Goal: Information Seeking & Learning: Learn about a topic

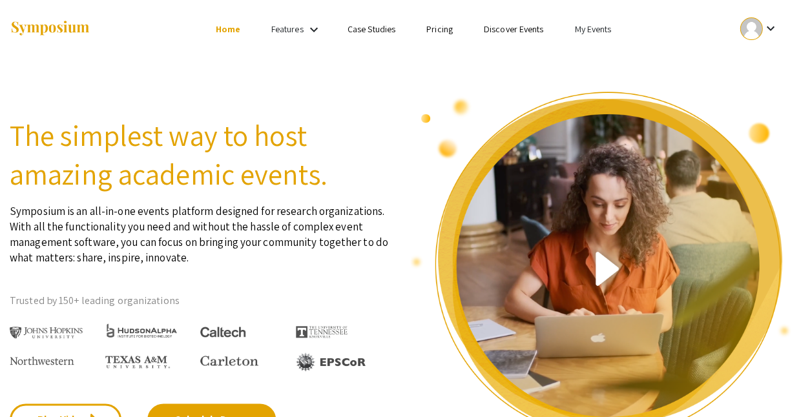
click at [555, 36] on ul "keyboard_arrow_down" at bounding box center [663, 29] width 258 height 58
click at [574, 28] on link "My Events" at bounding box center [592, 29] width 37 height 12
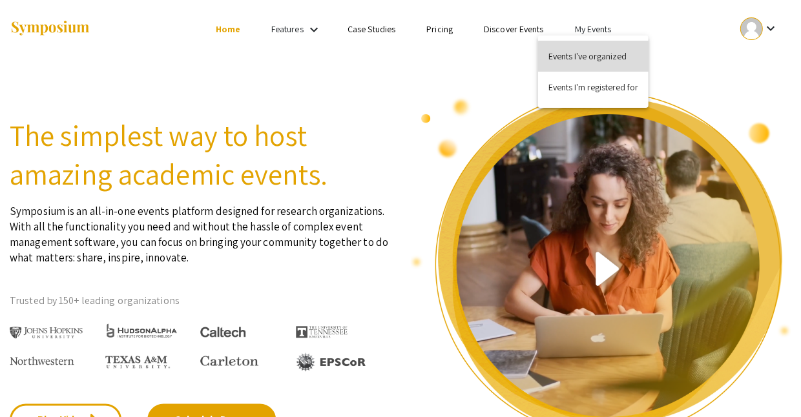
click at [611, 59] on button "Events I've organized" at bounding box center [593, 56] width 111 height 31
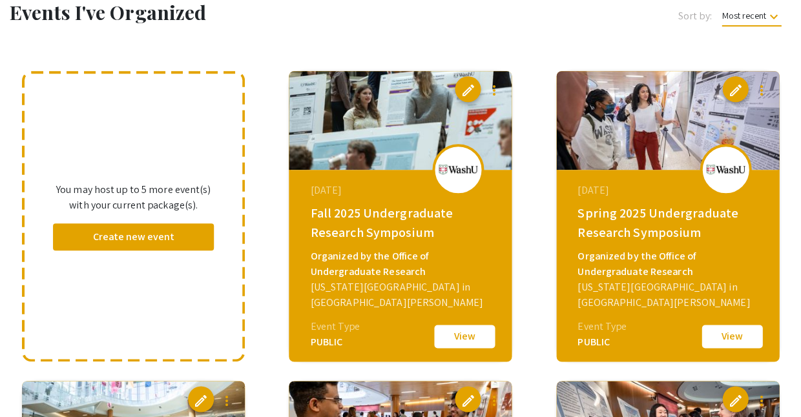
scroll to position [76, 0]
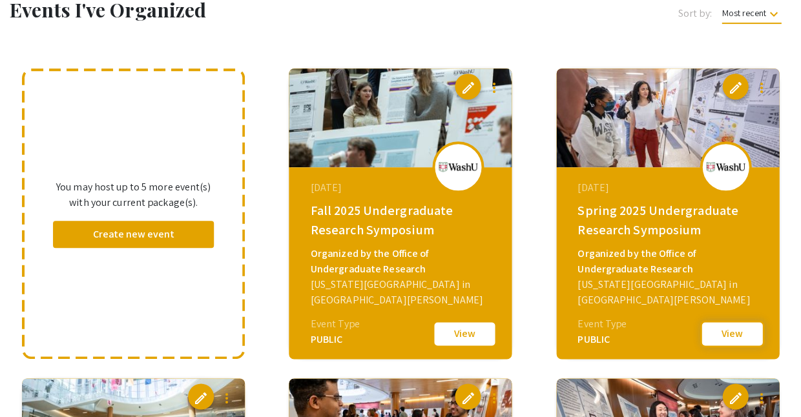
click at [725, 336] on button "View" at bounding box center [732, 334] width 65 height 27
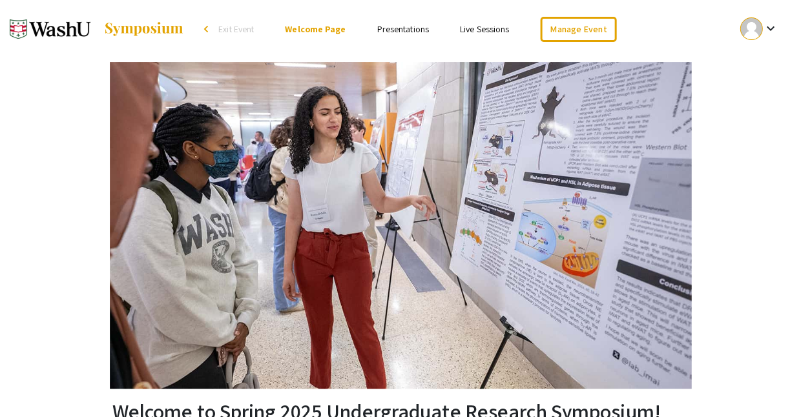
click at [403, 30] on link "Presentations" at bounding box center [403, 29] width 52 height 12
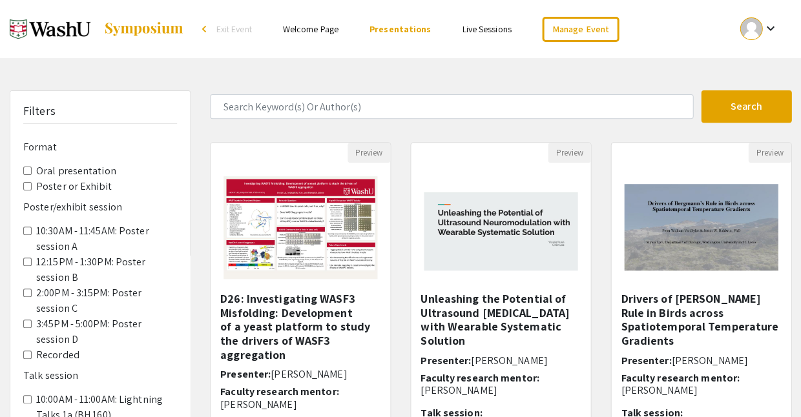
click at [23, 182] on Exhibit "Poster or Exhibit" at bounding box center [27, 186] width 8 height 8
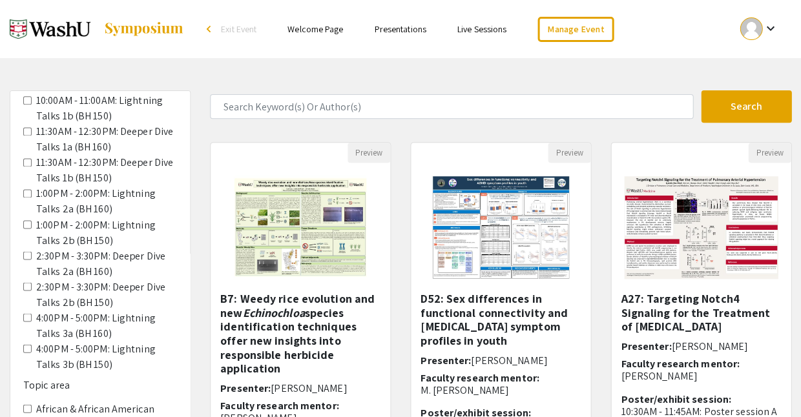
scroll to position [313, 0]
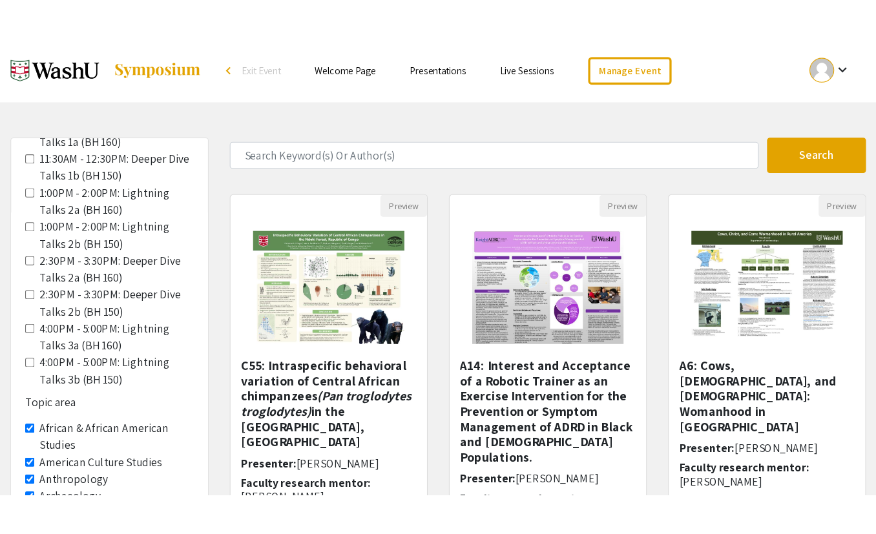
scroll to position [382, 0]
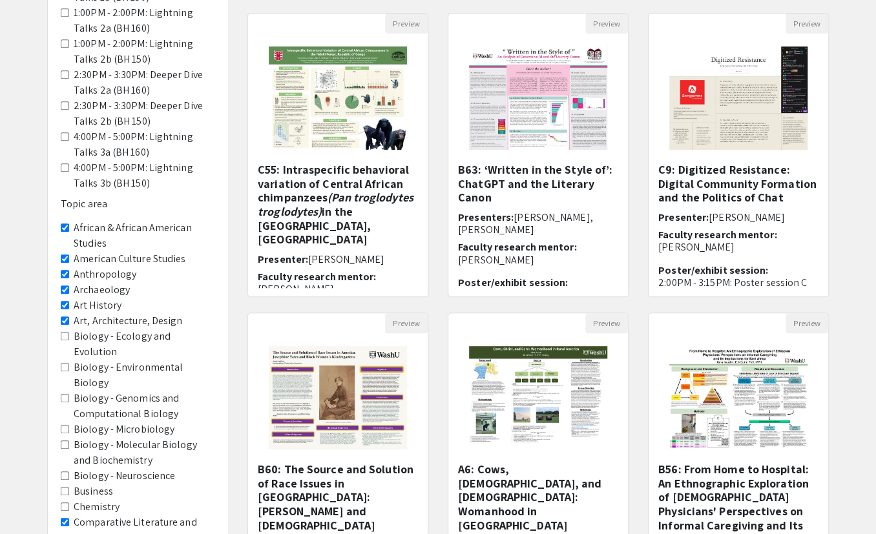
scroll to position [131, 0]
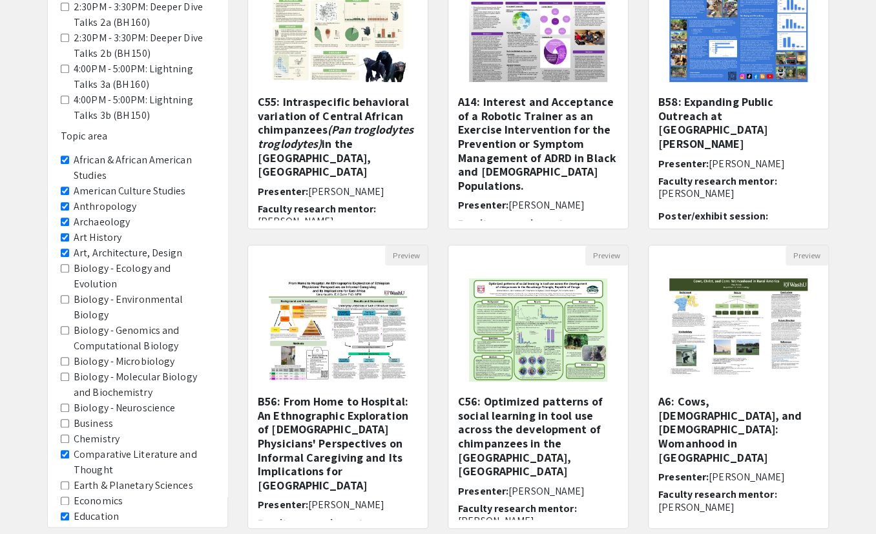
scroll to position [198, 0]
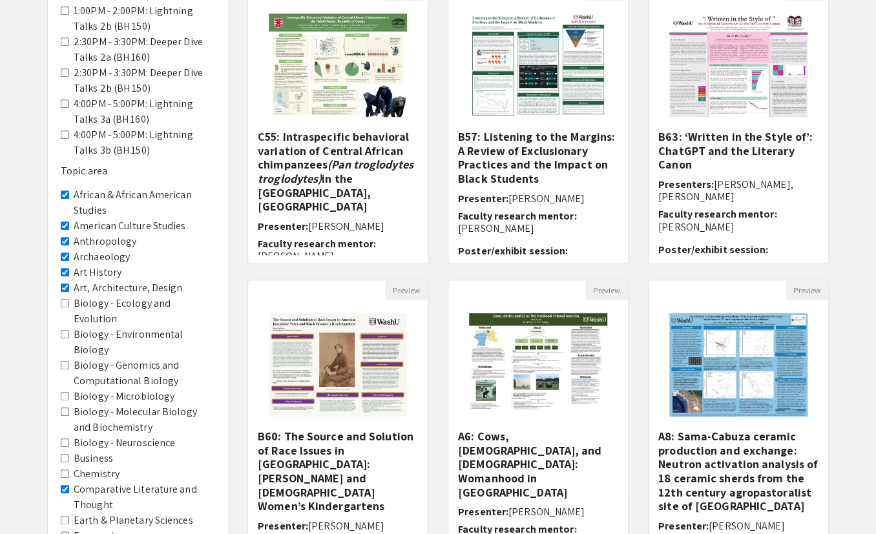
scroll to position [167, 0]
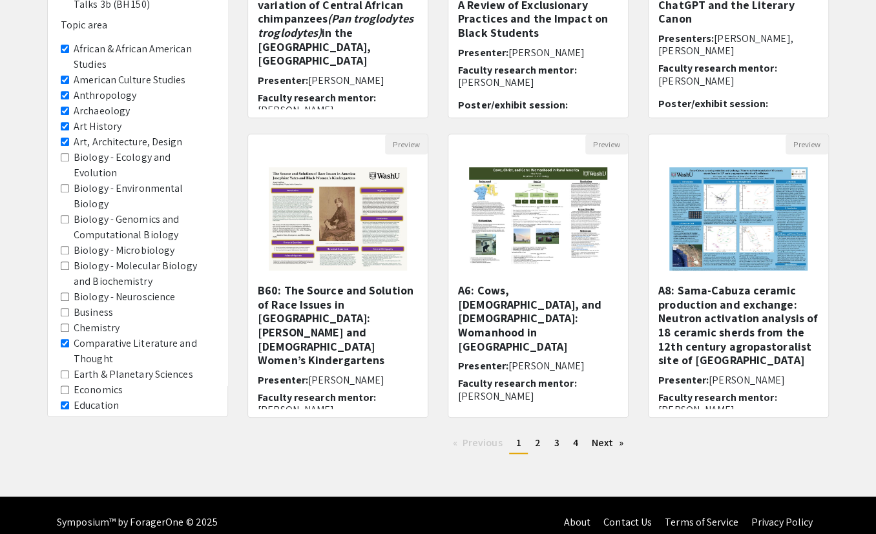
scroll to position [308, 0]
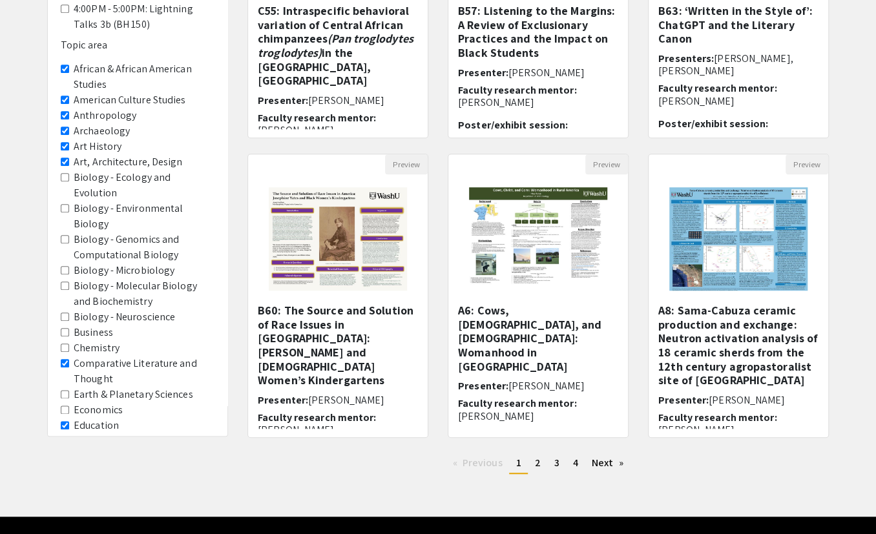
scroll to position [291, 0]
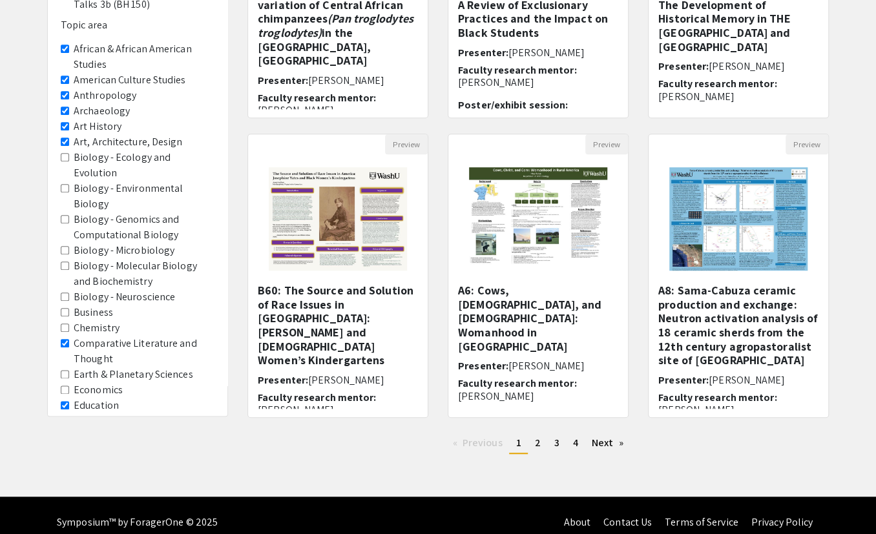
scroll to position [308, 0]
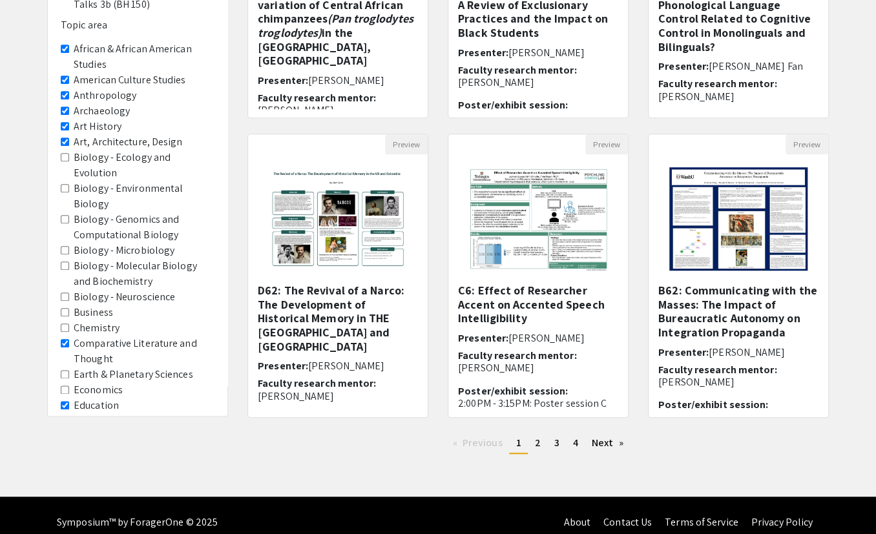
scroll to position [308, 0]
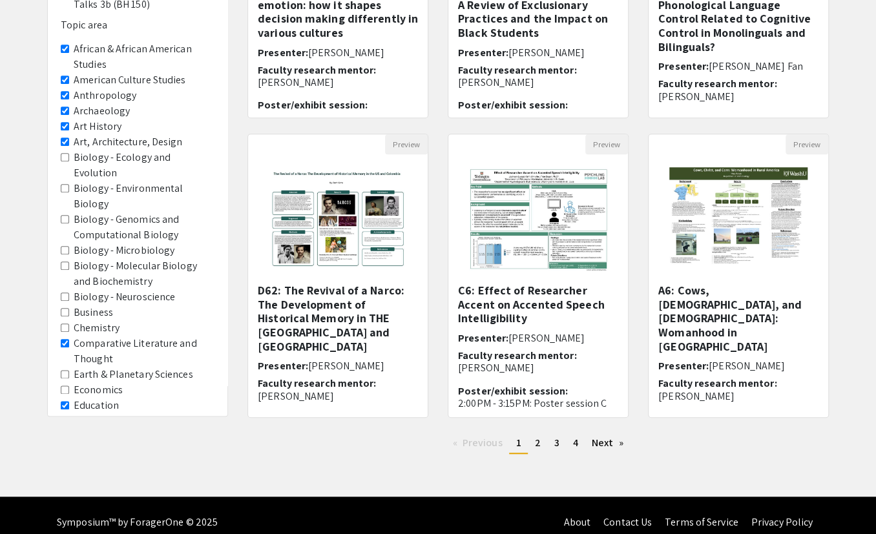
scroll to position [308, 0]
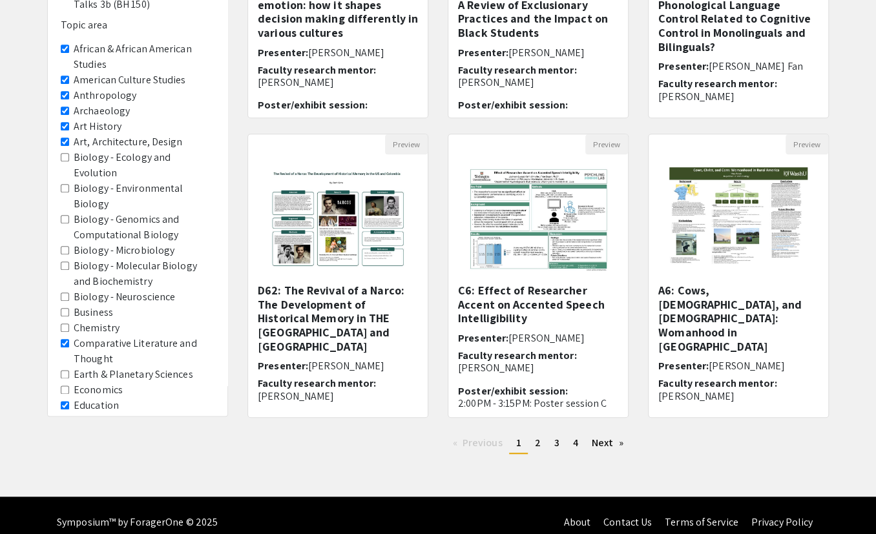
scroll to position [308, 0]
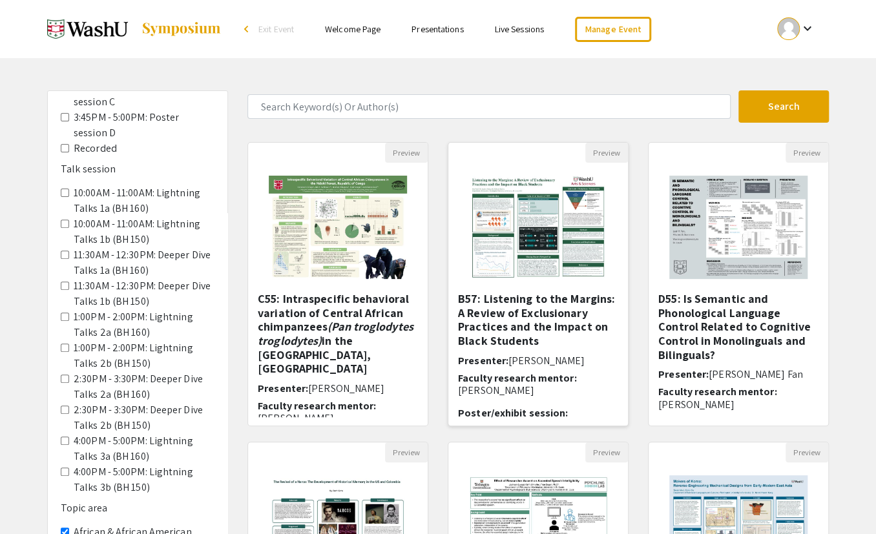
click at [493, 297] on h5 "B57: Listening to the Margins: A Review of Exclusionary Practices and the Impac…" at bounding box center [538, 320] width 160 height 56
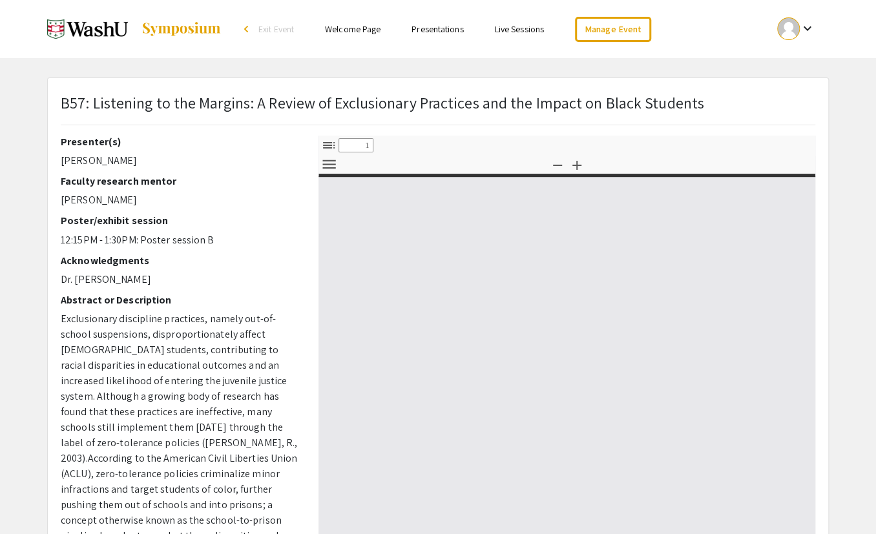
select select "custom"
type input "0"
select select "custom"
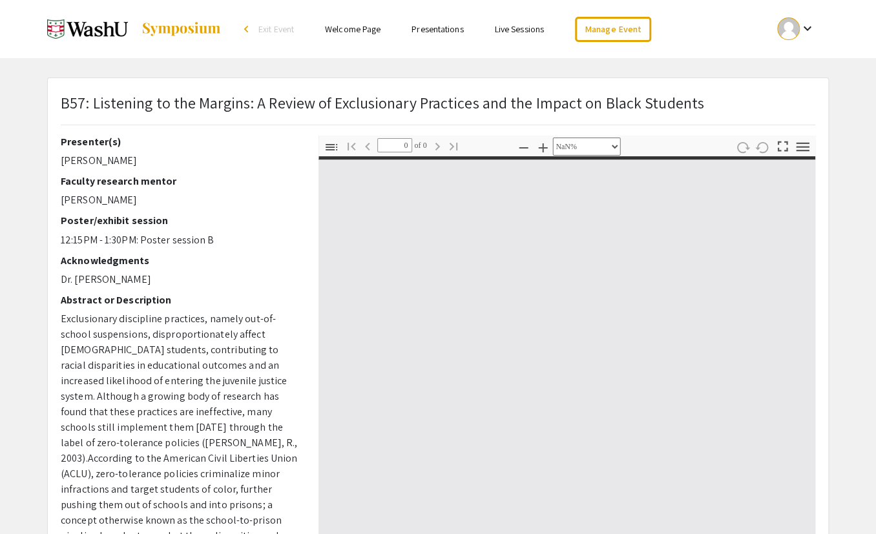
type input "1"
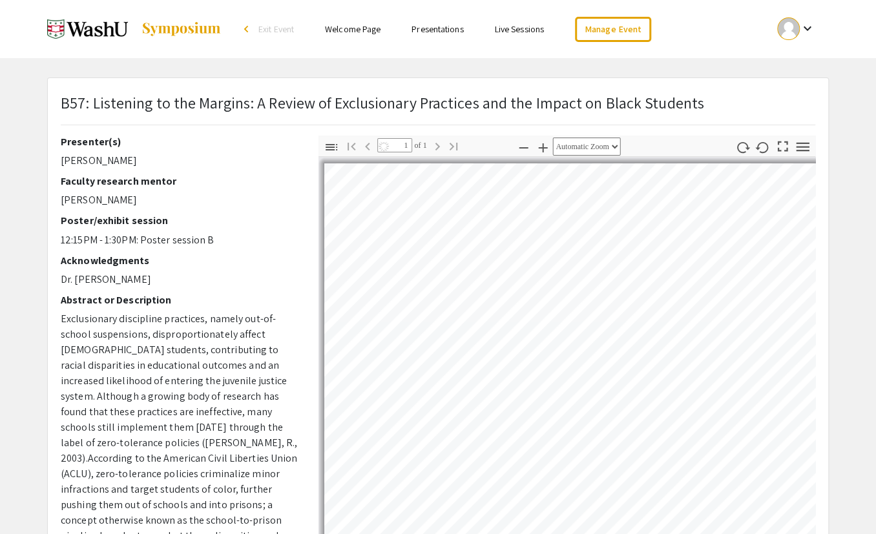
select select "auto"
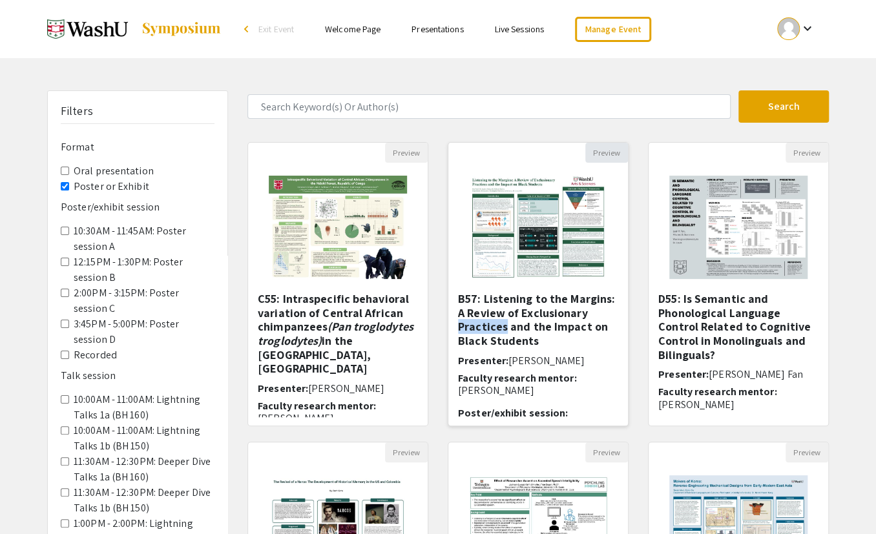
click at [615, 143] on button "Preview" at bounding box center [606, 153] width 43 height 20
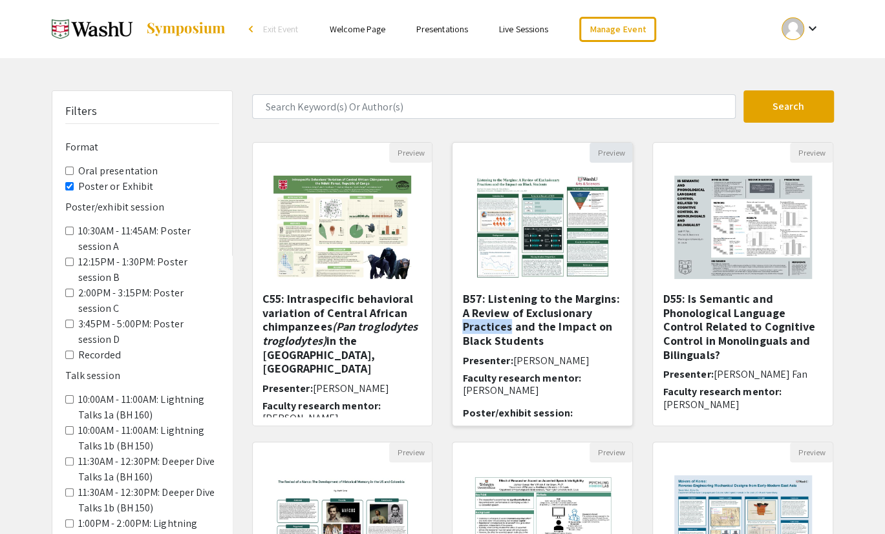
select select "custom"
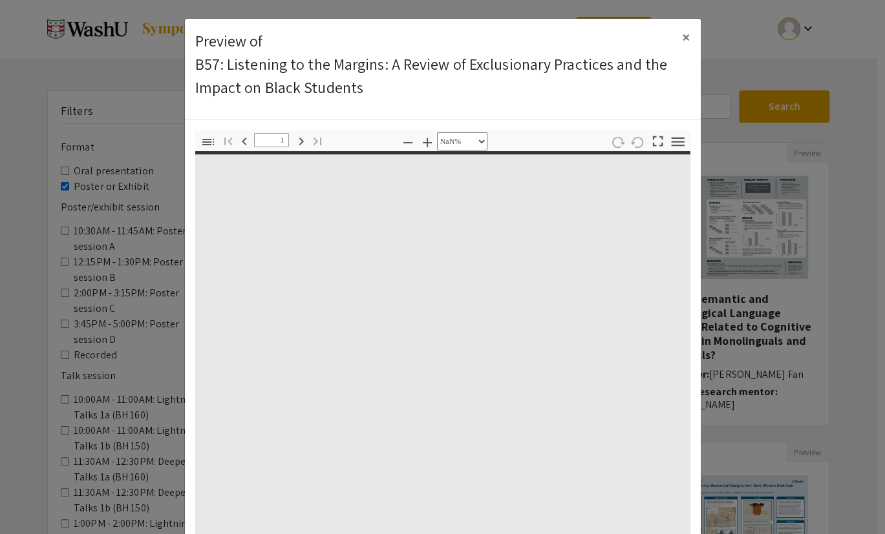
type input "0"
select select "custom"
type input "1"
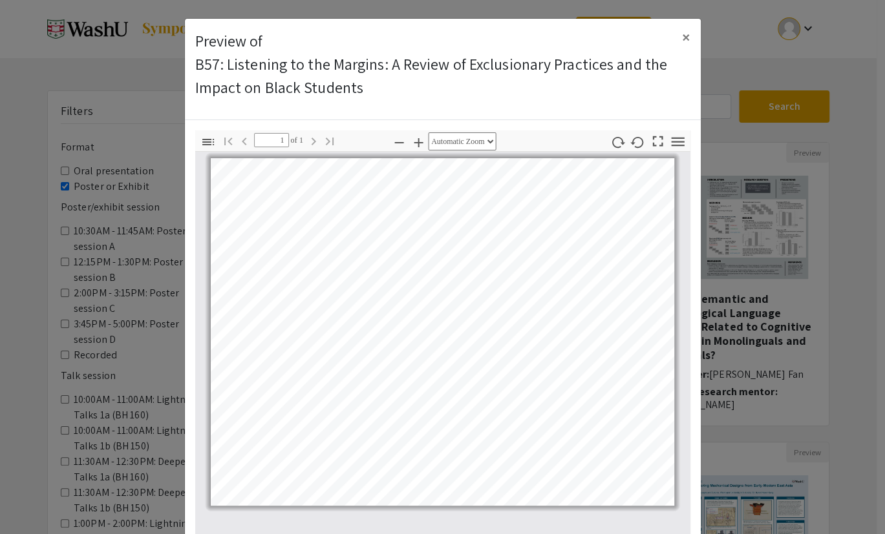
click at [410, 135] on icon "button" at bounding box center [418, 143] width 16 height 16
select select "custom"
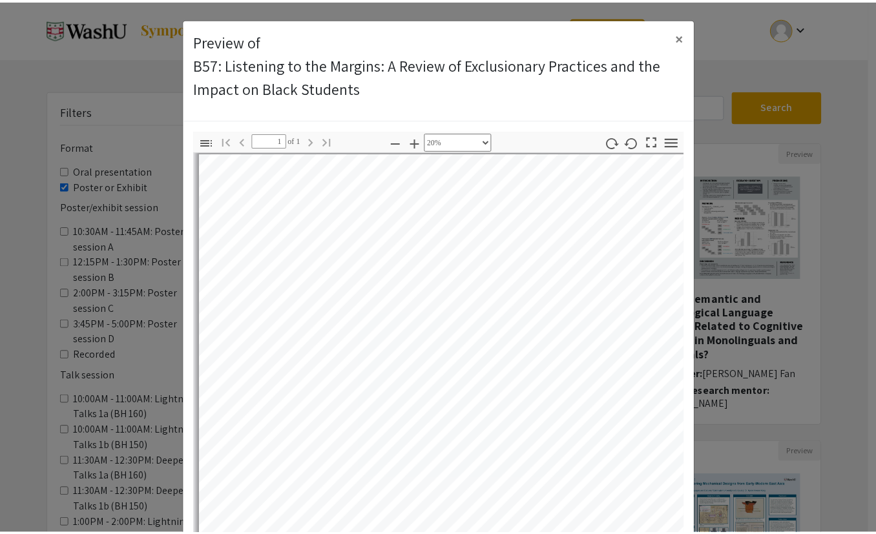
scroll to position [6, 0]
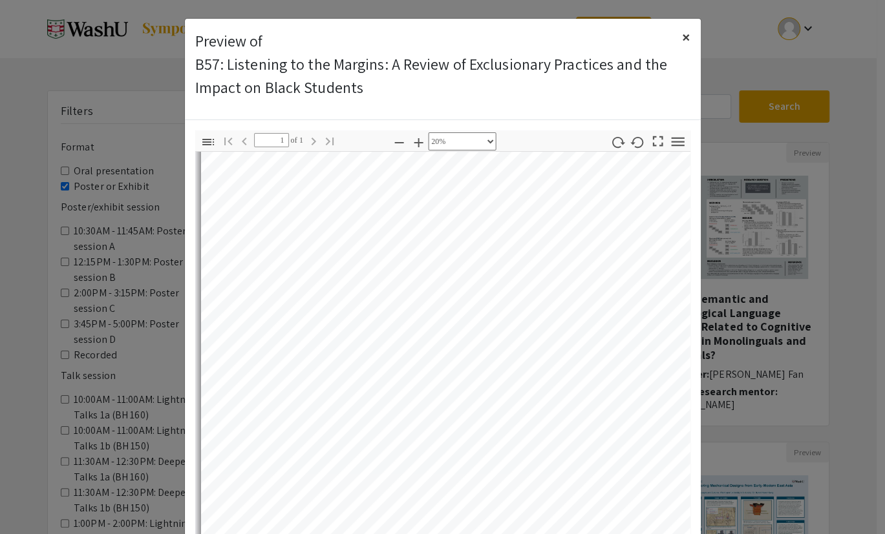
click at [682, 34] on span "×" at bounding box center [686, 36] width 8 height 21
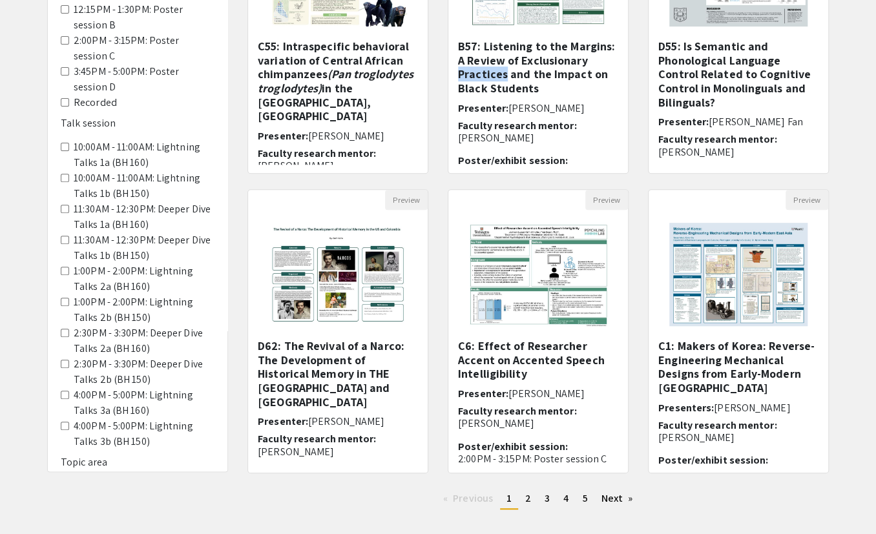
scroll to position [255, 0]
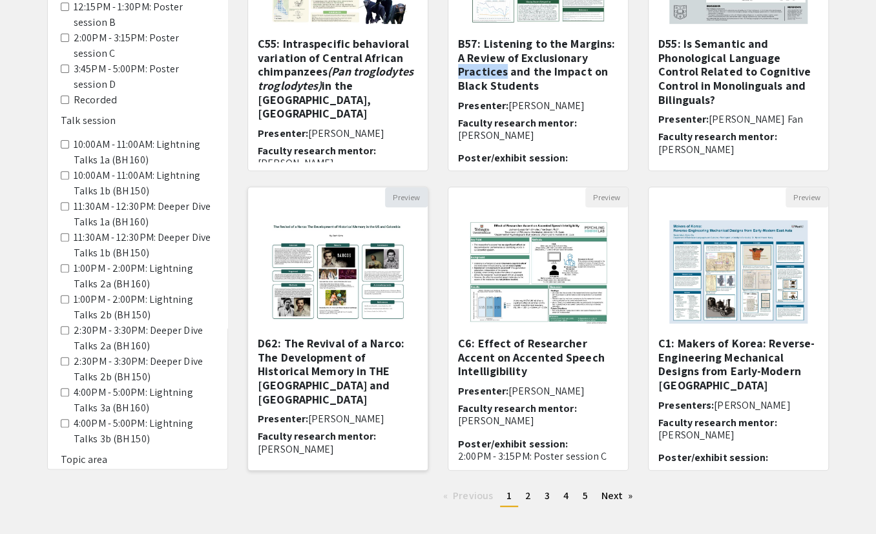
click at [410, 187] on button "Preview" at bounding box center [406, 197] width 43 height 20
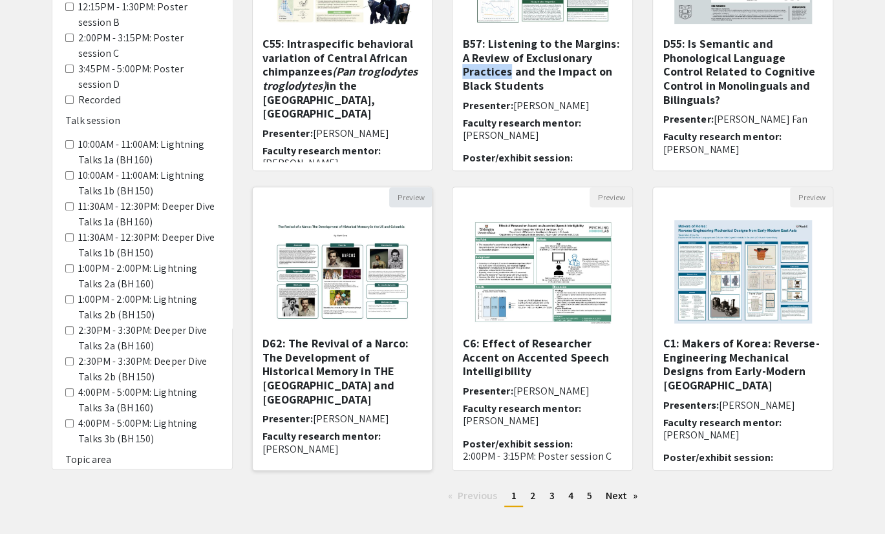
select select "custom"
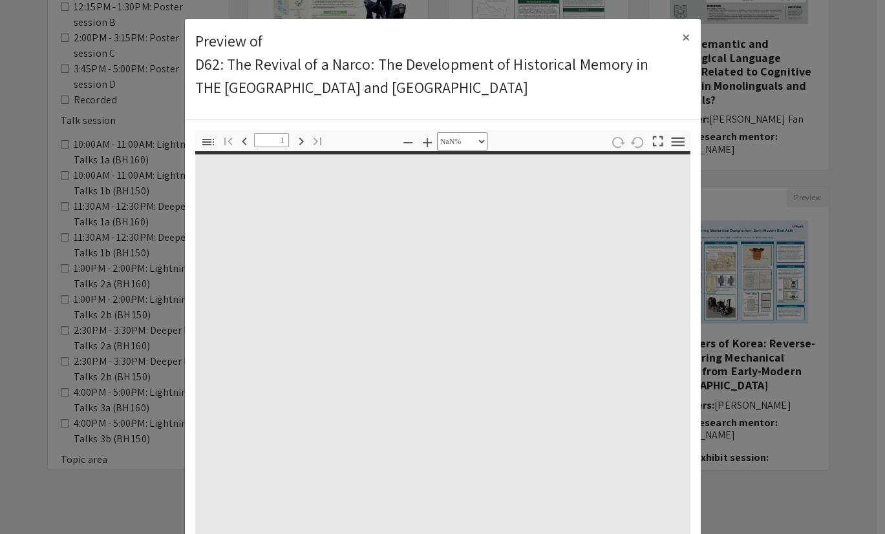
type input "0"
select select "custom"
type input "1"
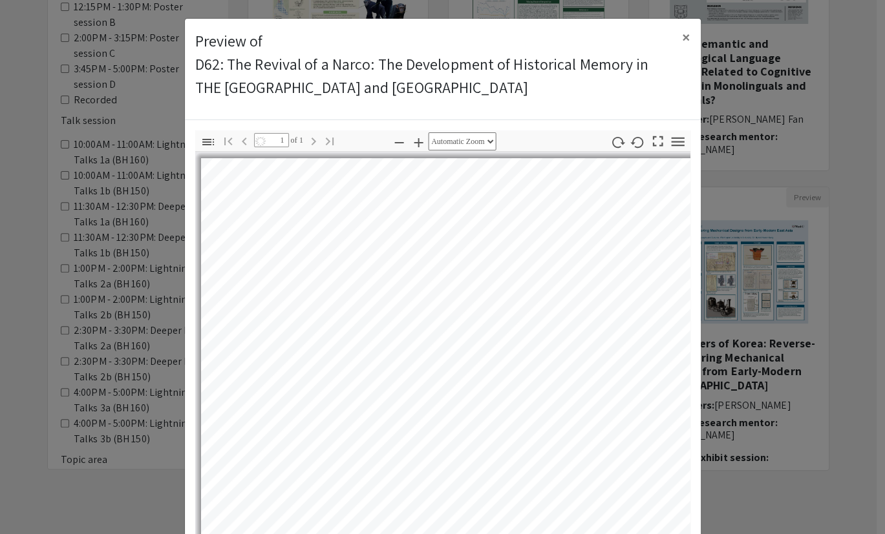
select select "auto"
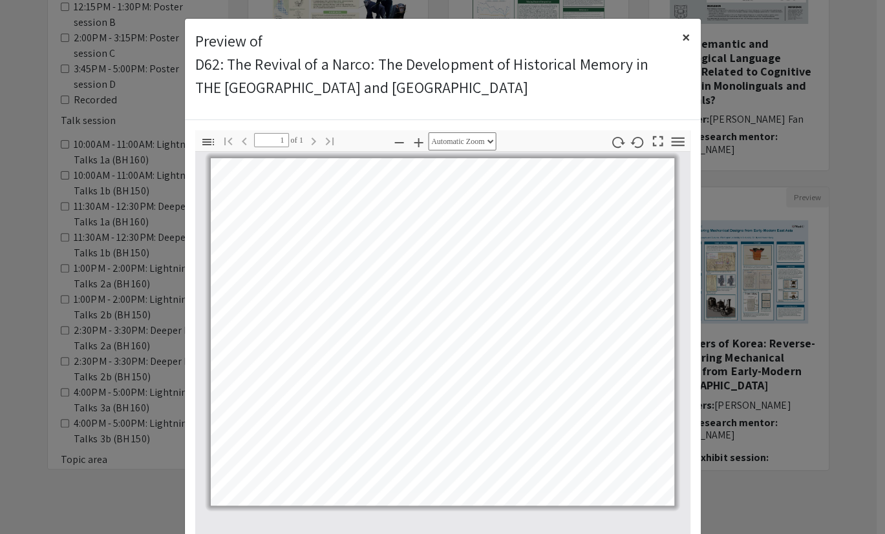
click at [682, 26] on span "×" at bounding box center [686, 36] width 8 height 21
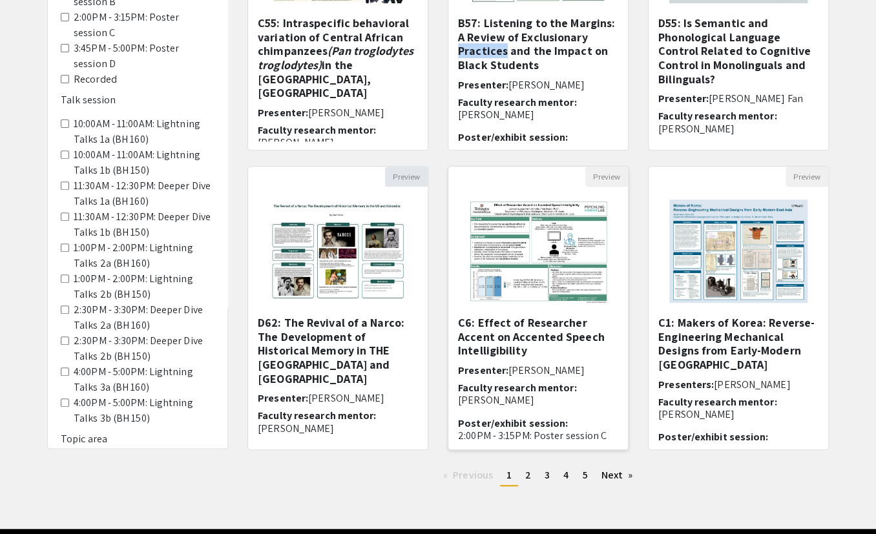
scroll to position [277, 0]
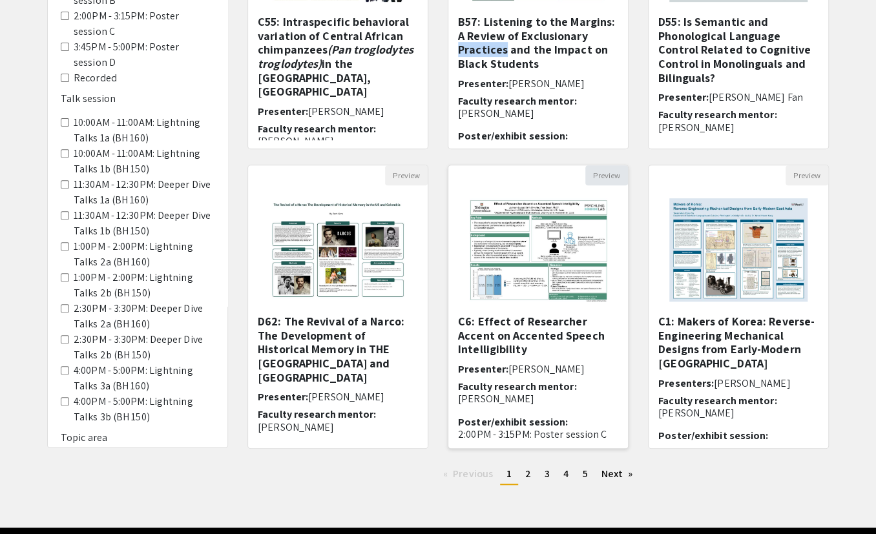
click at [606, 168] on button "Preview" at bounding box center [606, 175] width 43 height 20
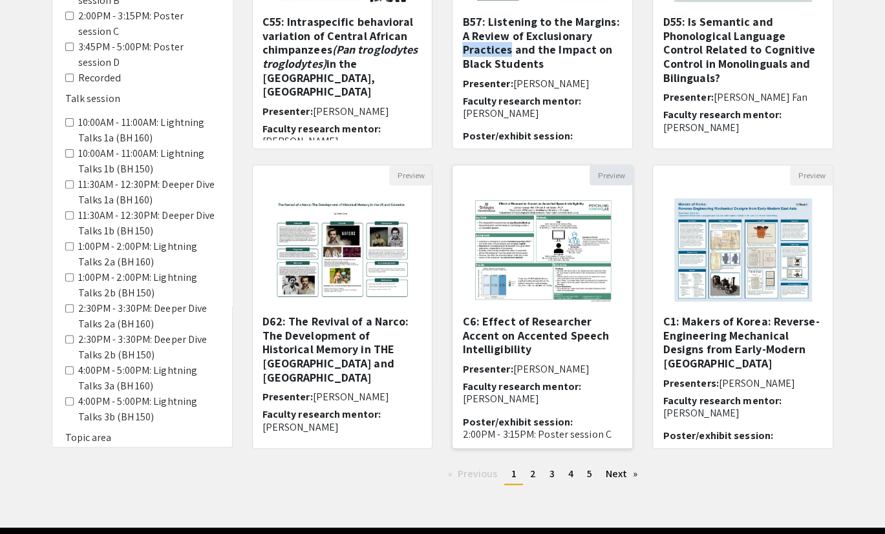
select select "custom"
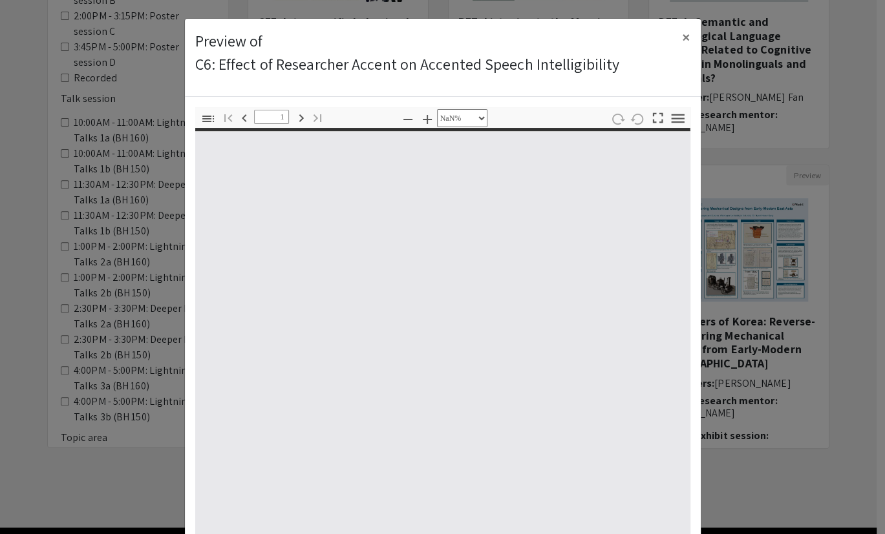
type input "0"
select select "custom"
type input "1"
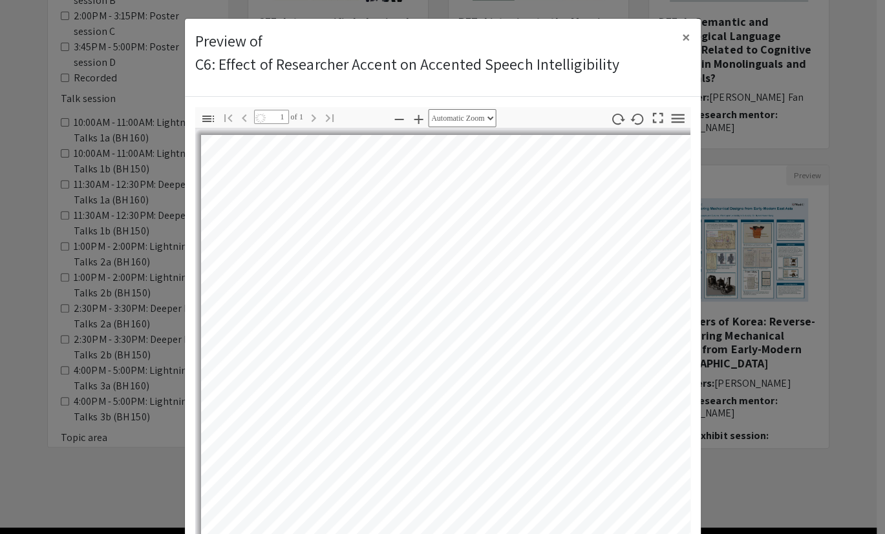
select select "auto"
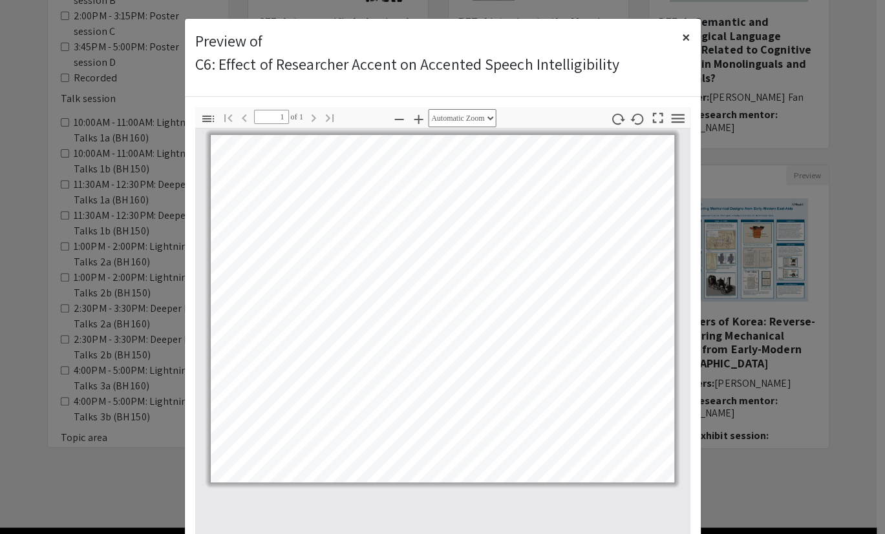
click at [682, 33] on span "×" at bounding box center [686, 36] width 8 height 21
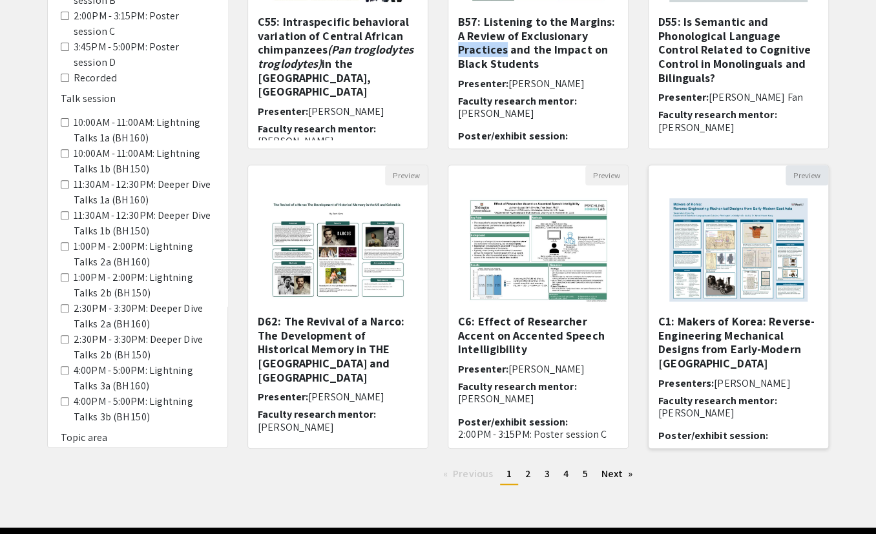
click at [801, 166] on button "Preview" at bounding box center [807, 175] width 43 height 20
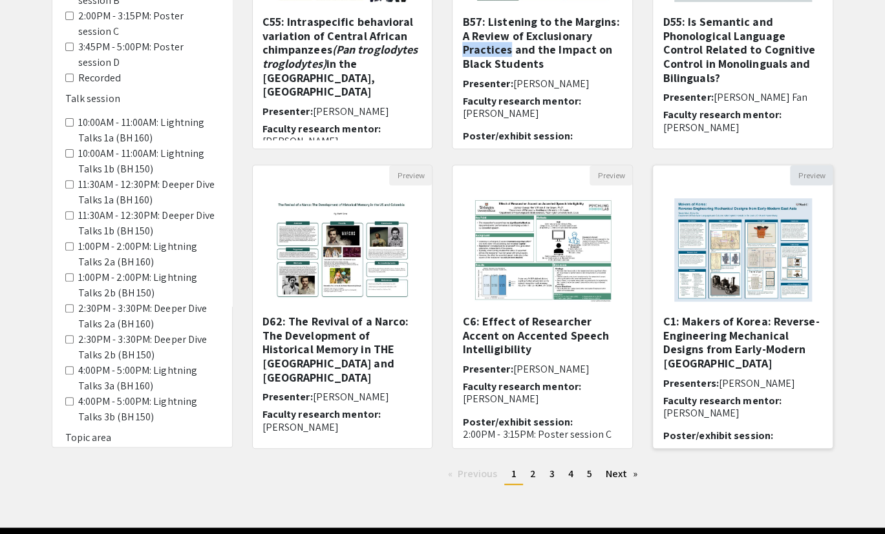
select select "custom"
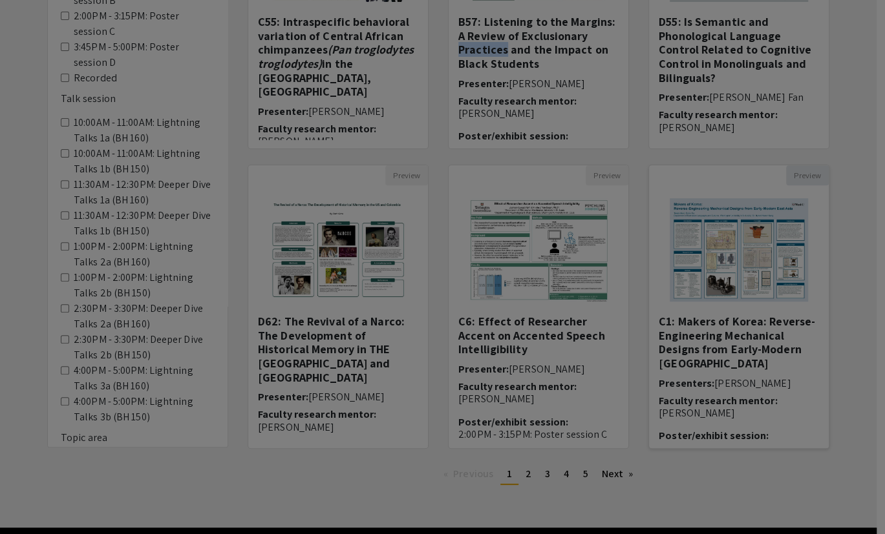
type input "0"
select select "custom"
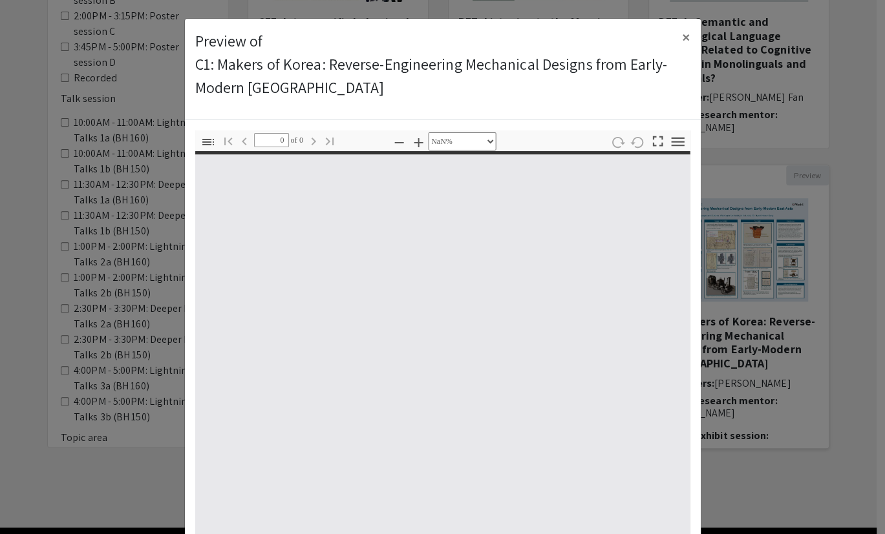
type input "1"
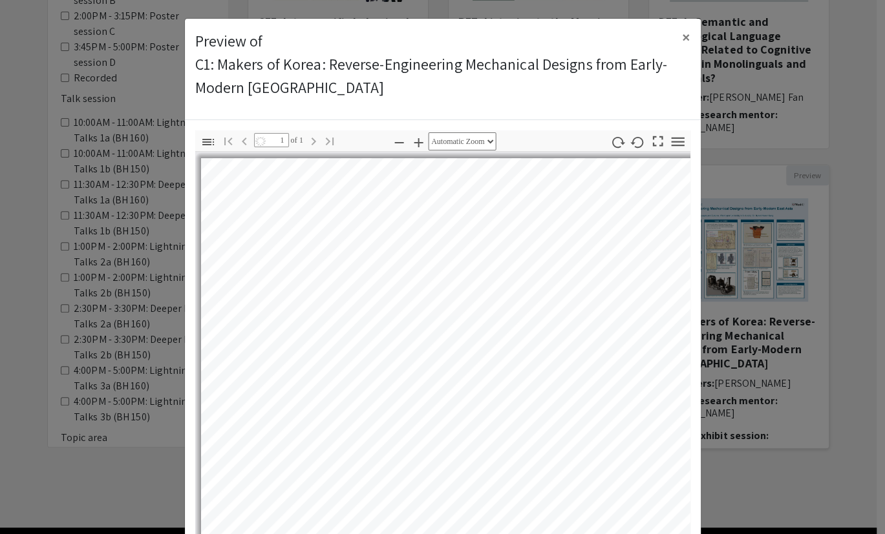
select select "auto"
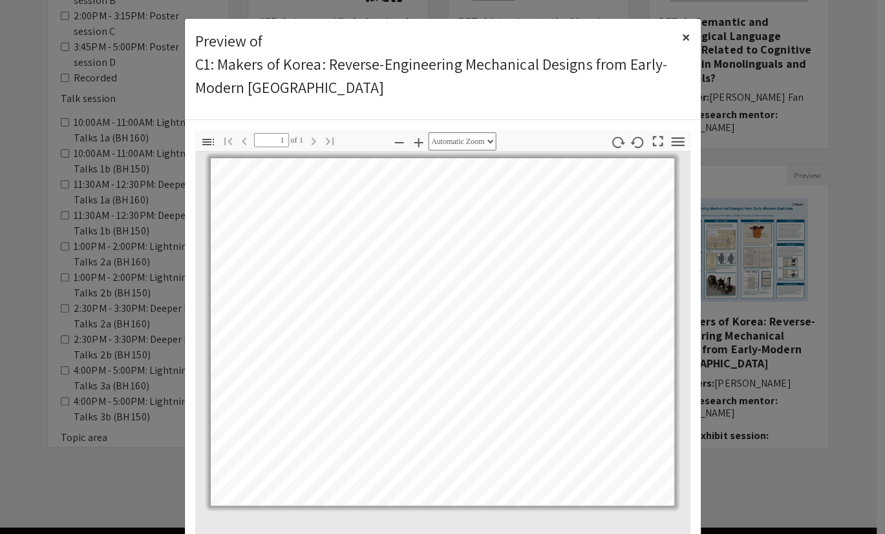
drag, startPoint x: 686, startPoint y: 28, endPoint x: 692, endPoint y: 45, distance: 18.0
click at [686, 28] on span "×" at bounding box center [686, 36] width 8 height 21
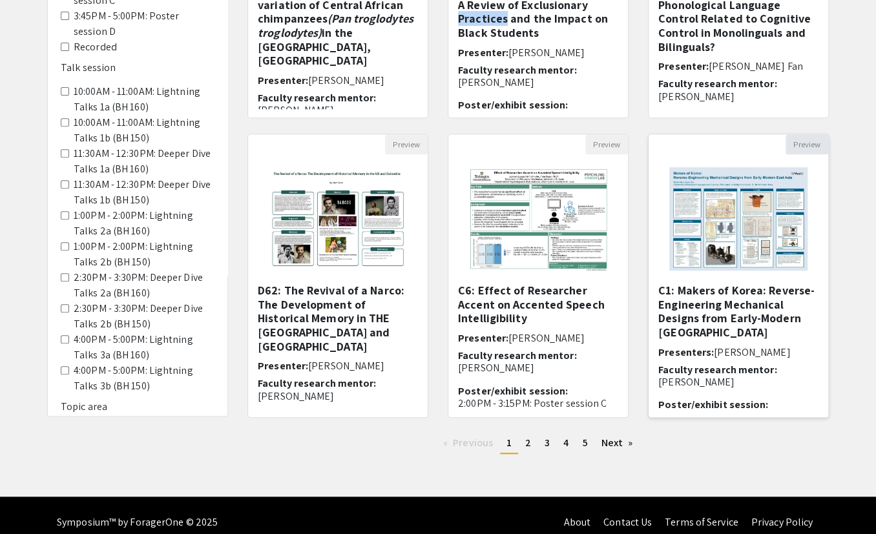
scroll to position [308, 0]
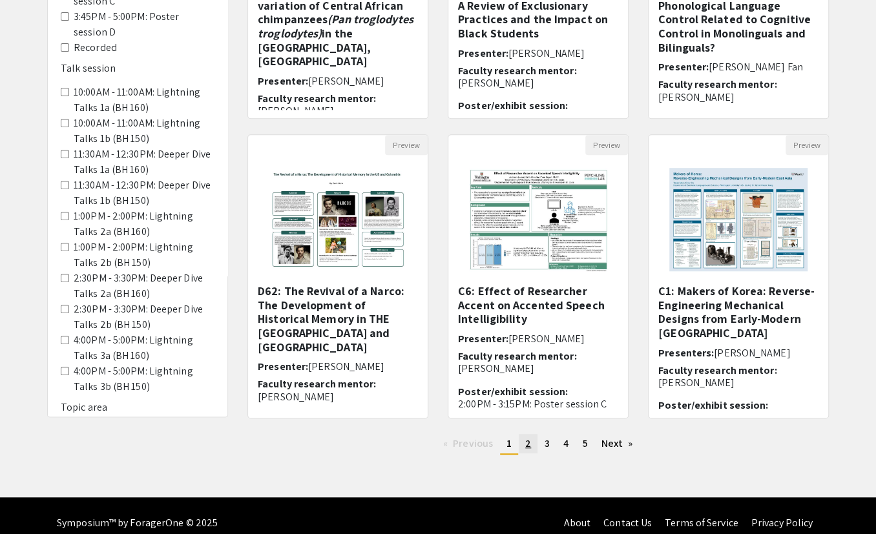
click at [529, 417] on span "2" at bounding box center [528, 444] width 6 height 14
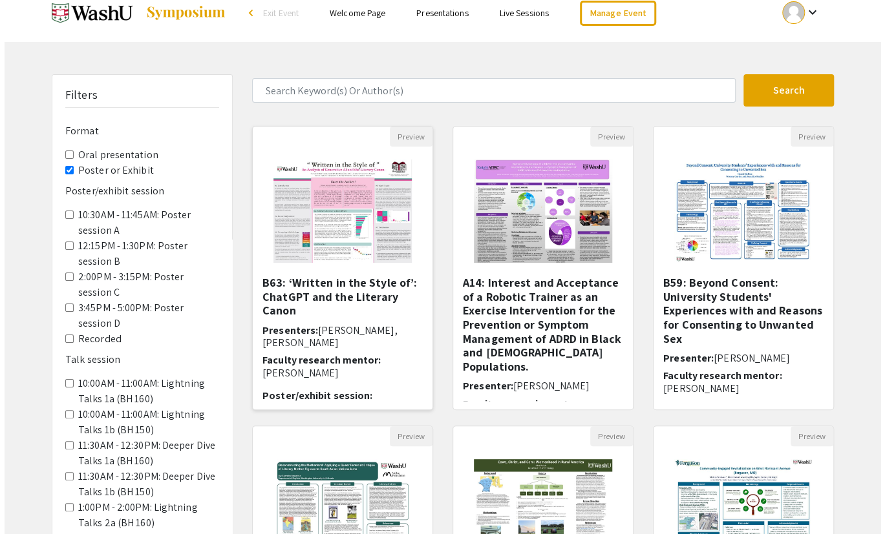
scroll to position [10, 0]
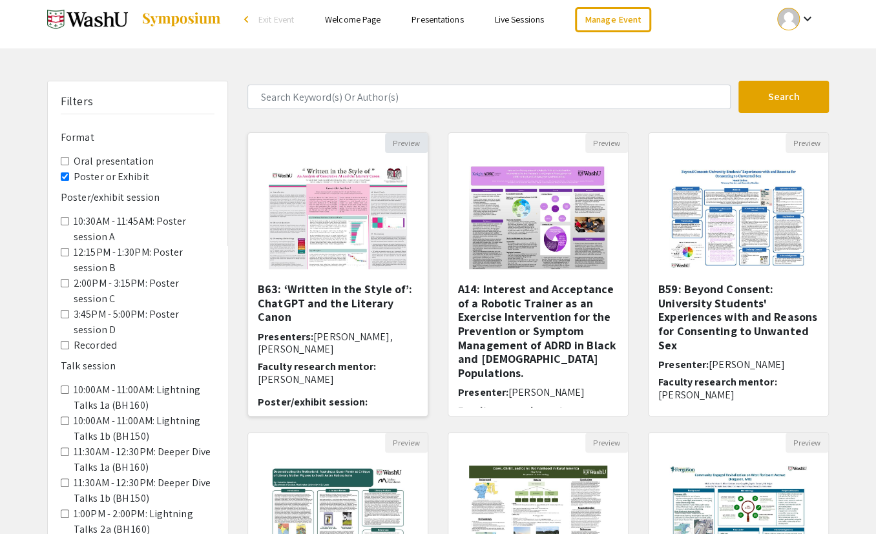
click at [410, 134] on button "Preview" at bounding box center [406, 143] width 43 height 20
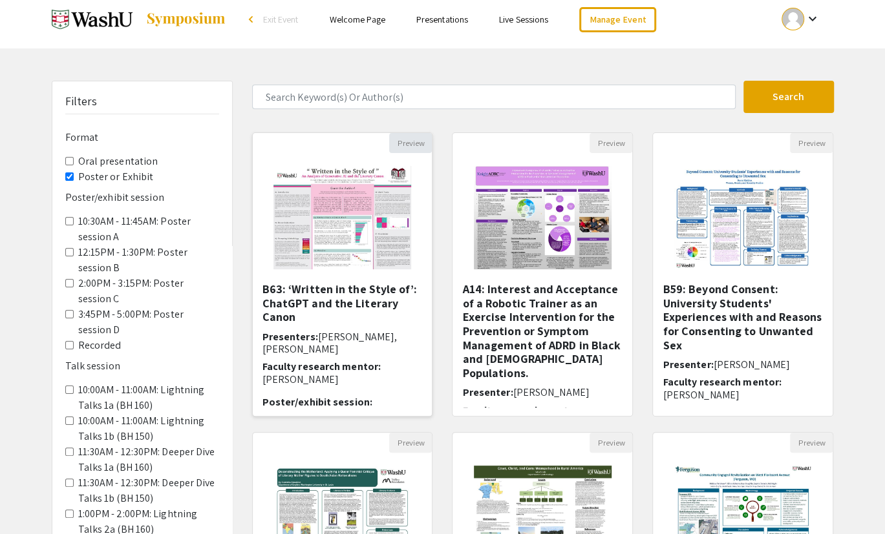
select select "custom"
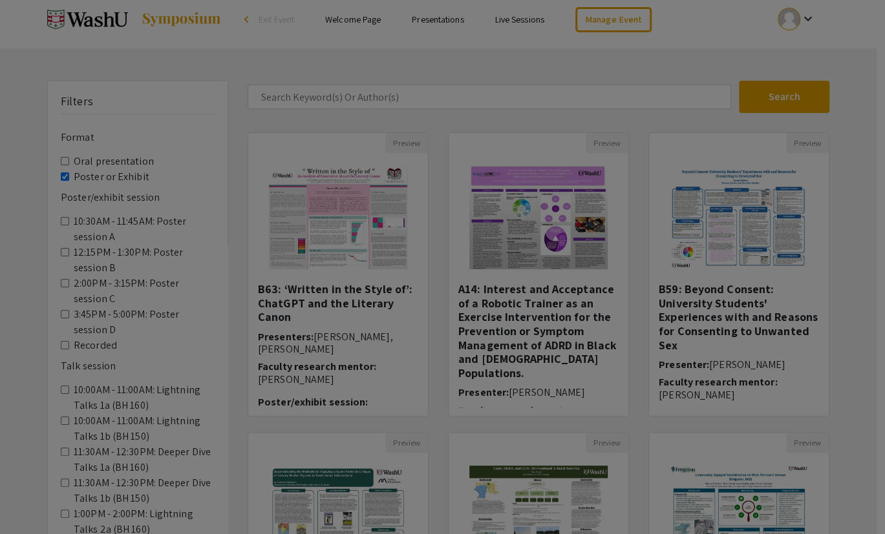
type input "0"
select select "custom"
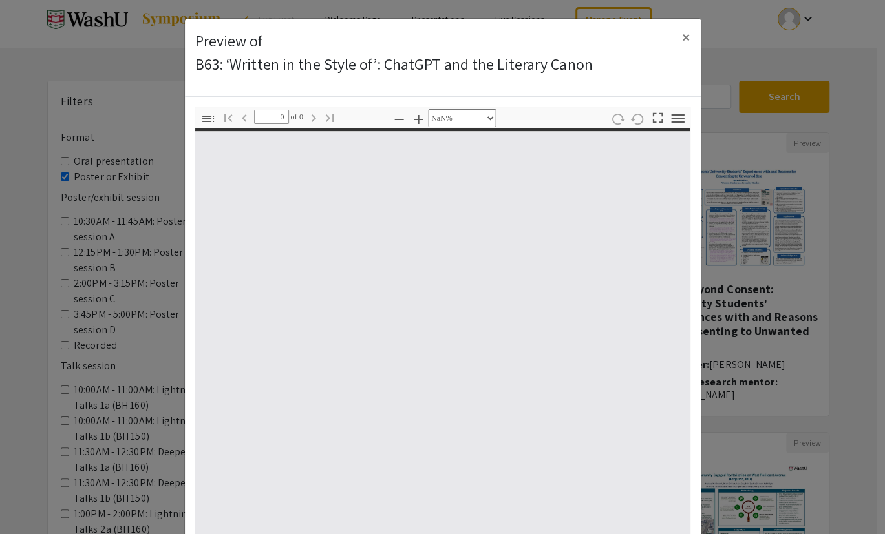
type input "1"
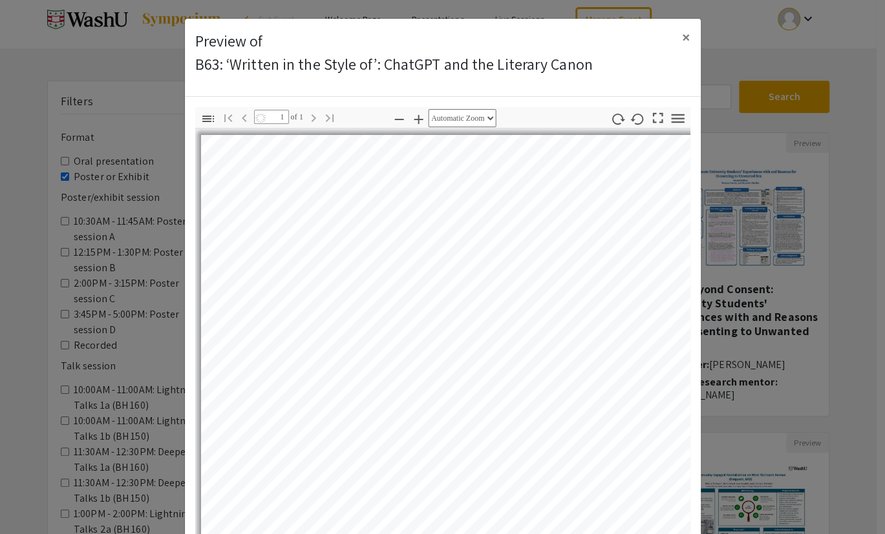
select select "auto"
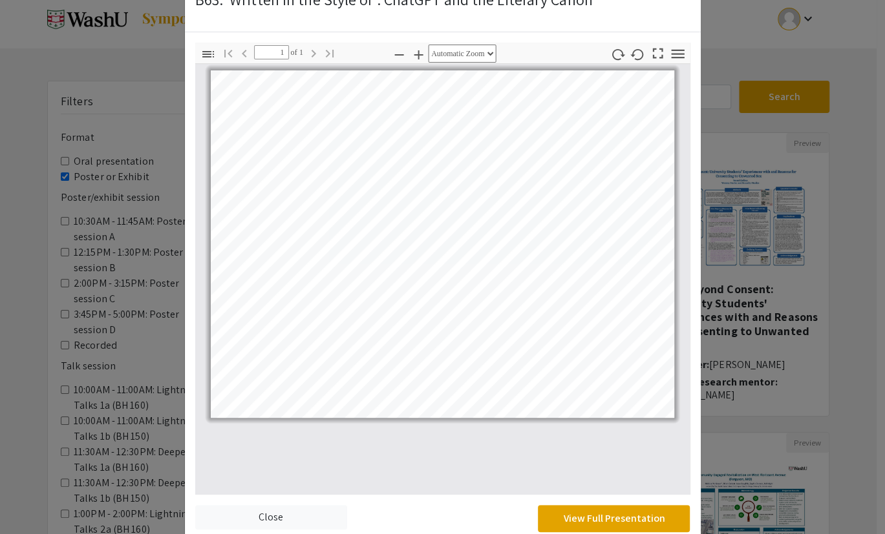
scroll to position [62, 0]
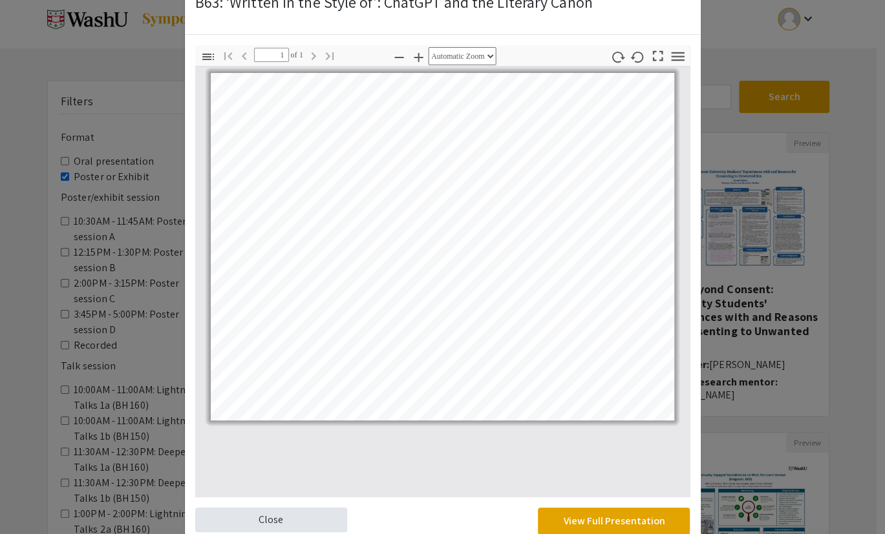
click at [288, 417] on link "Close" at bounding box center [271, 520] width 152 height 25
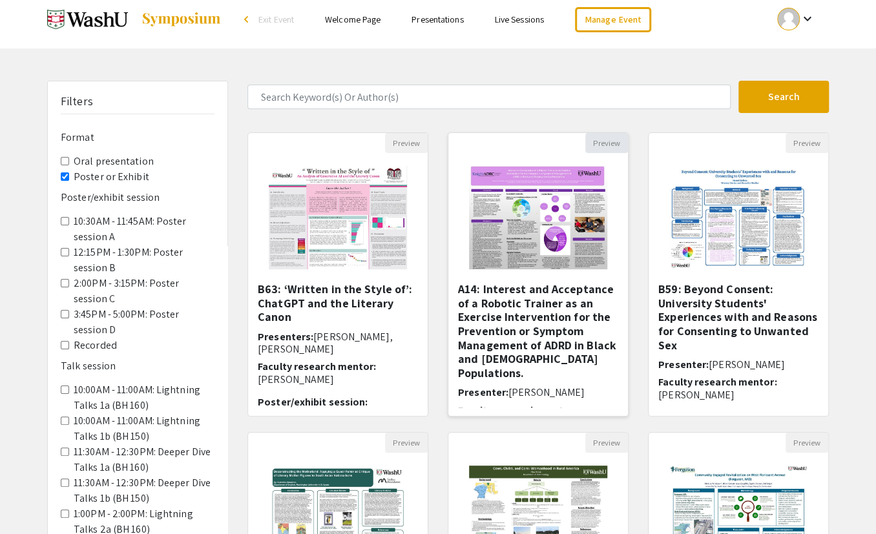
click at [611, 138] on button "Preview" at bounding box center [606, 143] width 43 height 20
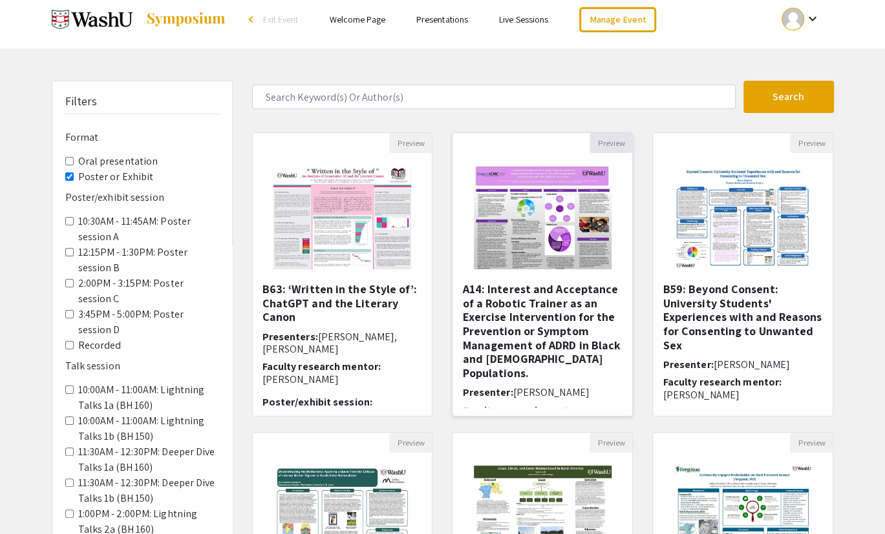
select select "custom"
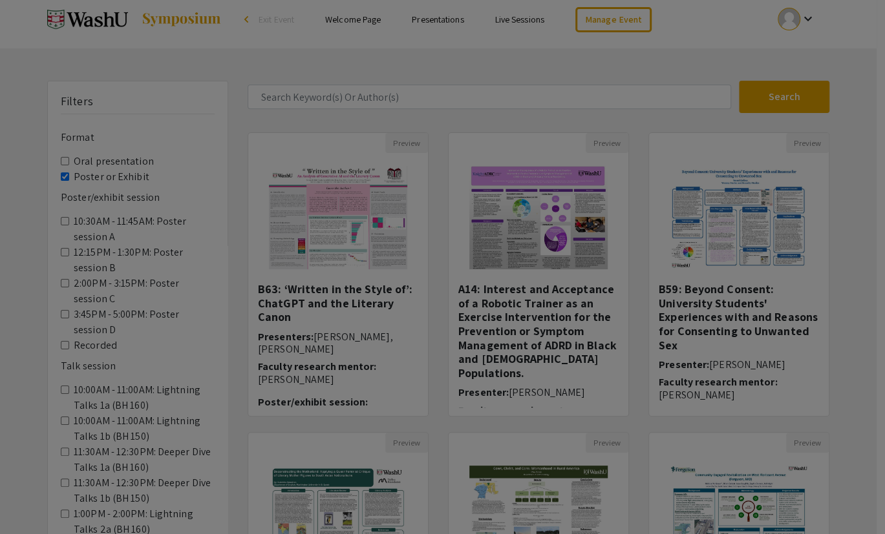
type input "0"
select select "custom"
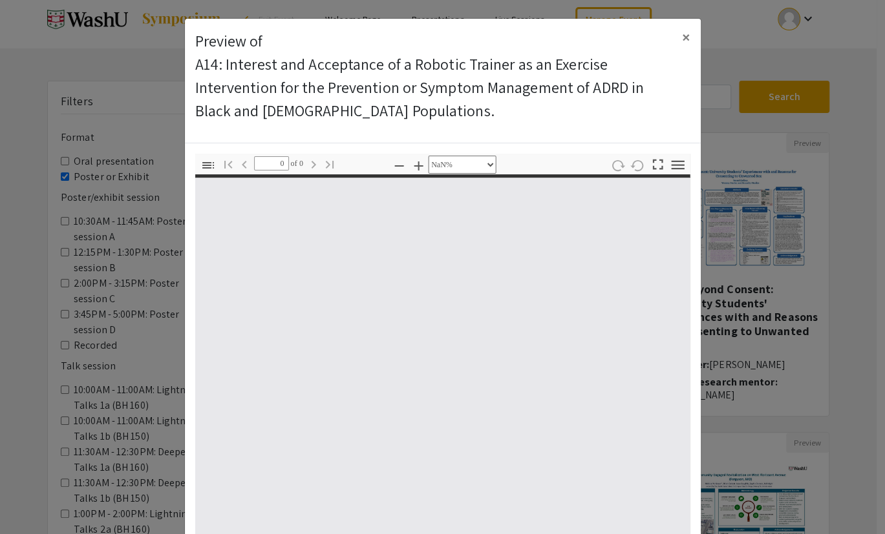
type input "1"
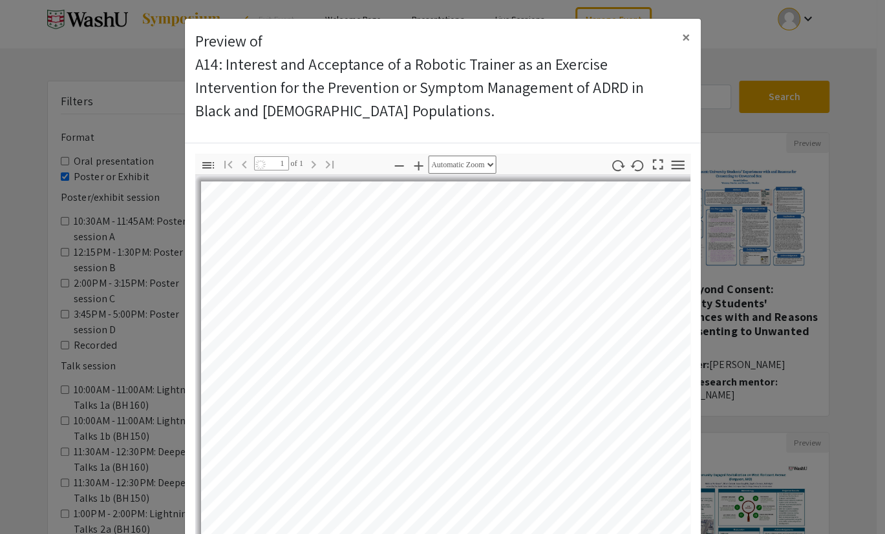
select select "auto"
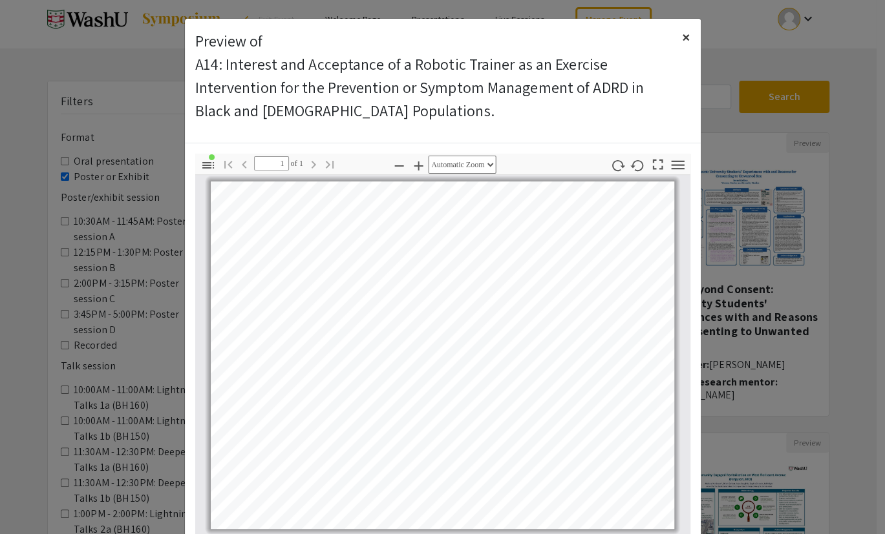
click at [684, 29] on span "×" at bounding box center [686, 36] width 8 height 21
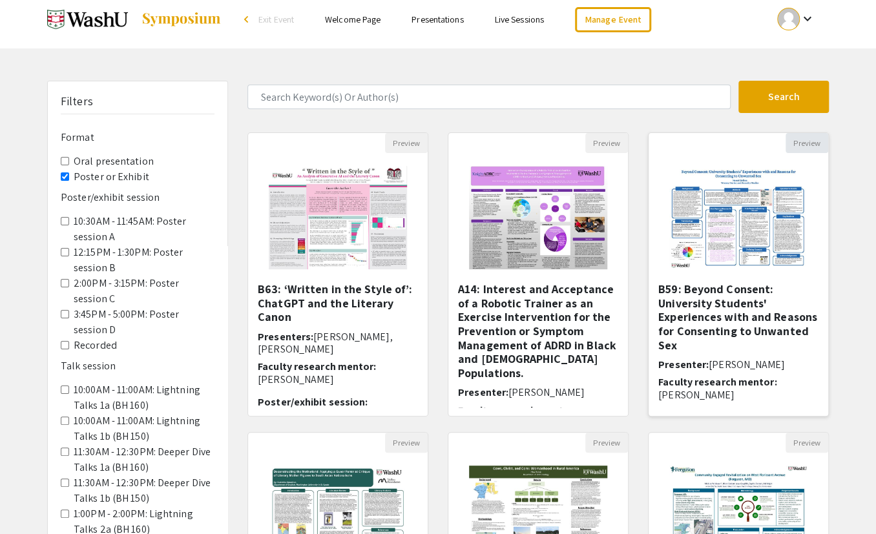
click at [801, 137] on button "Preview" at bounding box center [807, 143] width 43 height 20
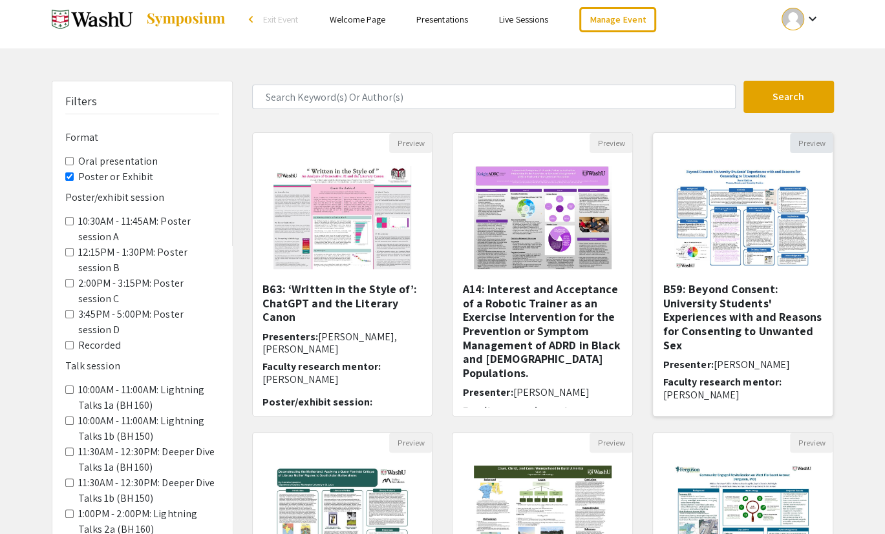
select select "custom"
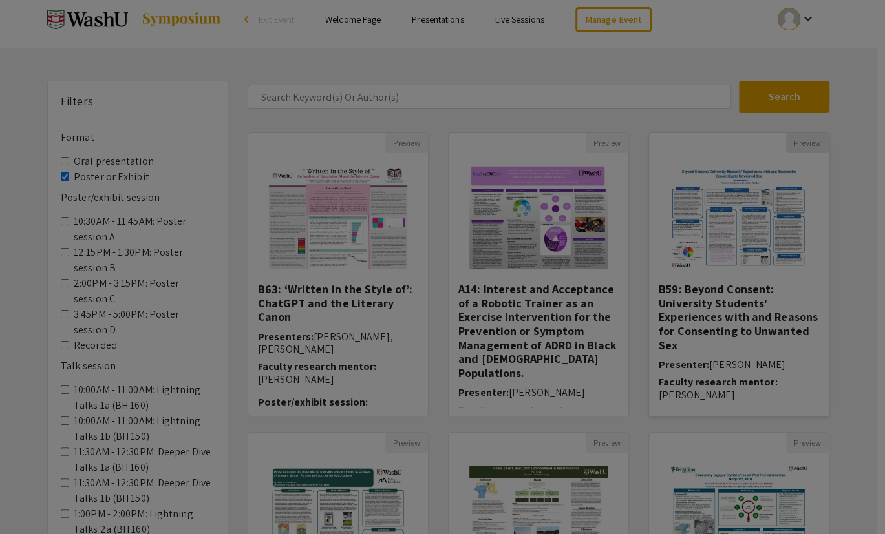
type input "0"
select select "custom"
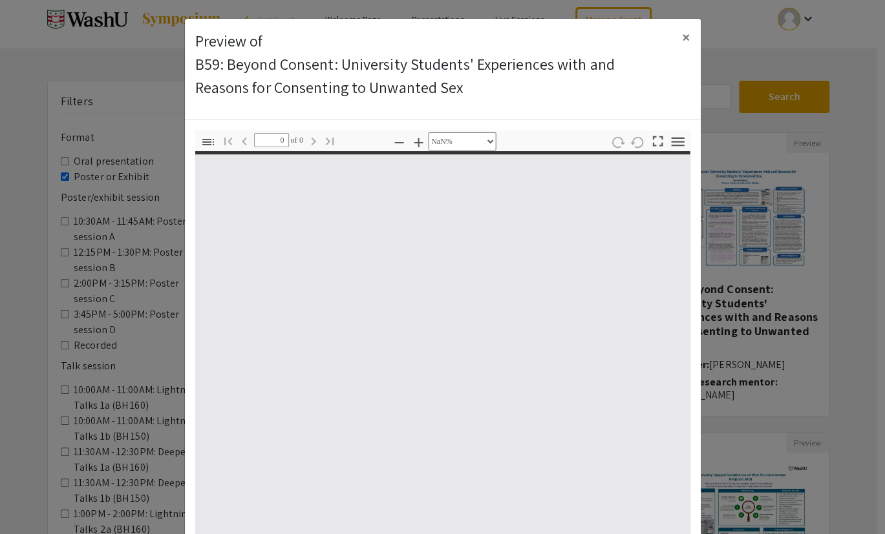
type input "1"
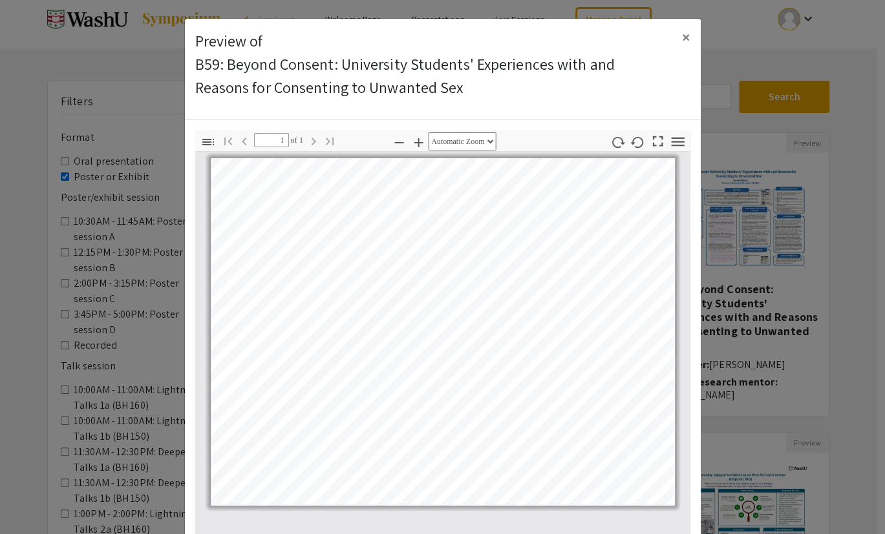
click at [414, 135] on icon "button" at bounding box center [418, 143] width 16 height 16
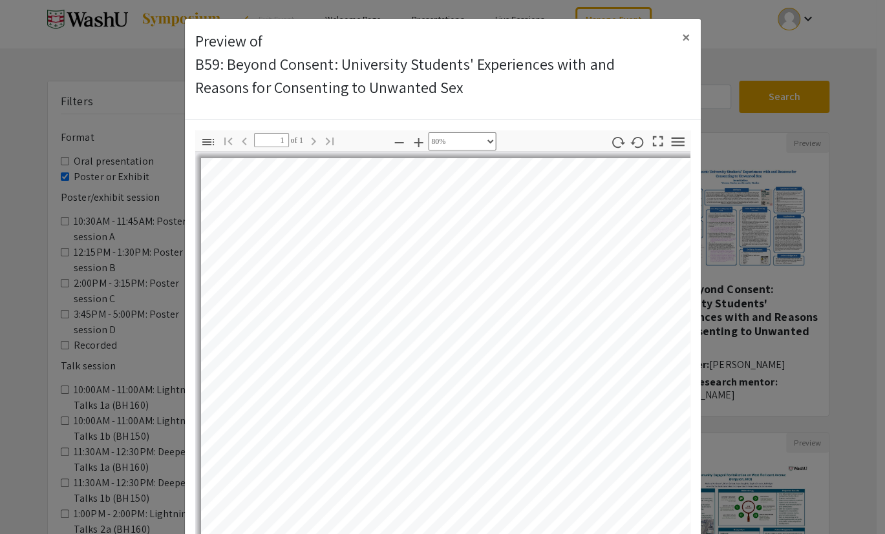
click at [414, 135] on icon "button" at bounding box center [418, 143] width 16 height 16
select select "custom"
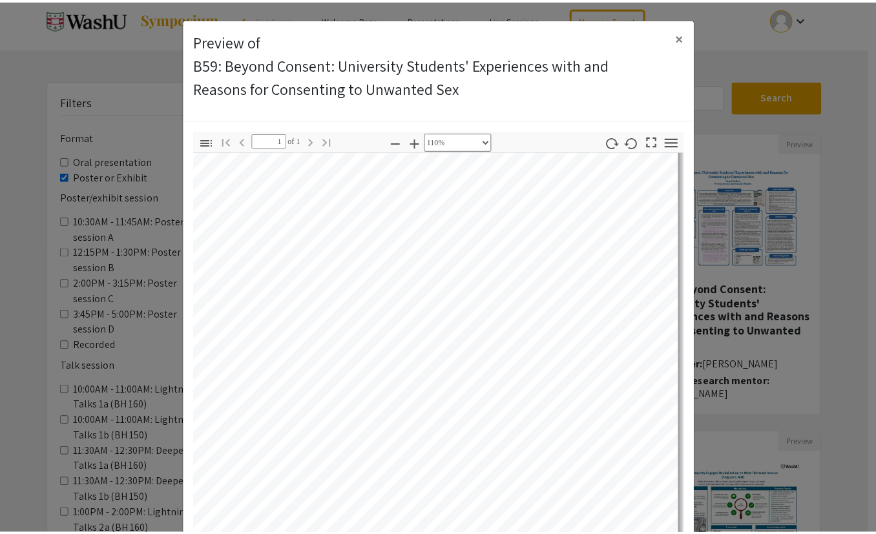
scroll to position [135, 249]
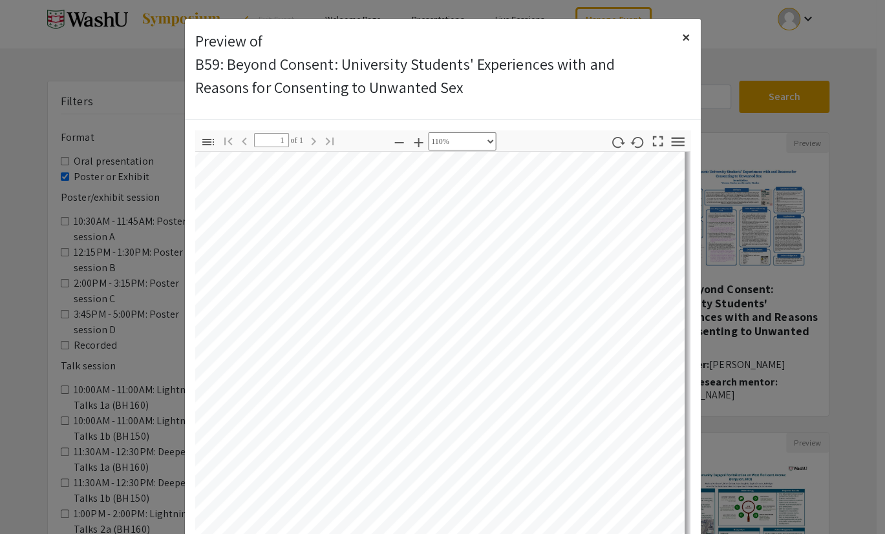
click at [682, 28] on span "×" at bounding box center [686, 36] width 8 height 21
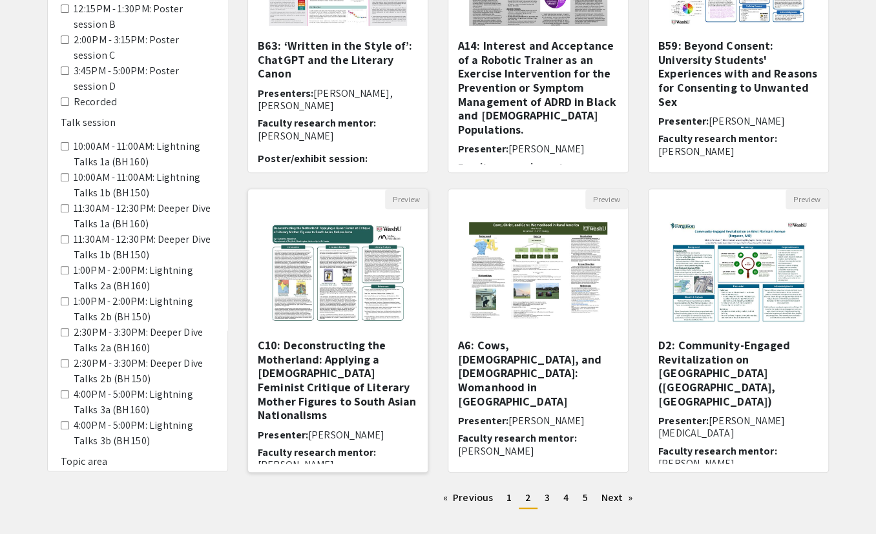
scroll to position [254, 0]
click at [401, 189] on button "Preview" at bounding box center [406, 199] width 43 height 20
select select "custom"
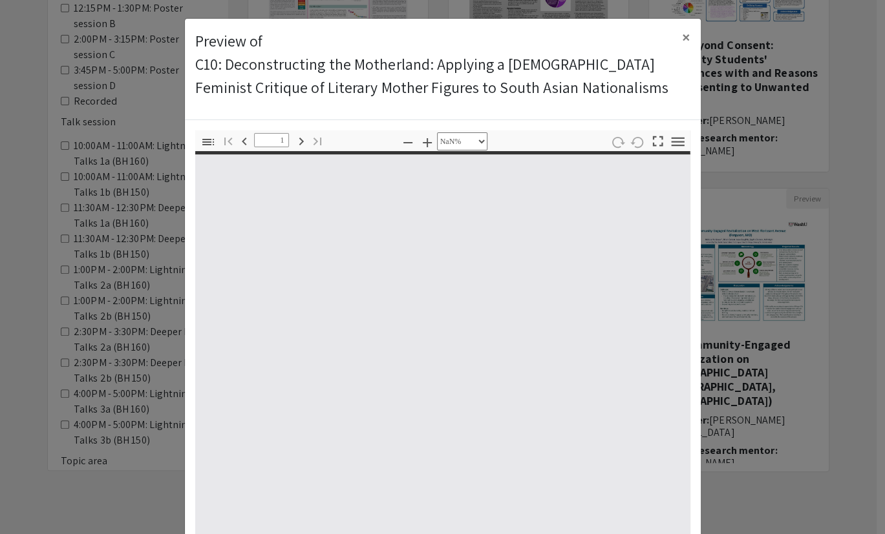
type input "0"
select select "custom"
type input "1"
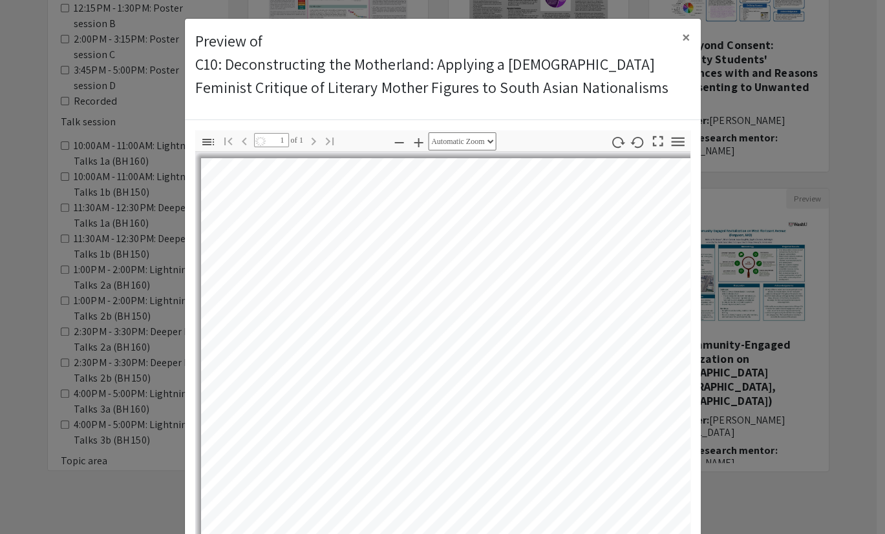
select select "auto"
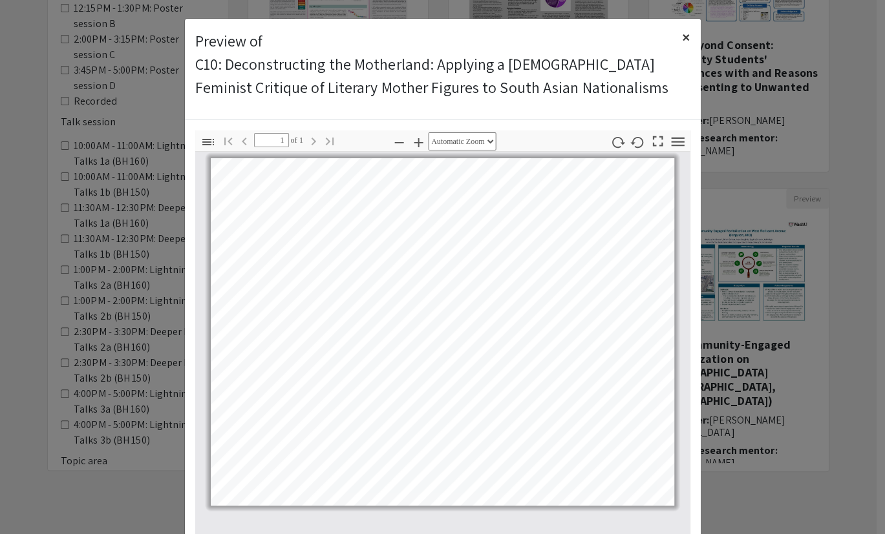
click at [684, 30] on span "×" at bounding box center [686, 36] width 8 height 21
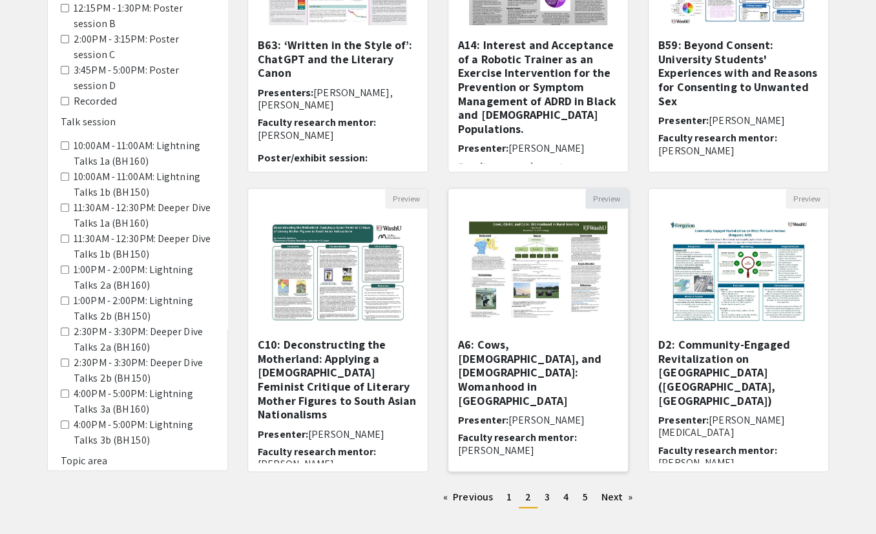
click at [609, 189] on button "Preview" at bounding box center [606, 199] width 43 height 20
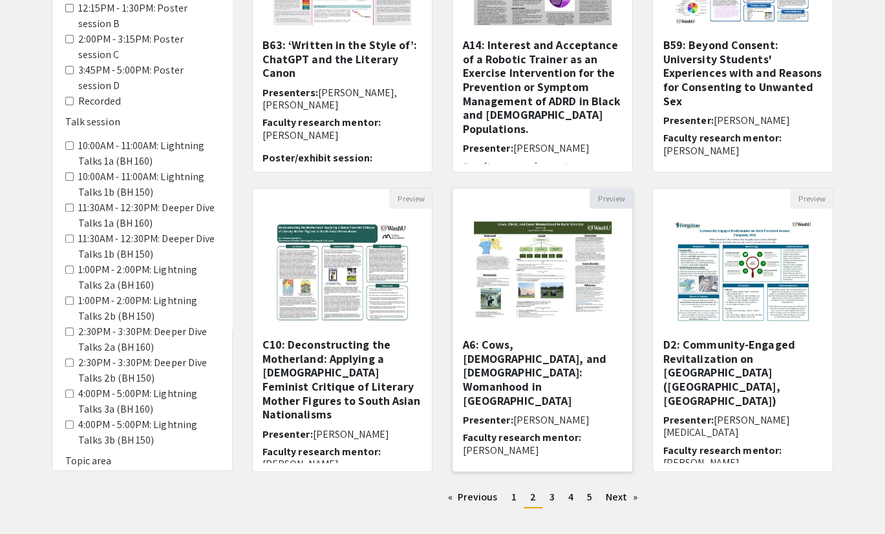
select select "custom"
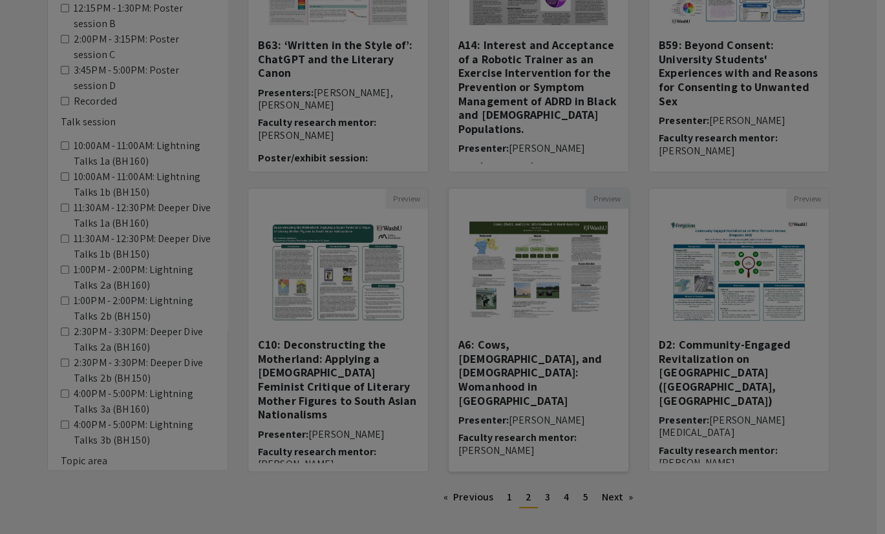
type input "0"
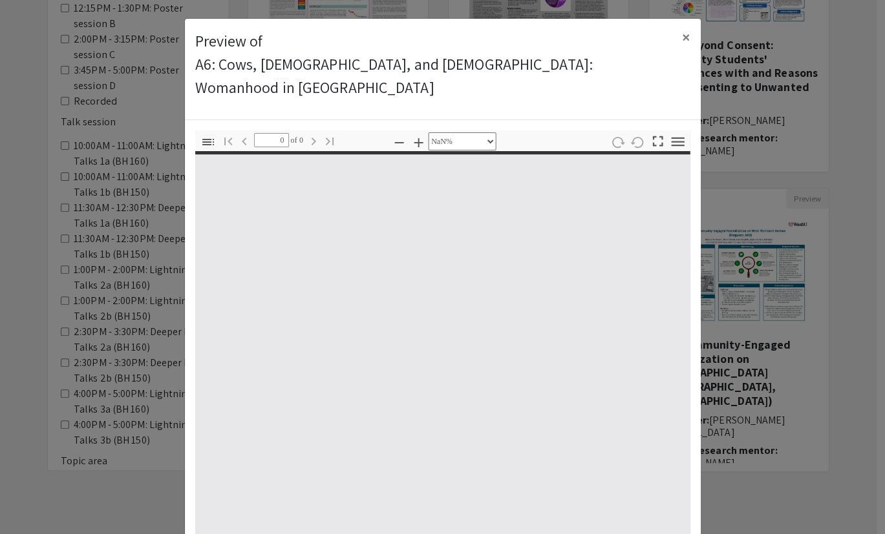
select select "auto"
type input "1"
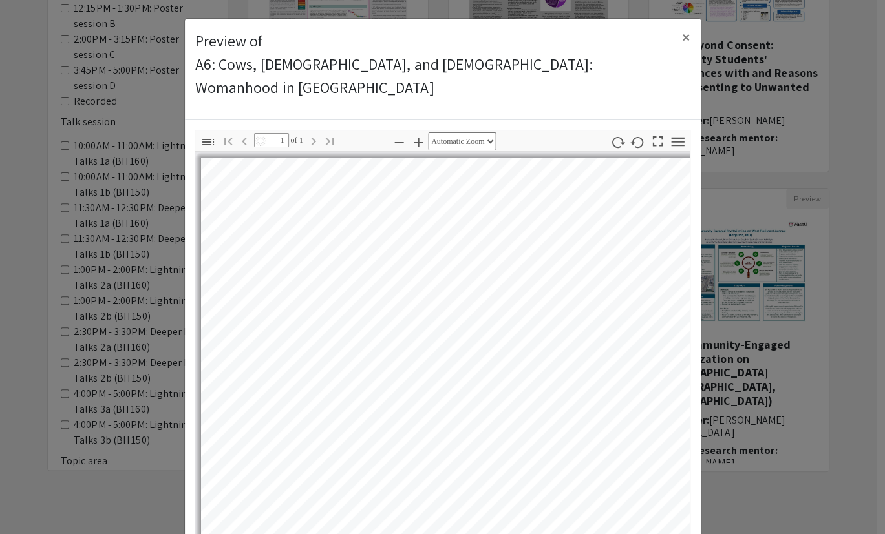
select select "auto"
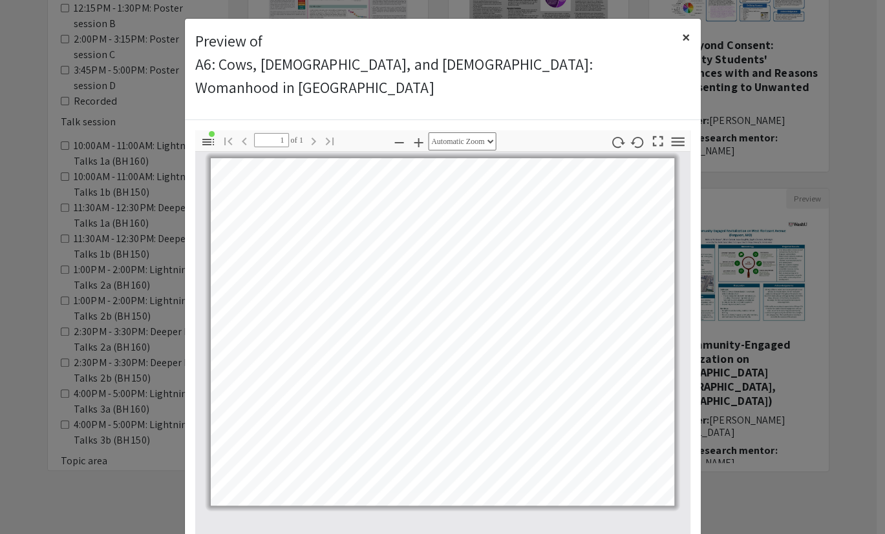
click at [686, 30] on span "×" at bounding box center [686, 36] width 8 height 21
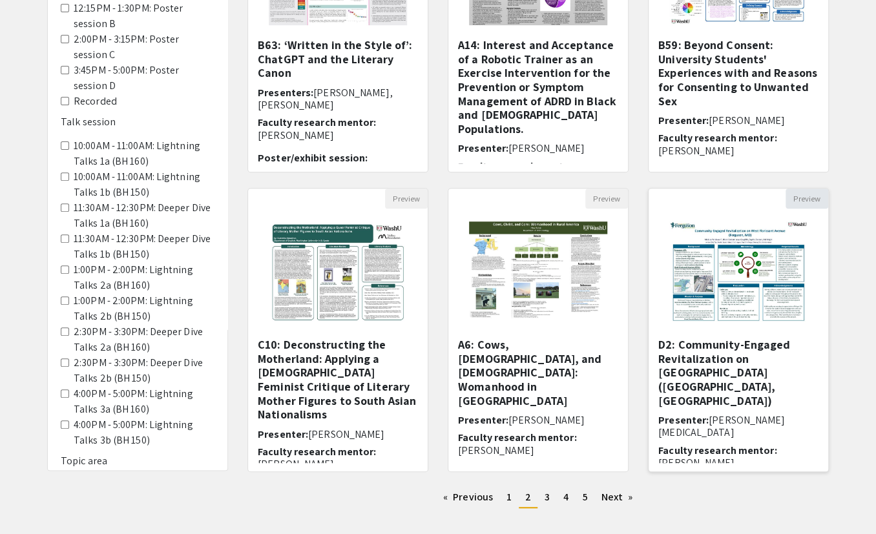
click at [801, 190] on button "Preview" at bounding box center [807, 199] width 43 height 20
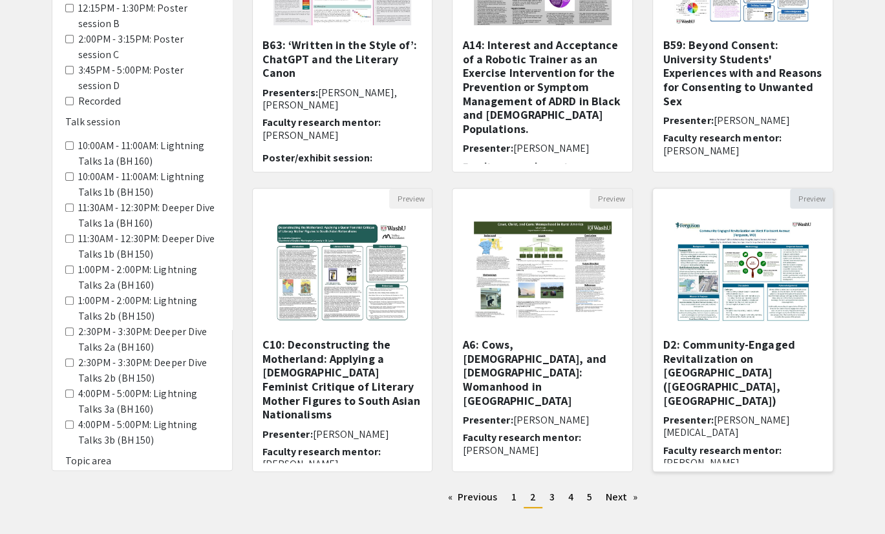
select select "custom"
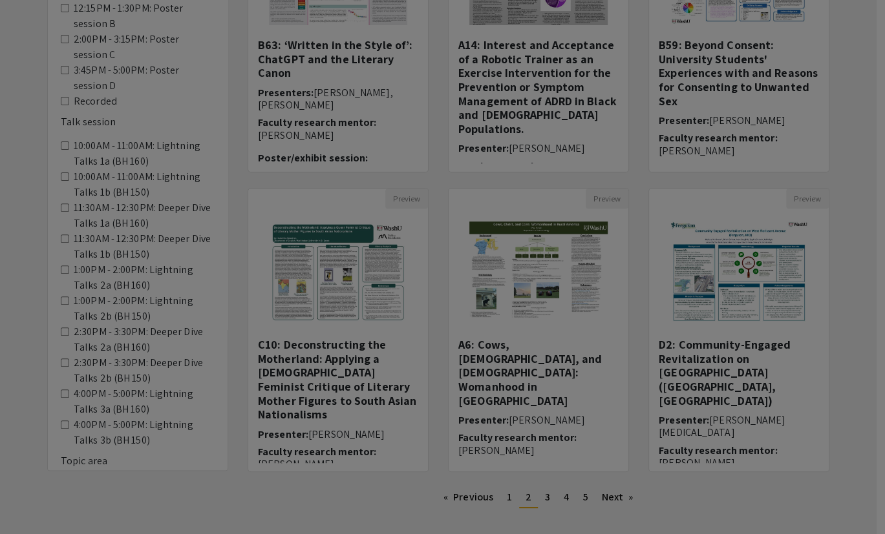
type input "0"
select select "custom"
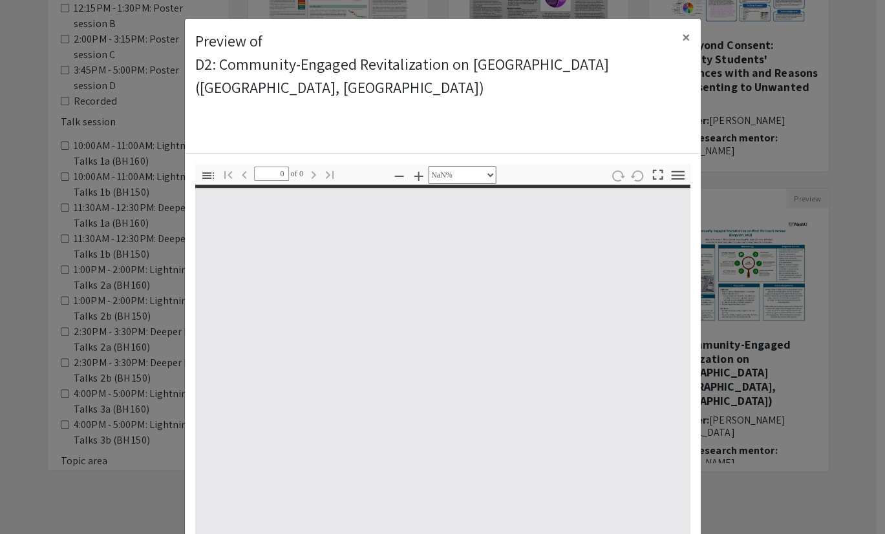
type input "1"
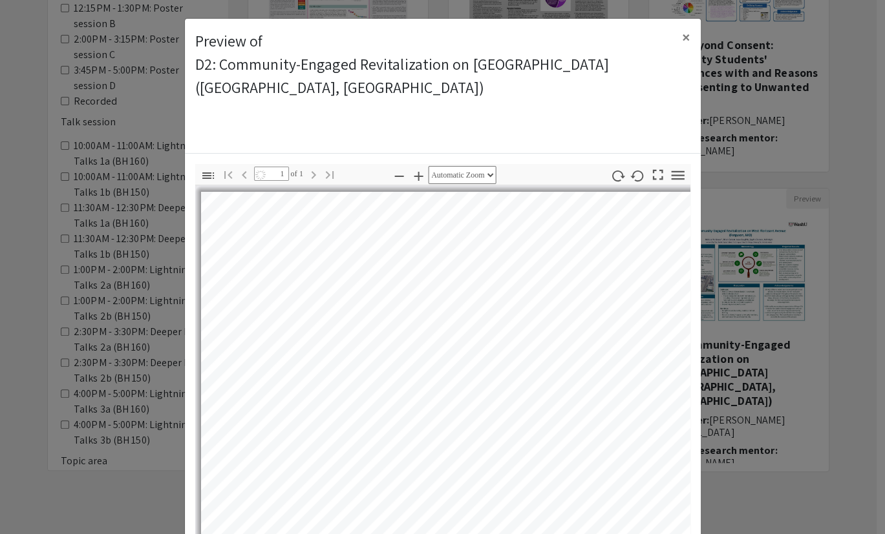
select select "auto"
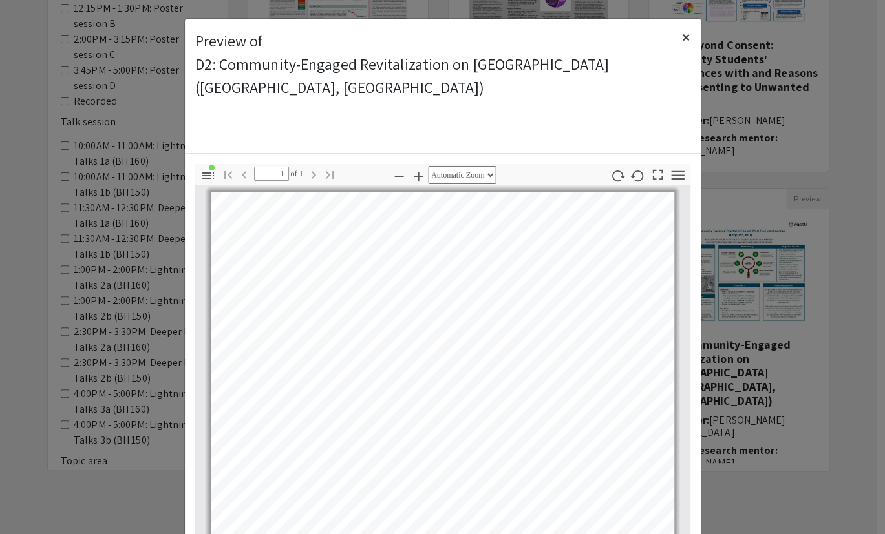
click at [684, 27] on span "×" at bounding box center [686, 36] width 8 height 21
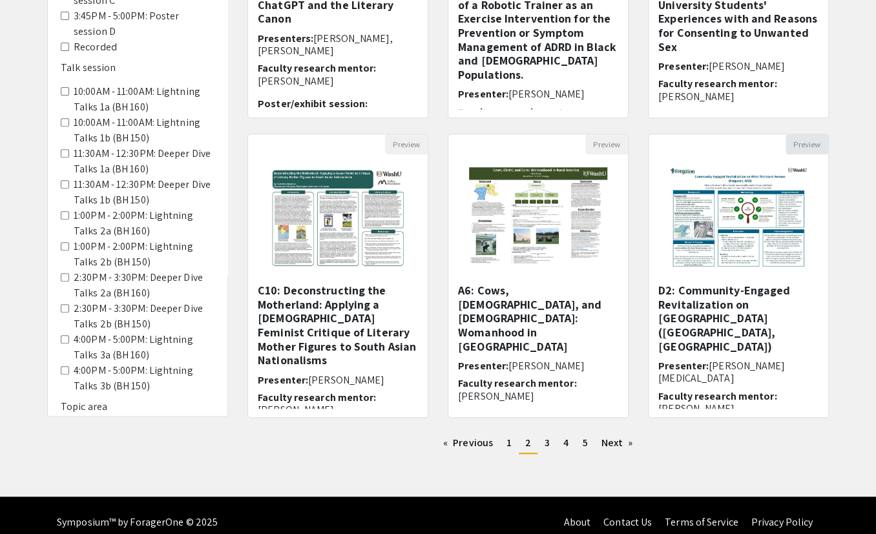
scroll to position [308, 0]
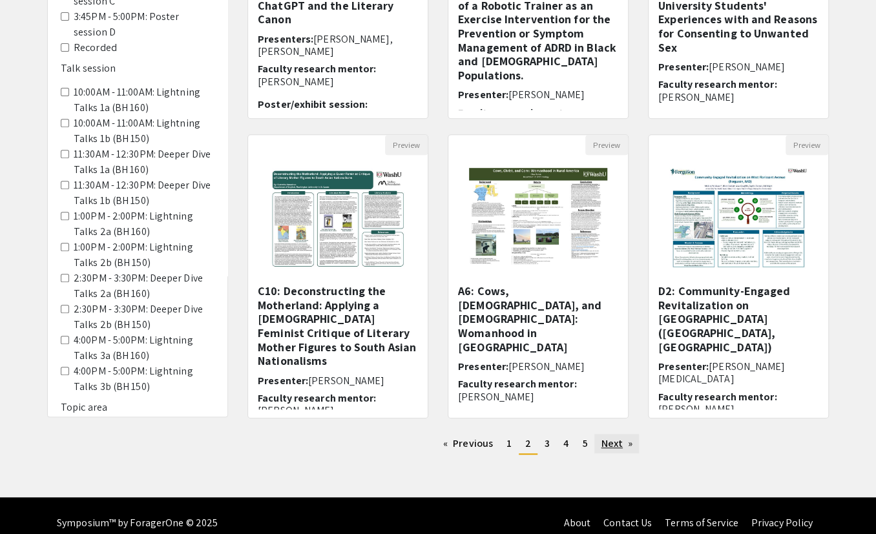
click at [603, 417] on link "Next page" at bounding box center [617, 443] width 45 height 19
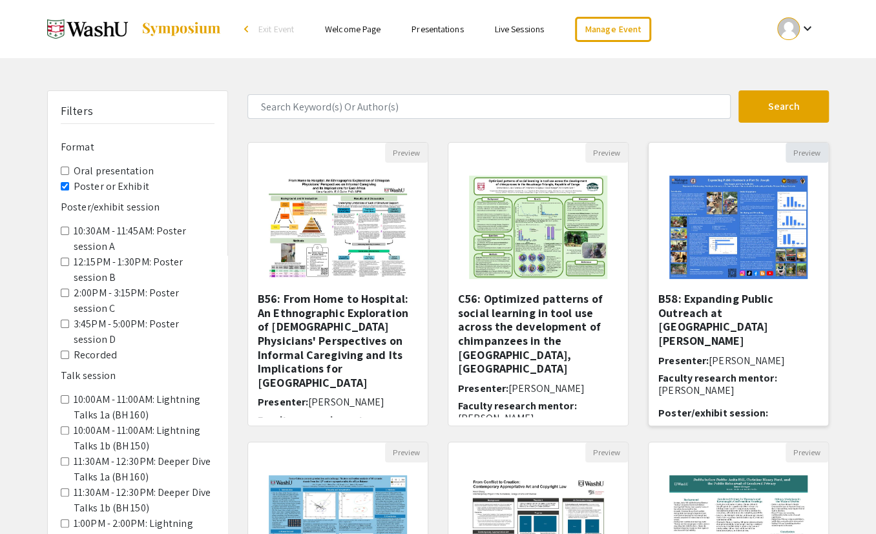
click at [801, 146] on button "Preview" at bounding box center [807, 153] width 43 height 20
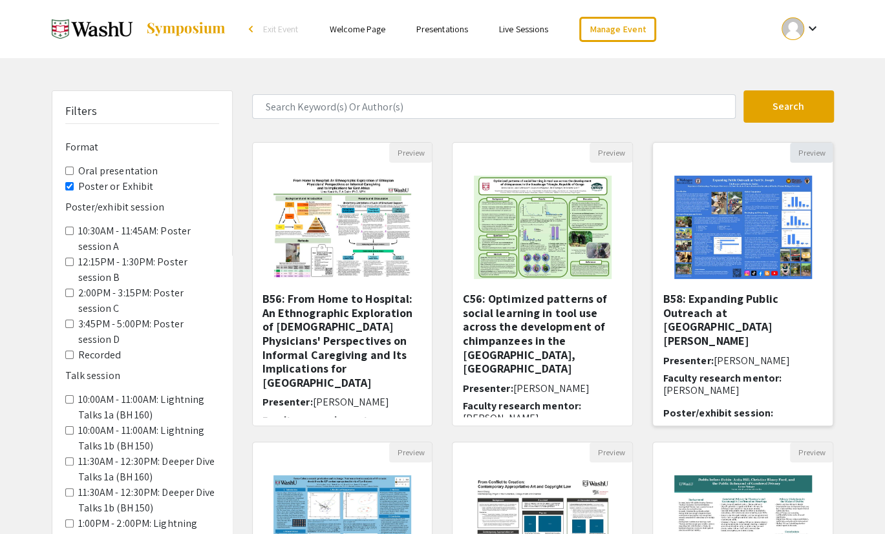
select select "custom"
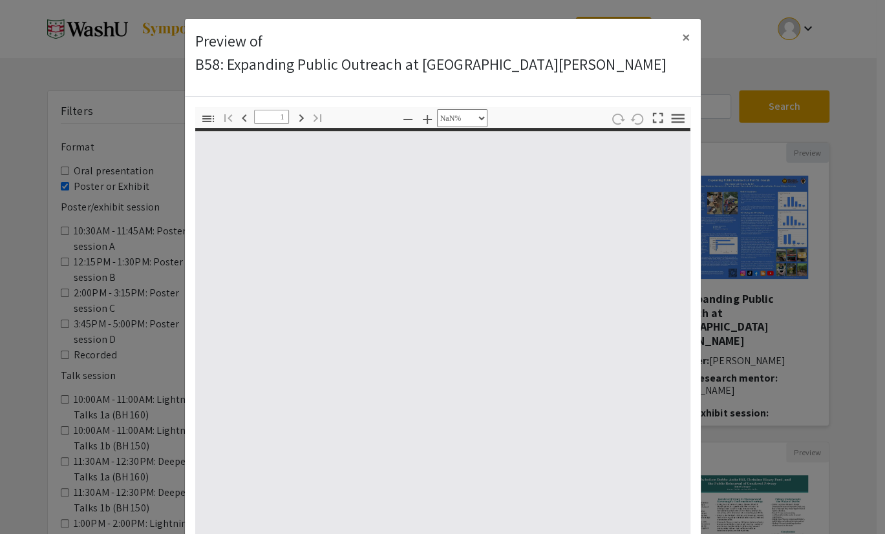
type input "0"
select select "custom"
type input "1"
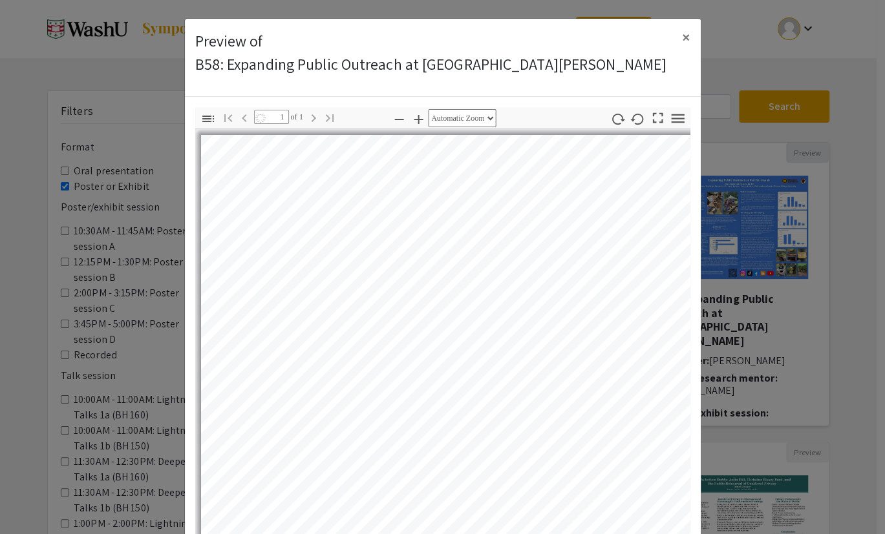
select select "auto"
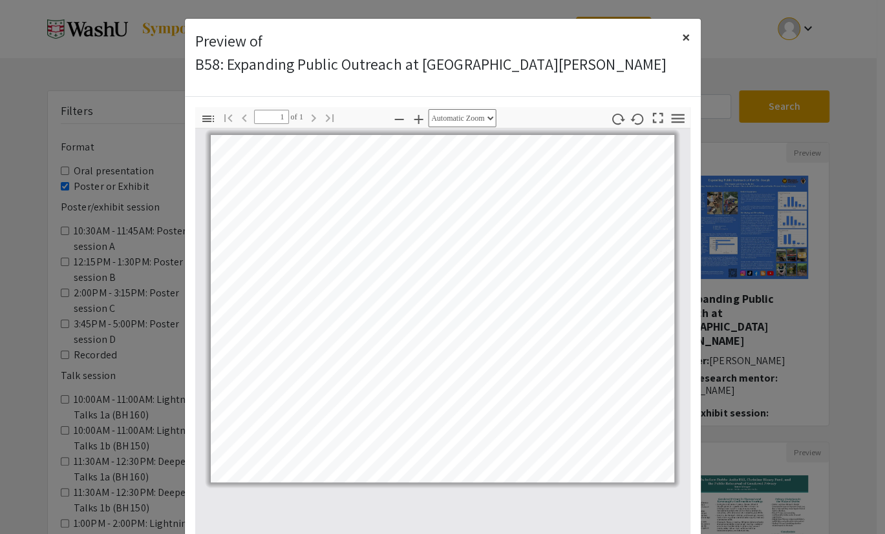
click at [684, 26] on span "×" at bounding box center [686, 36] width 8 height 21
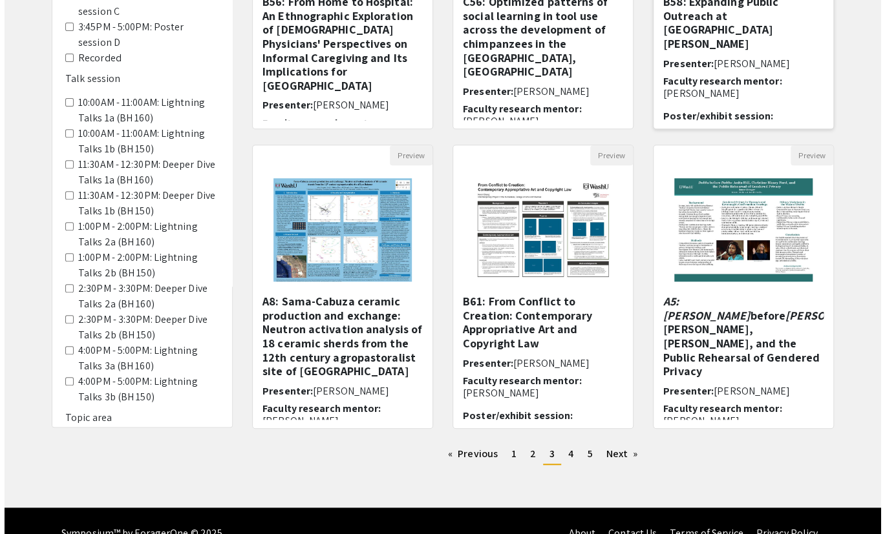
scroll to position [298, 0]
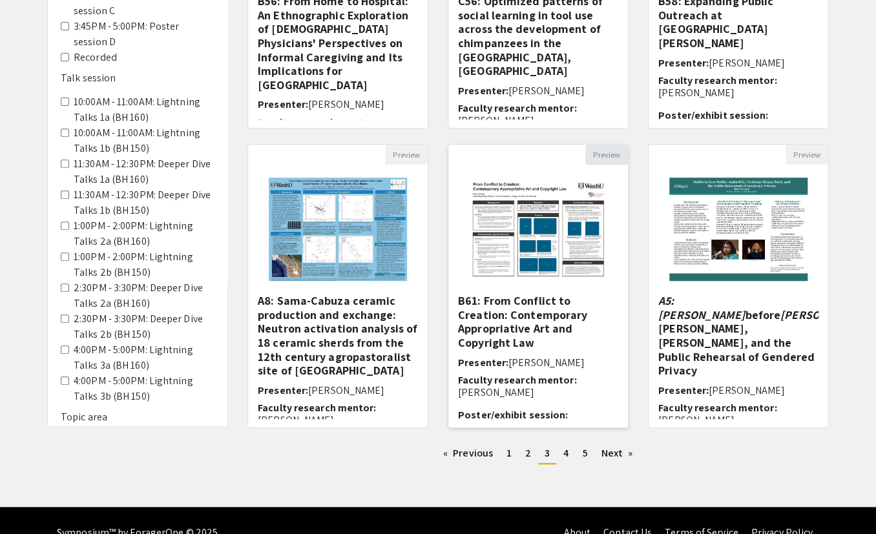
click at [598, 145] on button "Preview" at bounding box center [606, 155] width 43 height 20
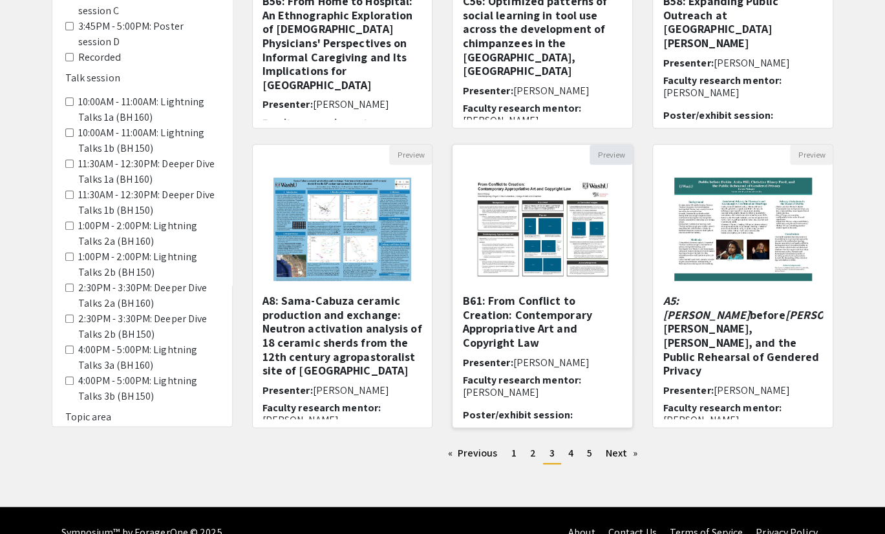
select select "custom"
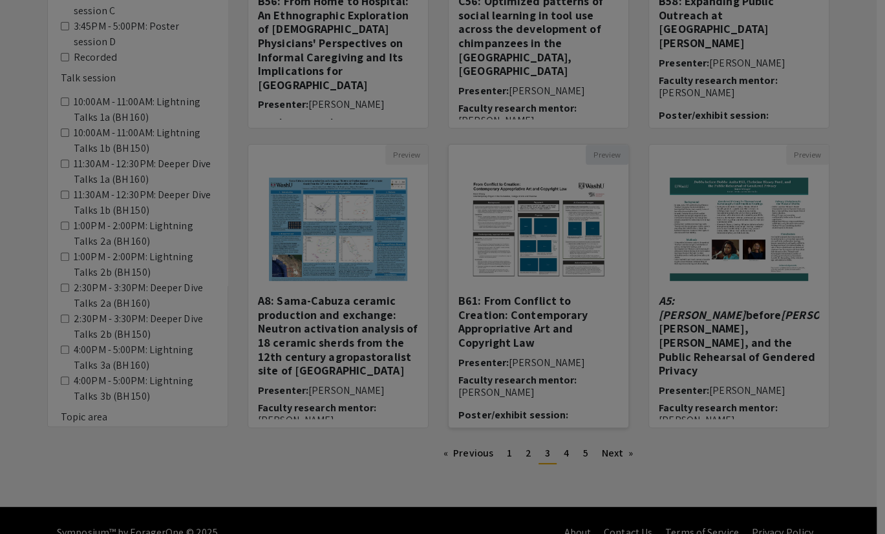
type input "0"
select select "custom"
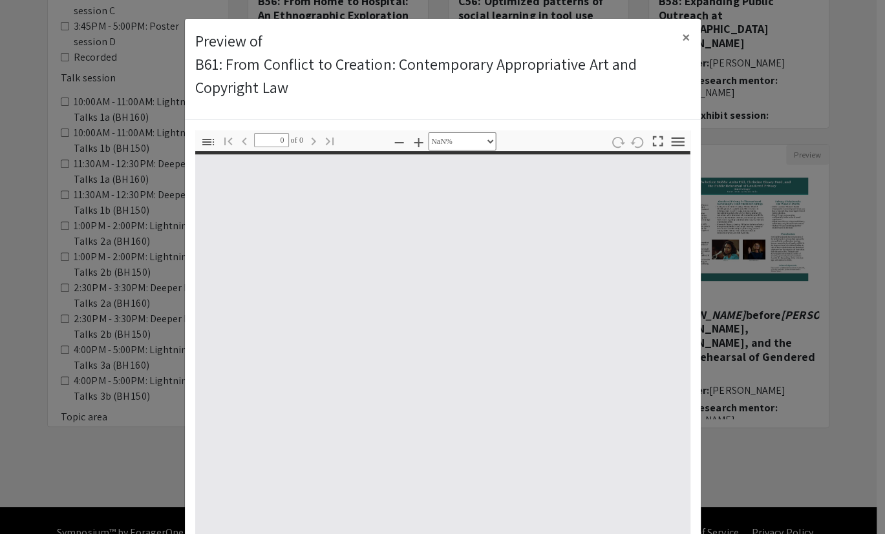
type input "1"
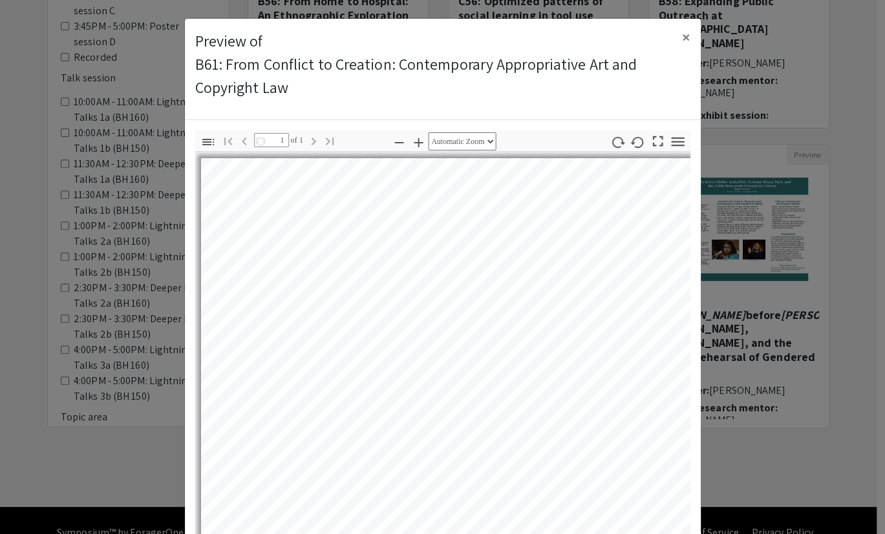
select select "auto"
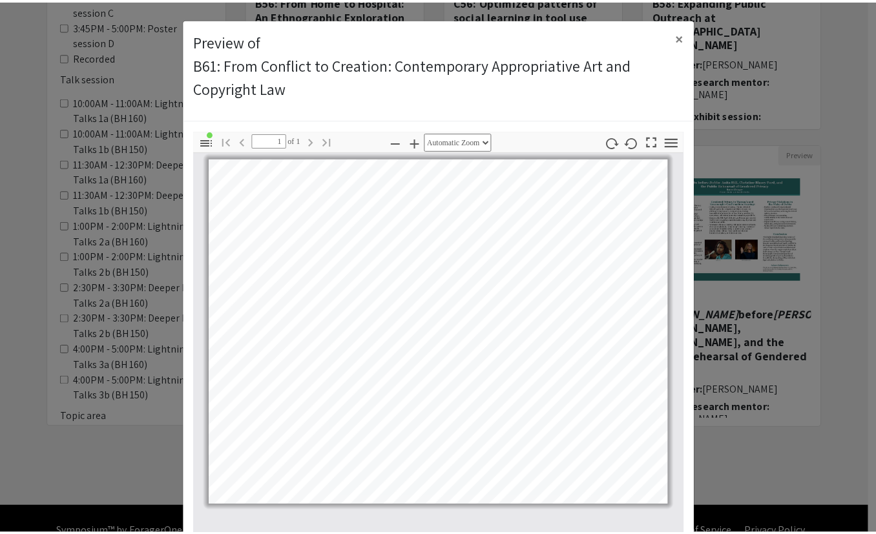
scroll to position [0, 0]
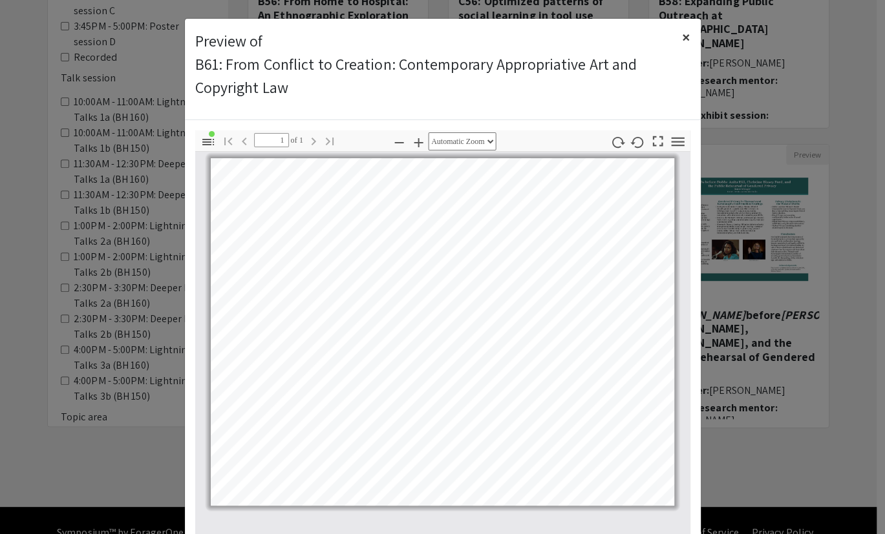
click at [679, 27] on button "×" at bounding box center [685, 37] width 29 height 36
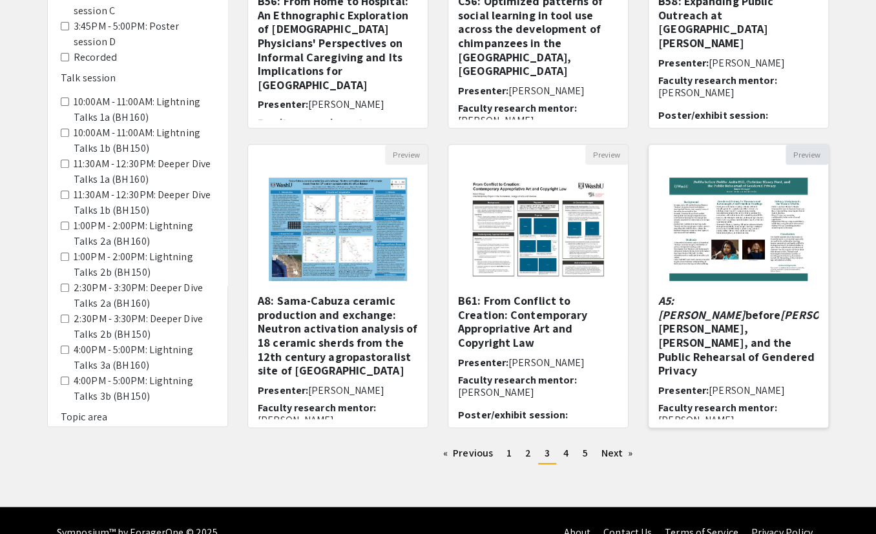
click at [799, 149] on button "Preview" at bounding box center [807, 155] width 43 height 20
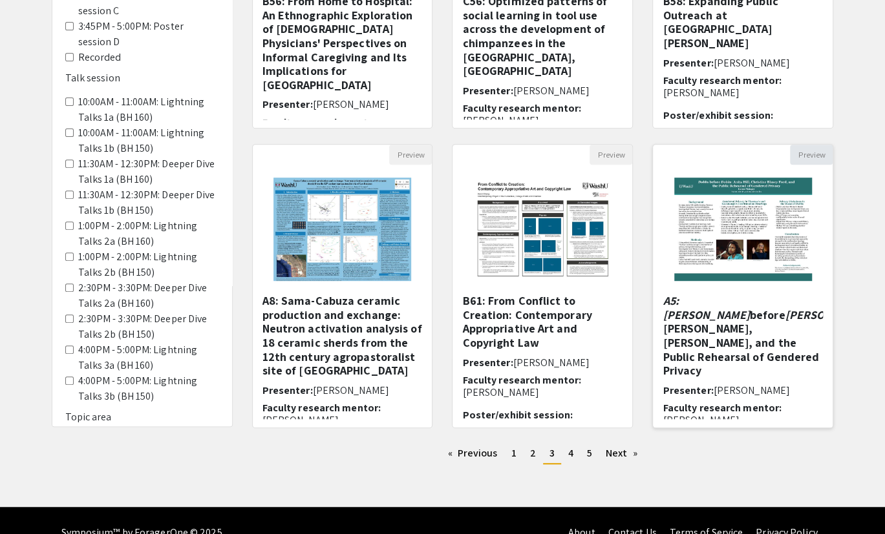
select select "custom"
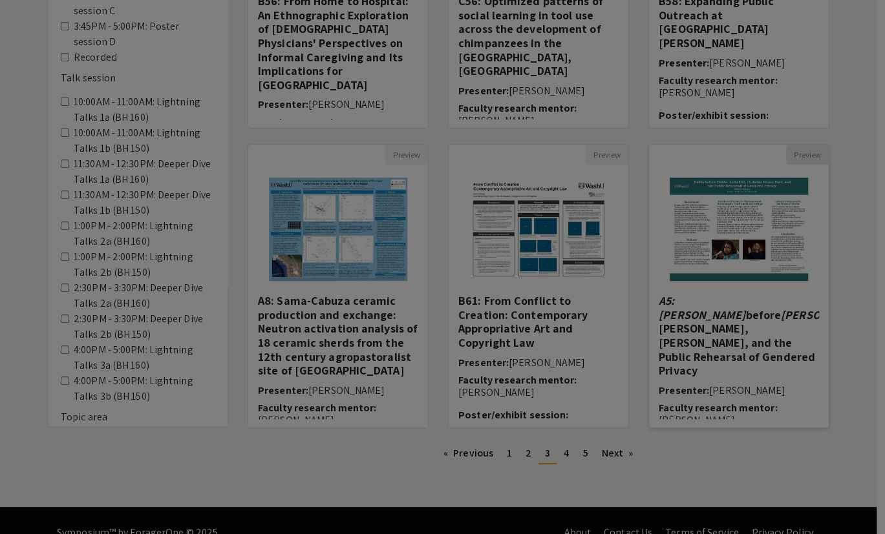
type input "0"
select select "custom"
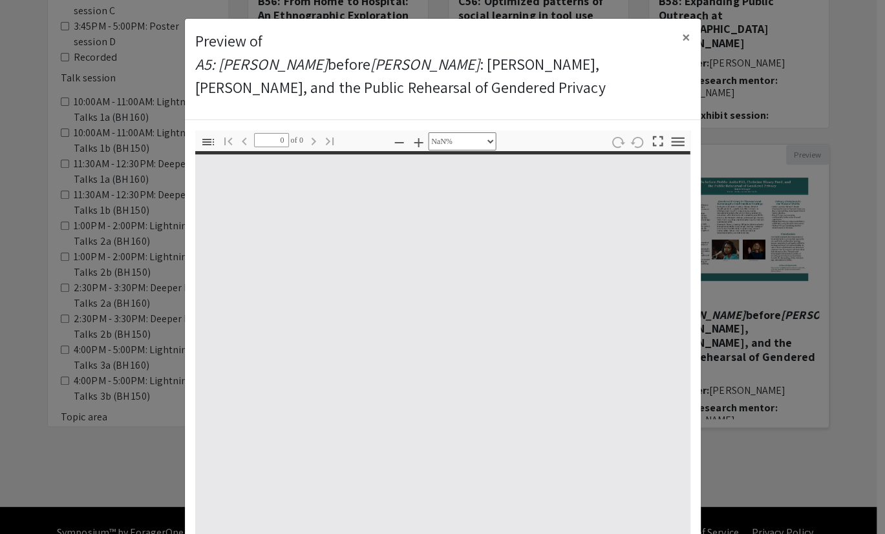
type input "1"
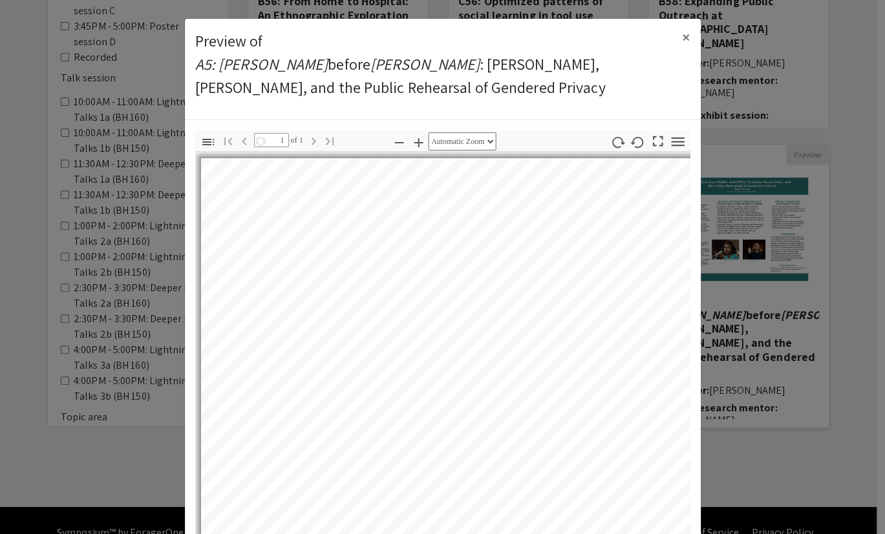
select select "auto"
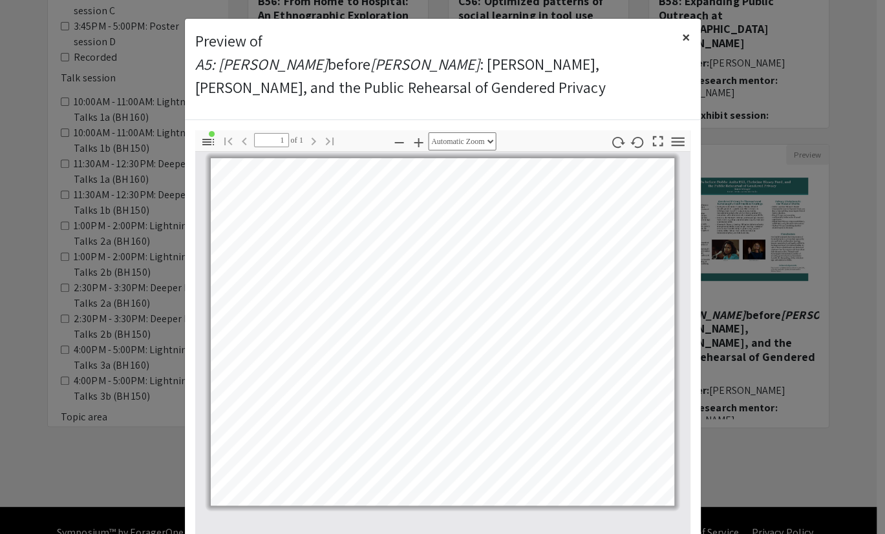
click at [685, 27] on span "×" at bounding box center [686, 36] width 8 height 21
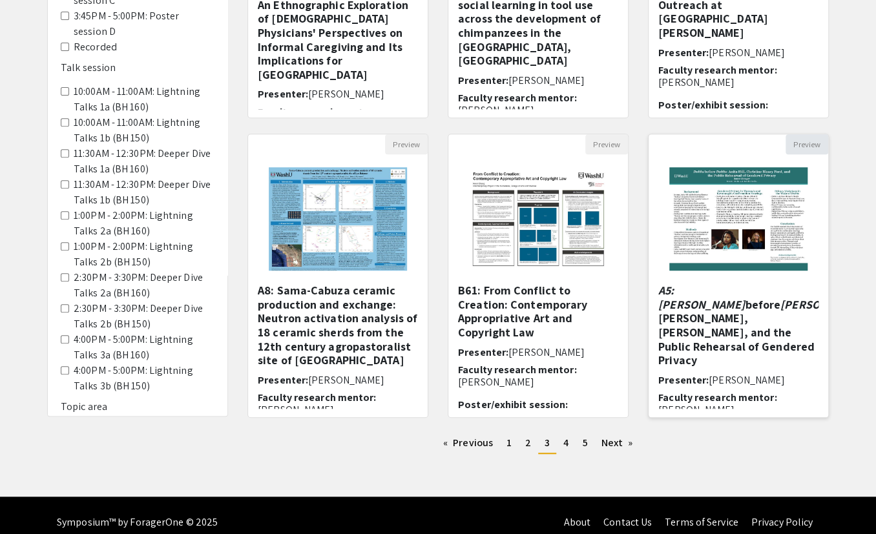
scroll to position [308, 0]
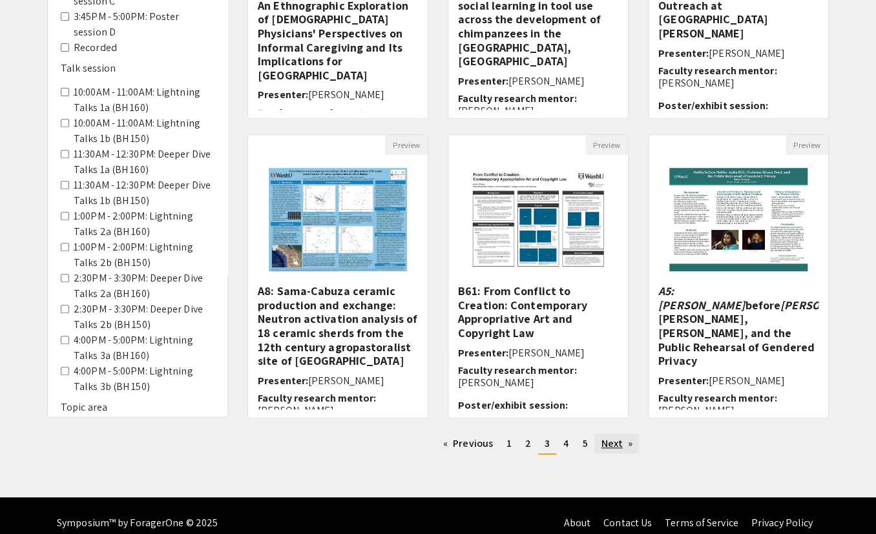
click at [601, 417] on link "Next page" at bounding box center [617, 443] width 45 height 19
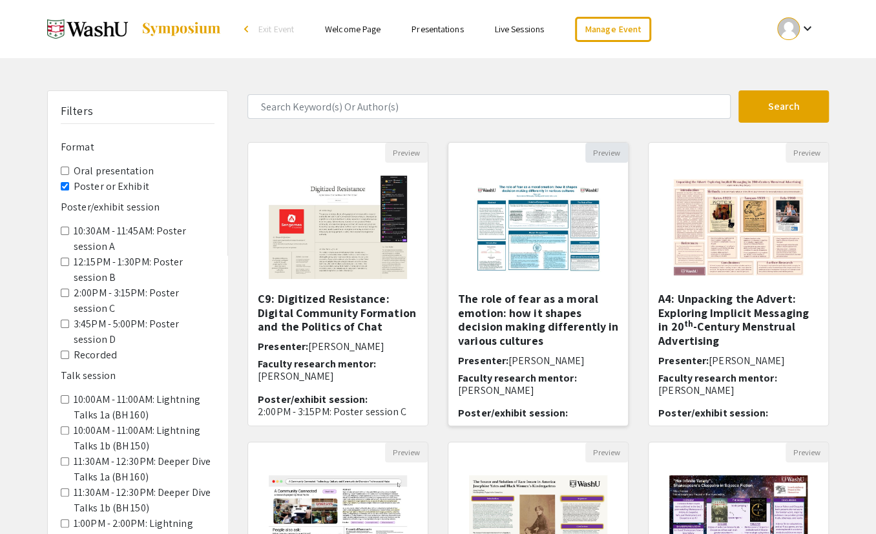
click at [607, 147] on button "Preview" at bounding box center [606, 153] width 43 height 20
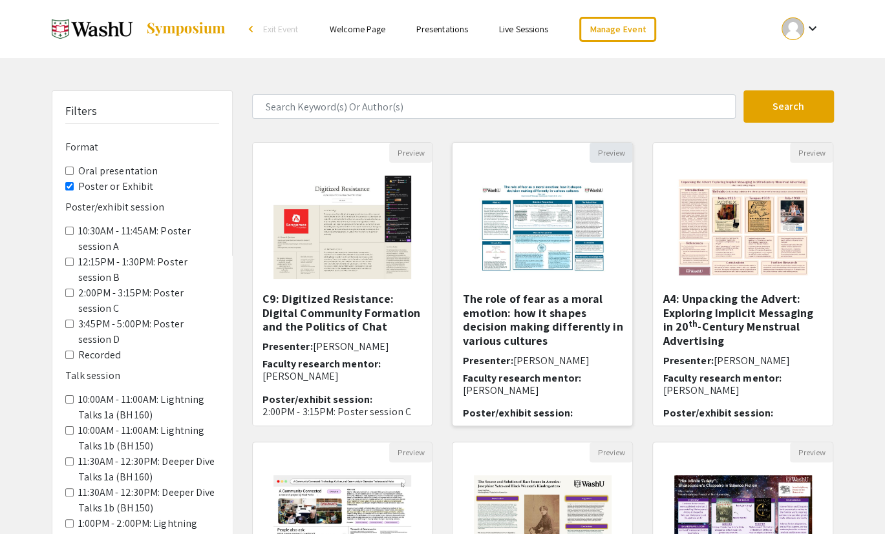
select select "custom"
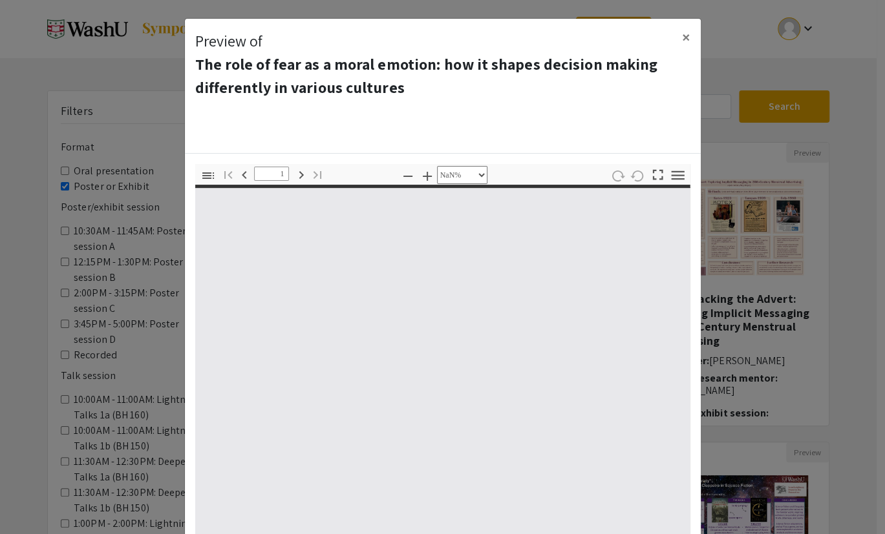
type input "0"
select select "custom"
type input "1"
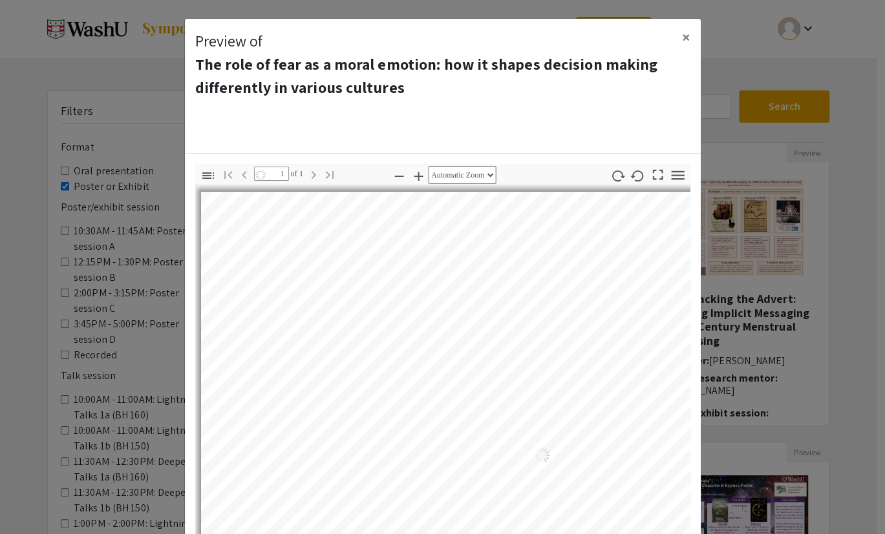
select select "auto"
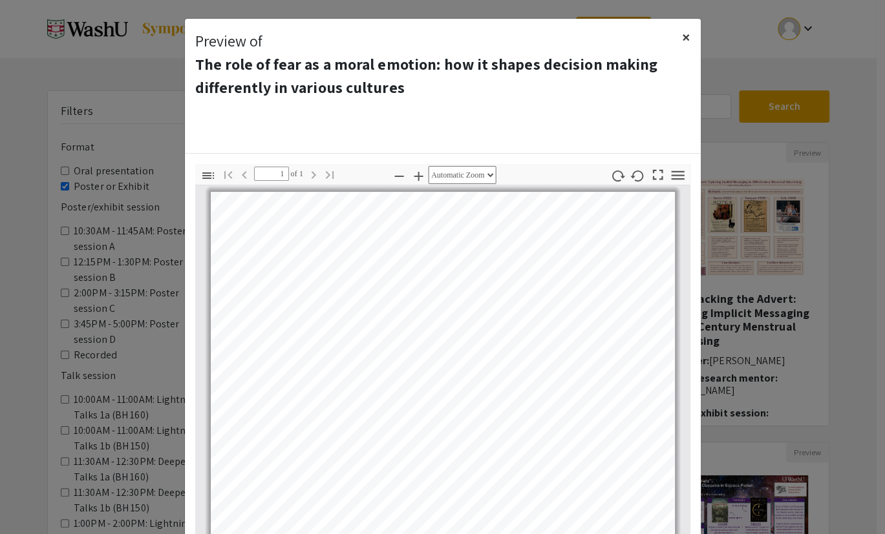
click at [682, 26] on span "×" at bounding box center [686, 36] width 8 height 21
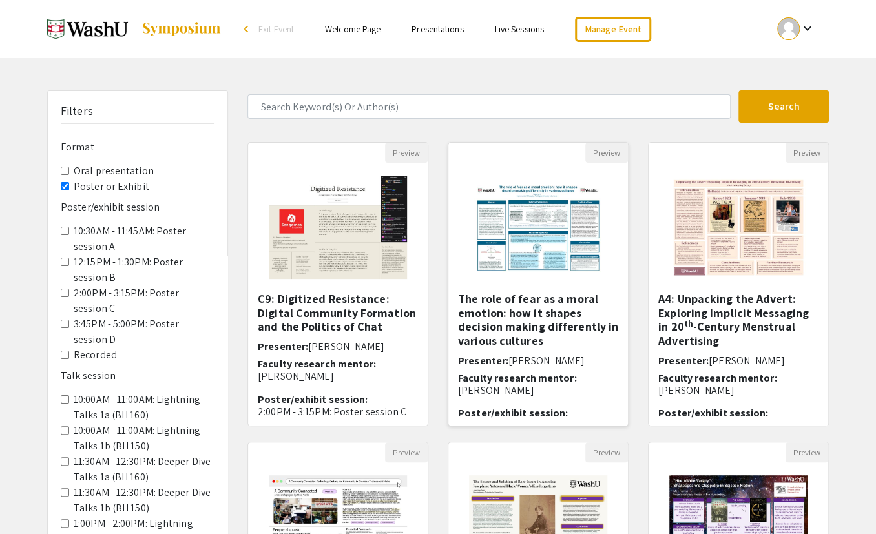
click at [521, 306] on h5 "The role of fear as a moral emotion: how it shapes decision making differently …" at bounding box center [538, 320] width 160 height 56
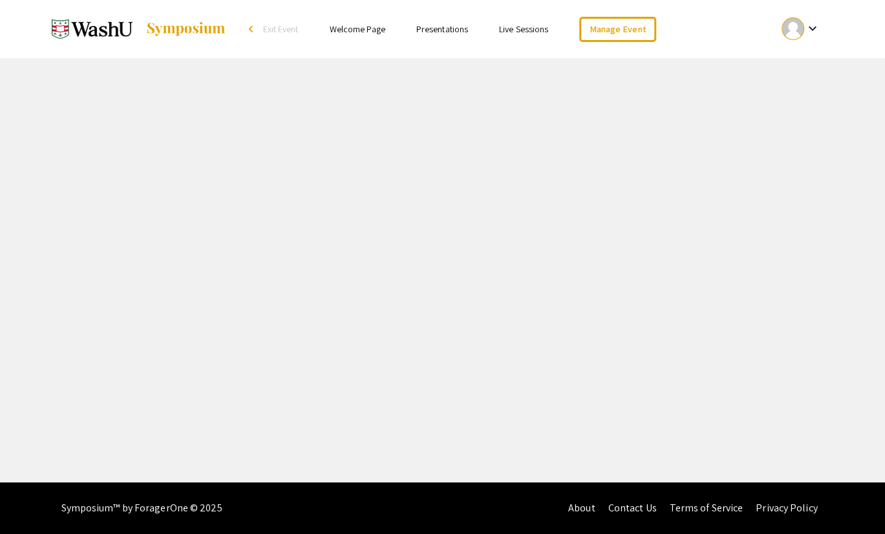
select select "custom"
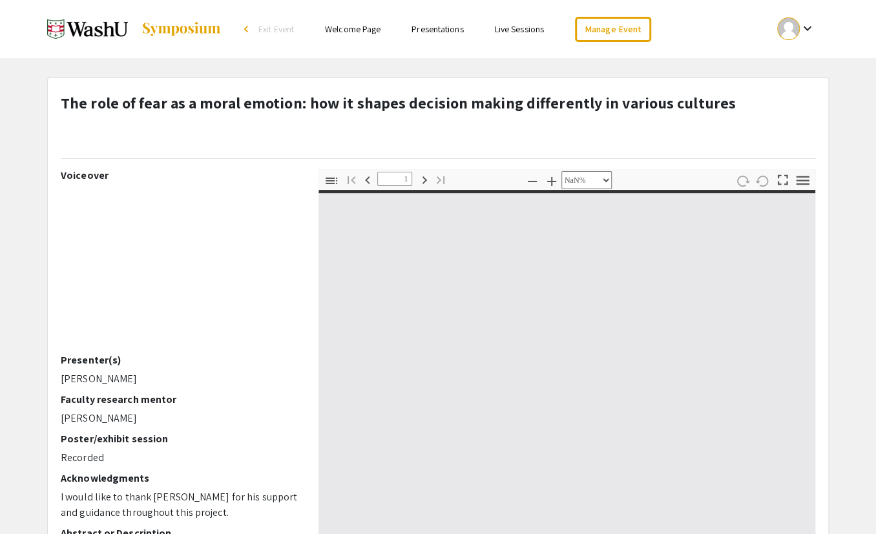
type input "0"
select select "custom"
type input "1"
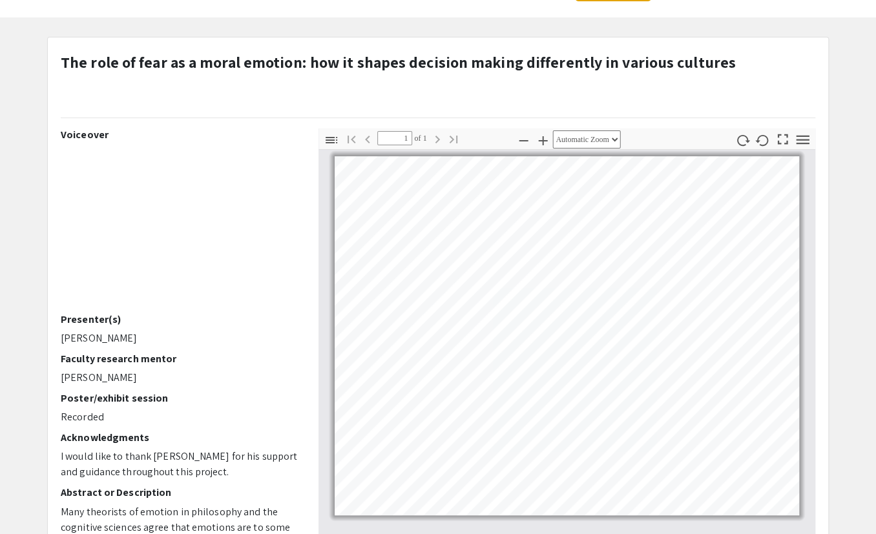
scroll to position [43, 0]
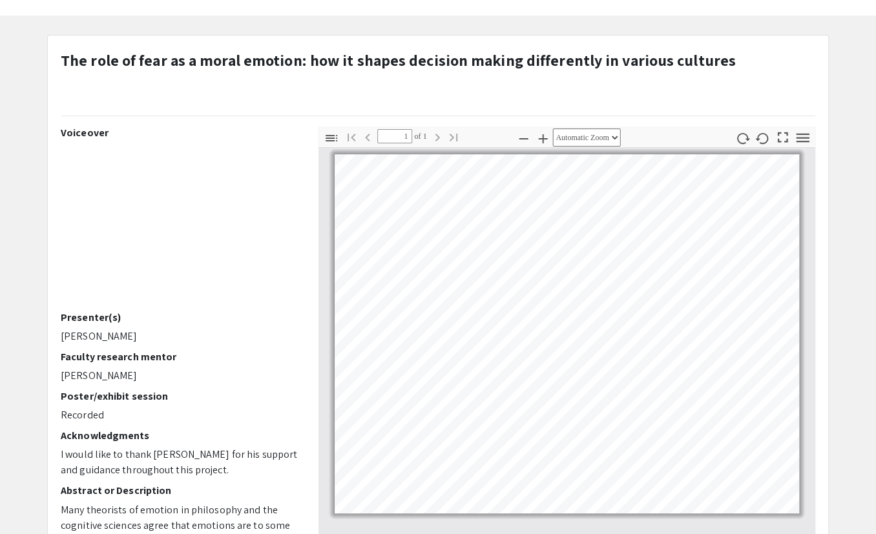
click at [544, 131] on icon "button" at bounding box center [543, 139] width 16 height 16
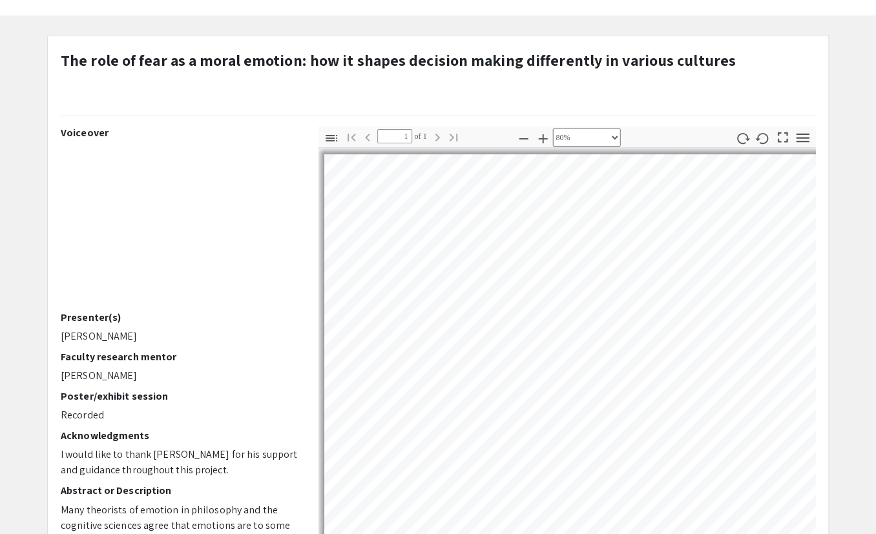
click at [544, 131] on icon "button" at bounding box center [543, 139] width 16 height 16
click at [543, 131] on icon "button" at bounding box center [543, 139] width 16 height 16
select select "custom"
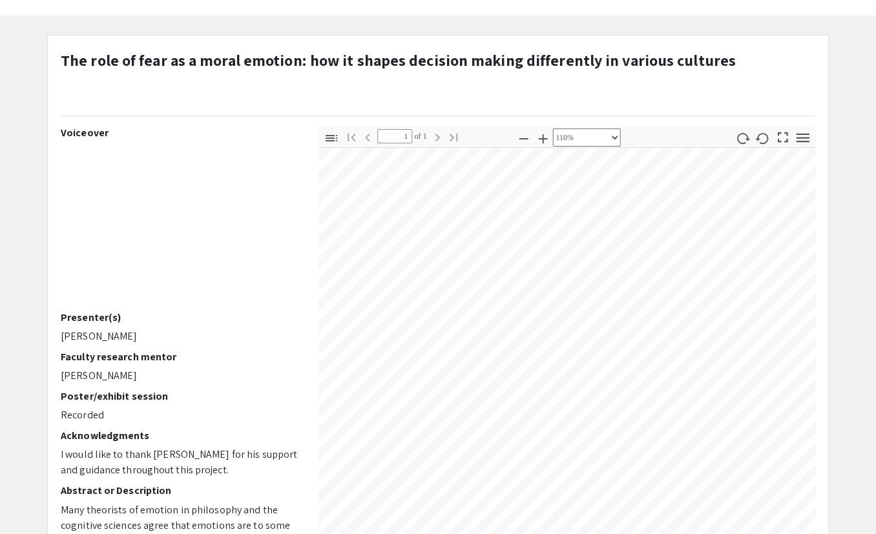
scroll to position [75, 191]
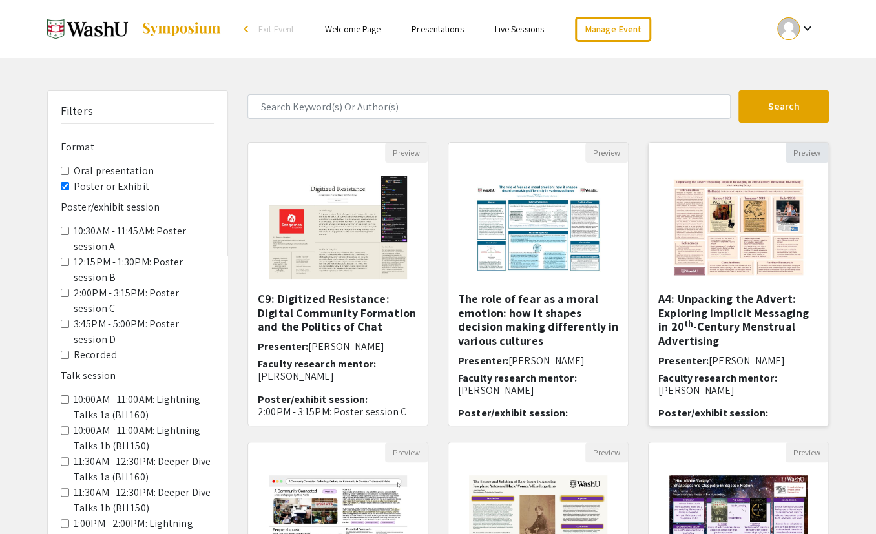
click at [801, 145] on button "Preview" at bounding box center [807, 153] width 43 height 20
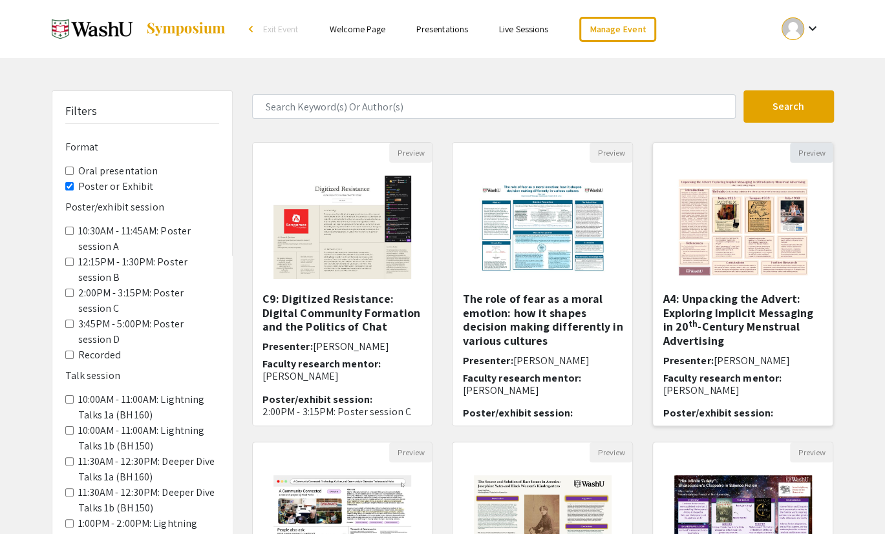
select select "custom"
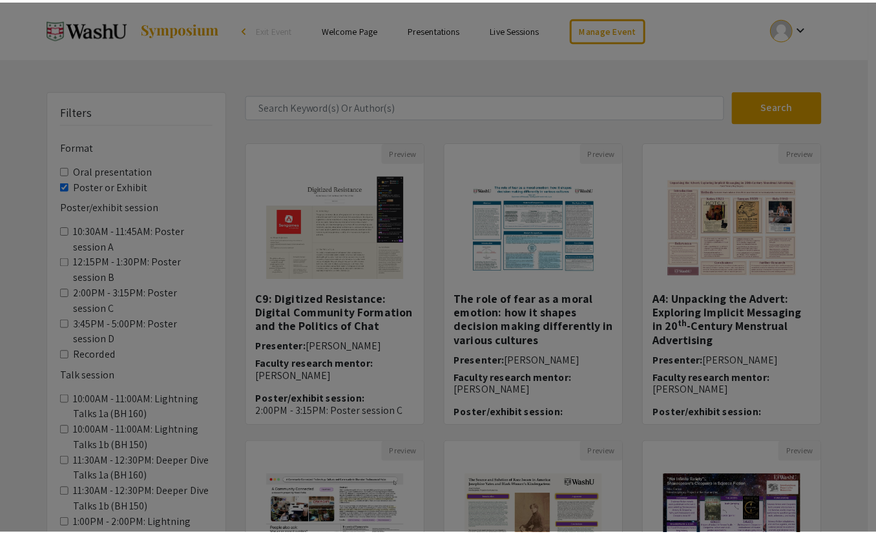
scroll to position [1, 0]
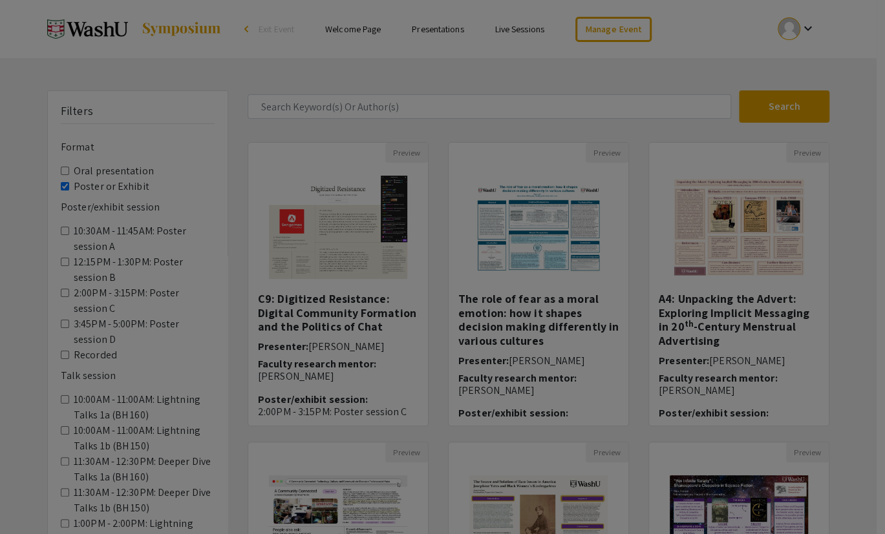
type input "0"
select select "custom"
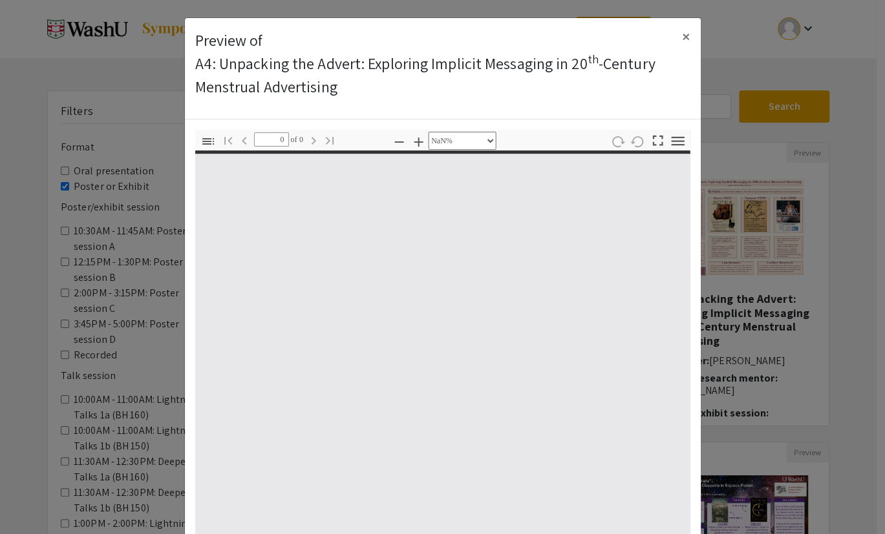
type input "1"
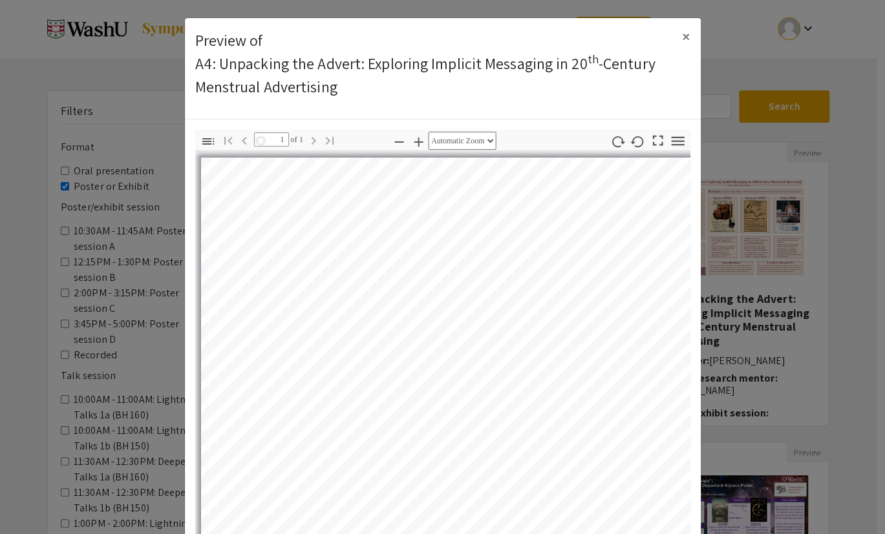
select select "auto"
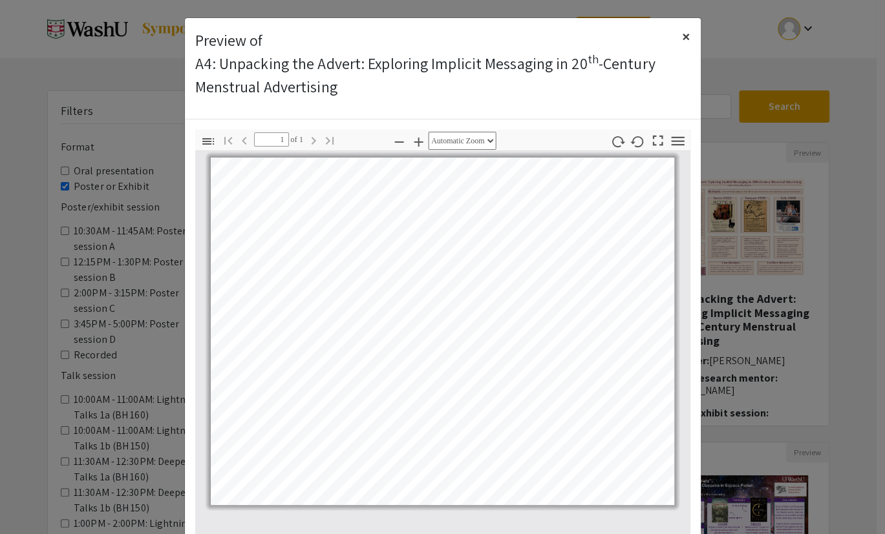
click at [689, 27] on button "×" at bounding box center [685, 36] width 29 height 36
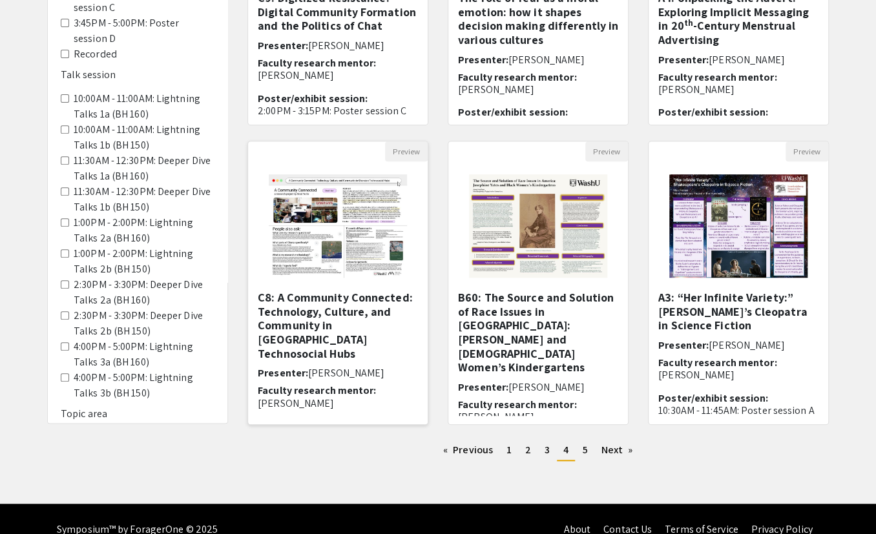
scroll to position [302, 0]
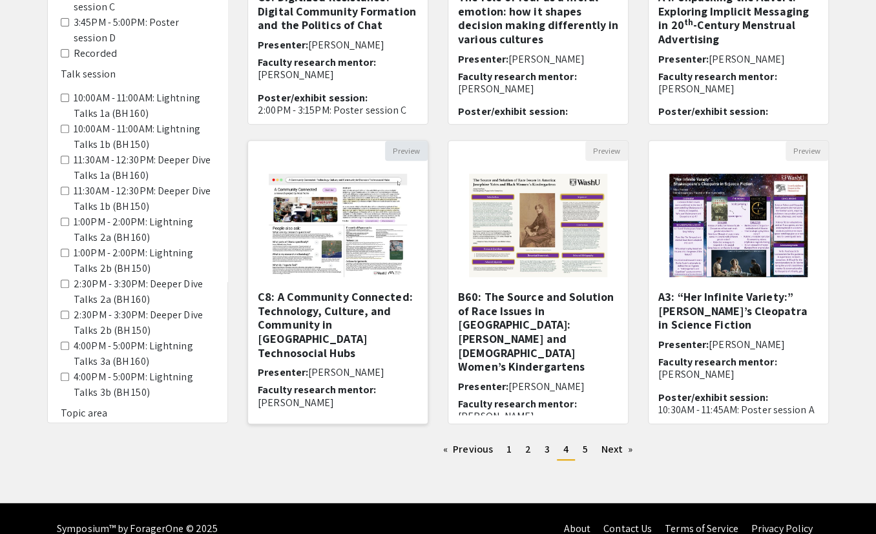
click at [409, 141] on button "Preview" at bounding box center [406, 151] width 43 height 20
select select "custom"
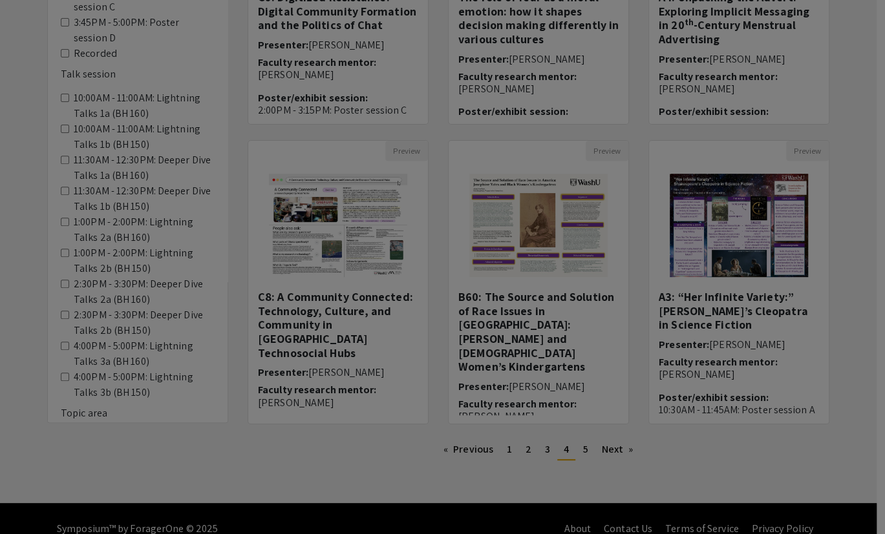
type input "0"
select select "custom"
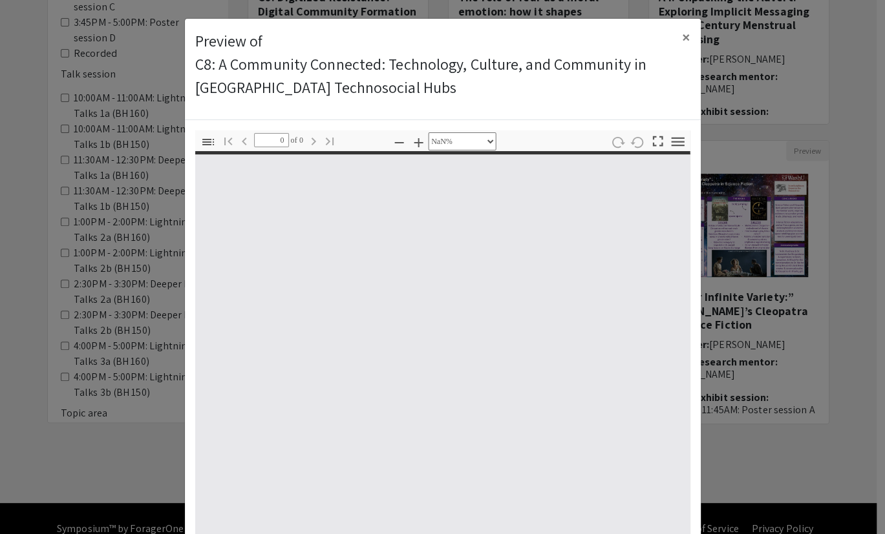
type input "1"
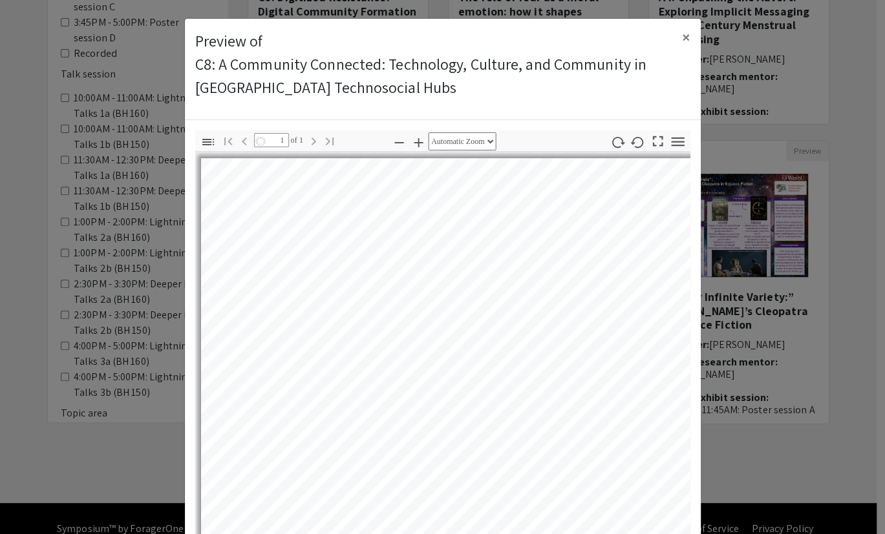
select select "auto"
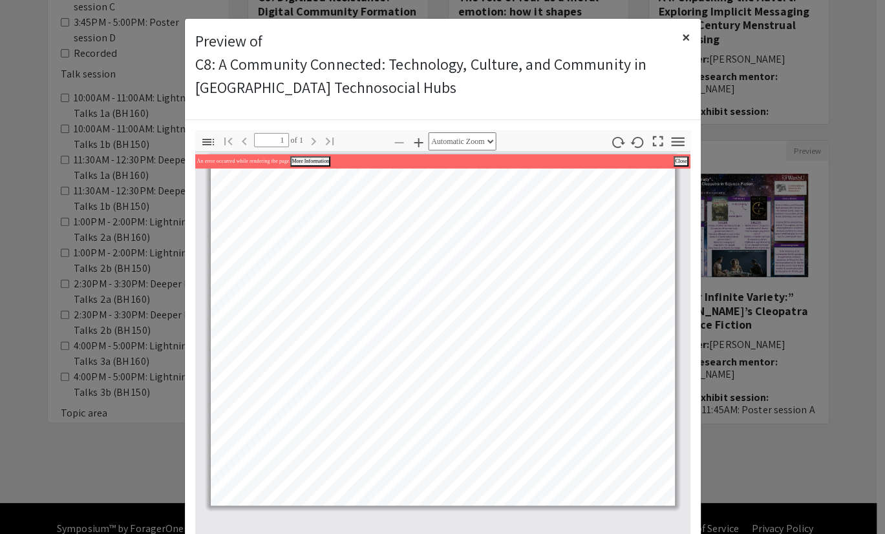
click at [688, 30] on button "×" at bounding box center [685, 37] width 29 height 36
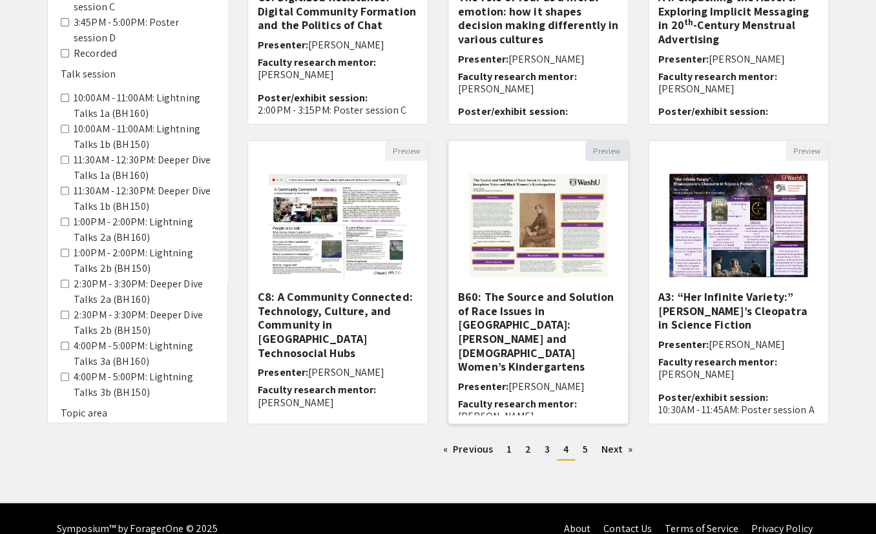
click at [611, 143] on button "Preview" at bounding box center [606, 151] width 43 height 20
select select "custom"
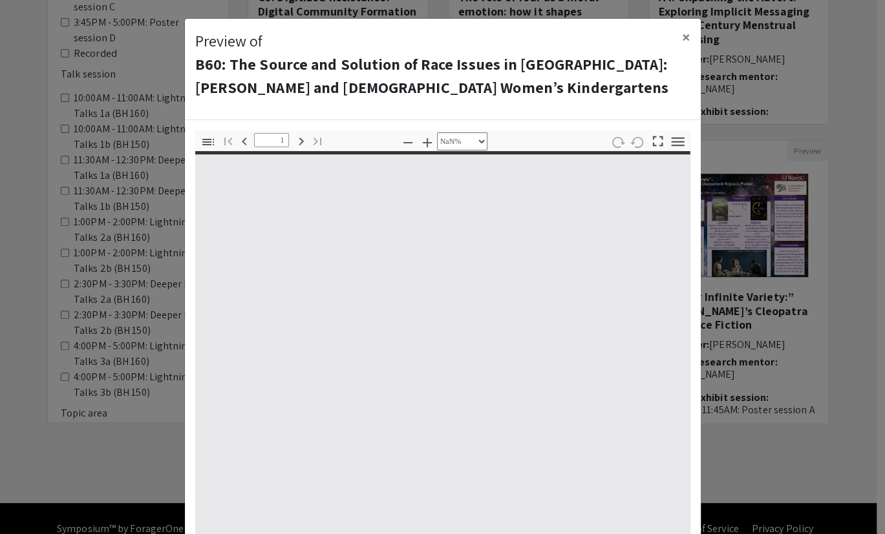
type input "0"
select select "custom"
type input "1"
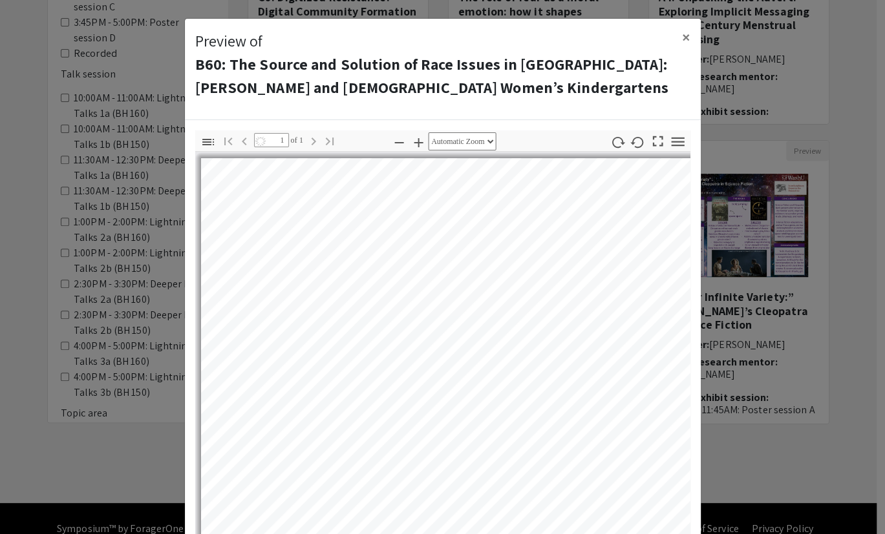
select select "auto"
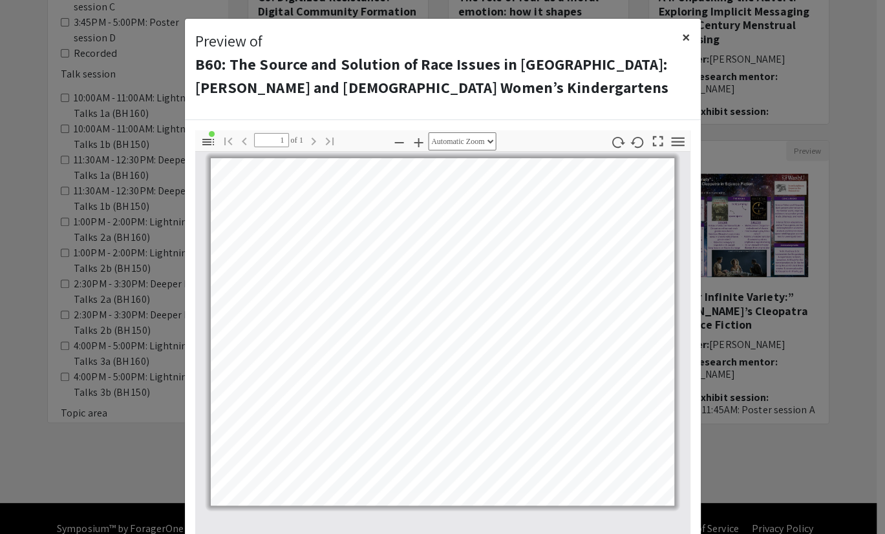
click at [682, 30] on span "×" at bounding box center [686, 36] width 8 height 21
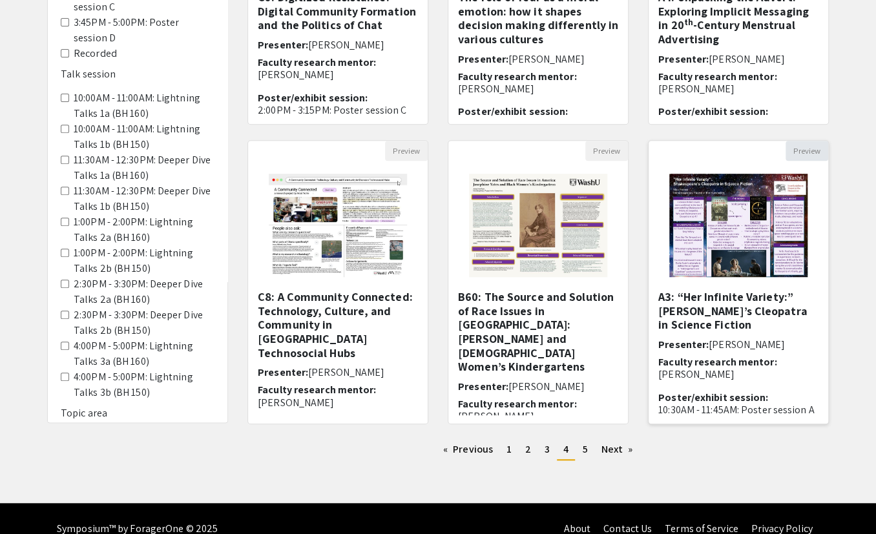
click at [801, 142] on button "Preview" at bounding box center [807, 151] width 43 height 20
select select "custom"
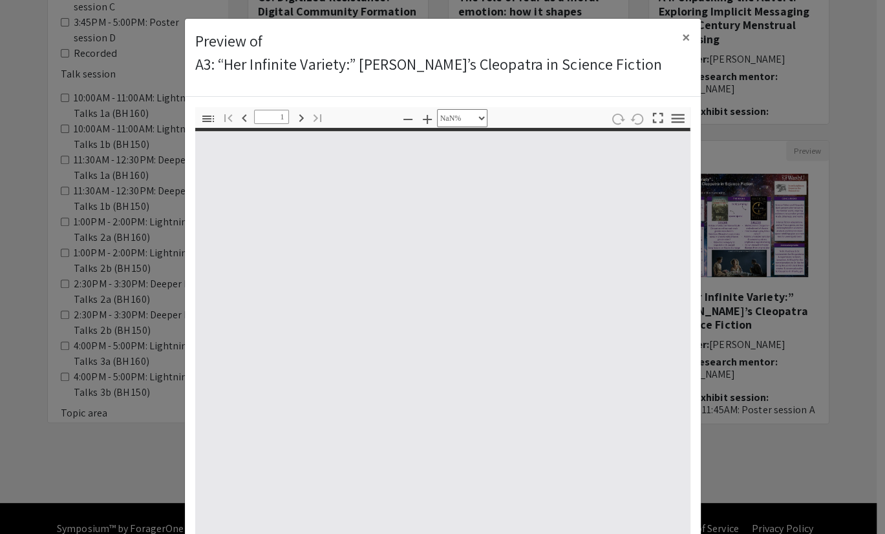
type input "0"
select select "custom"
type input "1"
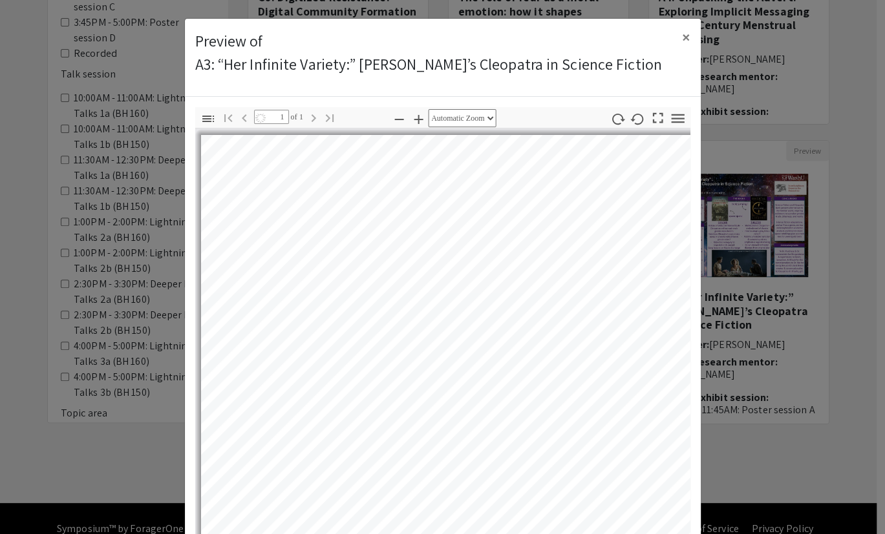
select select "auto"
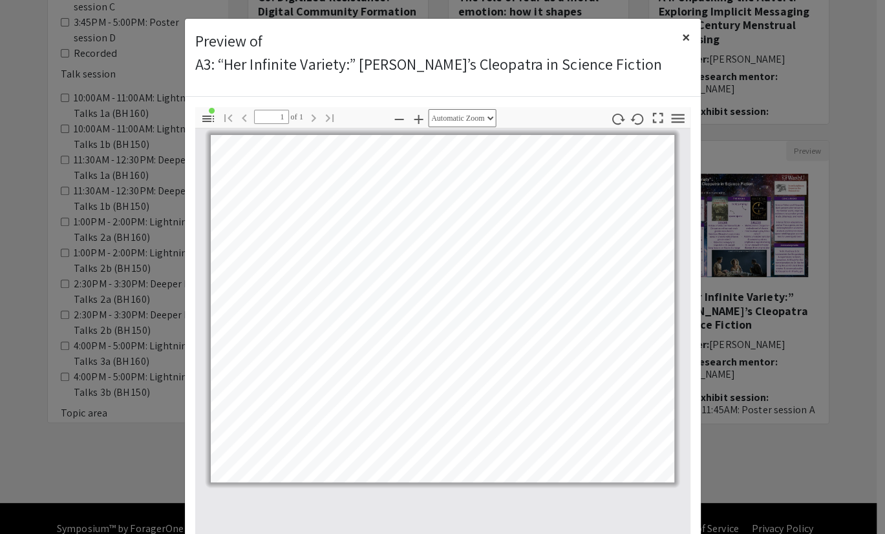
click at [682, 34] on span "×" at bounding box center [686, 36] width 8 height 21
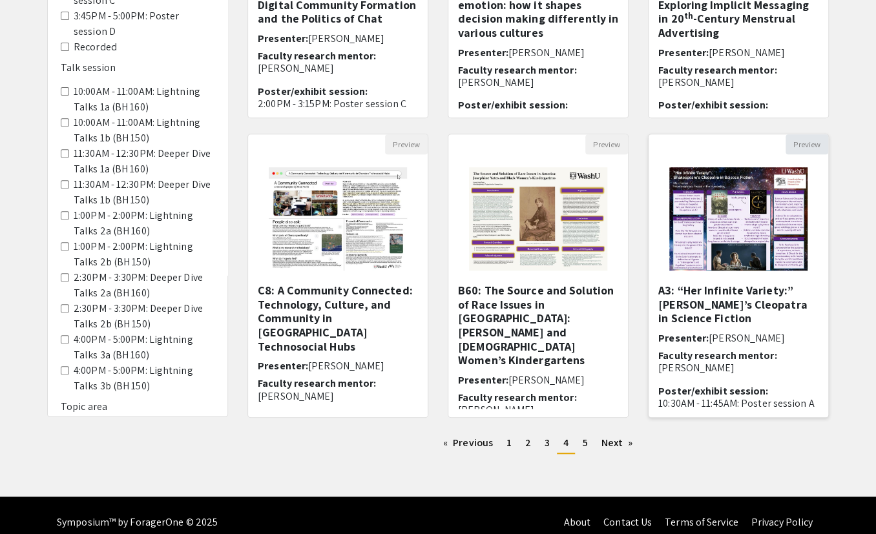
scroll to position [308, 0]
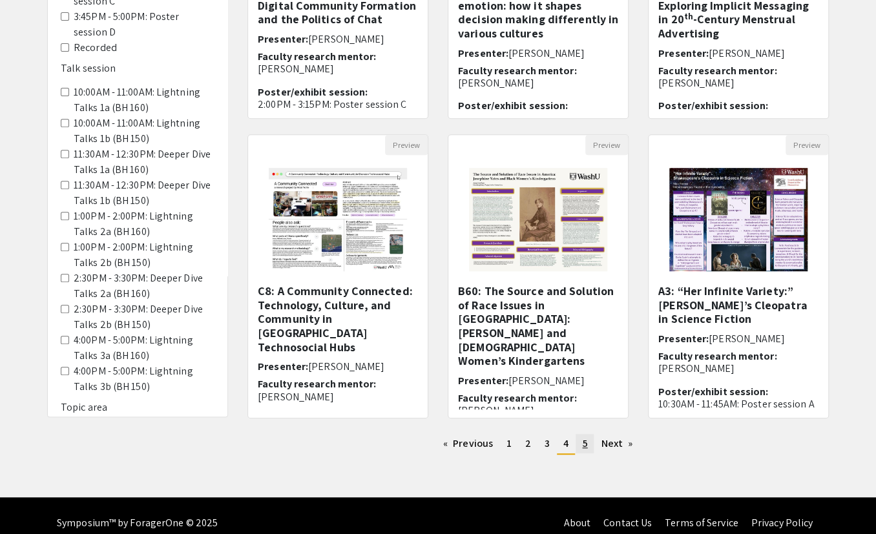
click at [580, 417] on link "page 5" at bounding box center [585, 443] width 18 height 19
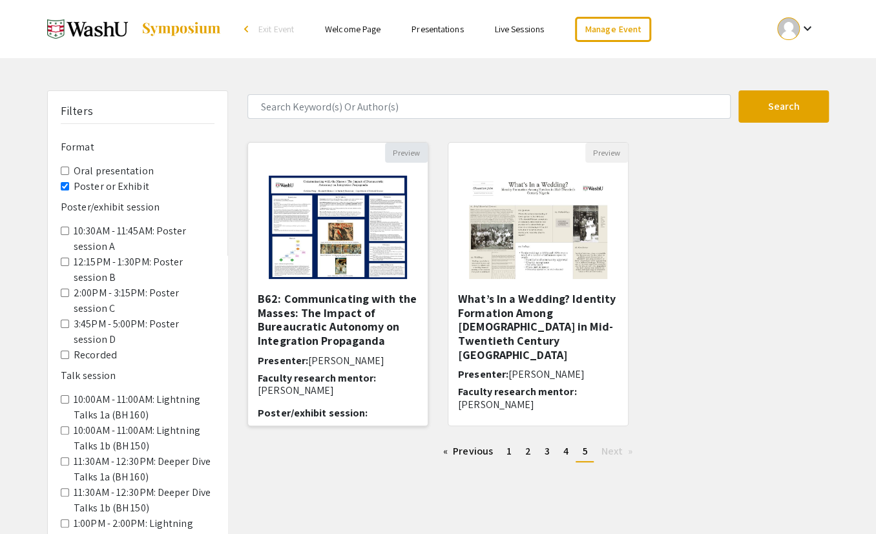
click at [403, 143] on button "Preview" at bounding box center [406, 153] width 43 height 20
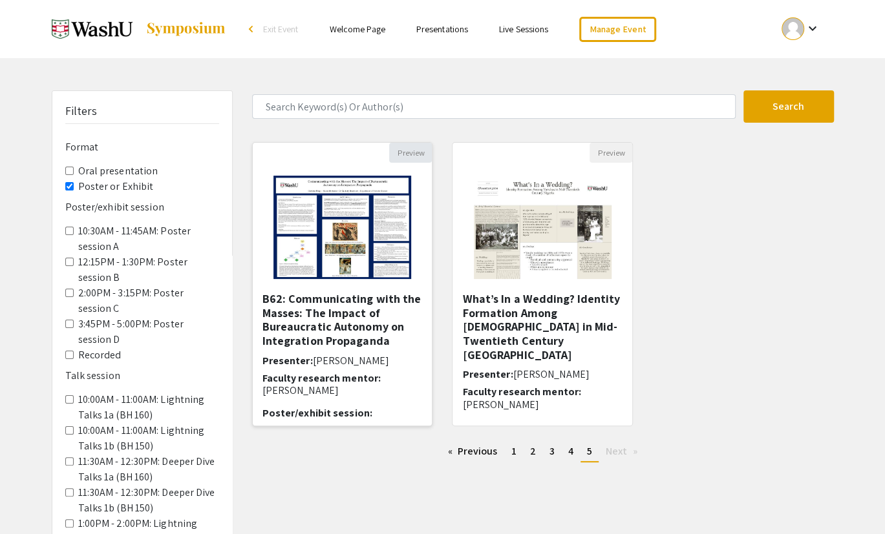
select select "custom"
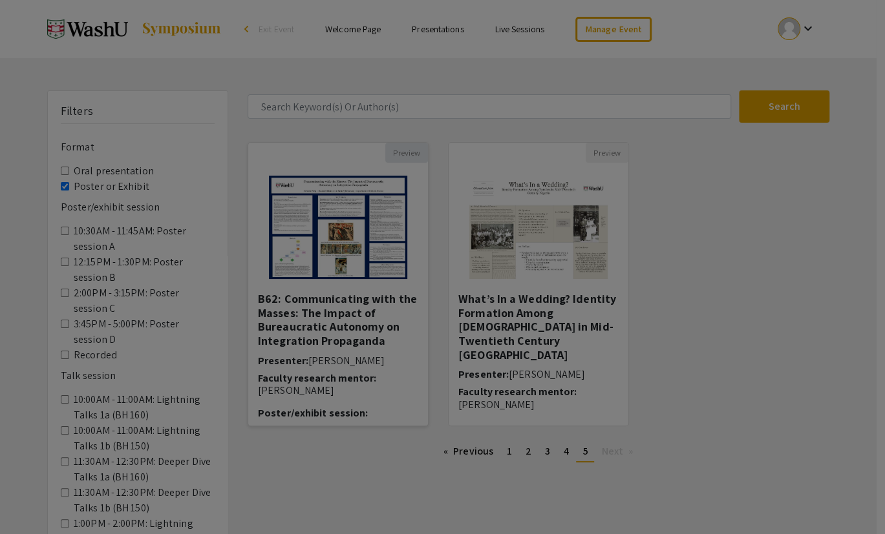
type input "0"
select select "custom"
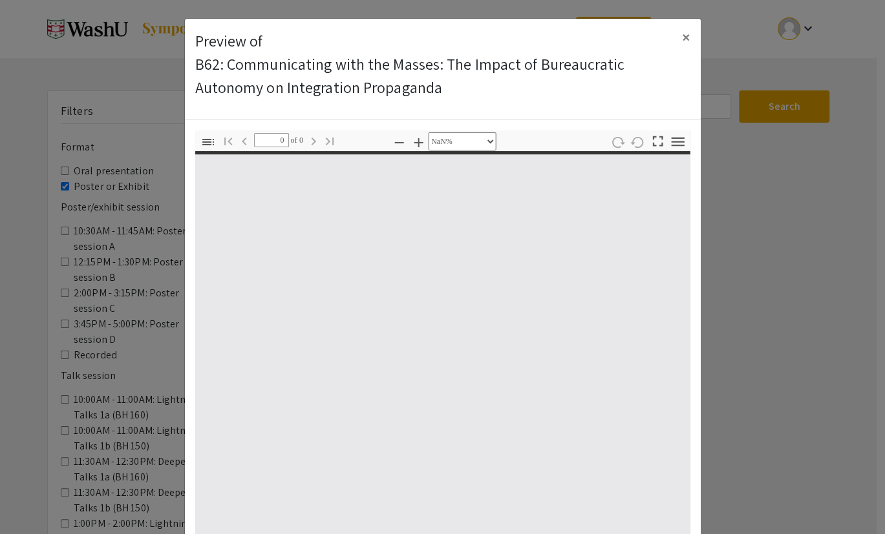
type input "1"
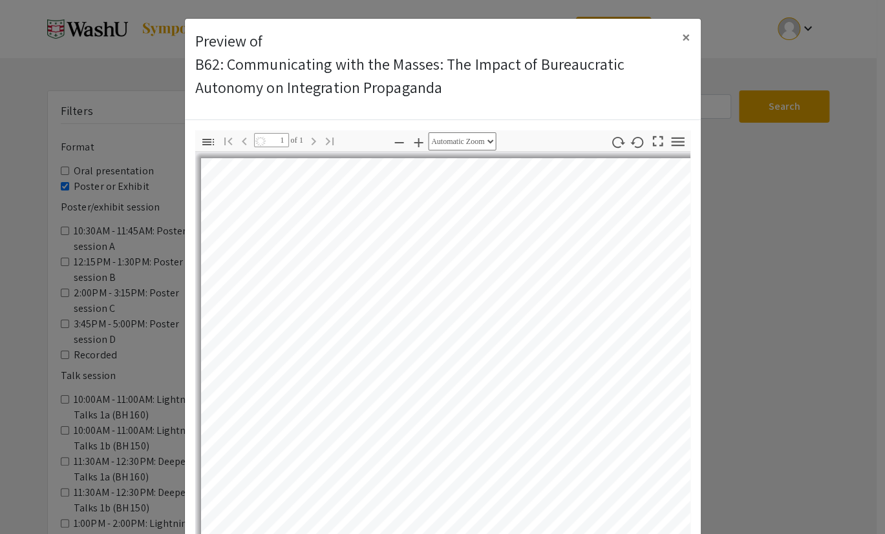
select select "auto"
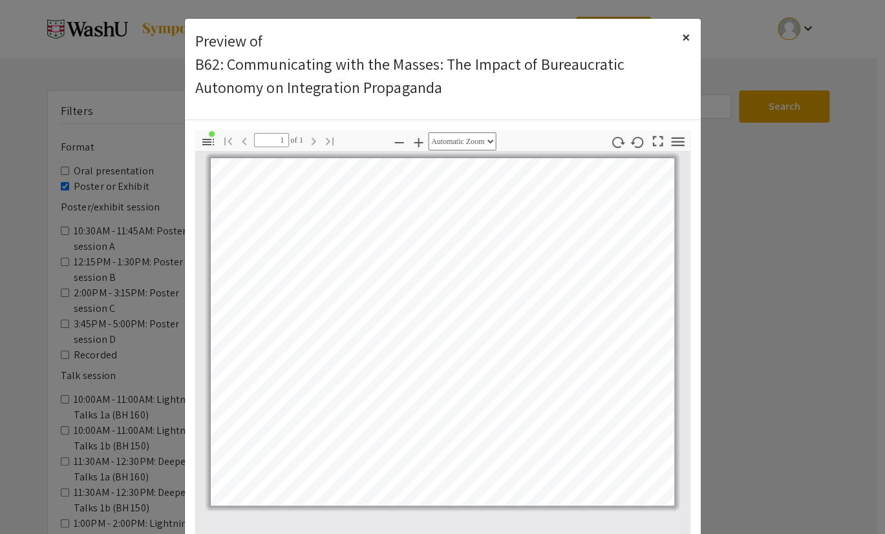
click at [686, 28] on span "×" at bounding box center [686, 36] width 8 height 21
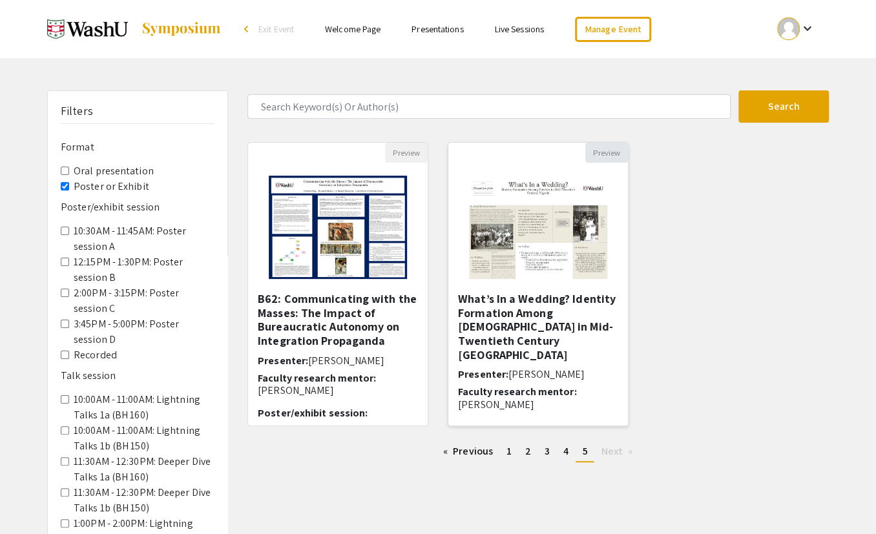
click at [614, 143] on button "Preview" at bounding box center [606, 153] width 43 height 20
select select "custom"
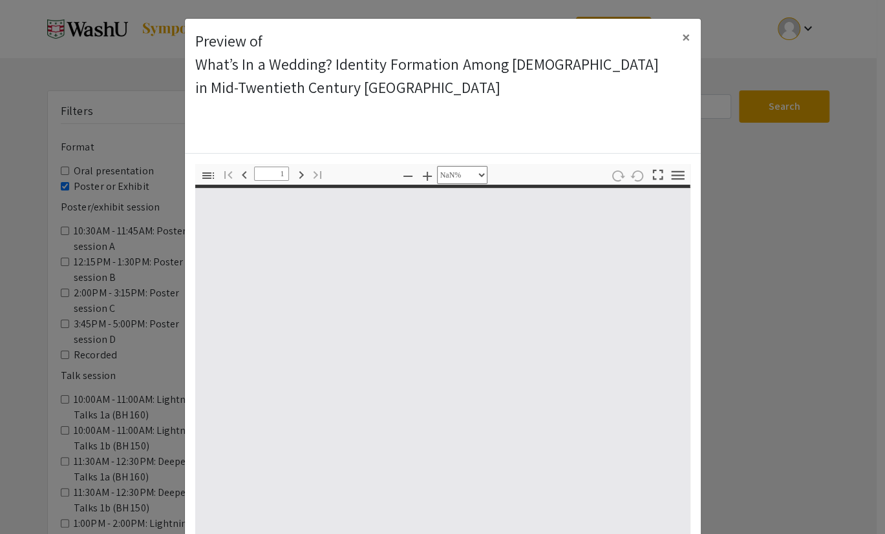
type input "0"
select select "custom"
type input "1"
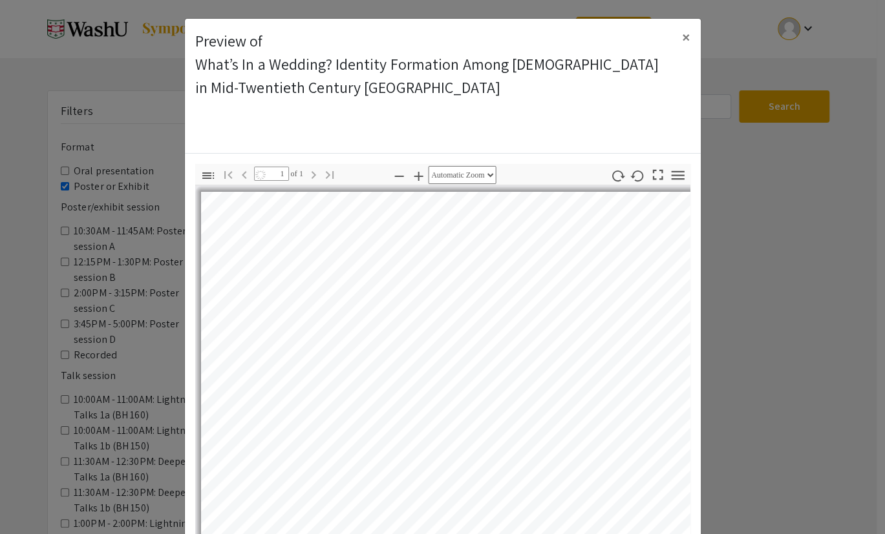
select select "auto"
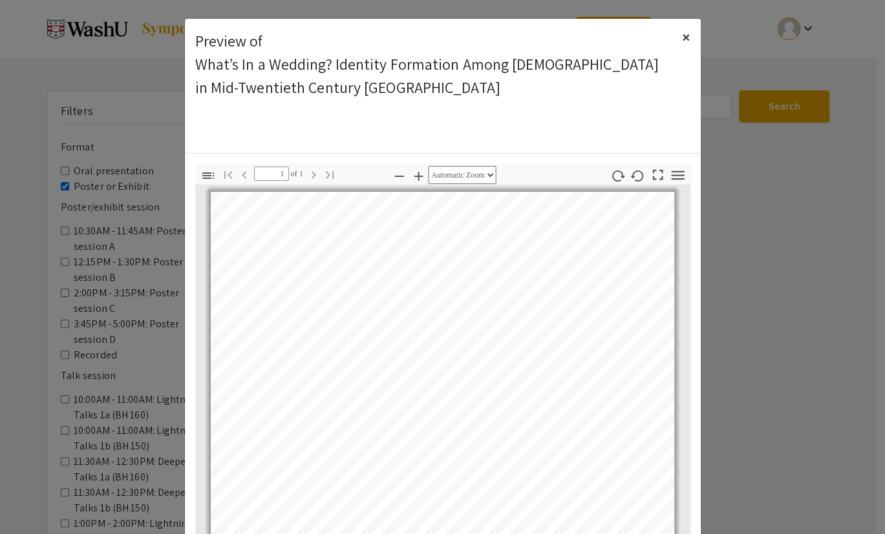
click at [683, 26] on span "×" at bounding box center [686, 36] width 8 height 21
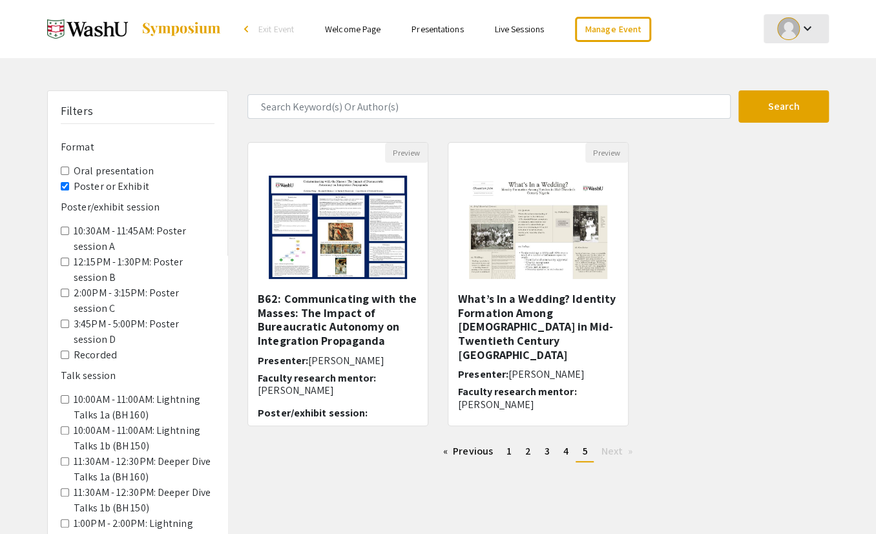
click at [801, 23] on mat-icon "keyboard_arrow_down" at bounding box center [808, 29] width 16 height 16
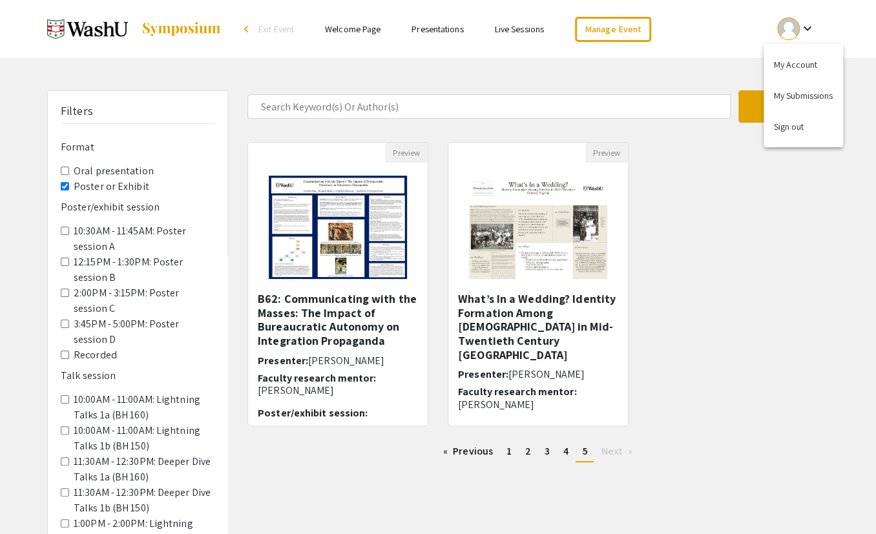
click at [596, 28] on div at bounding box center [438, 267] width 876 height 534
click at [293, 32] on span "Exit Event" at bounding box center [276, 29] width 36 height 12
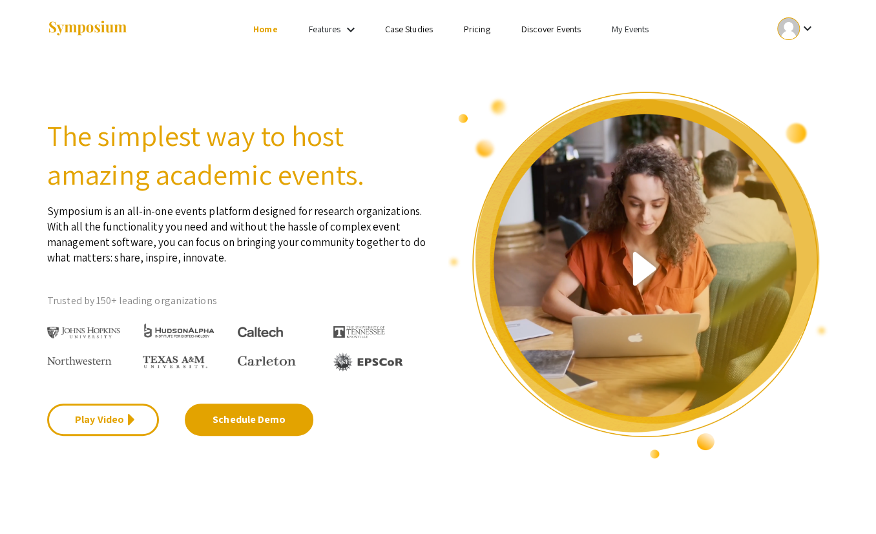
scroll to position [6, 0]
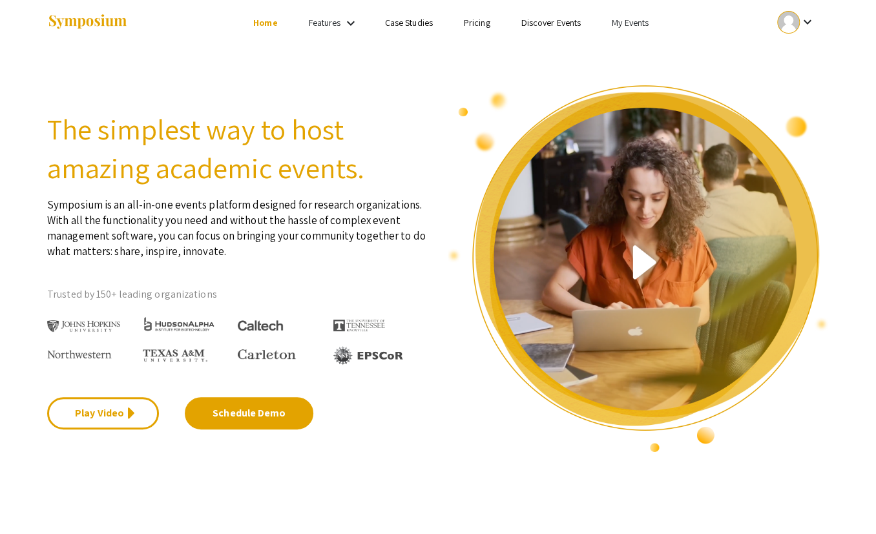
click at [417, 23] on link "Case Studies" at bounding box center [409, 23] width 48 height 12
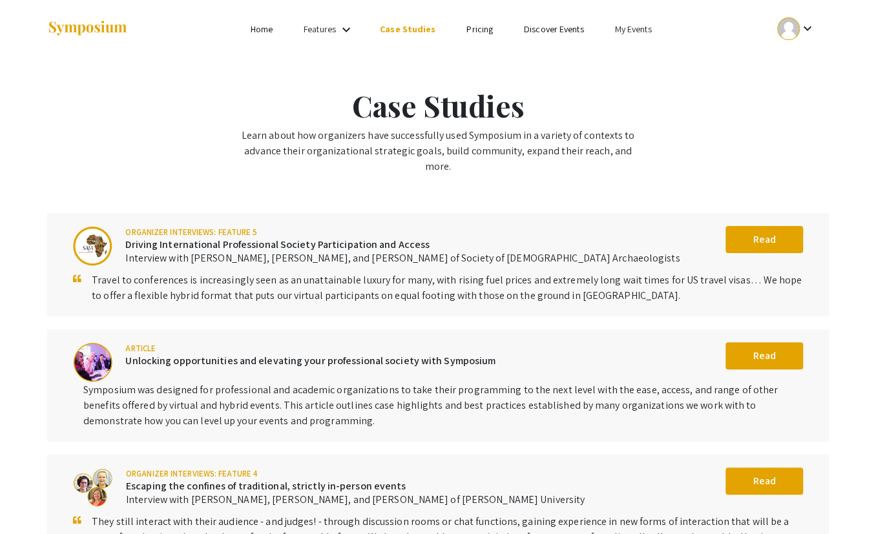
click at [615, 30] on link "My Events" at bounding box center [633, 29] width 37 height 12
click at [609, 52] on button "Events I've organized" at bounding box center [631, 56] width 111 height 31
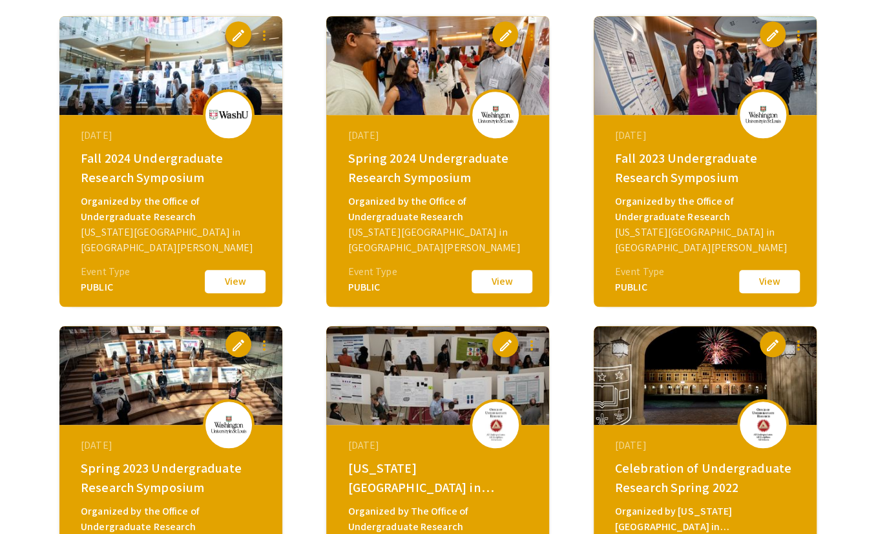
scroll to position [439, 0]
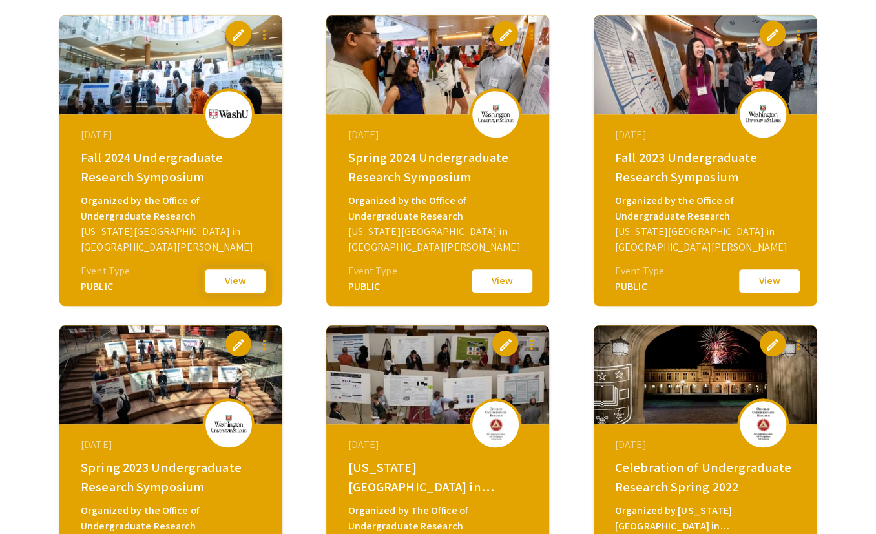
click at [241, 277] on button "View" at bounding box center [235, 281] width 65 height 27
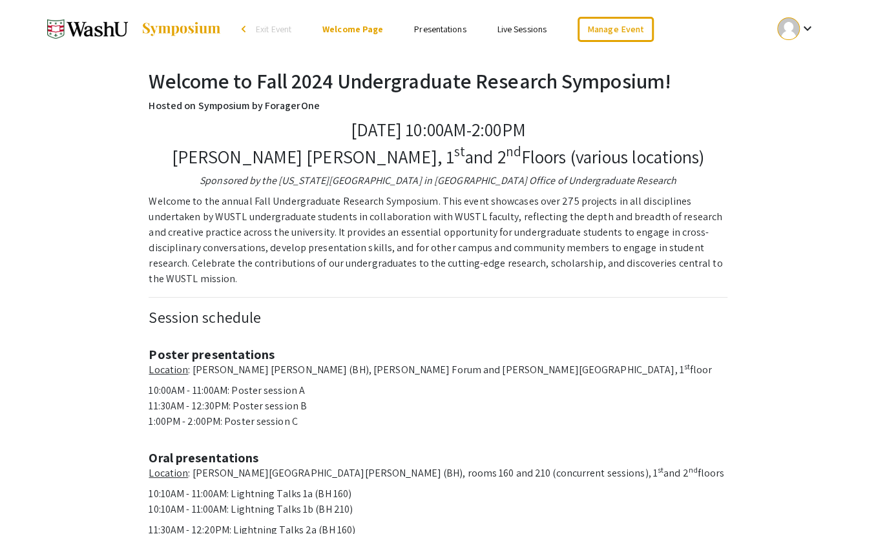
click at [430, 28] on link "Presentations" at bounding box center [440, 29] width 52 height 12
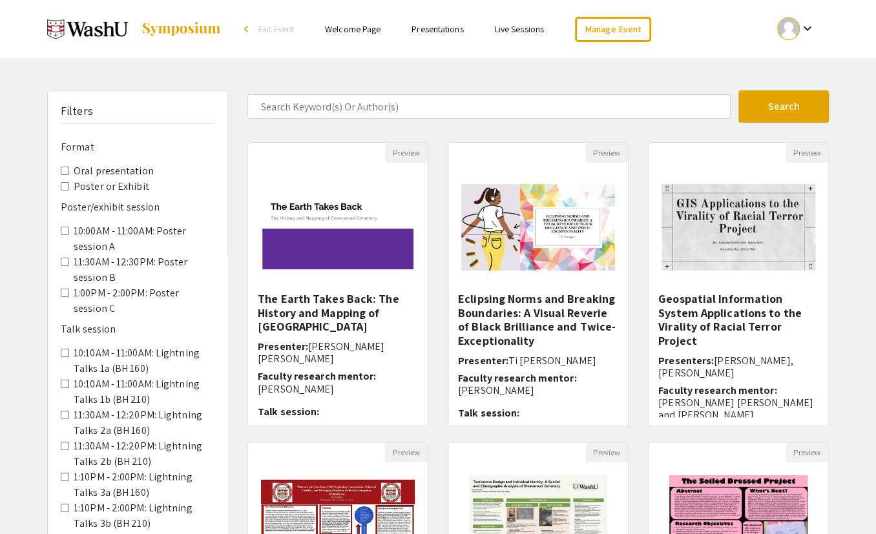
click at [64, 182] on Exhibit "Poster or Exhibit" at bounding box center [65, 186] width 8 height 8
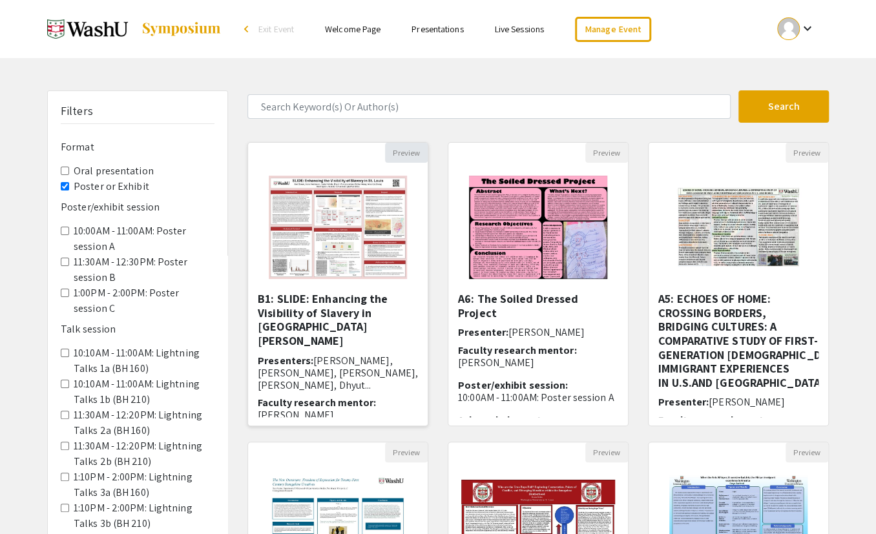
click at [414, 149] on button "Preview" at bounding box center [406, 153] width 43 height 20
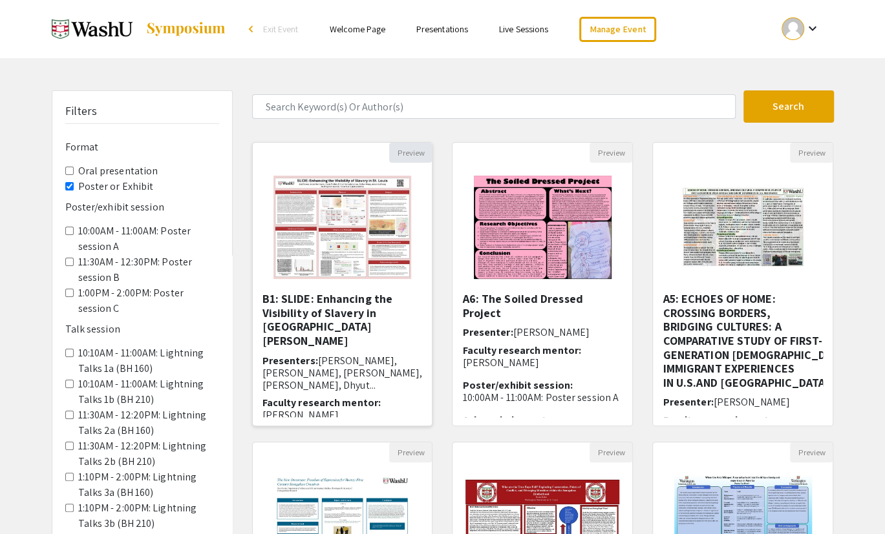
select select "custom"
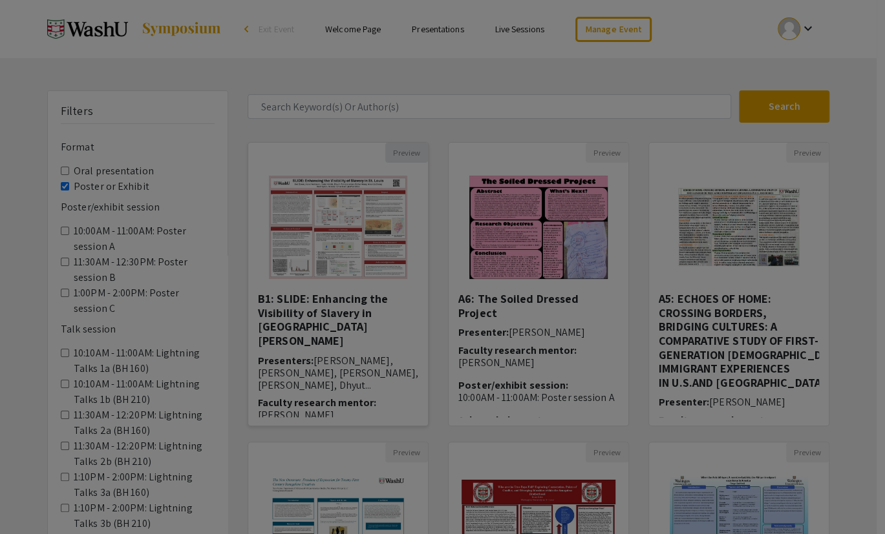
type input "0"
select select "custom"
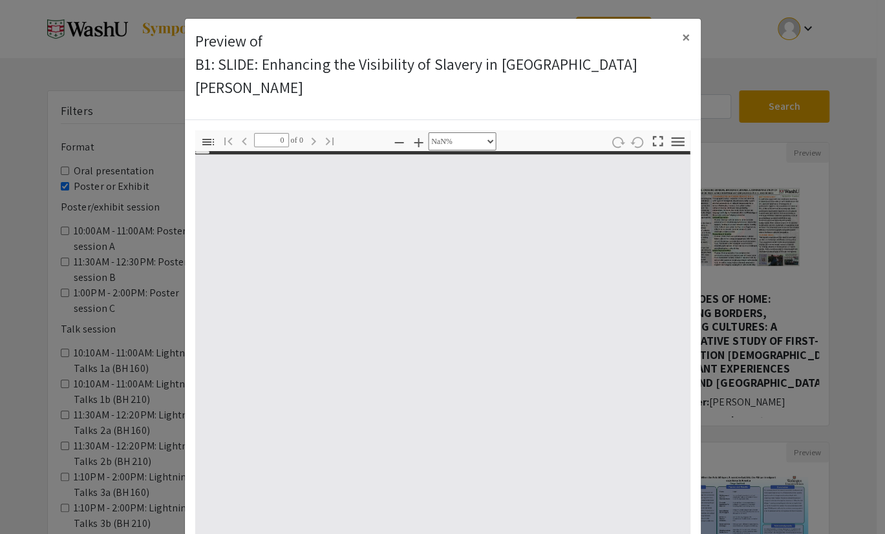
type input "1"
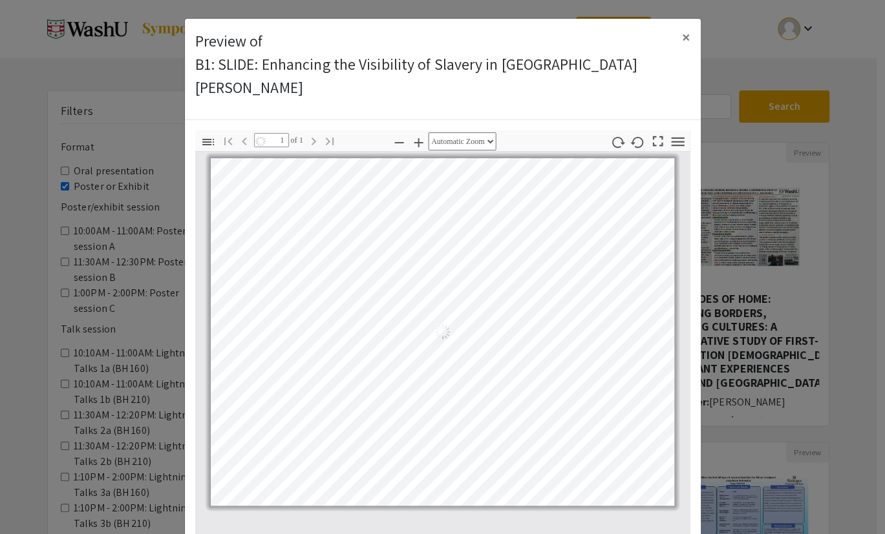
select select "auto"
drag, startPoint x: 685, startPoint y: 28, endPoint x: 580, endPoint y: 104, distance: 129.1
click at [685, 28] on span "×" at bounding box center [686, 36] width 8 height 21
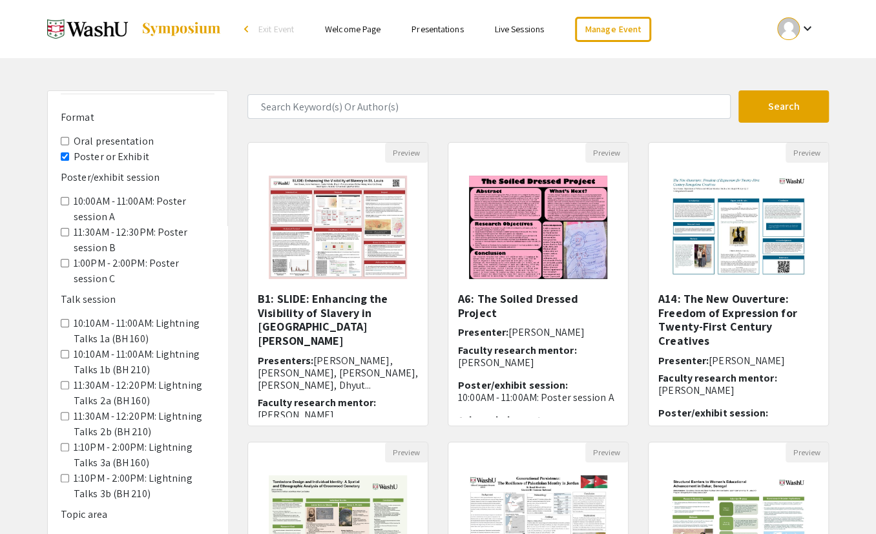
scroll to position [37, 0]
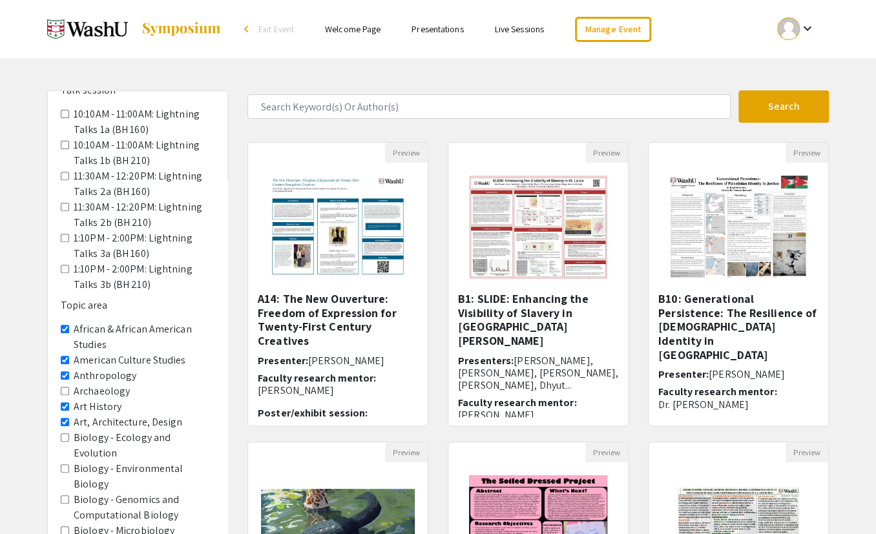
scroll to position [241, 0]
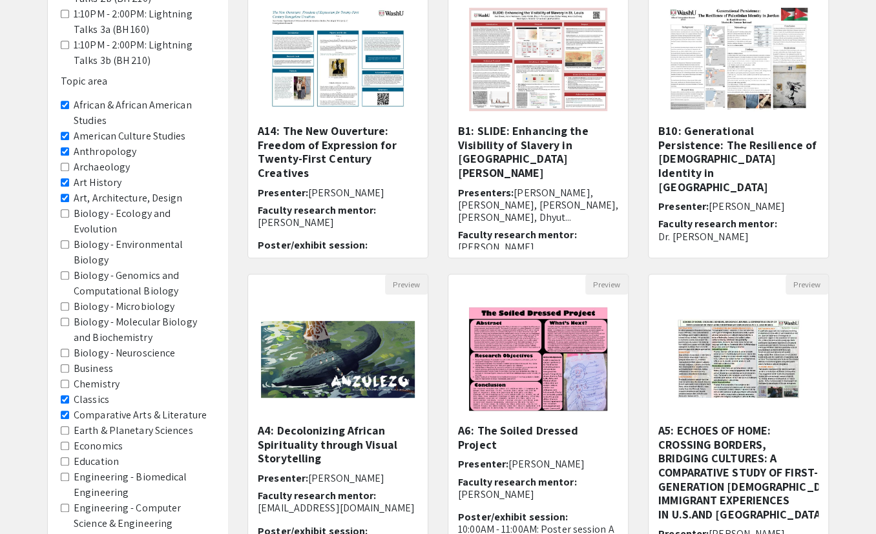
scroll to position [170, 0]
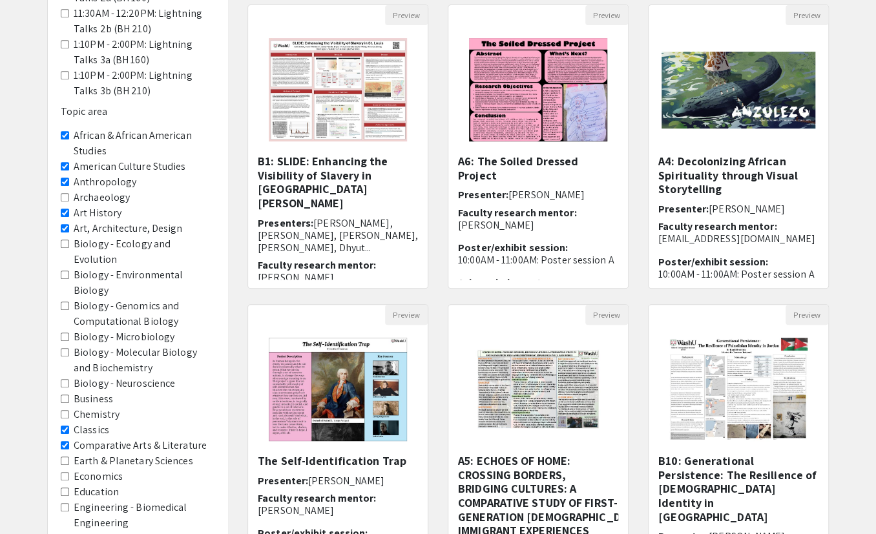
scroll to position [143, 0]
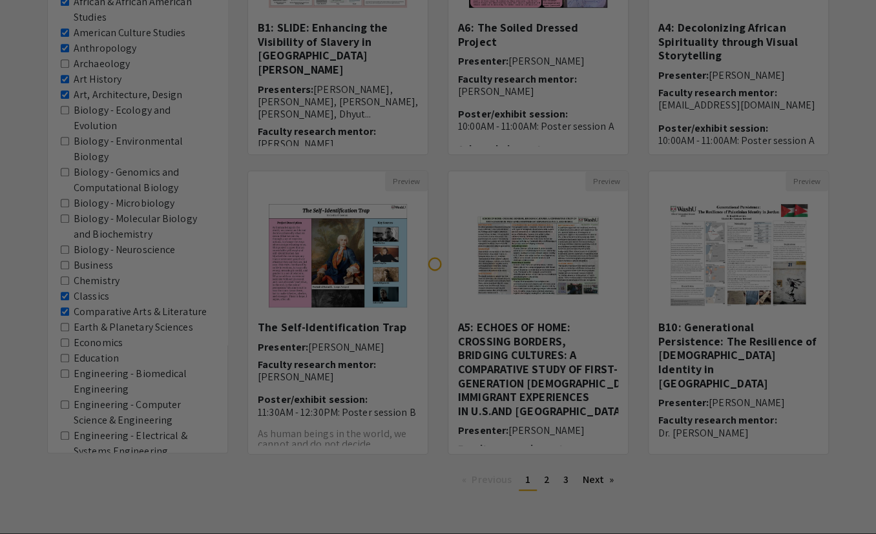
scroll to position [293, 0]
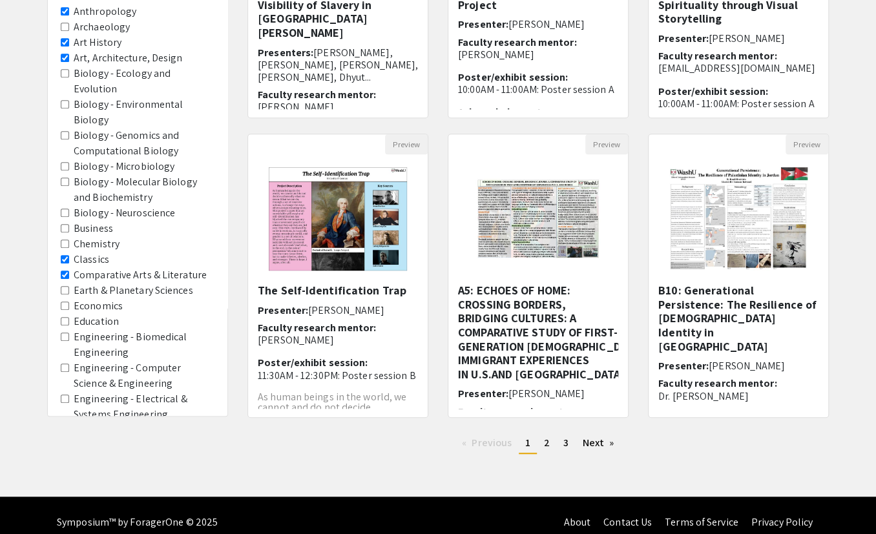
scroll to position [308, 0]
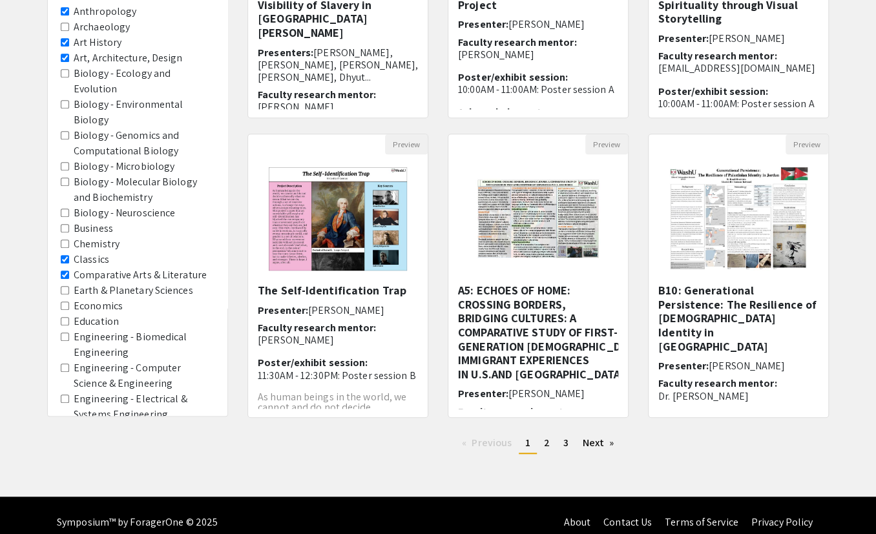
scroll to position [308, 0]
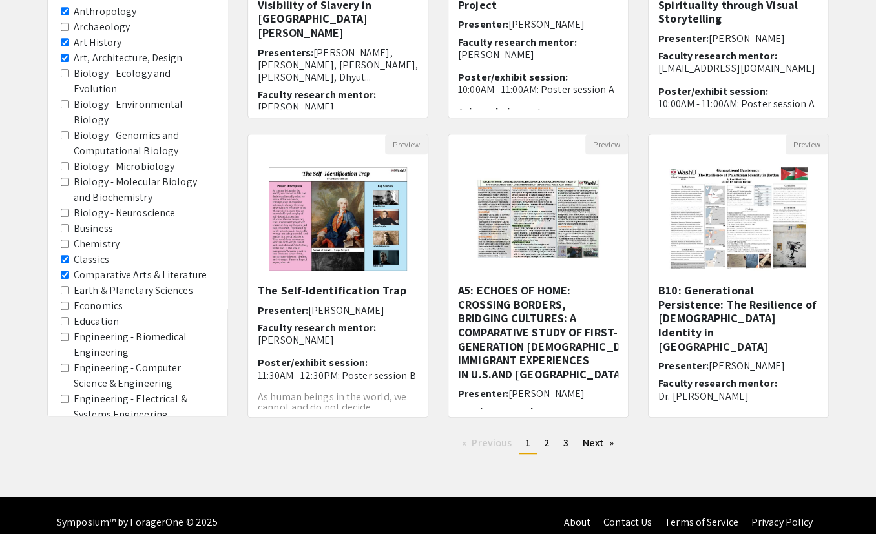
scroll to position [308, 0]
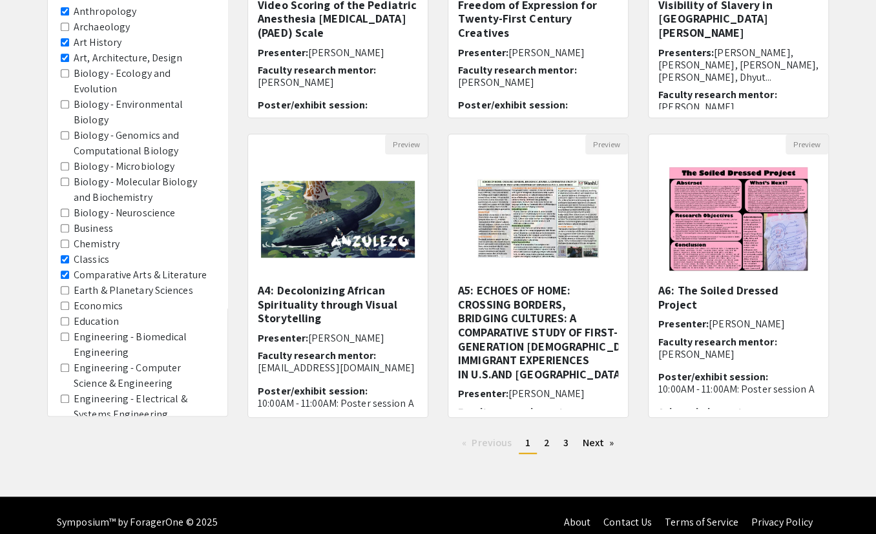
scroll to position [308, 0]
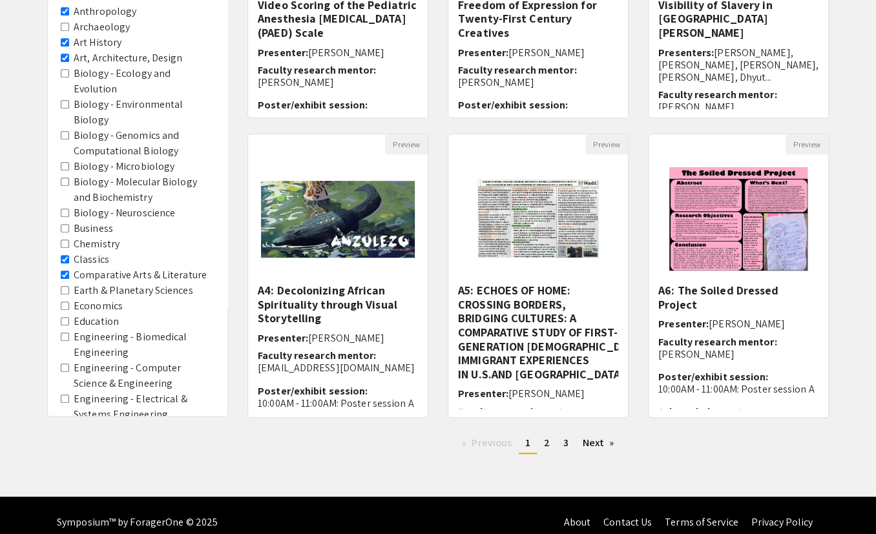
scroll to position [308, 0]
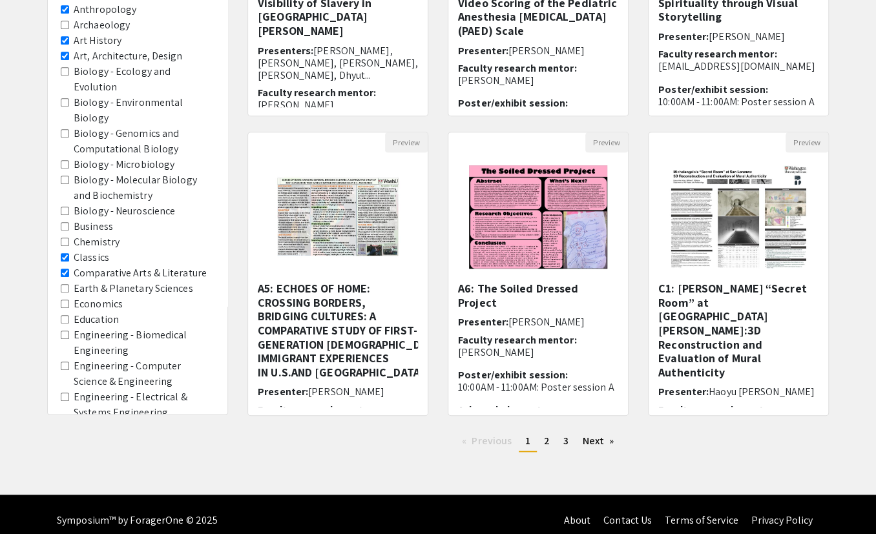
scroll to position [308, 0]
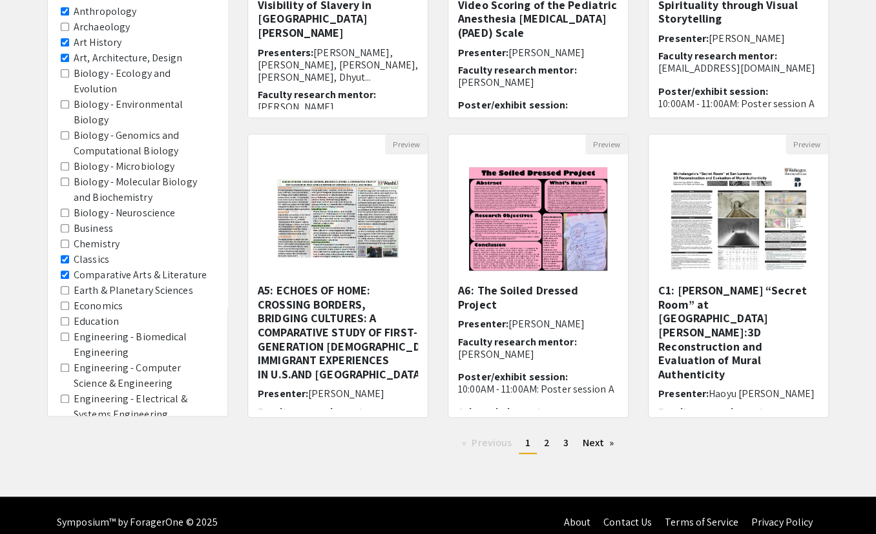
scroll to position [308, 0]
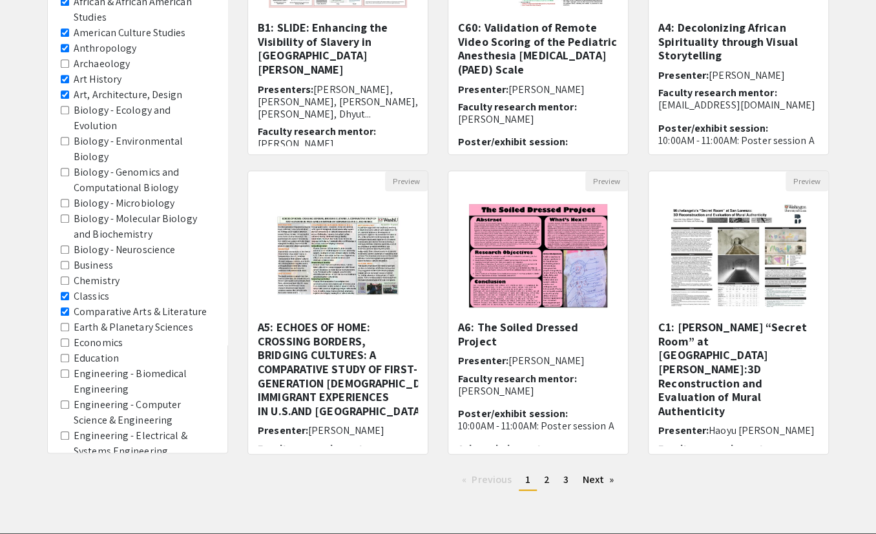
scroll to position [281, 0]
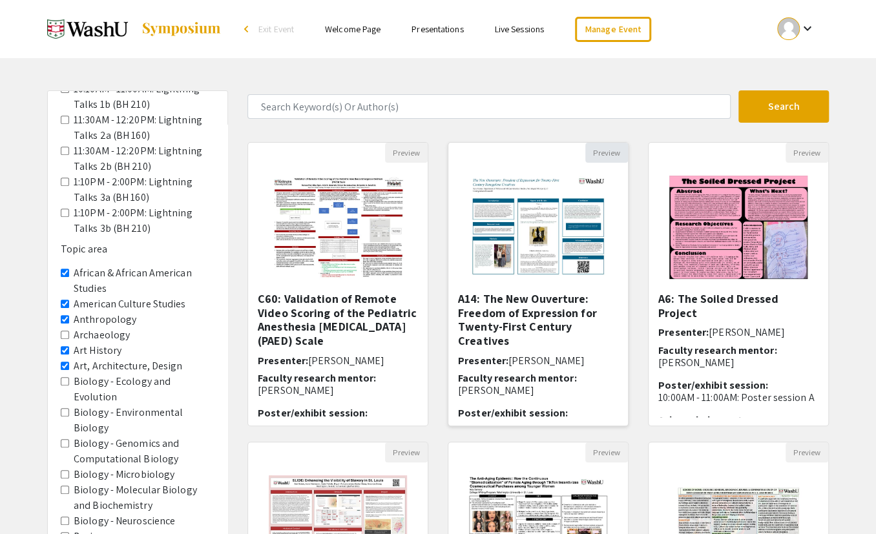
click at [616, 145] on button "Preview" at bounding box center [606, 153] width 43 height 20
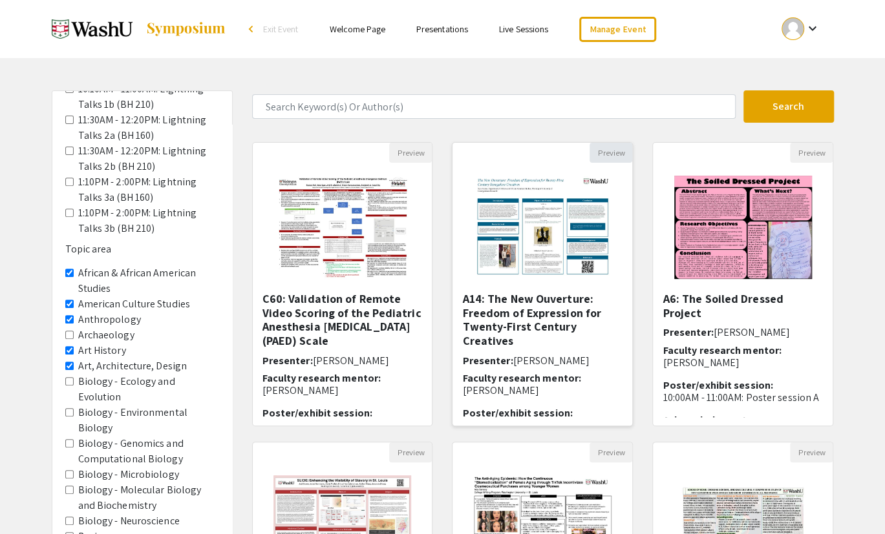
select select "custom"
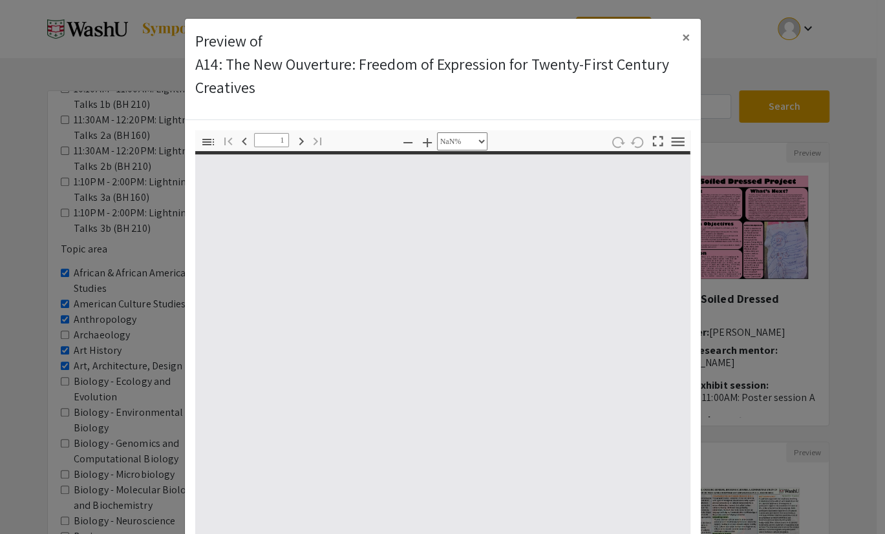
type input "0"
select select "custom"
type input "1"
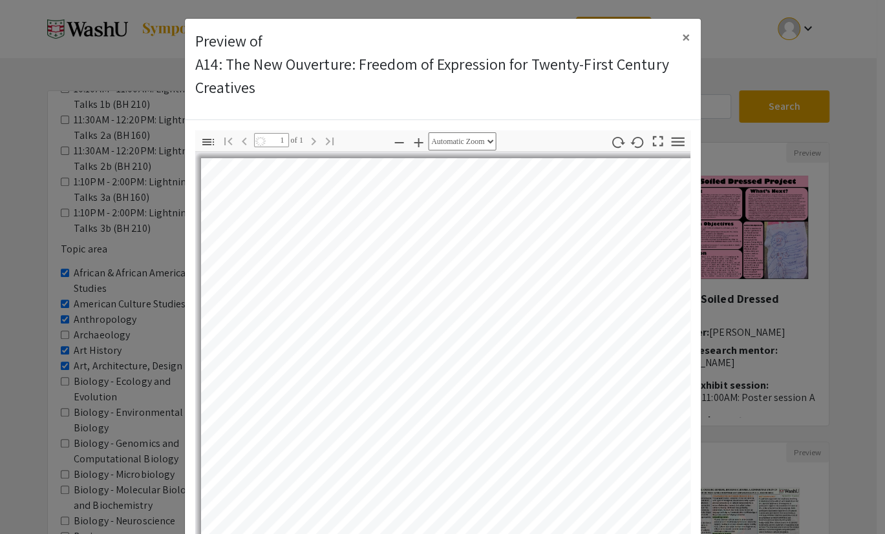
select select "auto"
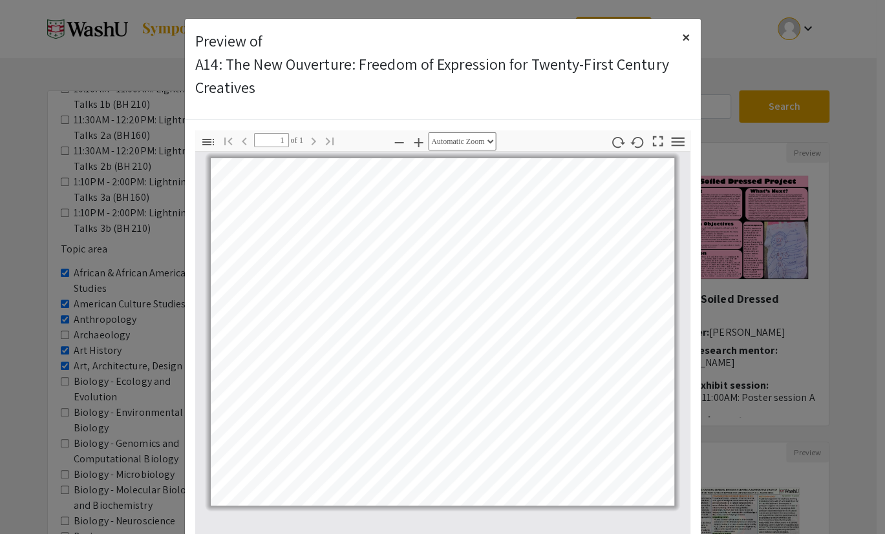
click at [684, 28] on span "×" at bounding box center [686, 36] width 8 height 21
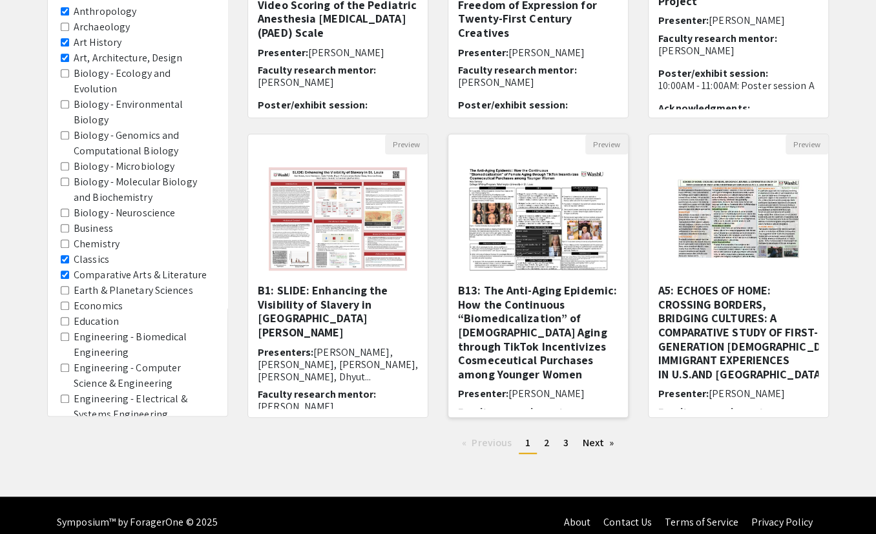
scroll to position [308, 0]
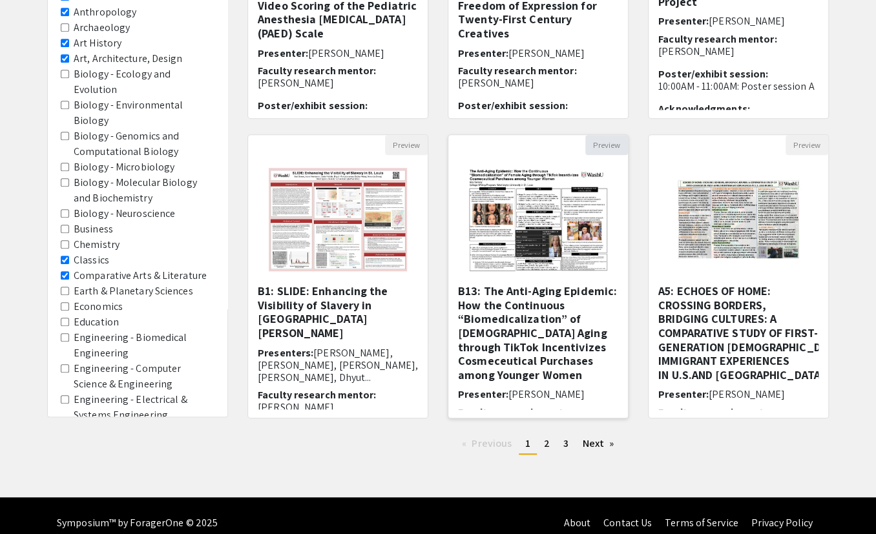
click at [607, 138] on button "Preview" at bounding box center [606, 145] width 43 height 20
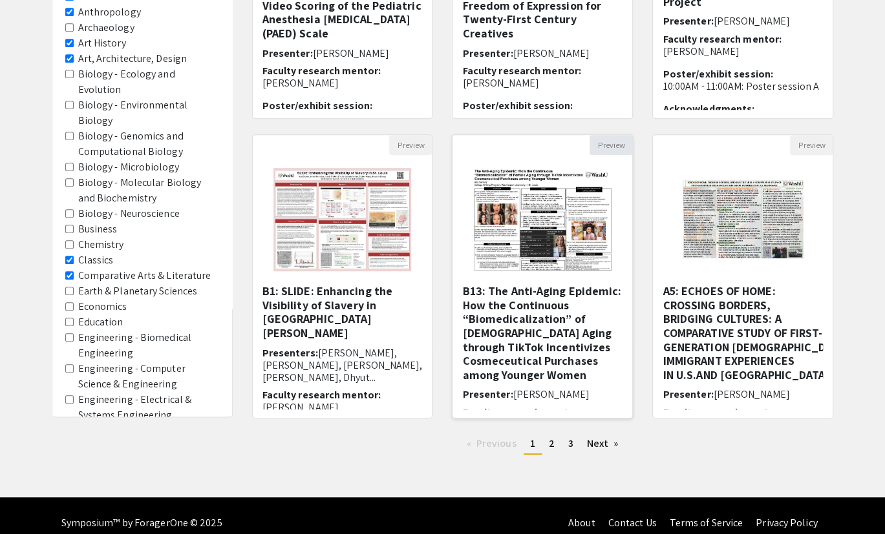
select select "custom"
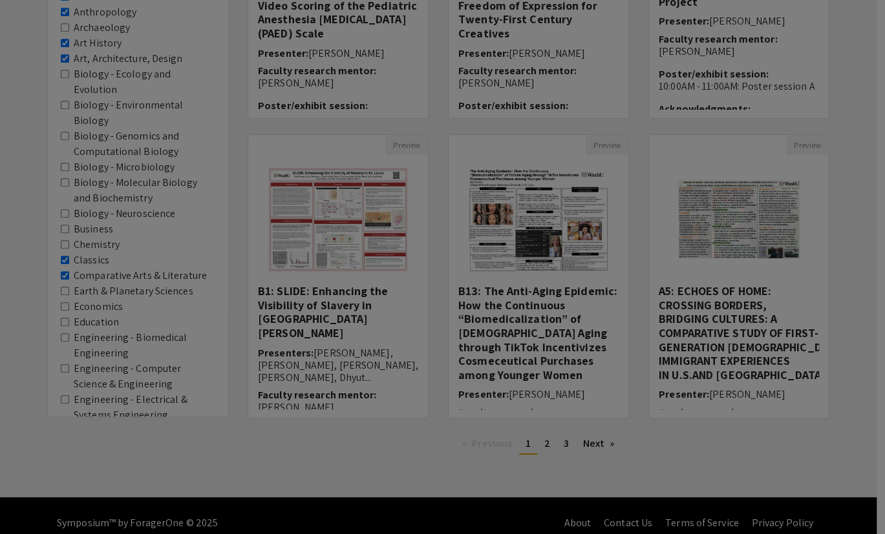
type input "0"
select select "custom"
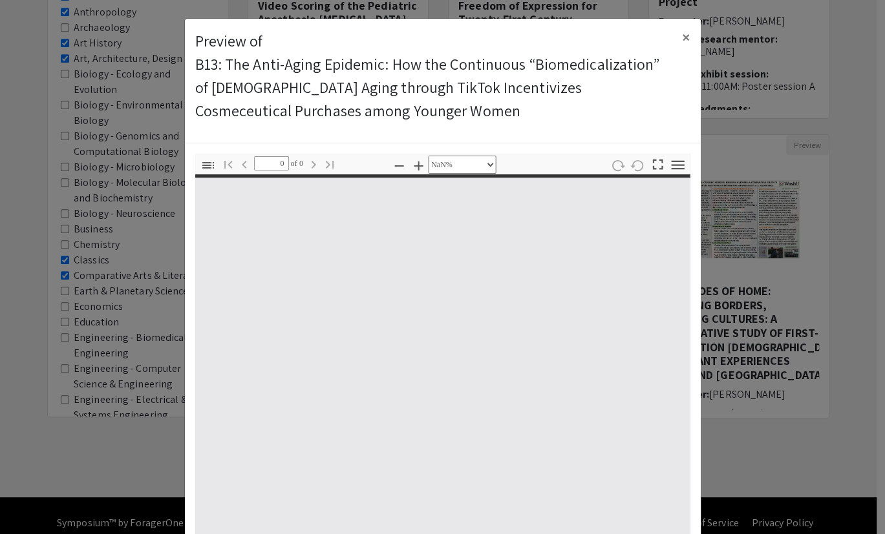
type input "1"
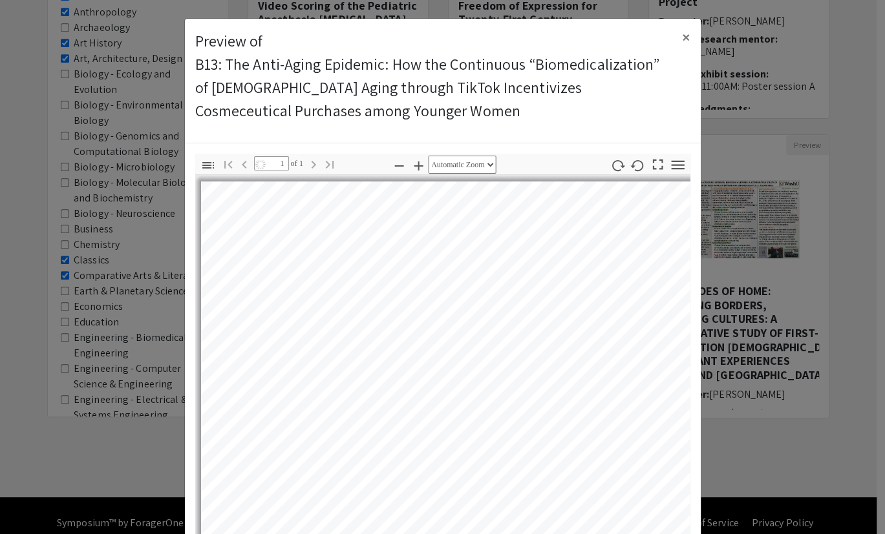
select select "auto"
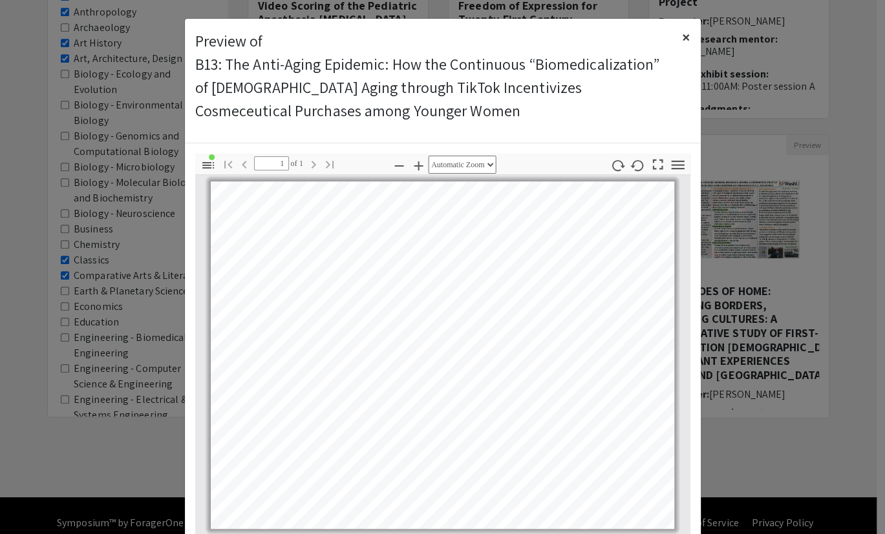
click at [685, 26] on span "×" at bounding box center [686, 36] width 8 height 21
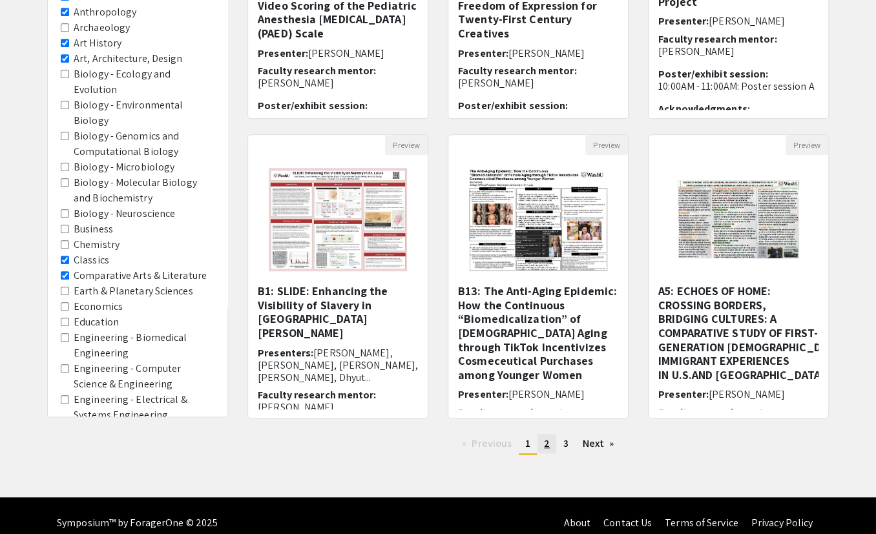
click at [542, 417] on link "page 2" at bounding box center [547, 443] width 19 height 19
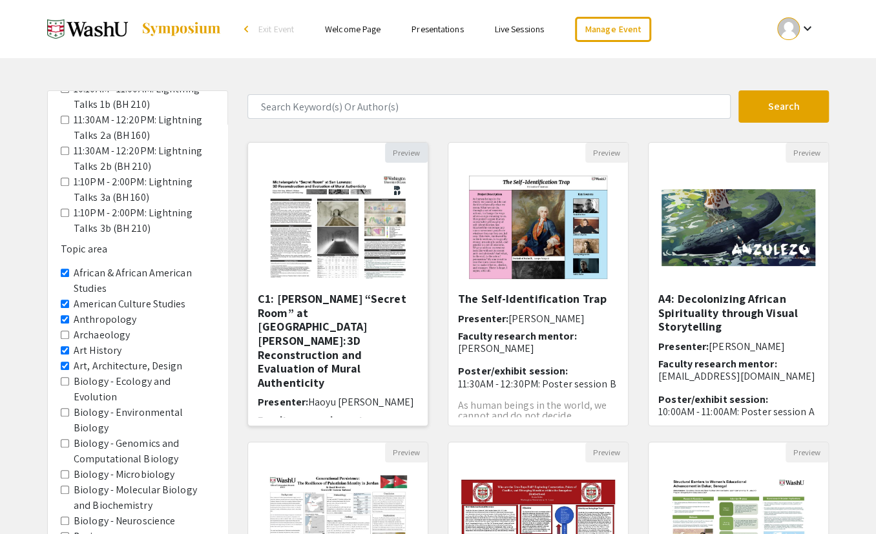
click at [397, 143] on button "Preview" at bounding box center [406, 153] width 43 height 20
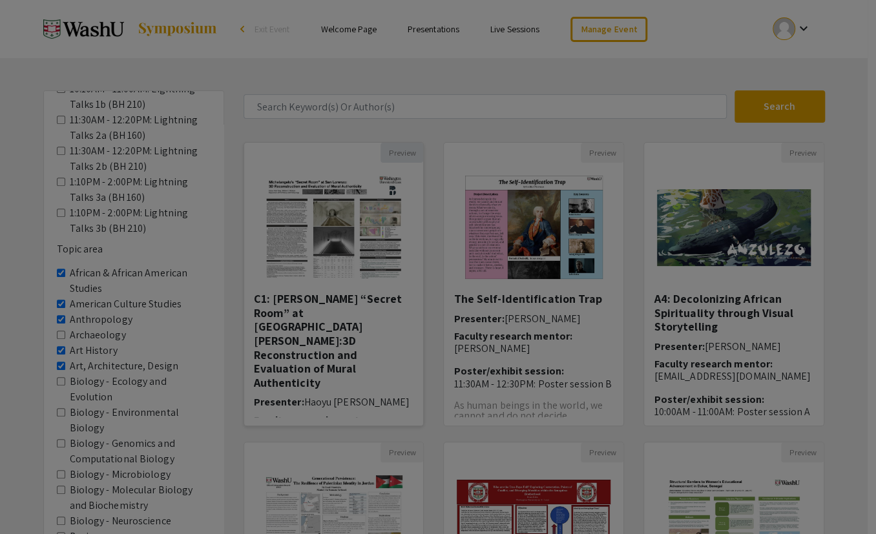
select select "custom"
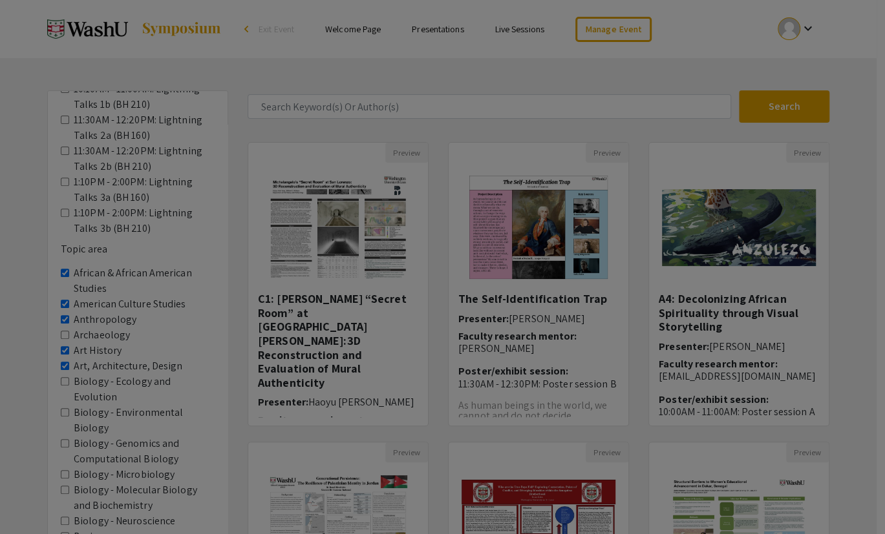
type input "0"
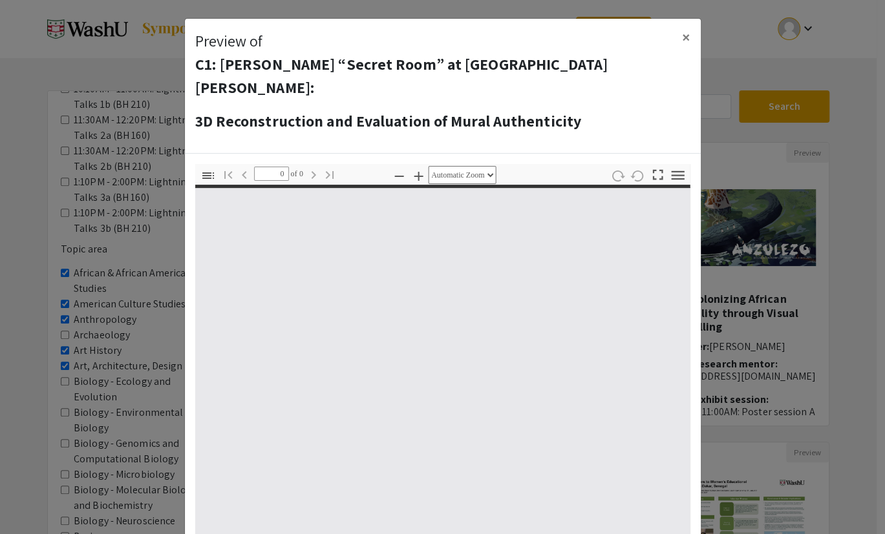
select select "custom"
type input "1"
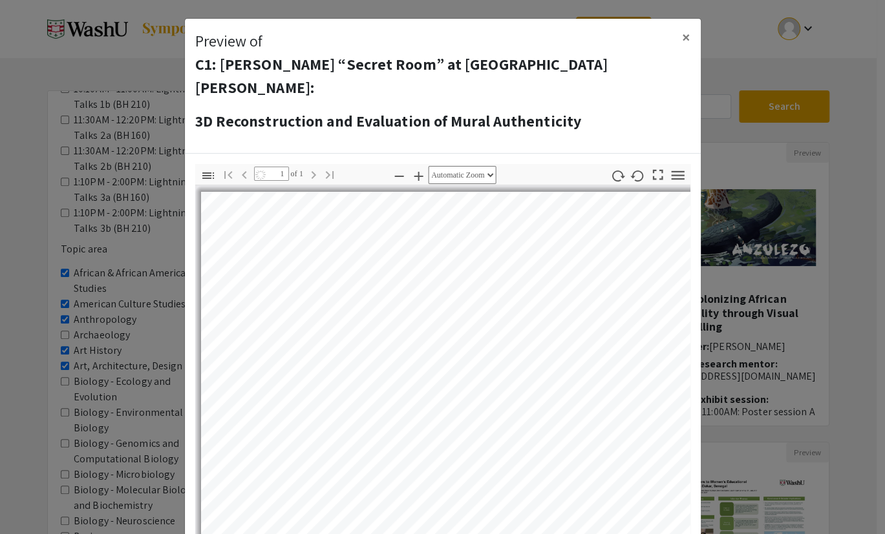
select select "auto"
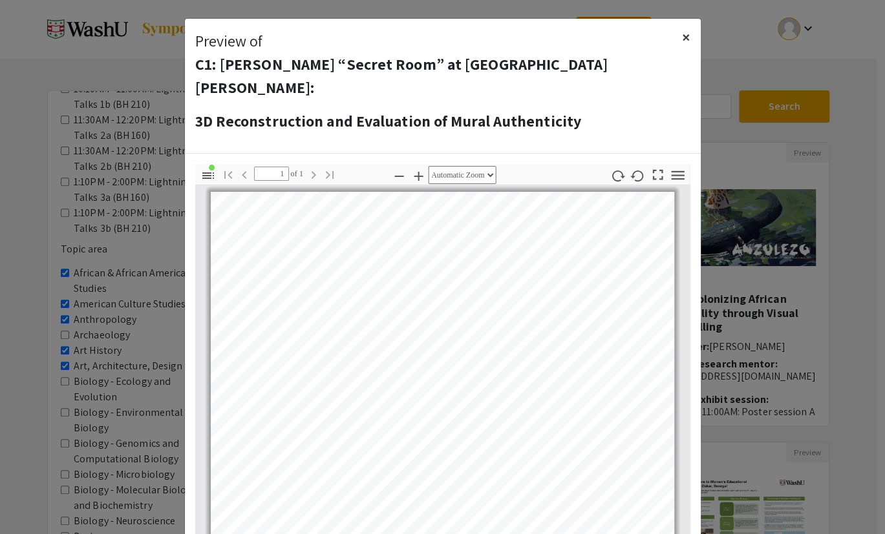
click at [682, 31] on span "×" at bounding box center [686, 36] width 8 height 21
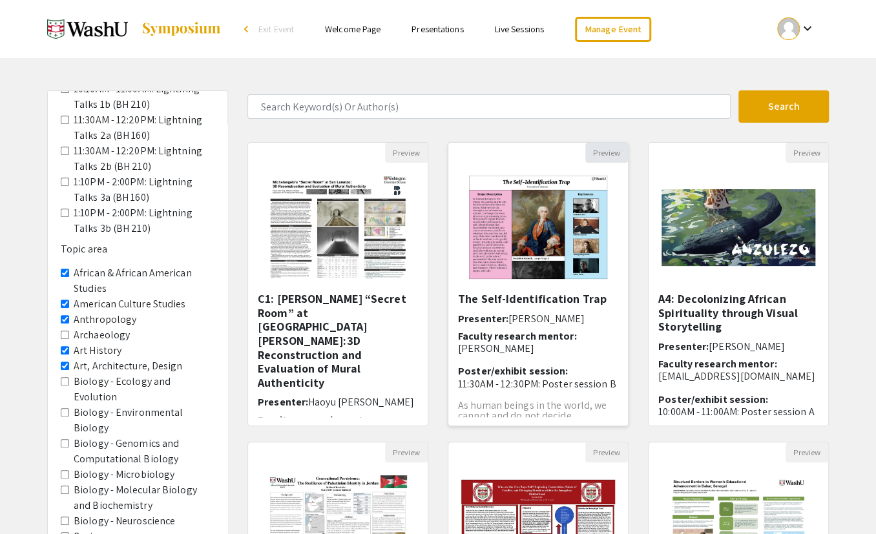
click at [608, 151] on button "Preview" at bounding box center [606, 153] width 43 height 20
select select "custom"
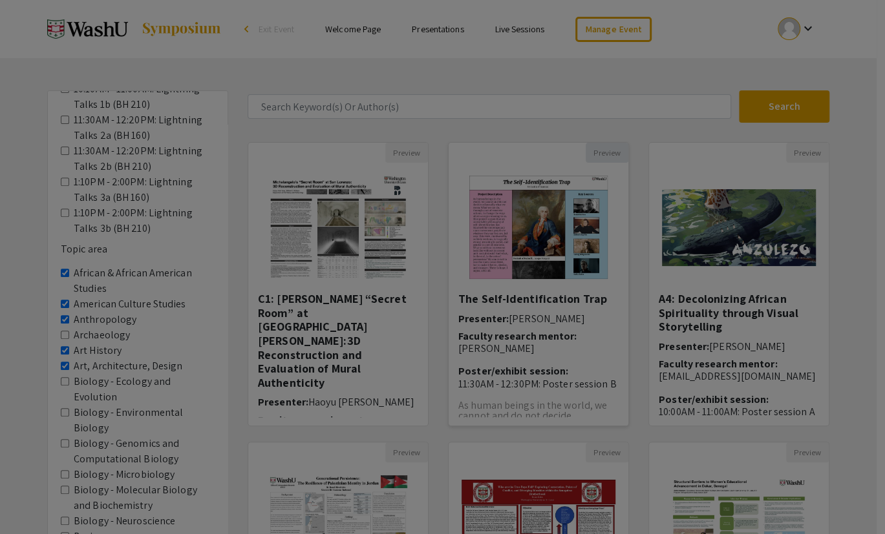
type input "0"
select select "custom"
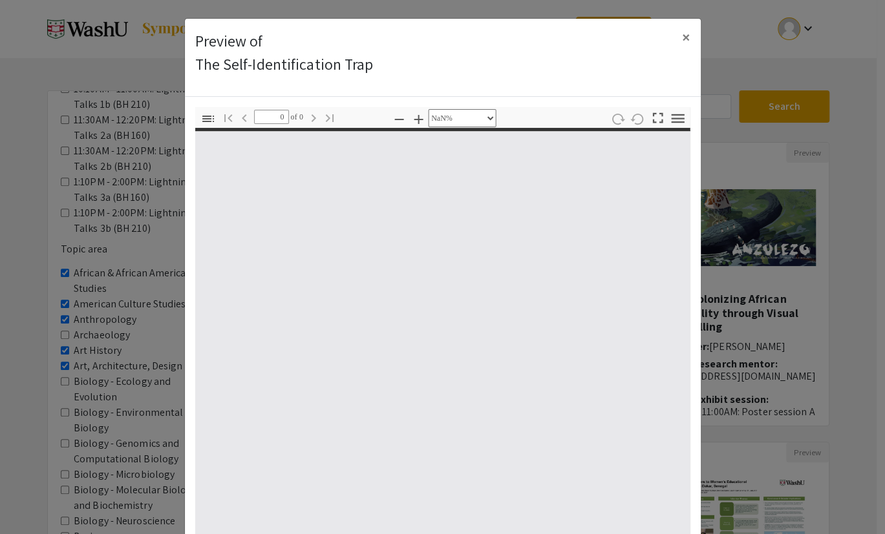
type input "1"
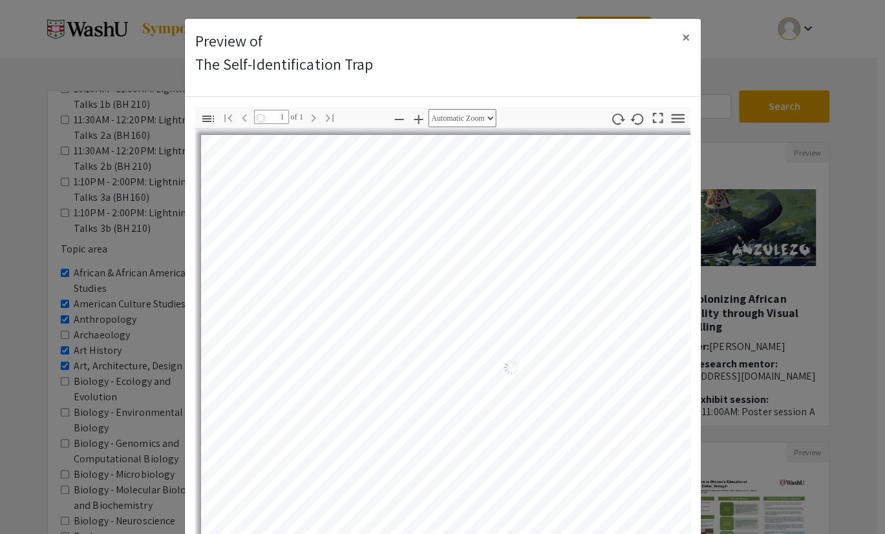
select select "auto"
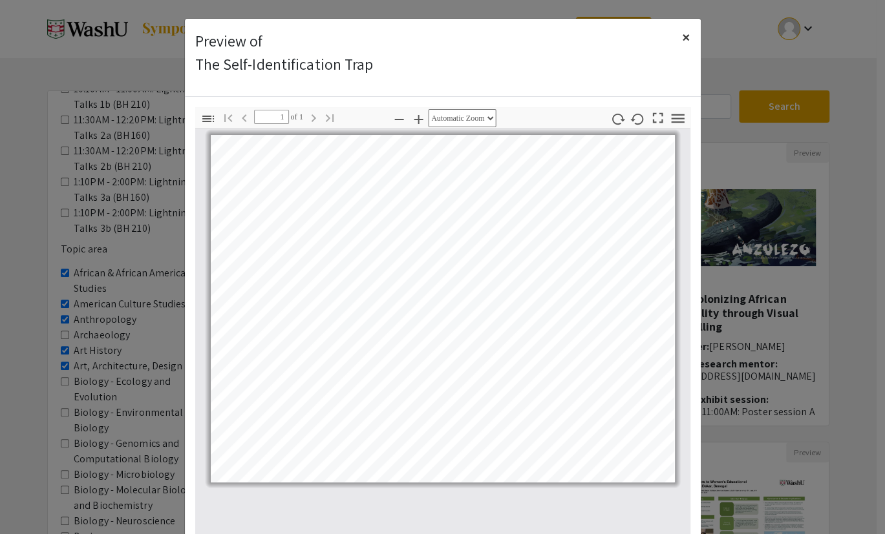
click at [682, 26] on span "×" at bounding box center [686, 36] width 8 height 21
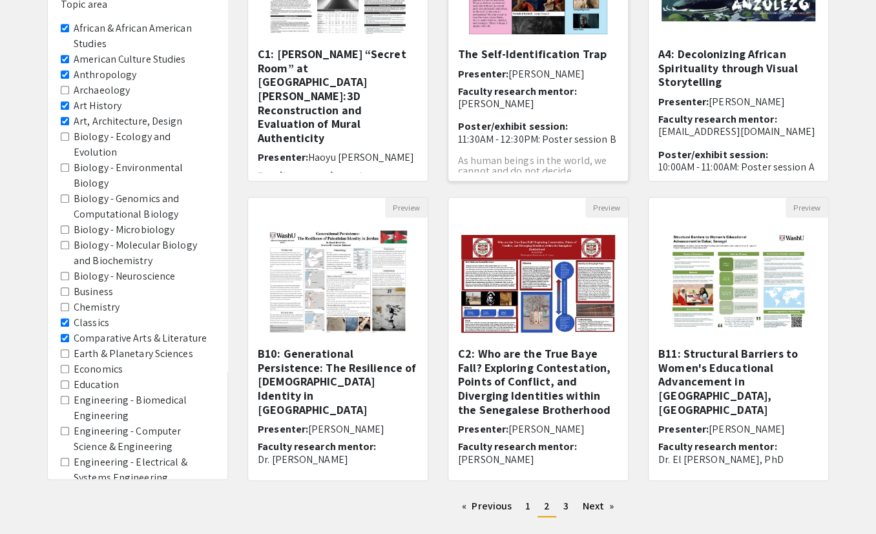
scroll to position [246, 0]
click at [415, 197] on button "Preview" at bounding box center [406, 207] width 43 height 20
select select "custom"
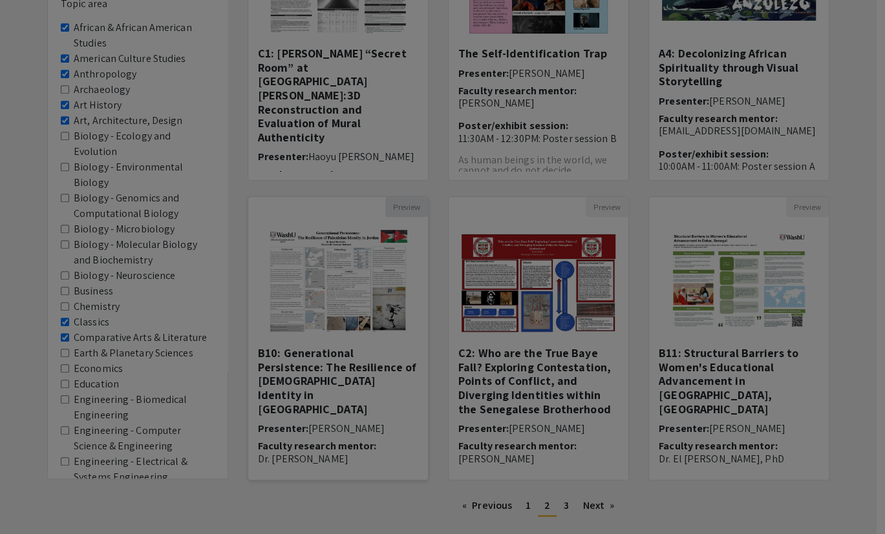
type input "0"
select select "custom"
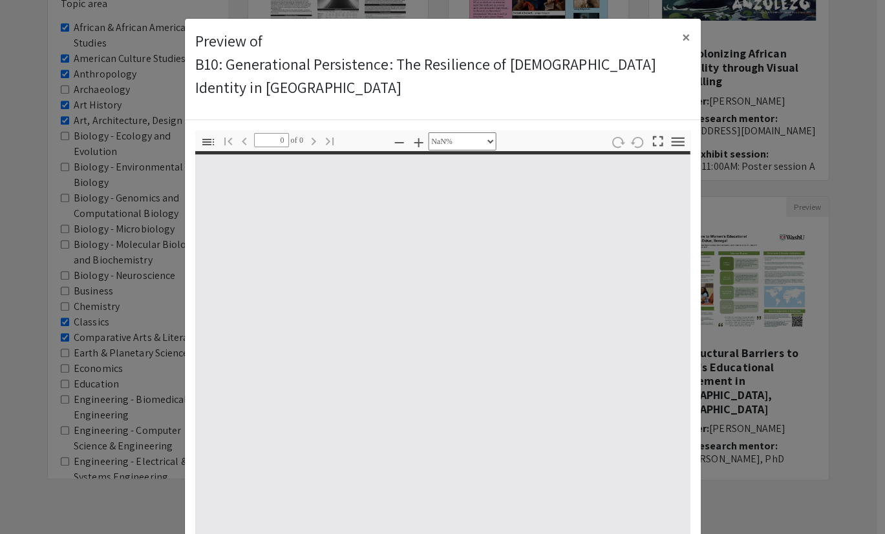
type input "1"
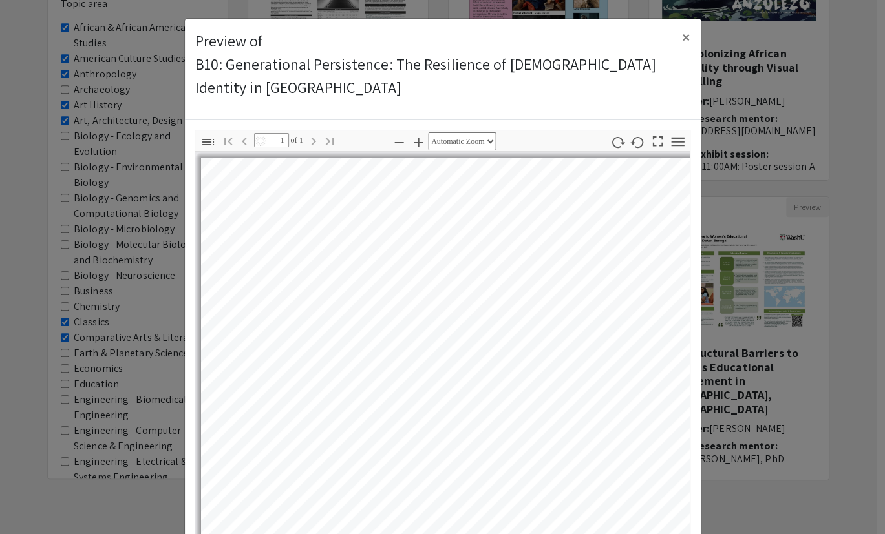
select select "auto"
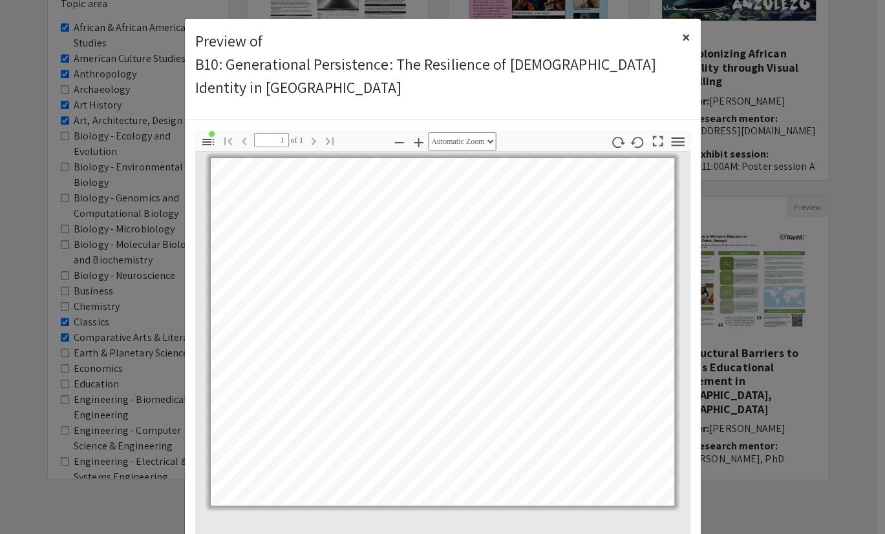
click at [679, 31] on button "×" at bounding box center [685, 37] width 29 height 36
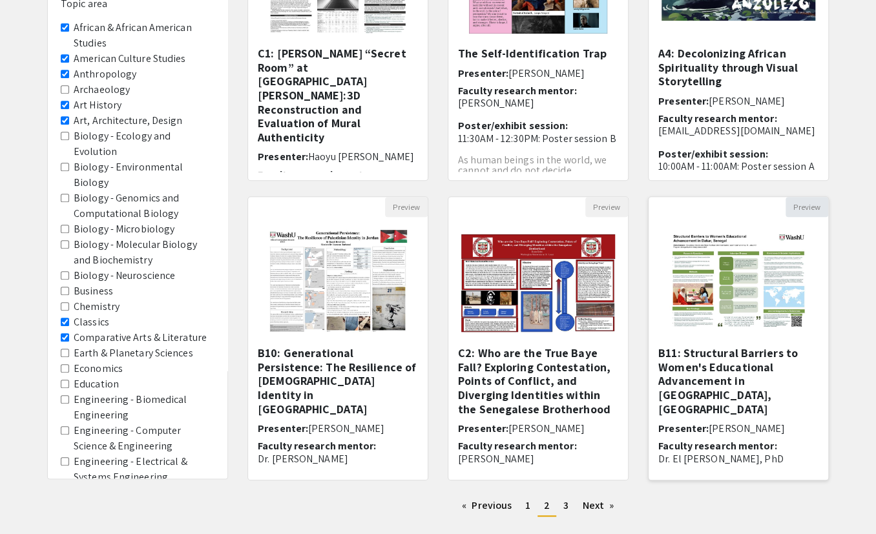
click at [801, 202] on button "Preview" at bounding box center [807, 207] width 43 height 20
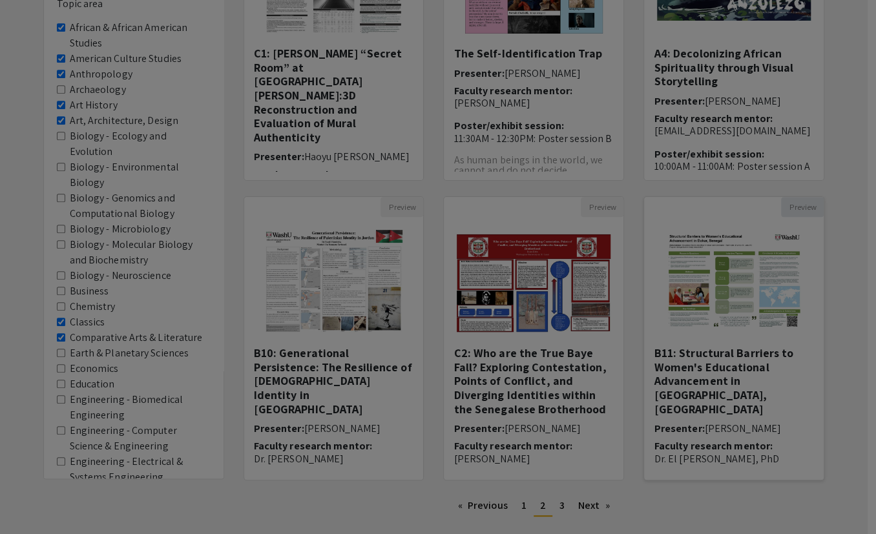
select select "custom"
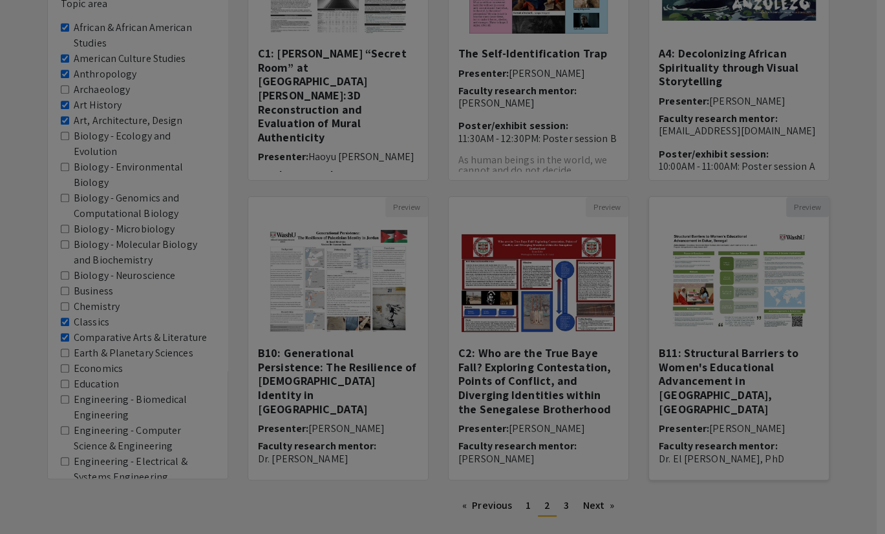
type input "0"
select select "custom"
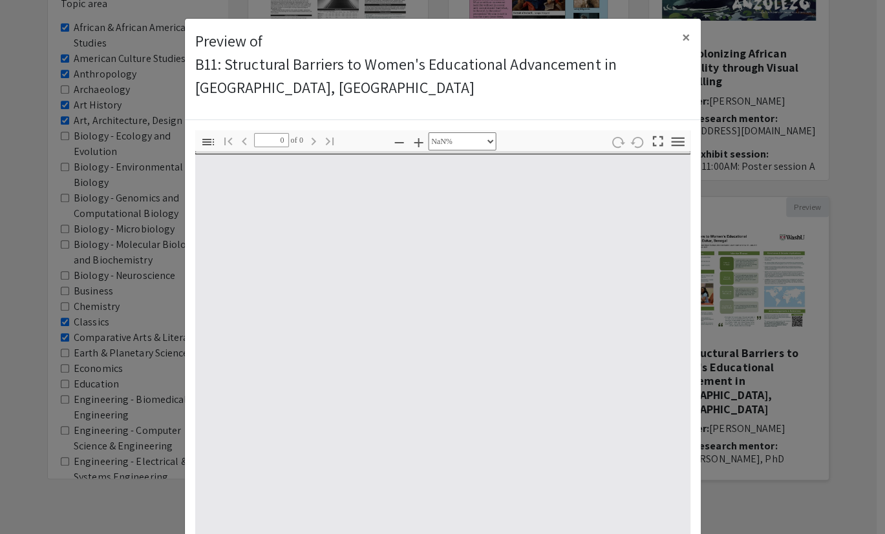
type input "1"
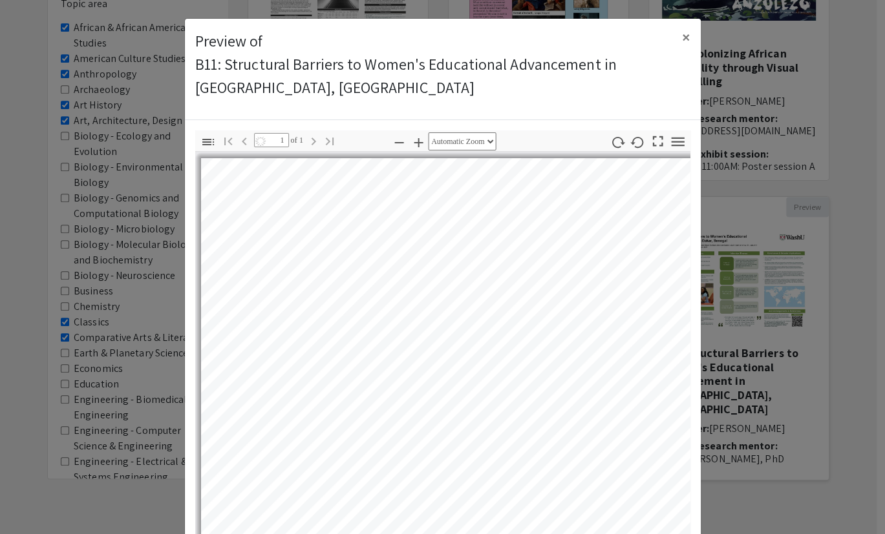
select select "auto"
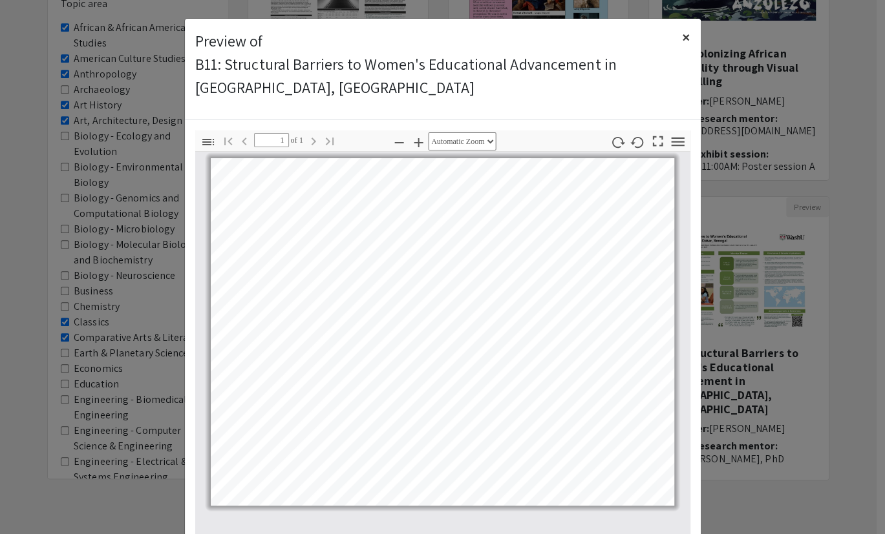
click at [684, 27] on span "×" at bounding box center [686, 36] width 8 height 21
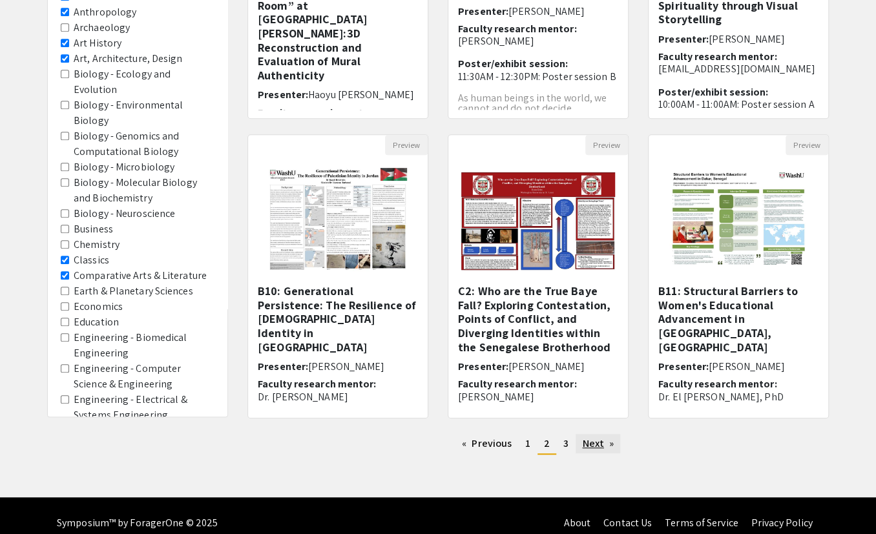
click at [578, 417] on link "Next page" at bounding box center [598, 443] width 45 height 19
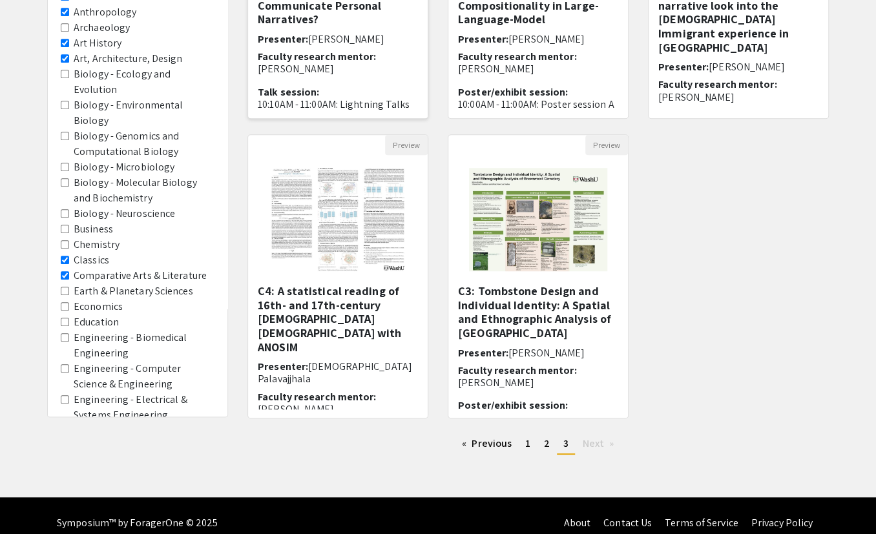
scroll to position [307, 0]
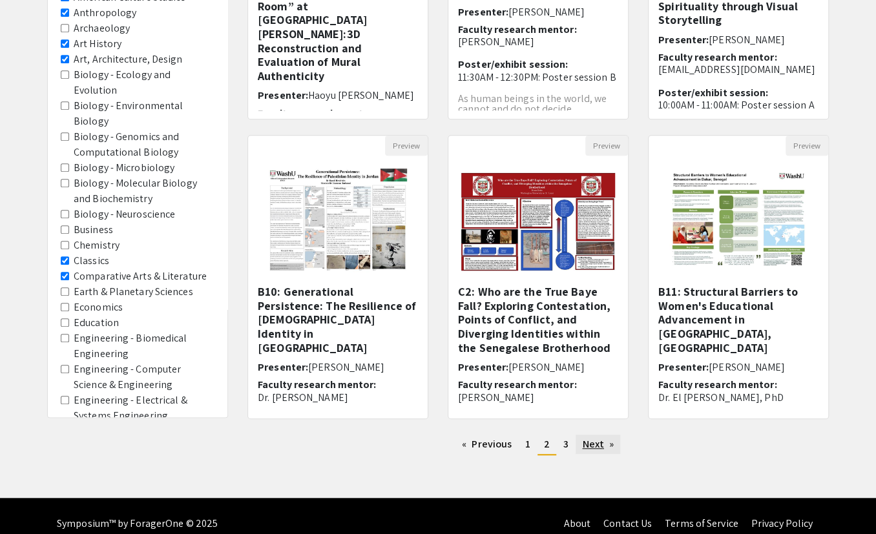
click at [583, 417] on link "Next page" at bounding box center [598, 444] width 45 height 19
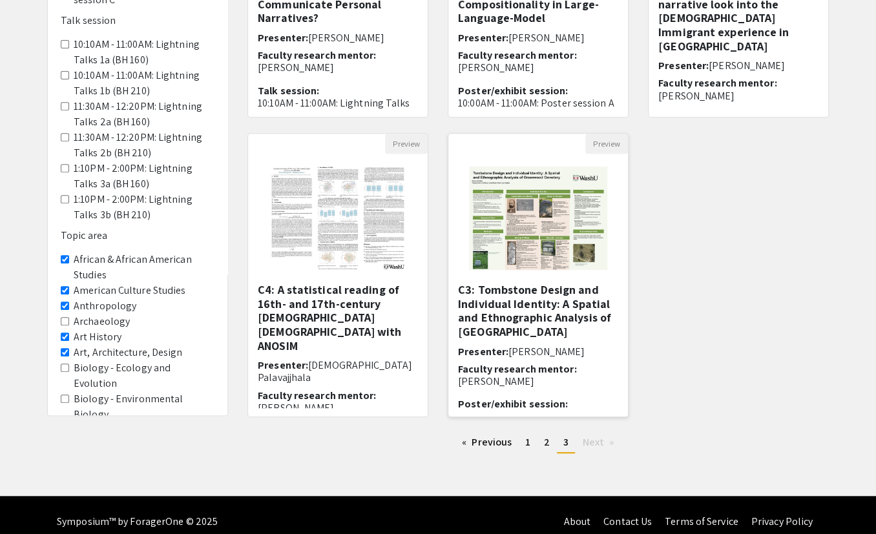
scroll to position [308, 0]
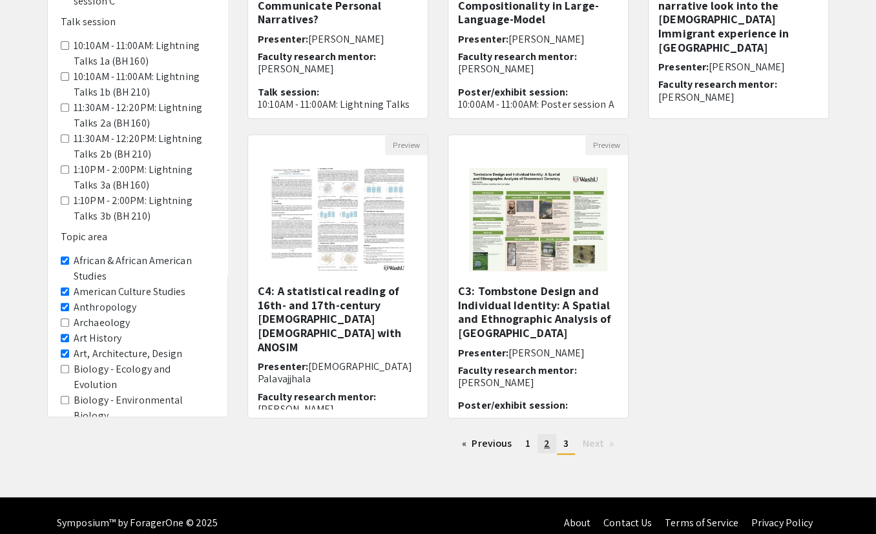
click at [545, 417] on span "2" at bounding box center [547, 444] width 6 height 14
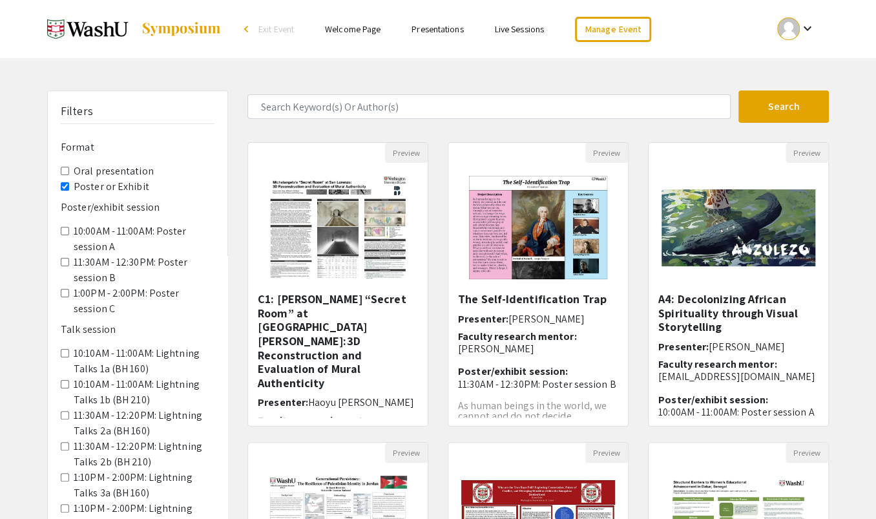
click at [294, 27] on span "Exit Event" at bounding box center [276, 29] width 36 height 12
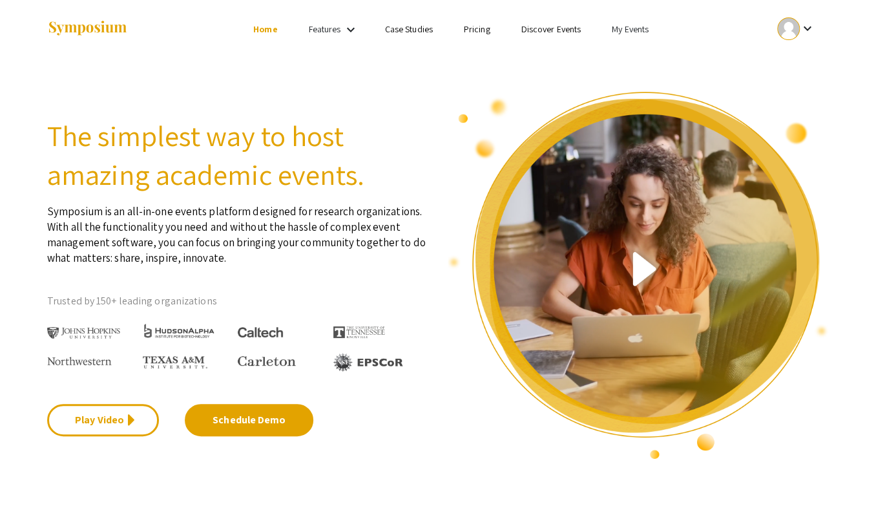
click at [612, 28] on link "My Events" at bounding box center [630, 29] width 37 height 12
click at [604, 59] on button "Events I've organized" at bounding box center [630, 56] width 111 height 31
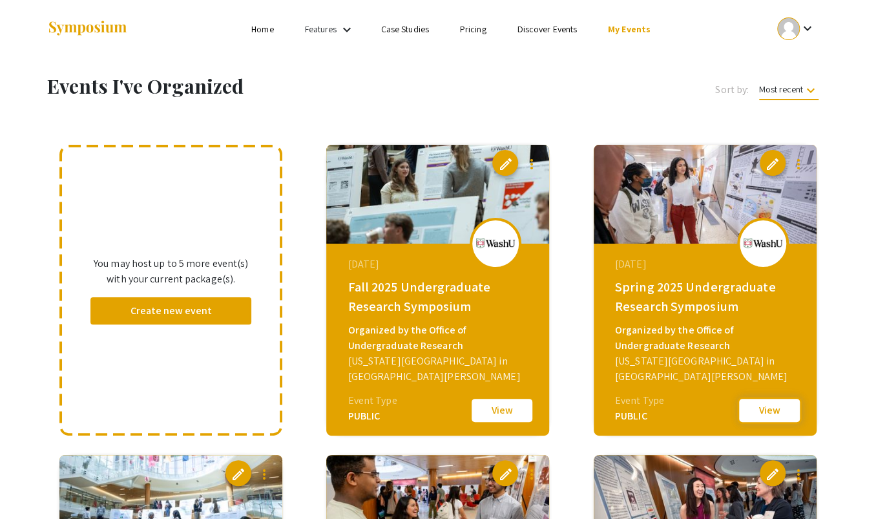
click at [768, 411] on button "View" at bounding box center [769, 410] width 65 height 27
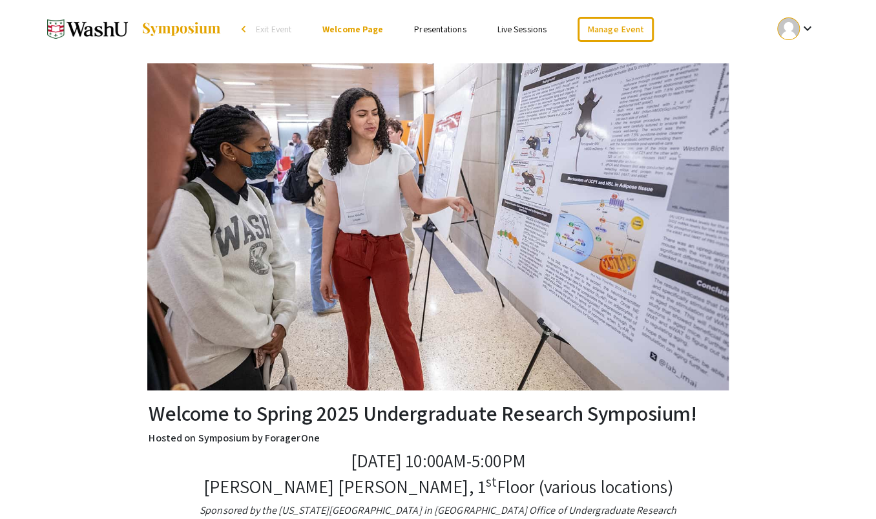
click at [434, 30] on link "Presentations" at bounding box center [440, 29] width 52 height 12
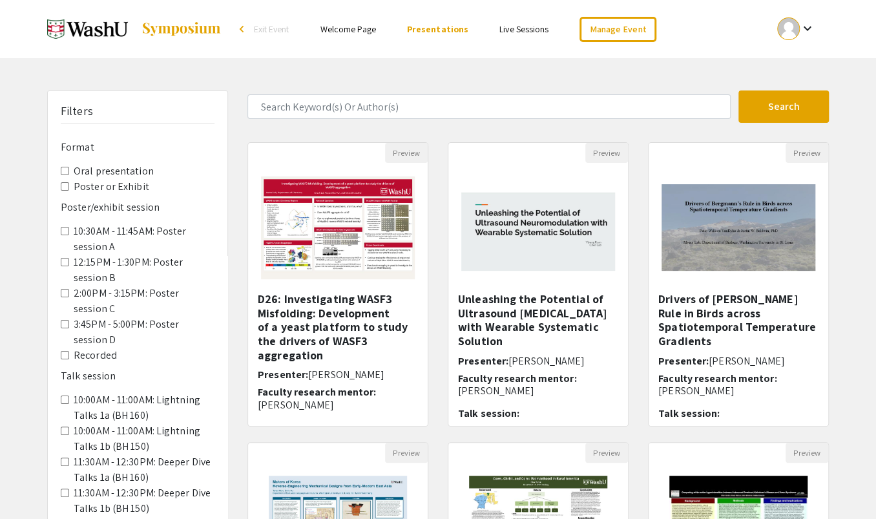
click at [63, 182] on Exhibit "Poster or Exhibit" at bounding box center [65, 186] width 8 height 8
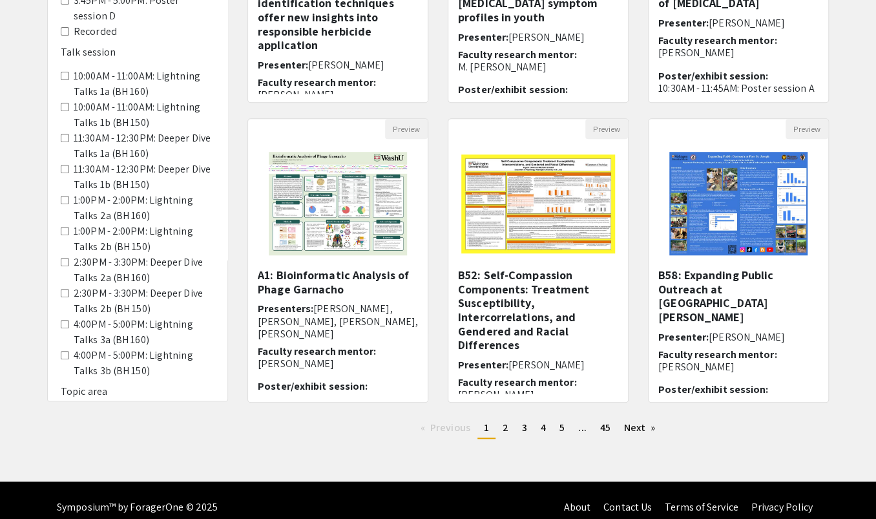
scroll to position [323, 0]
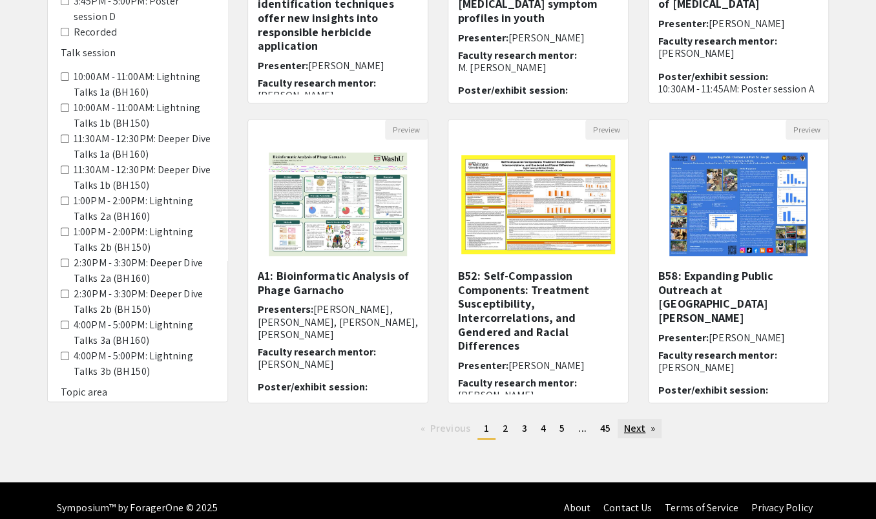
click at [618, 417] on link "Next page" at bounding box center [640, 428] width 45 height 19
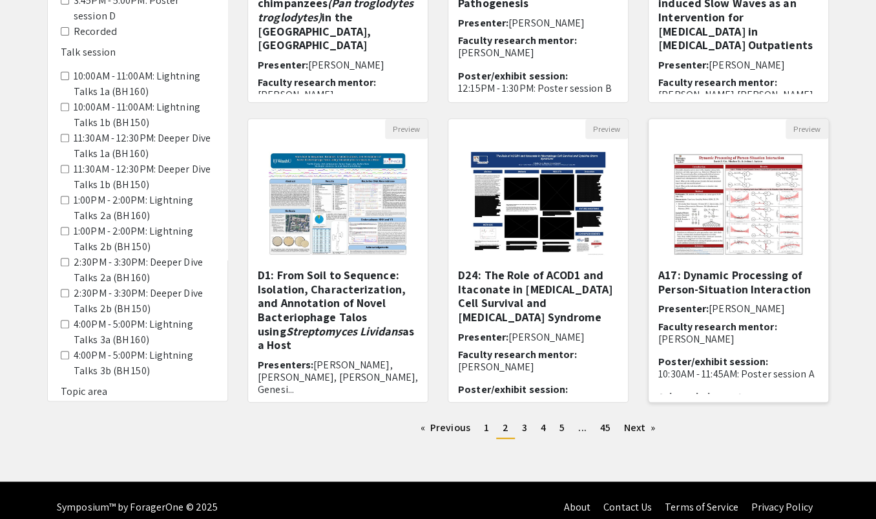
scroll to position [323, 0]
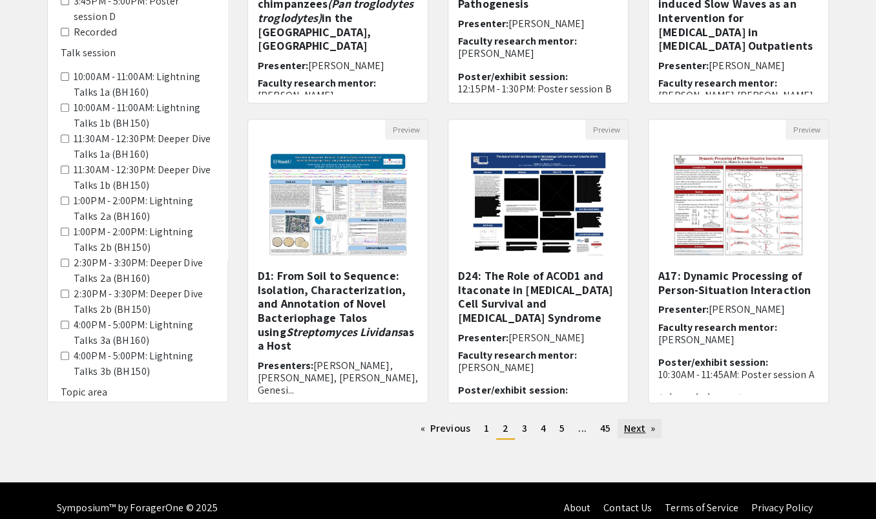
click at [618, 417] on link "Next page" at bounding box center [640, 428] width 45 height 19
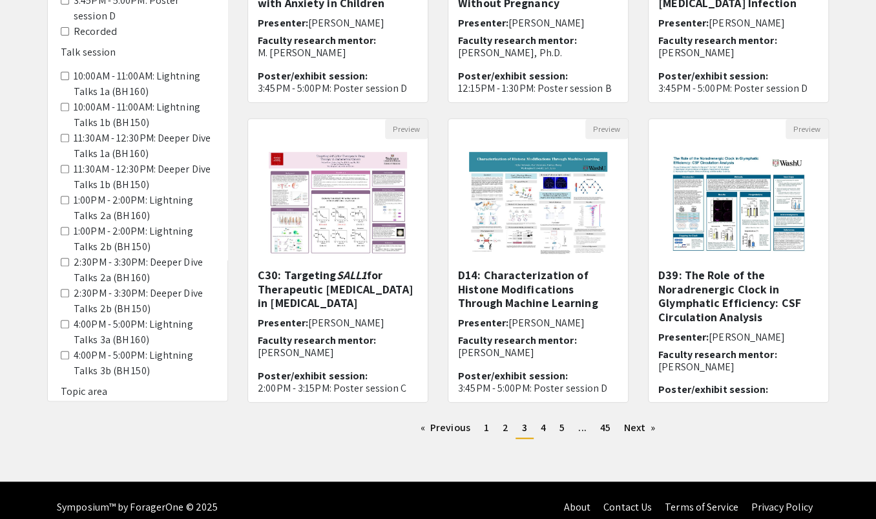
scroll to position [323, 0]
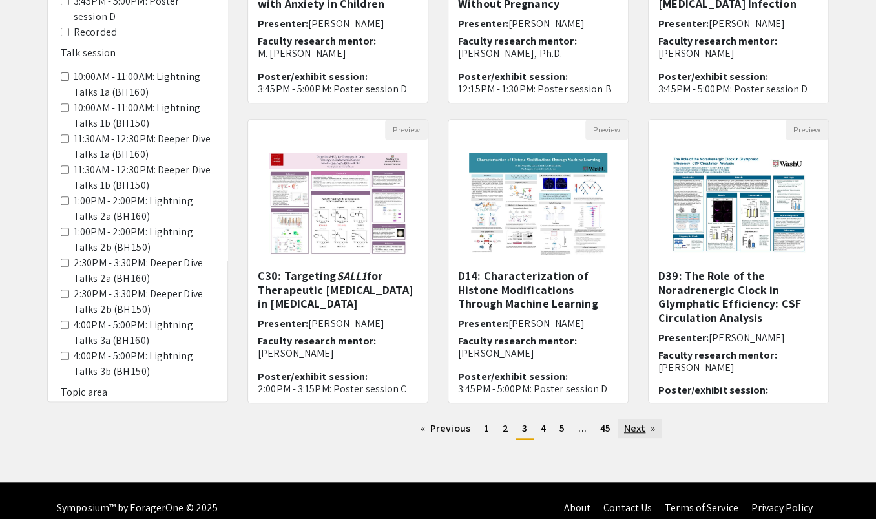
click at [618, 417] on link "Next page" at bounding box center [640, 428] width 45 height 19
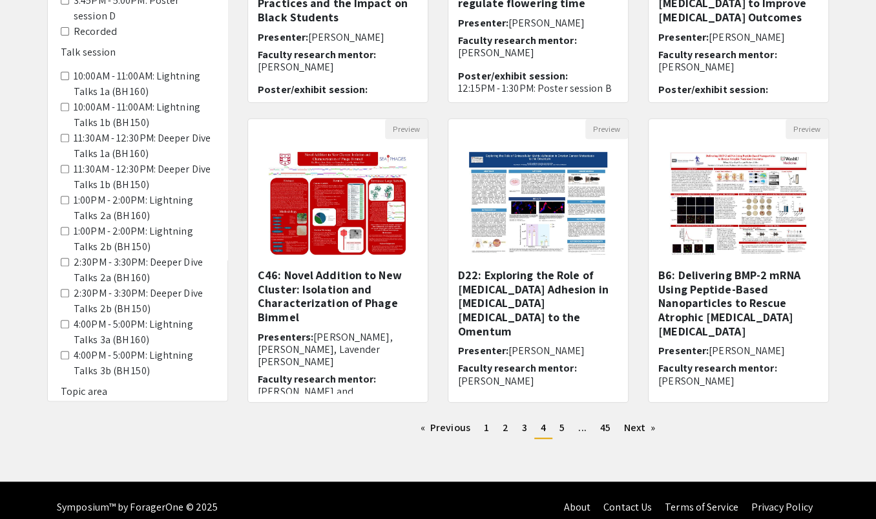
scroll to position [323, 0]
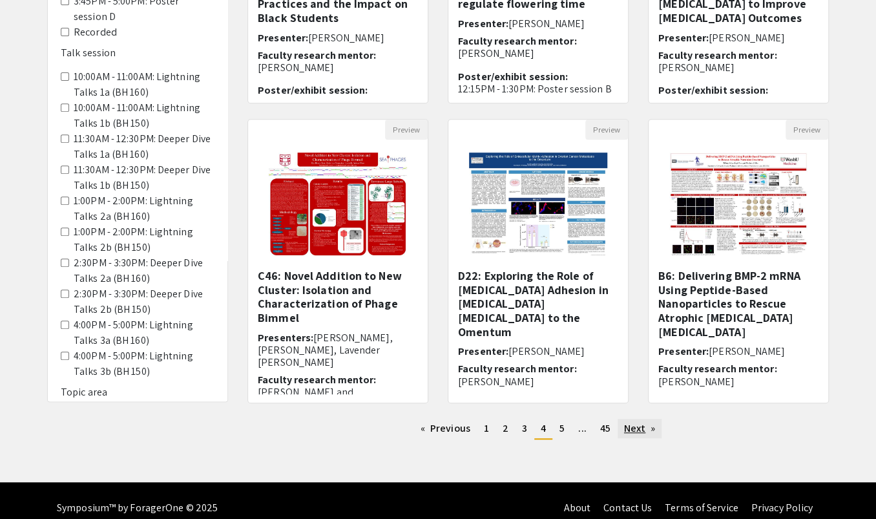
click at [618, 417] on link "Next page" at bounding box center [640, 428] width 45 height 19
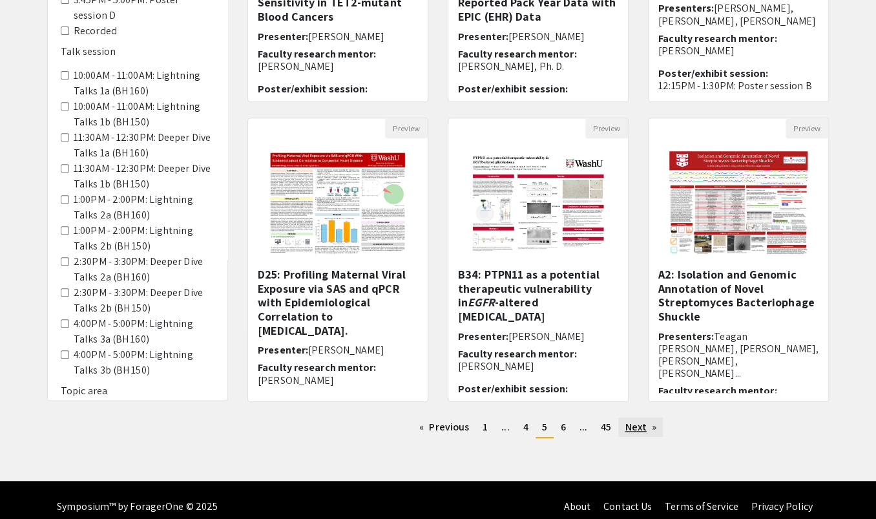
scroll to position [323, 0]
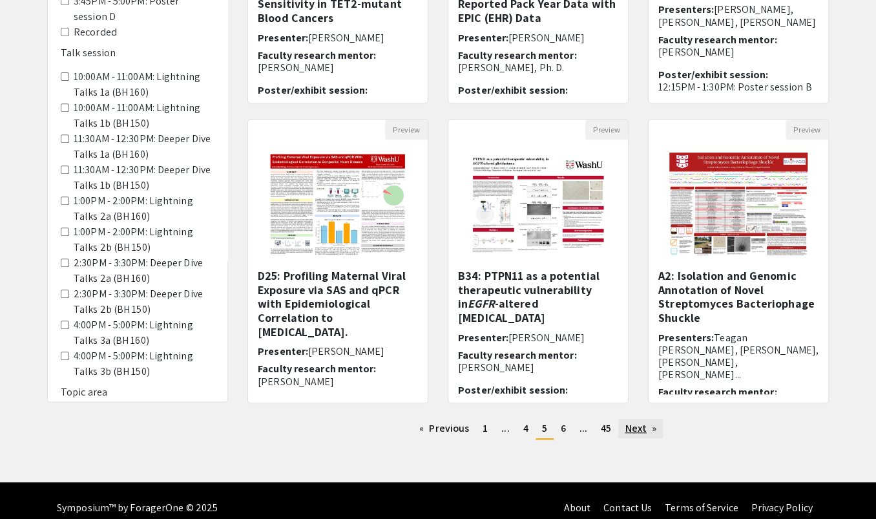
click at [618, 417] on link "Next page" at bounding box center [640, 428] width 45 height 19
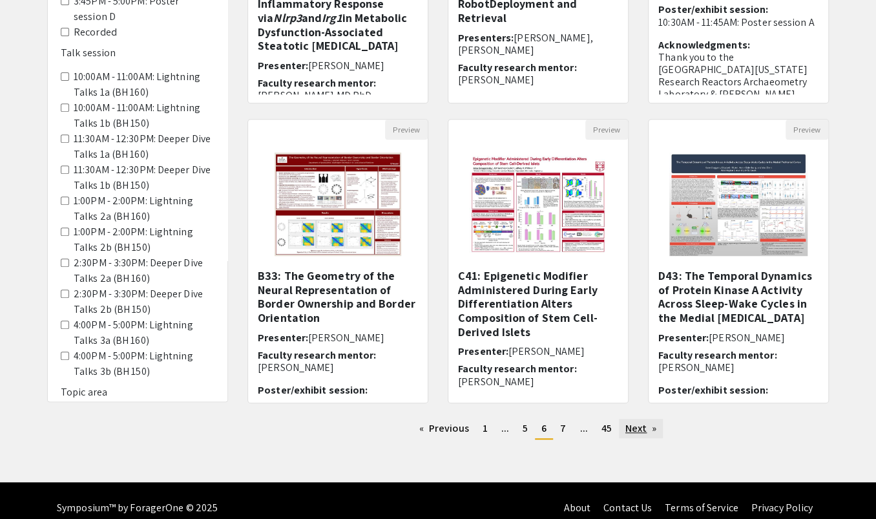
scroll to position [321, 0]
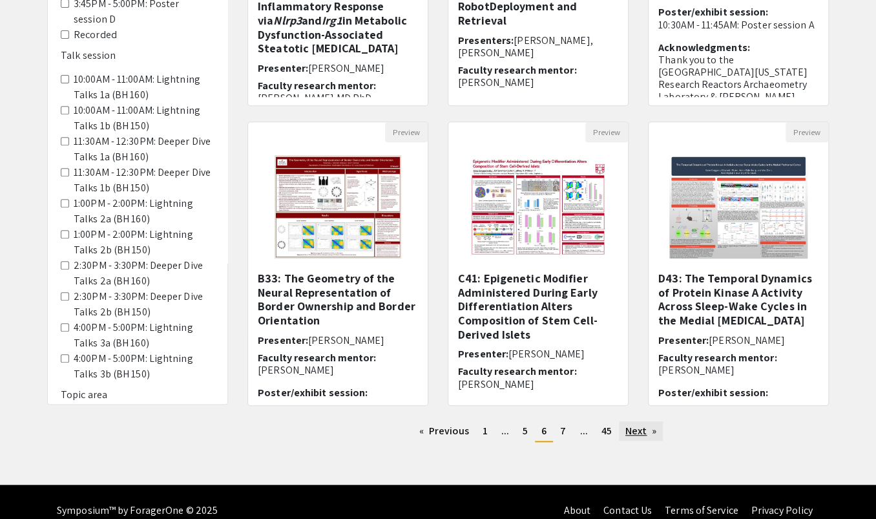
click at [624, 417] on link "Next page" at bounding box center [641, 430] width 45 height 19
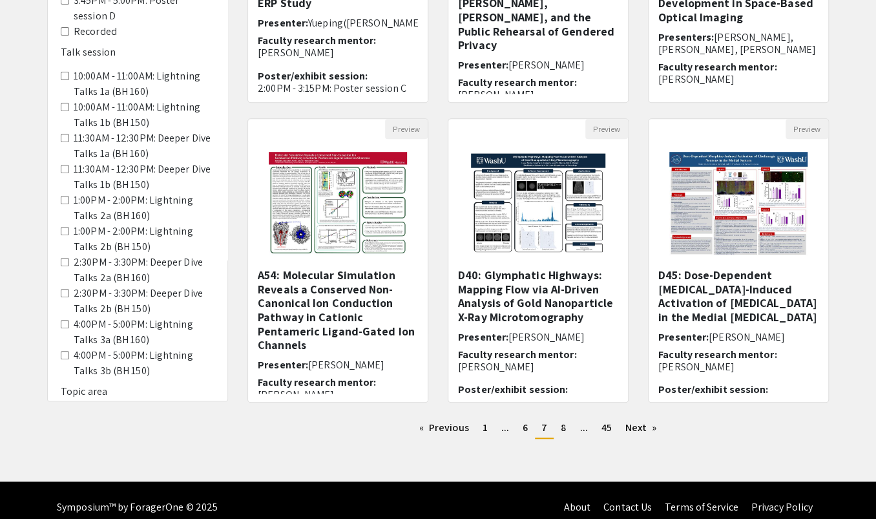
scroll to position [323, 0]
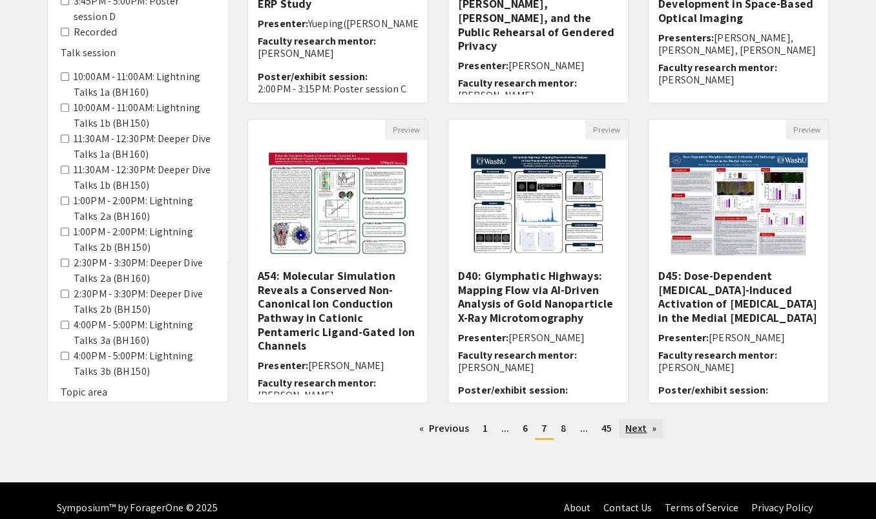
click at [619, 417] on link "Next page" at bounding box center [641, 428] width 45 height 19
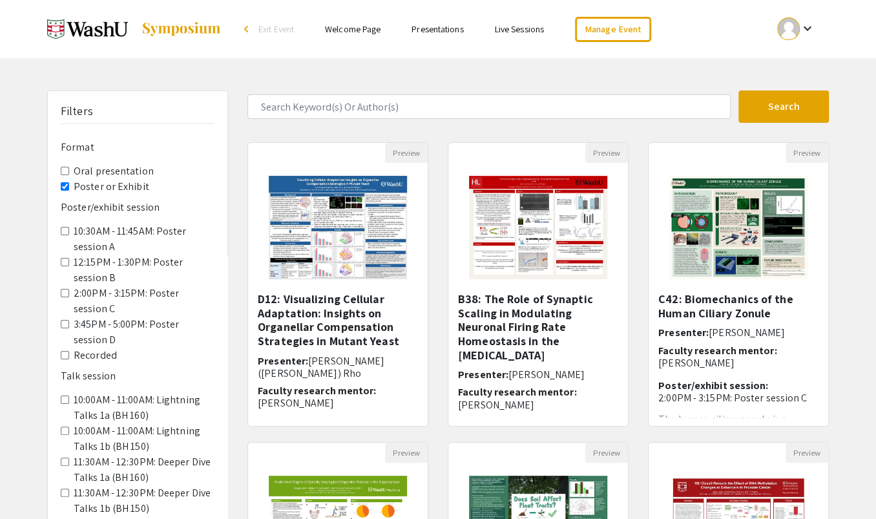
click at [801, 216] on div "Filters Format Oral presentation Poster or Exhibit Poster/exhibit session 10:30…" at bounding box center [438, 431] width 876 height 682
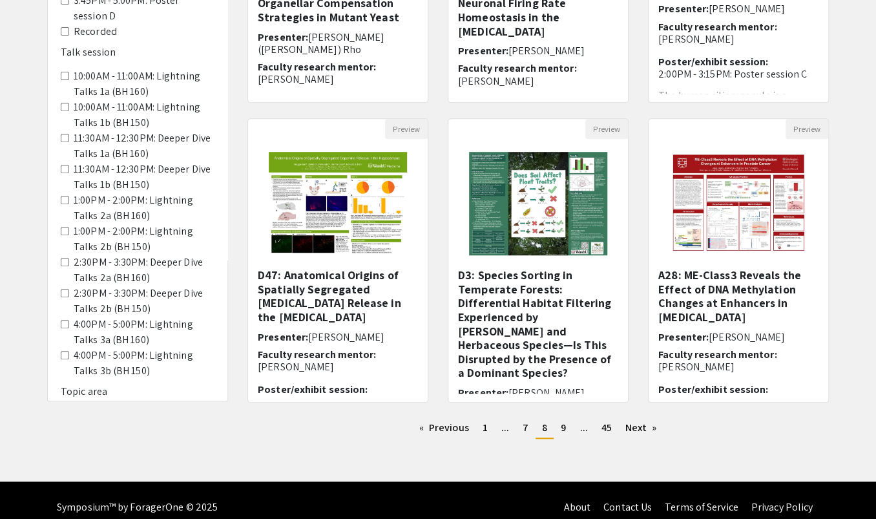
scroll to position [323, 0]
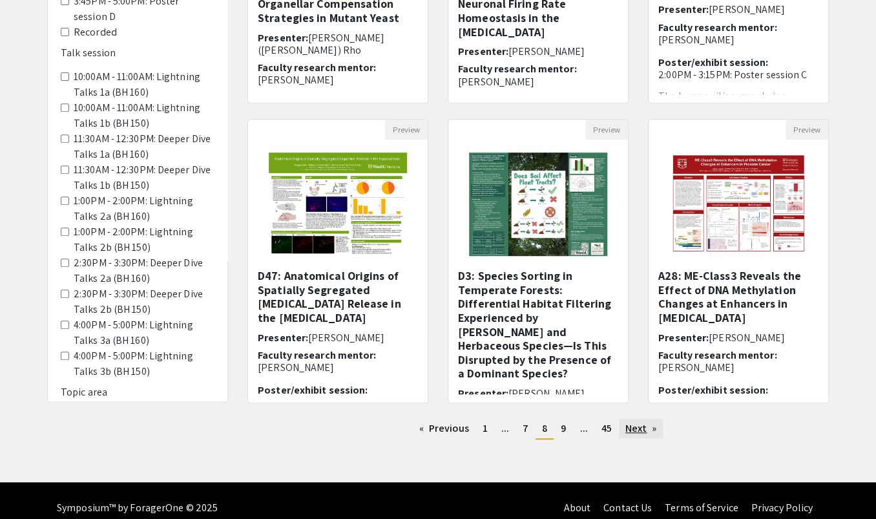
click at [620, 417] on link "Next page" at bounding box center [641, 428] width 45 height 19
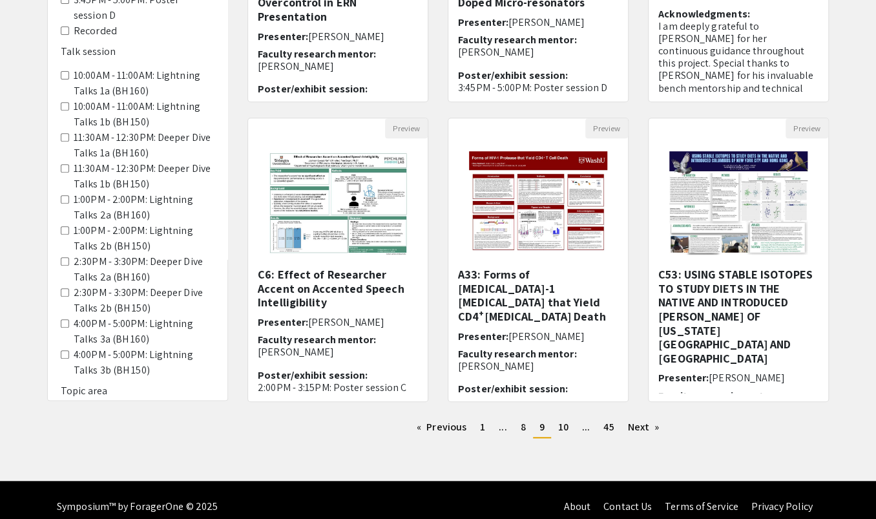
scroll to position [323, 0]
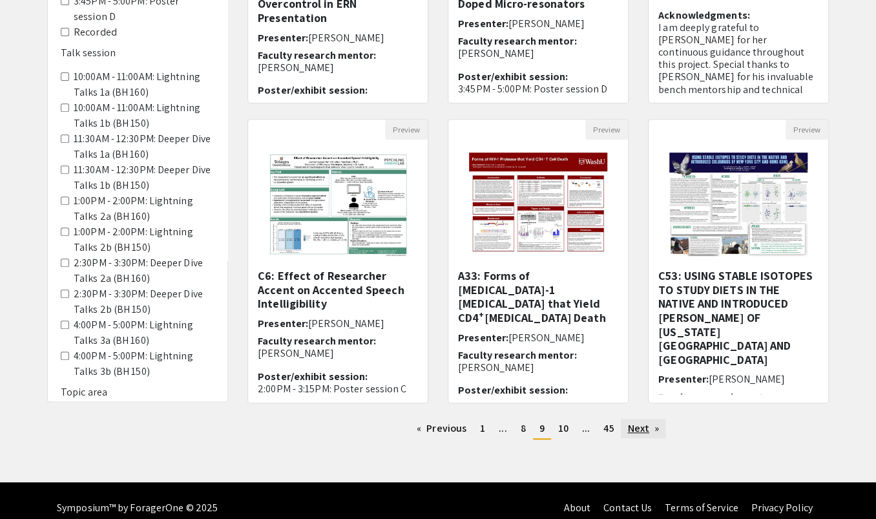
click at [621, 417] on link "Next page" at bounding box center [643, 428] width 45 height 19
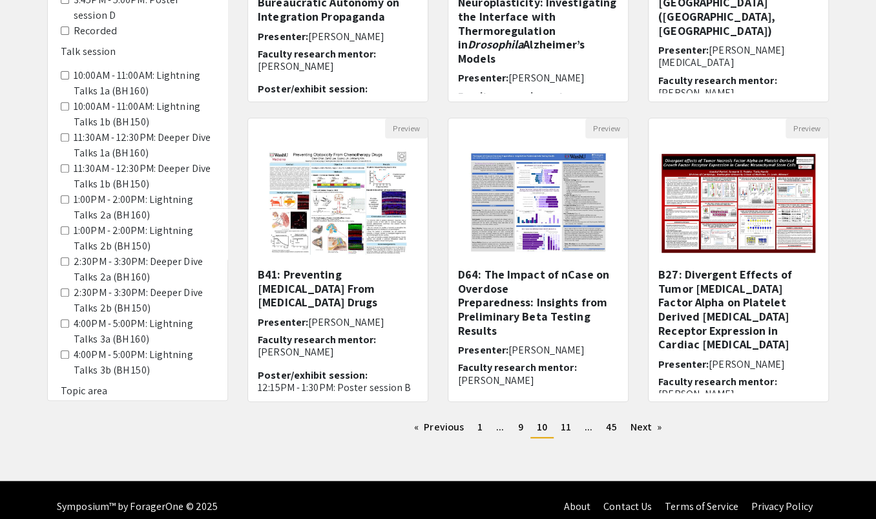
scroll to position [323, 0]
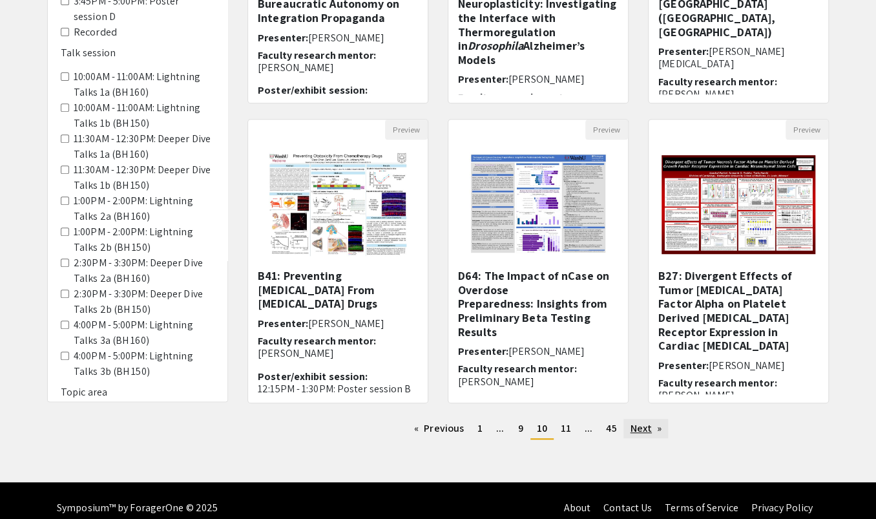
click at [624, 417] on link "Next page" at bounding box center [646, 428] width 45 height 19
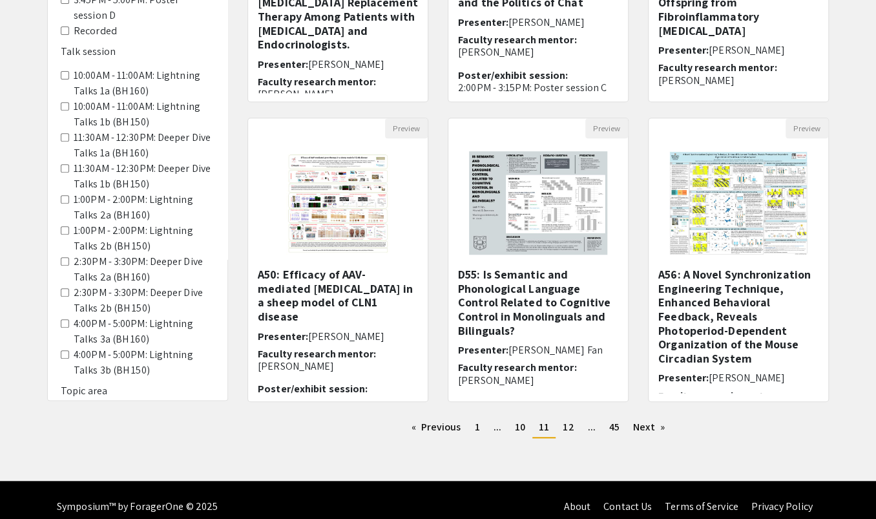
scroll to position [323, 0]
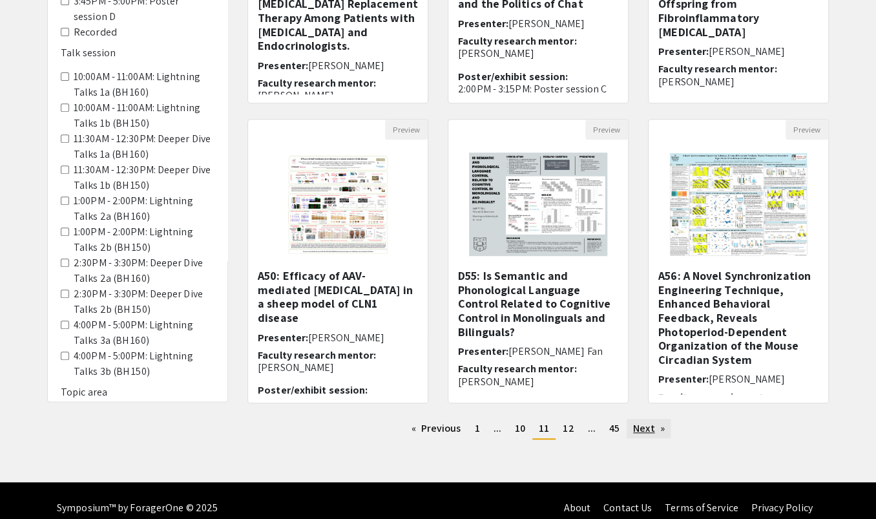
click at [627, 417] on link "Next page" at bounding box center [649, 428] width 45 height 19
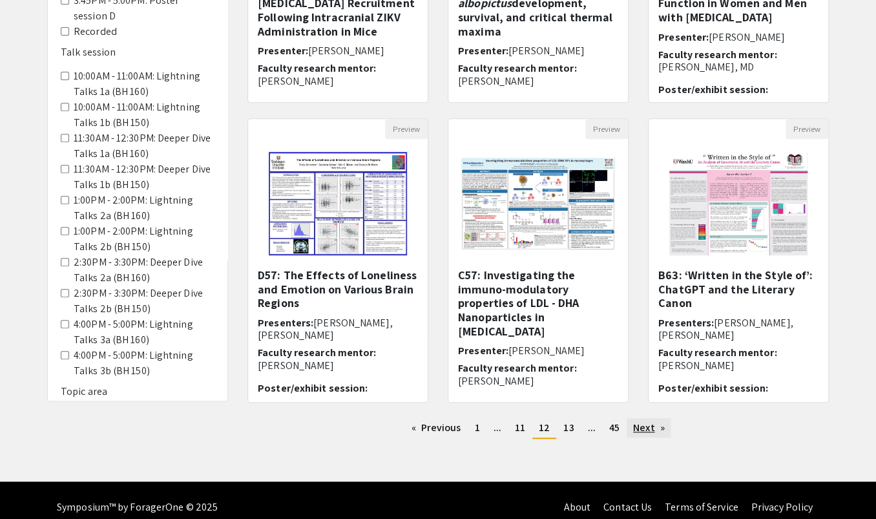
scroll to position [323, 0]
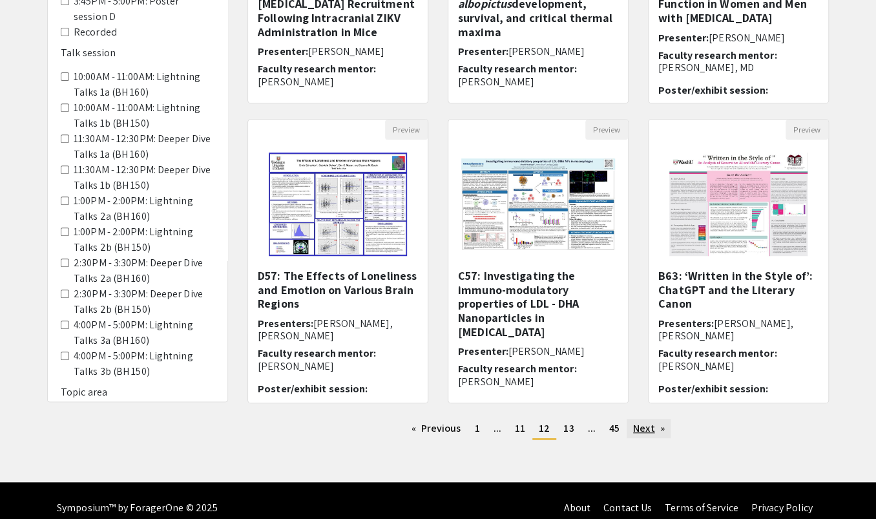
click at [627, 417] on link "Next page" at bounding box center [649, 428] width 45 height 19
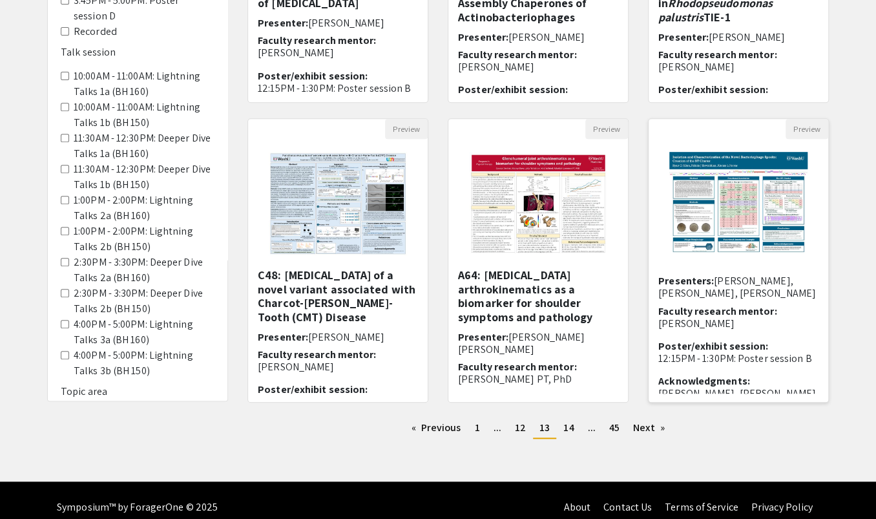
scroll to position [323, 0]
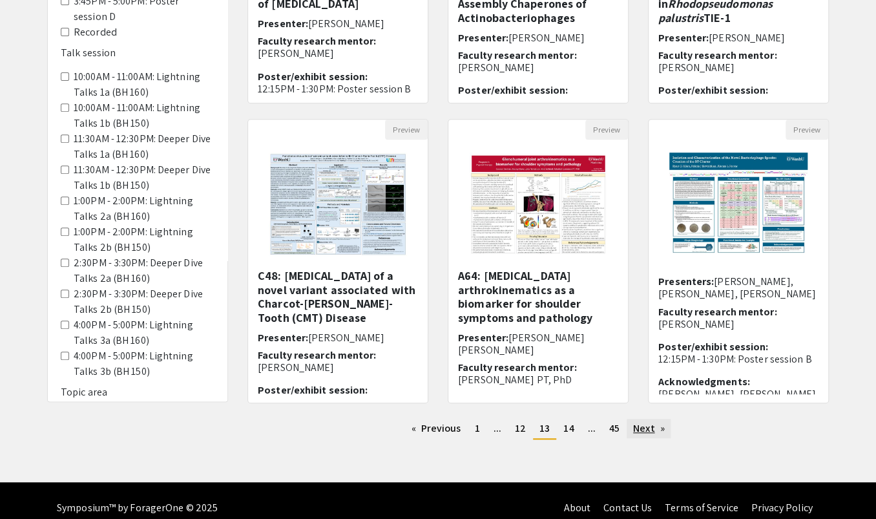
click at [627, 417] on link "Next page" at bounding box center [649, 428] width 45 height 19
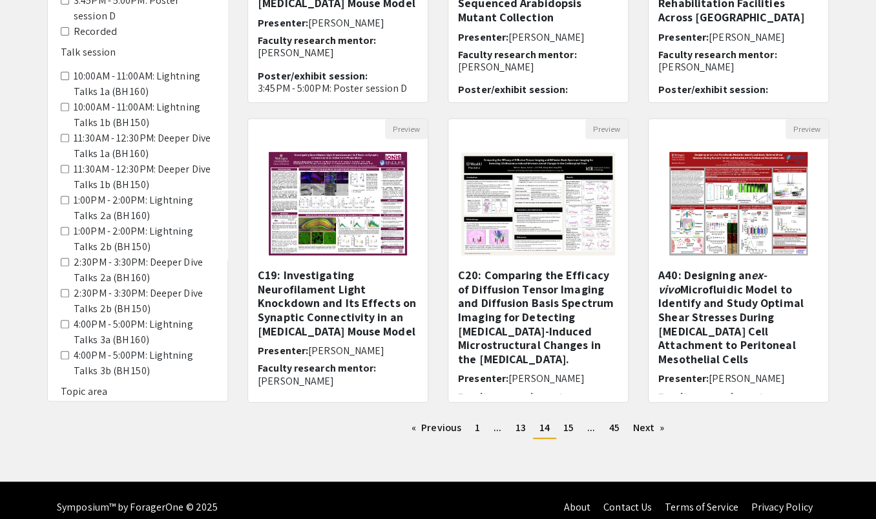
scroll to position [323, 0]
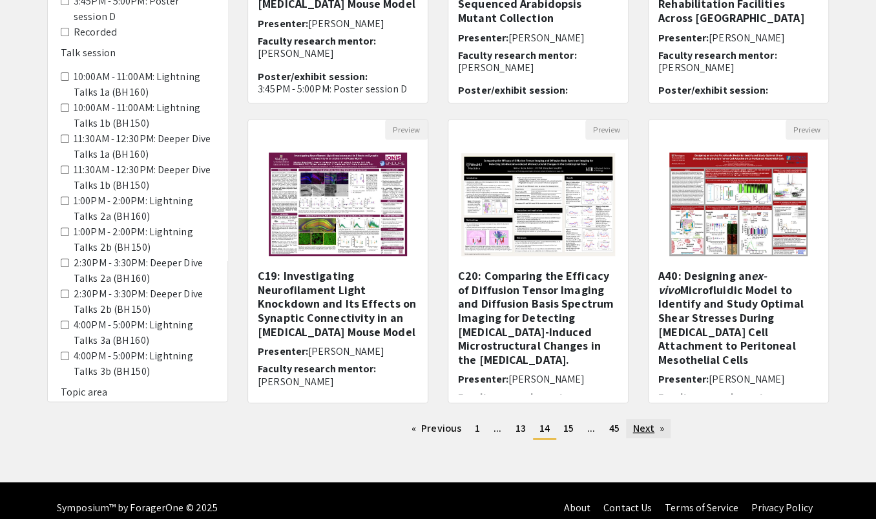
click at [626, 417] on link "Next page" at bounding box center [648, 428] width 45 height 19
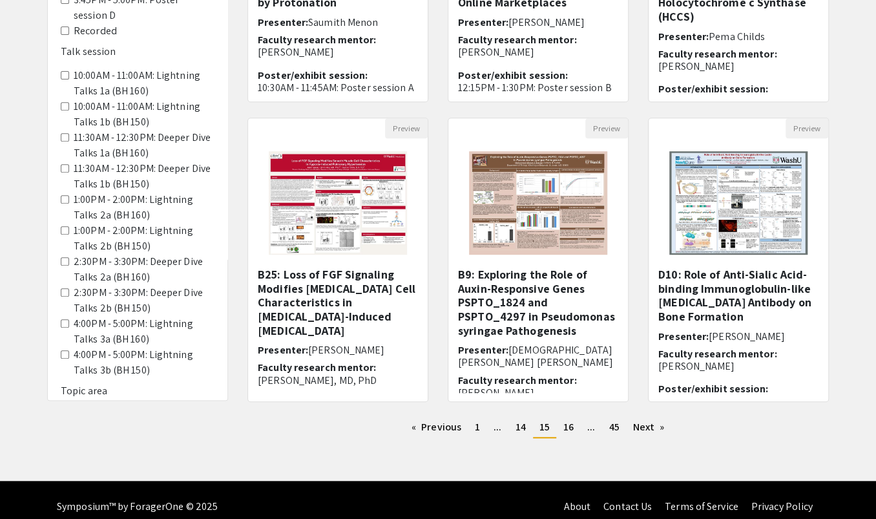
scroll to position [323, 0]
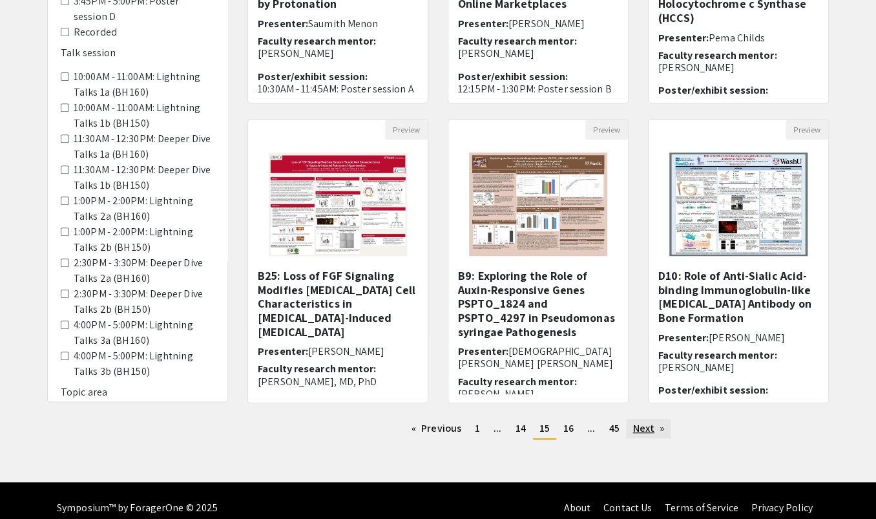
click at [632, 417] on link "Next page" at bounding box center [648, 428] width 45 height 19
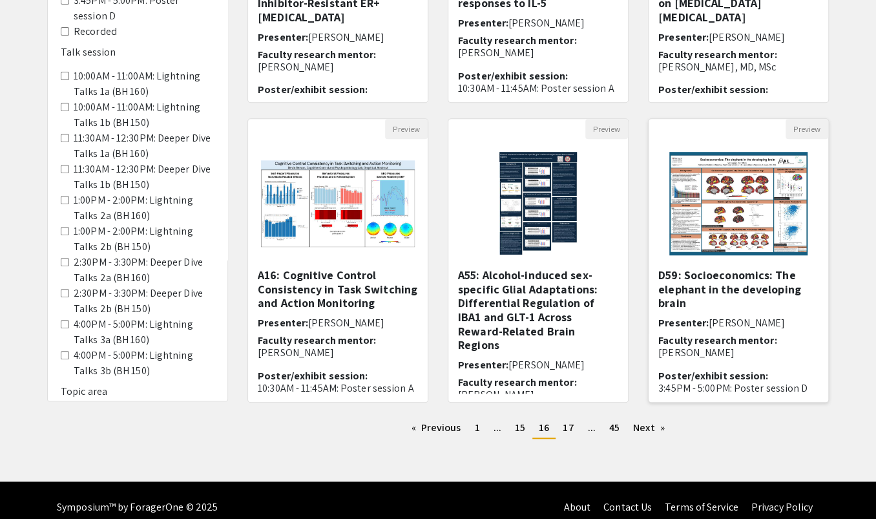
scroll to position [323, 0]
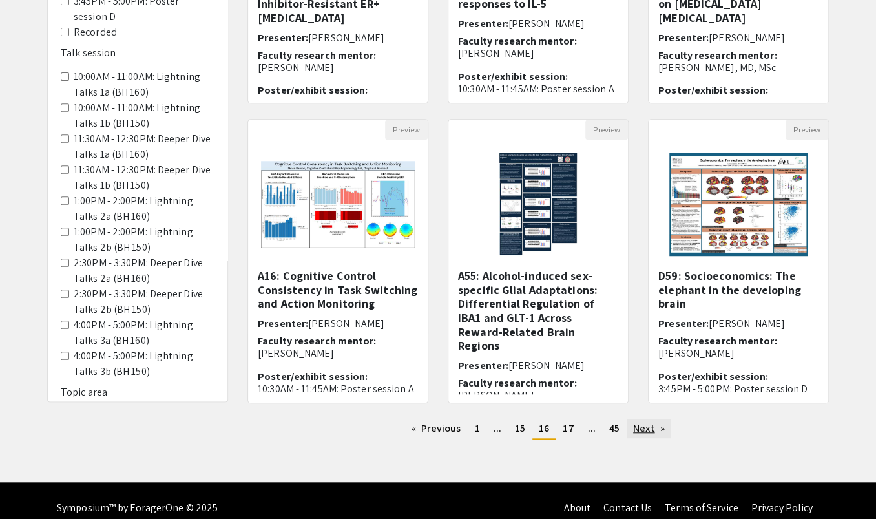
click at [627, 417] on link "Next page" at bounding box center [649, 428] width 45 height 19
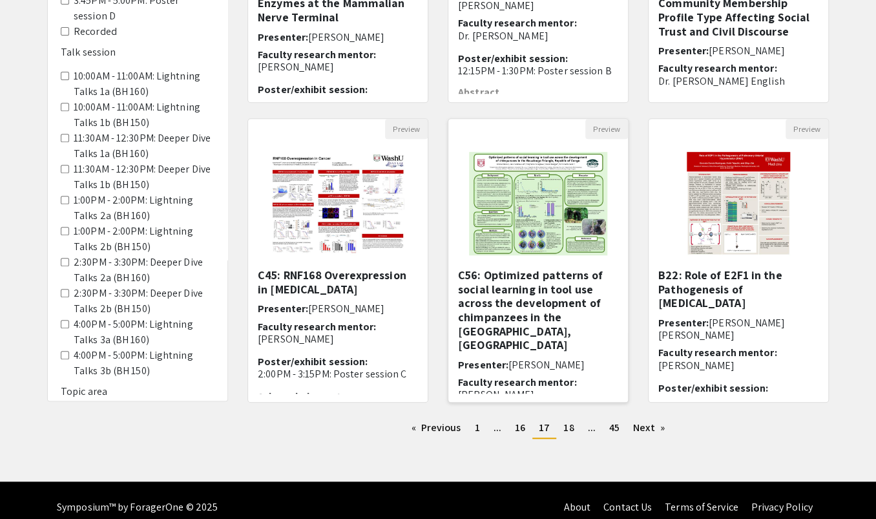
scroll to position [323, 0]
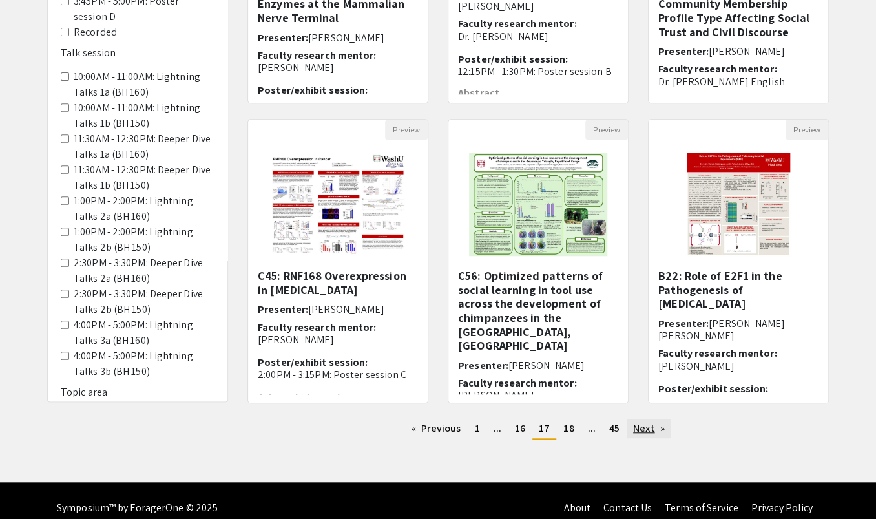
click at [627, 417] on link "Next page" at bounding box center [649, 428] width 45 height 19
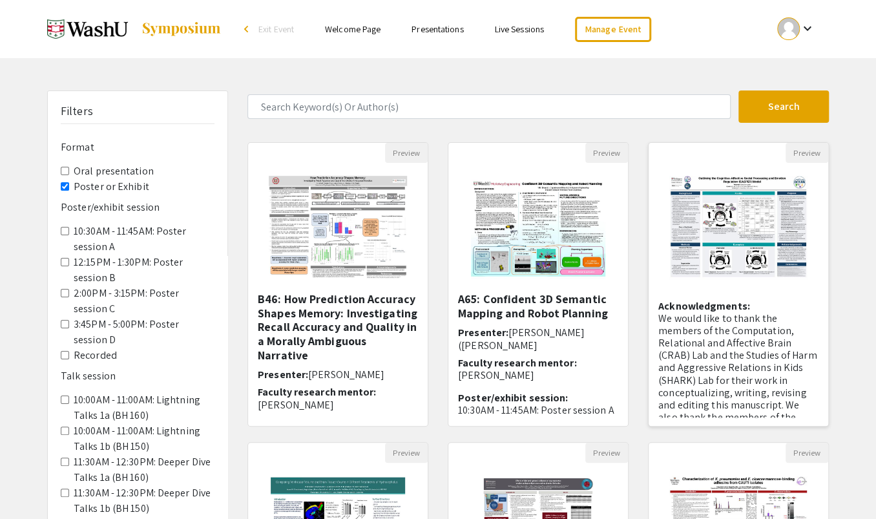
scroll to position [142, 0]
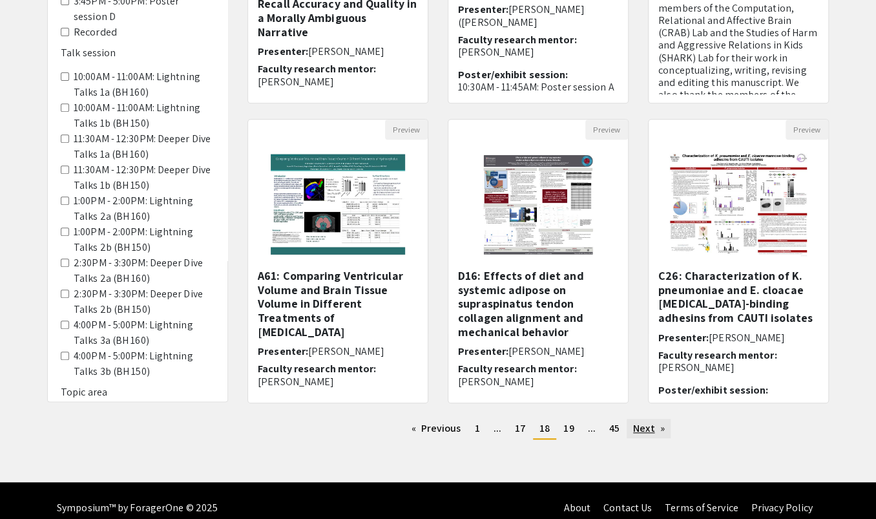
click at [635, 417] on link "Next page" at bounding box center [649, 428] width 45 height 19
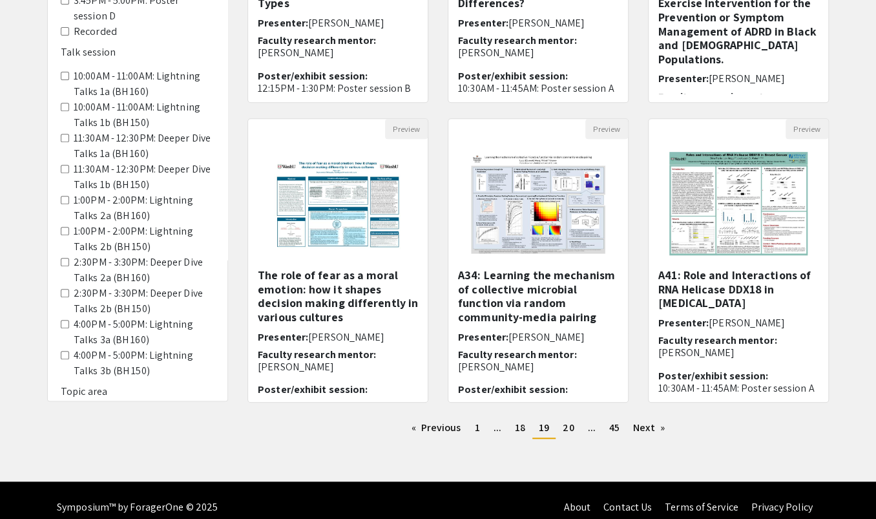
scroll to position [323, 0]
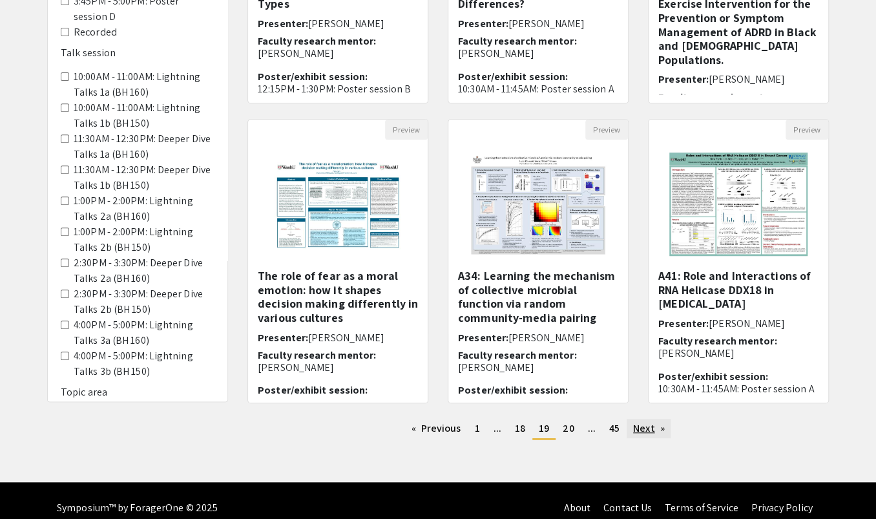
click at [627, 417] on link "Next page" at bounding box center [649, 428] width 45 height 19
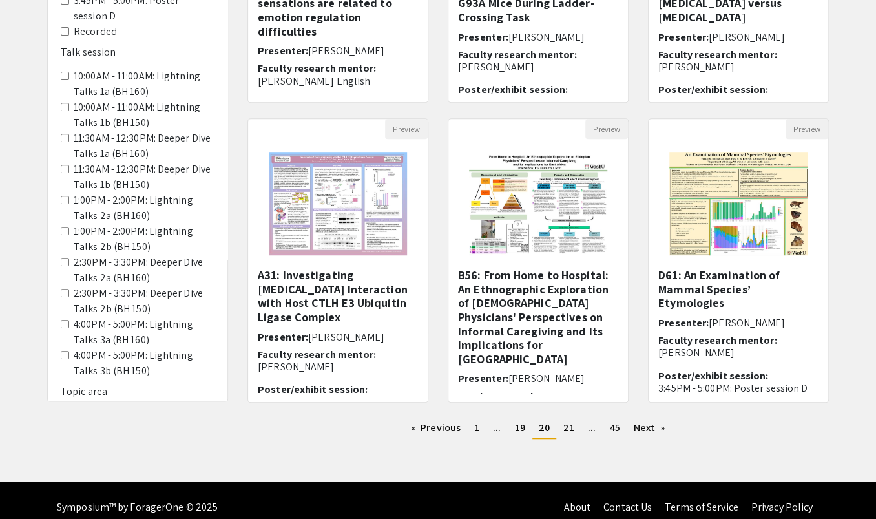
scroll to position [323, 0]
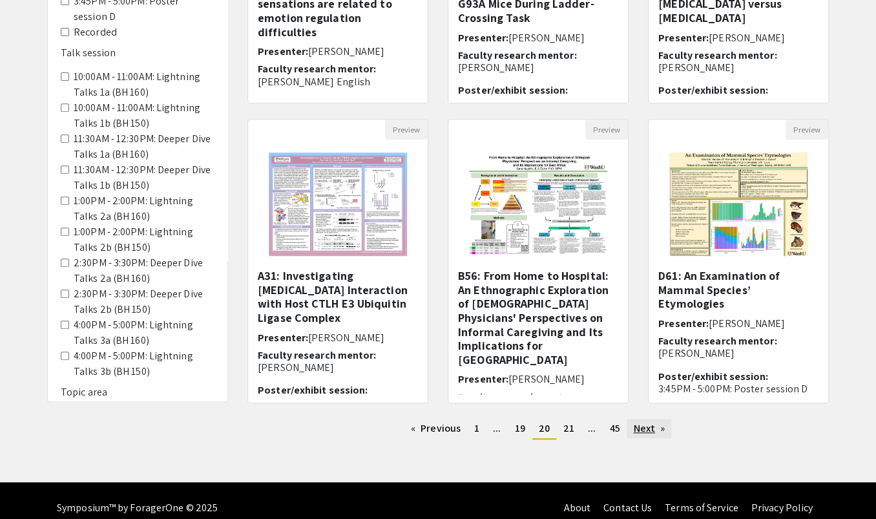
click at [627, 417] on link "Next page" at bounding box center [649, 428] width 45 height 19
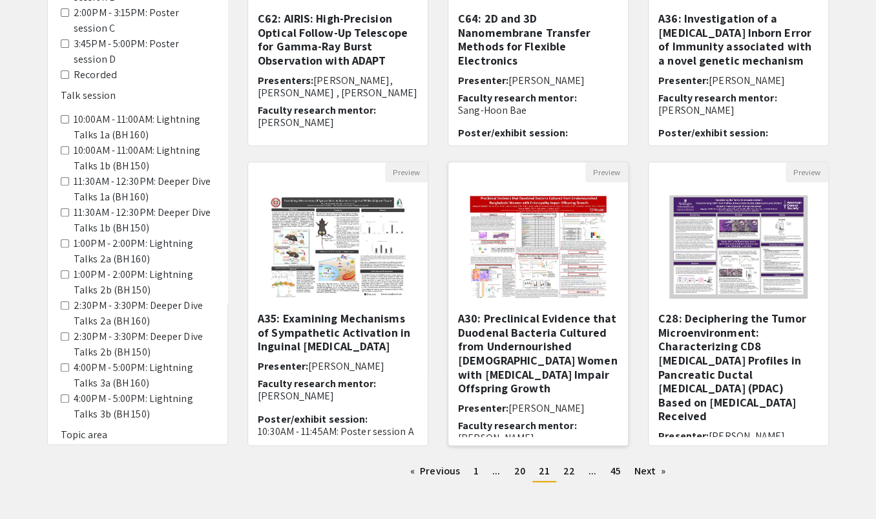
scroll to position [281, 0]
click at [627, 417] on link "Next page" at bounding box center [649, 470] width 45 height 19
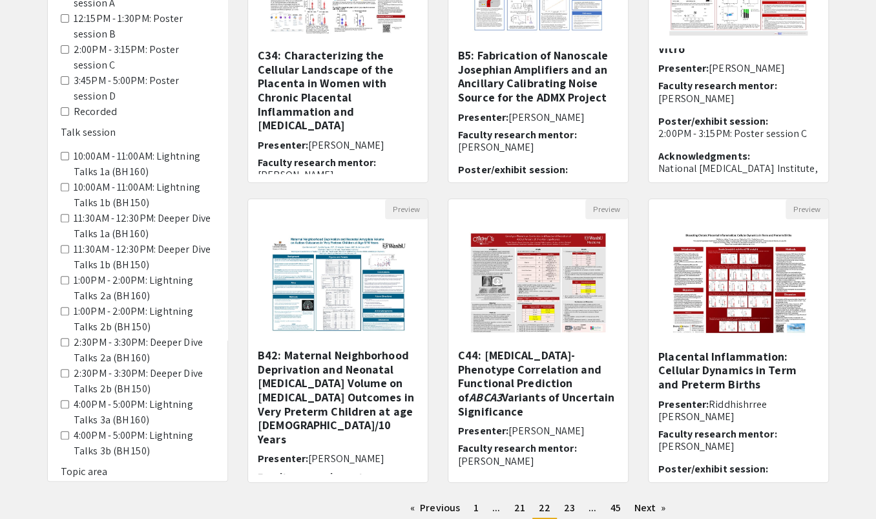
scroll to position [13, 0]
click at [631, 417] on link "Next page" at bounding box center [649, 507] width 45 height 19
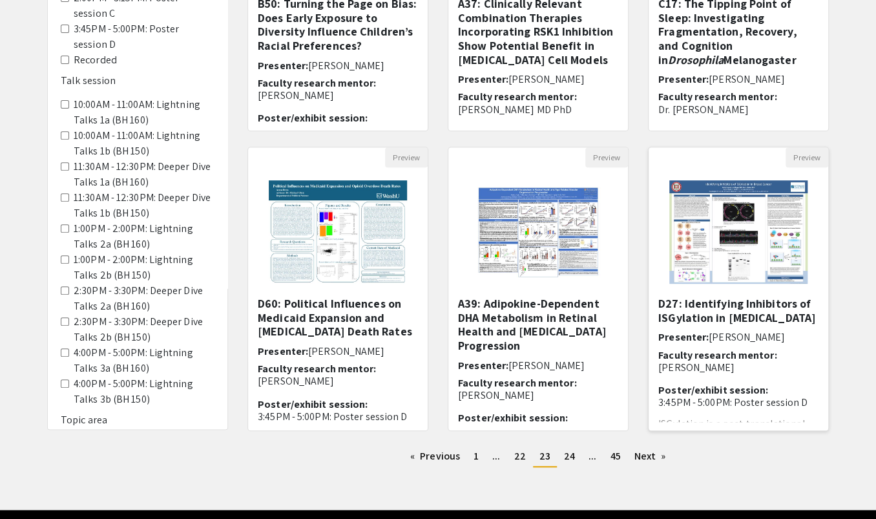
scroll to position [296, 0]
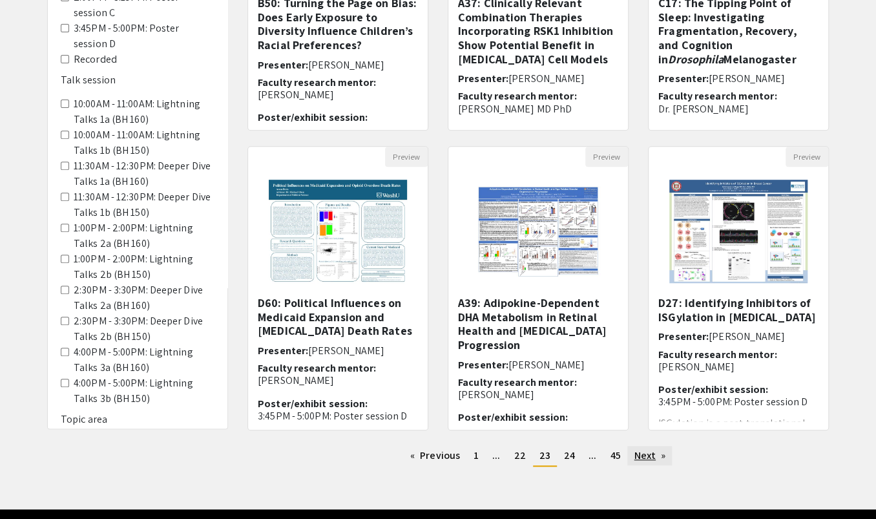
click at [627, 417] on link "Next page" at bounding box center [649, 455] width 45 height 19
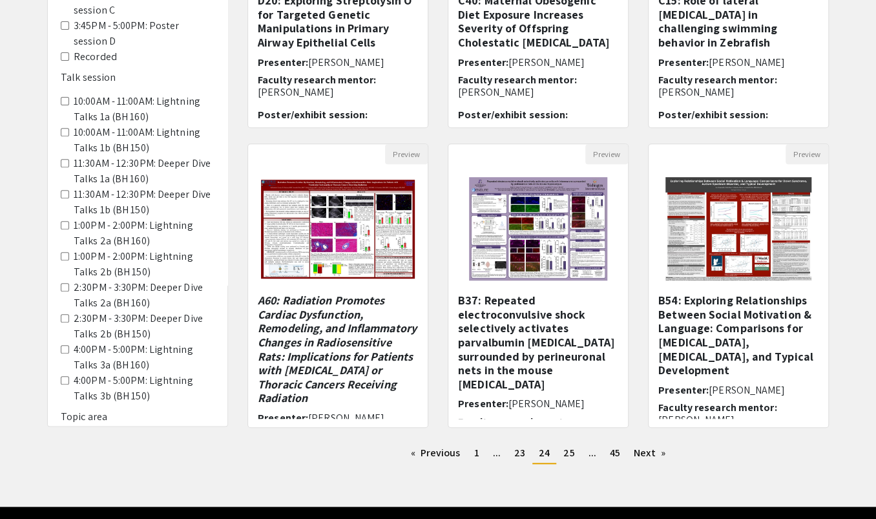
scroll to position [306, 0]
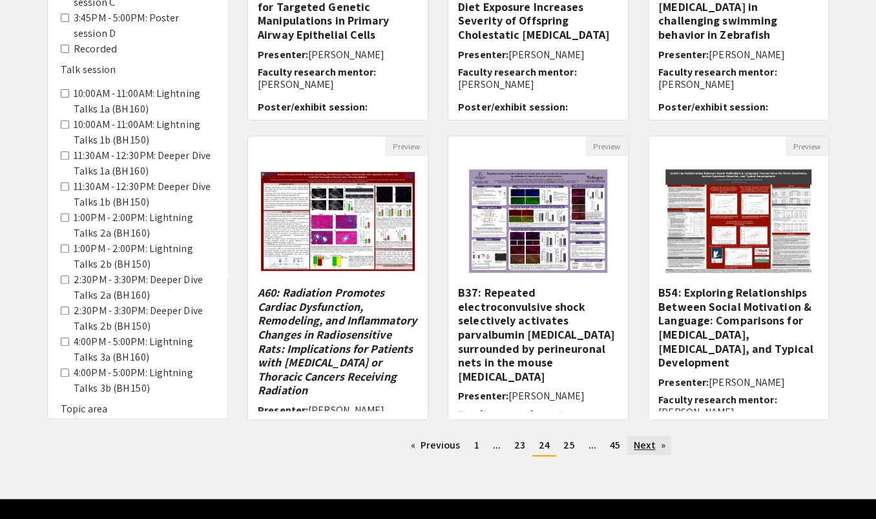
click at [627, 417] on link "Next page" at bounding box center [649, 445] width 45 height 19
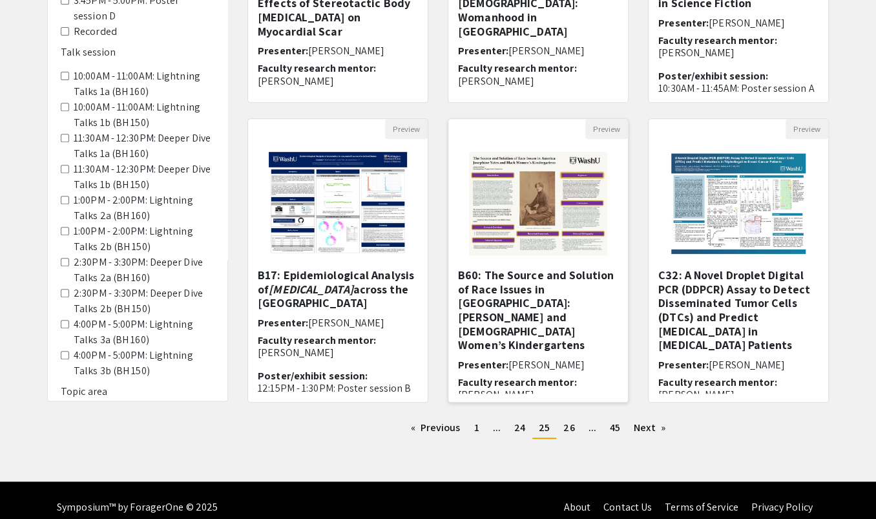
scroll to position [323, 0]
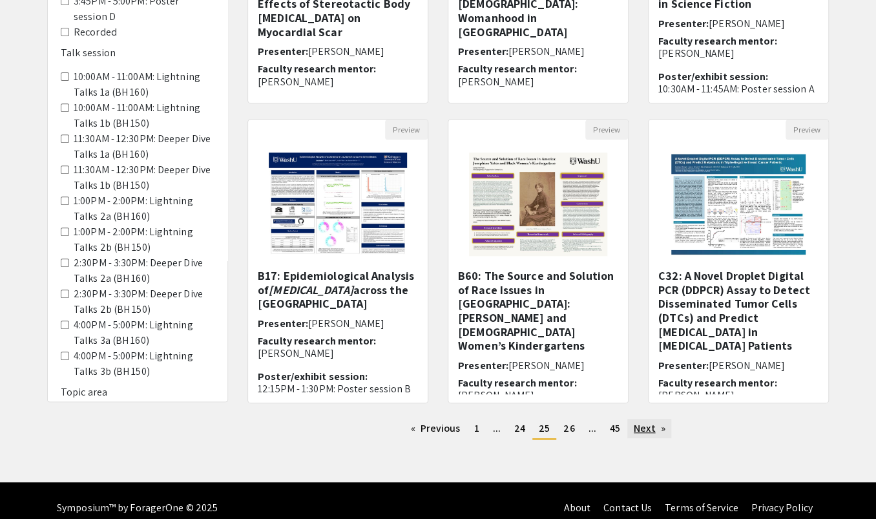
click at [631, 417] on link "Next page" at bounding box center [649, 428] width 45 height 19
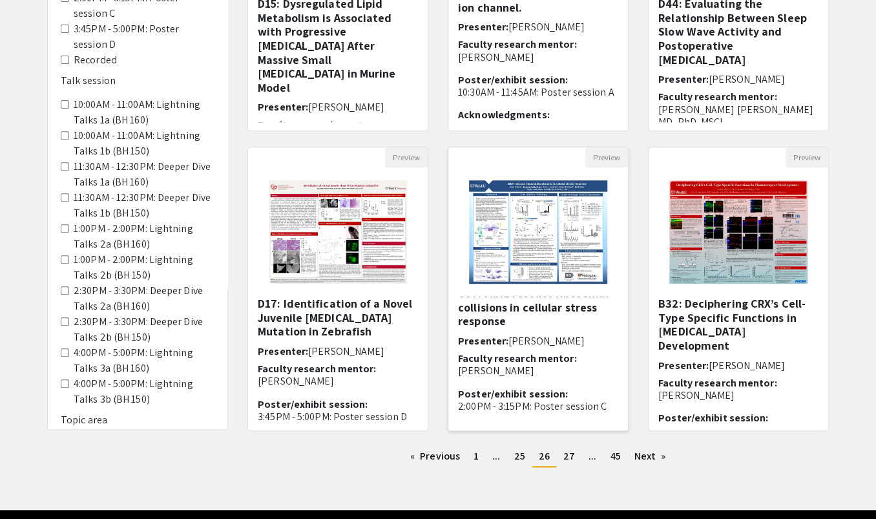
scroll to position [10, 0]
click at [627, 417] on link "Next page" at bounding box center [649, 456] width 45 height 19
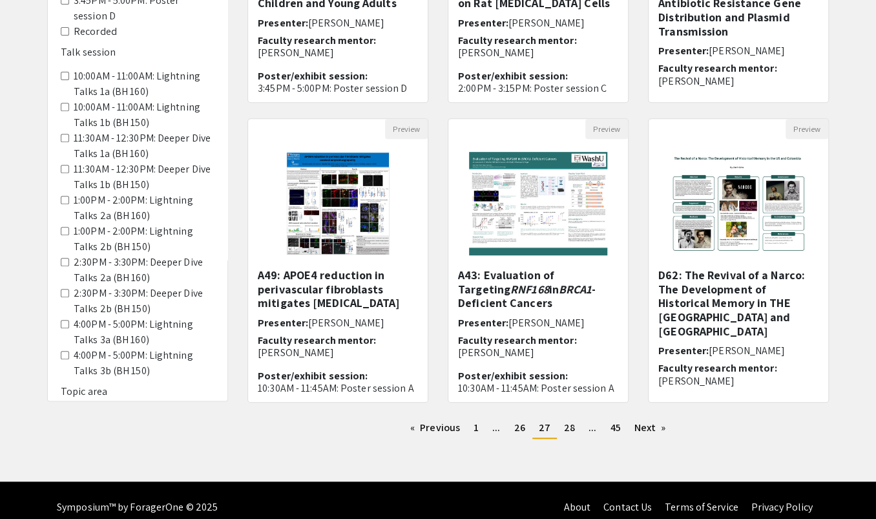
scroll to position [323, 0]
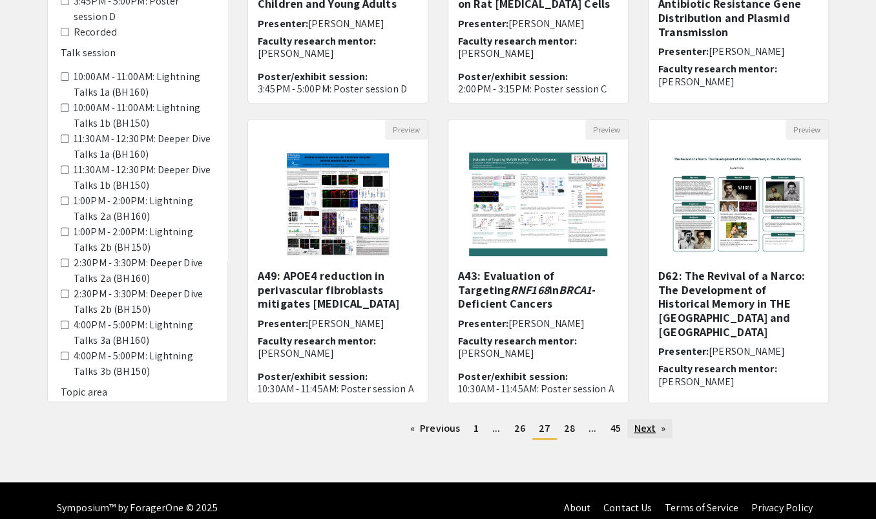
click at [627, 417] on link "Next page" at bounding box center [649, 428] width 45 height 19
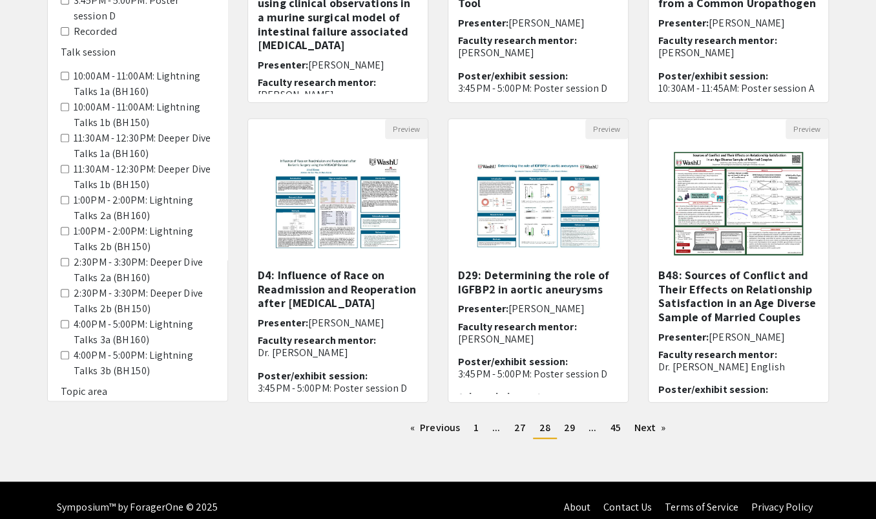
scroll to position [323, 0]
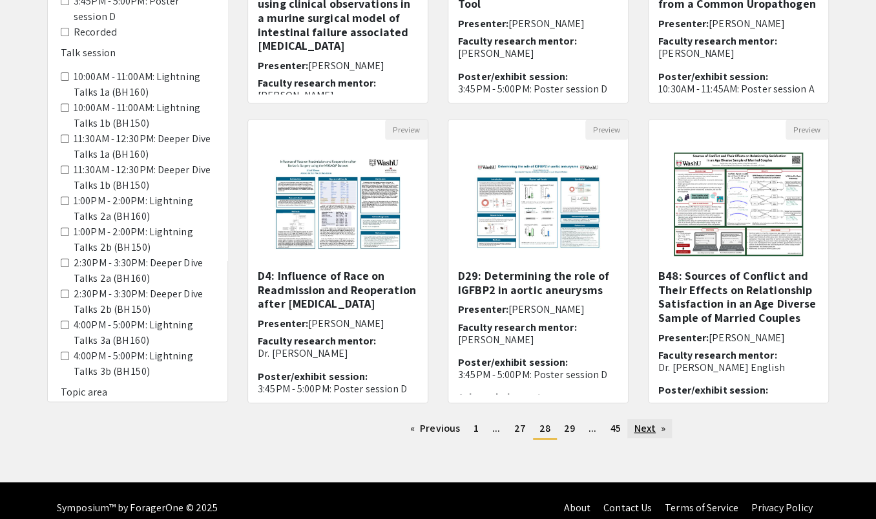
click at [627, 417] on link "Next page" at bounding box center [649, 428] width 45 height 19
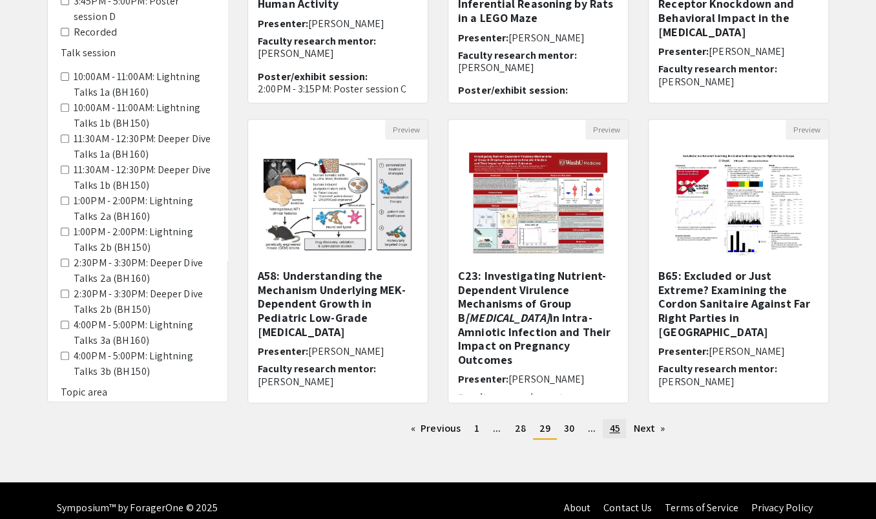
scroll to position [323, 0]
click at [633, 417] on link "Next page" at bounding box center [649, 428] width 45 height 19
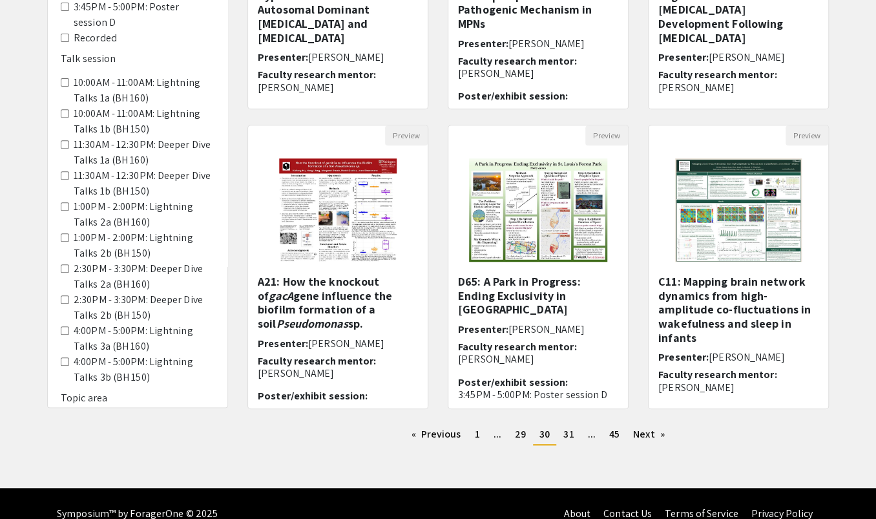
scroll to position [318, 0]
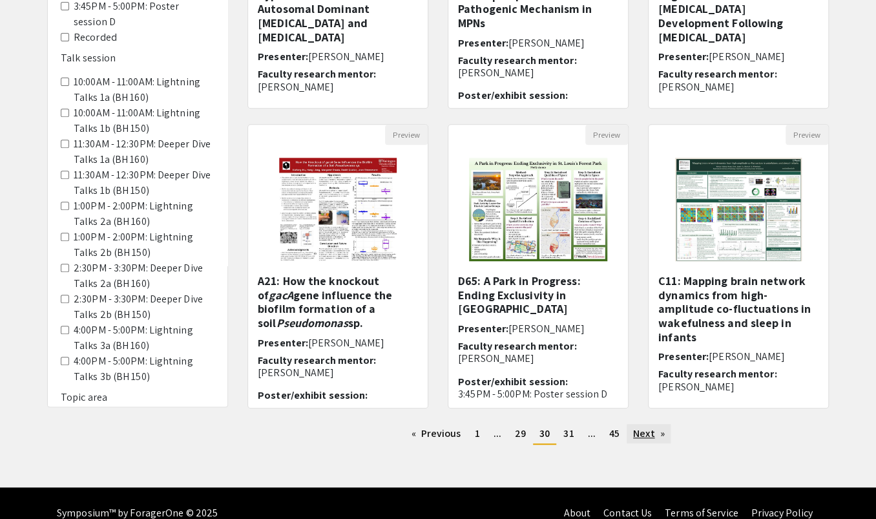
click at [627, 417] on link "Next page" at bounding box center [649, 433] width 45 height 19
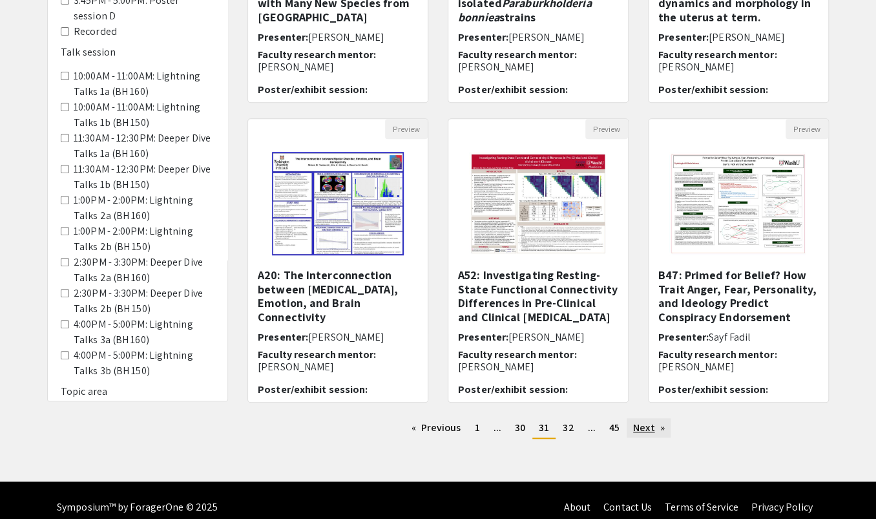
scroll to position [323, 0]
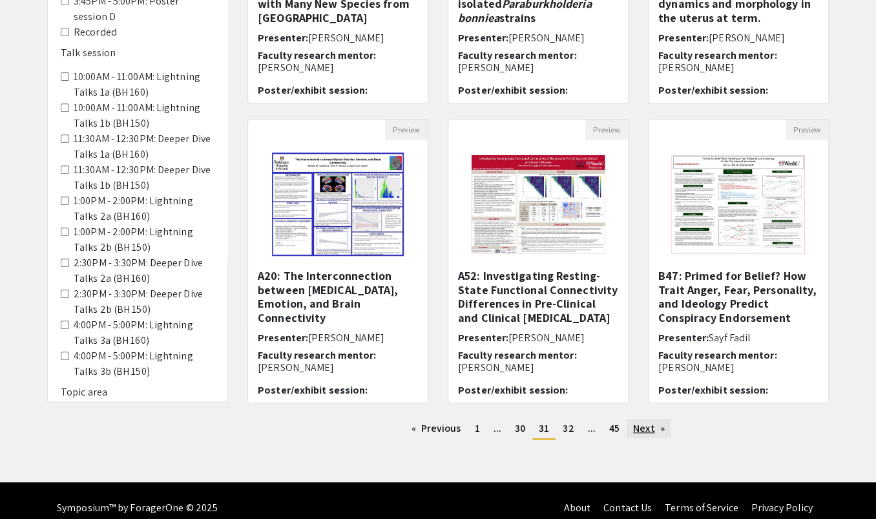
click at [630, 417] on link "Next page" at bounding box center [649, 428] width 45 height 19
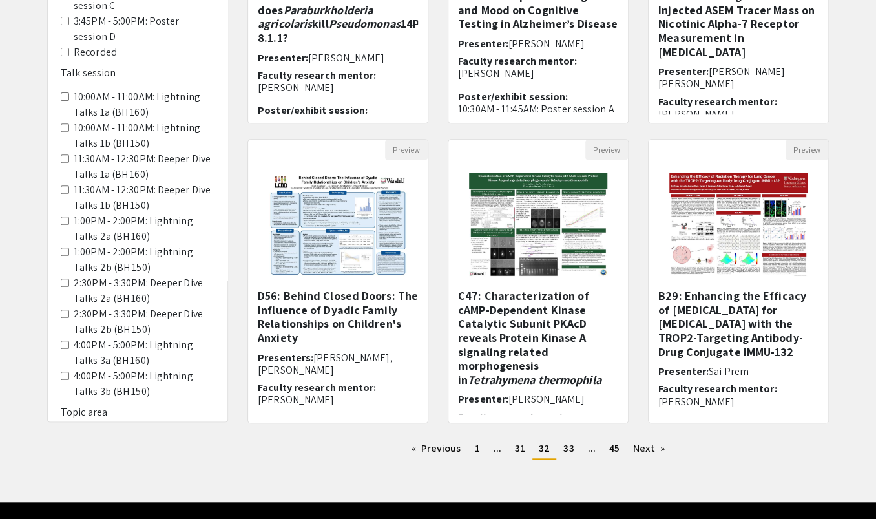
scroll to position [318, 0]
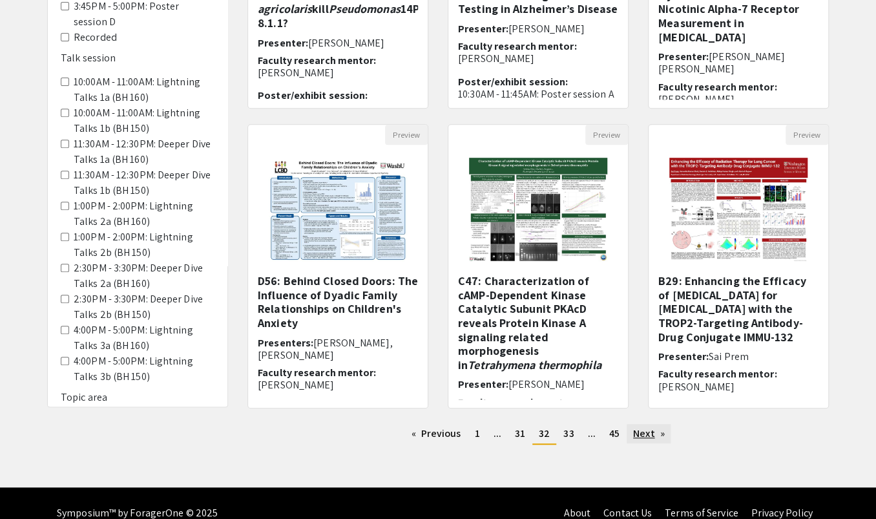
click at [627, 417] on link "Next page" at bounding box center [649, 433] width 45 height 19
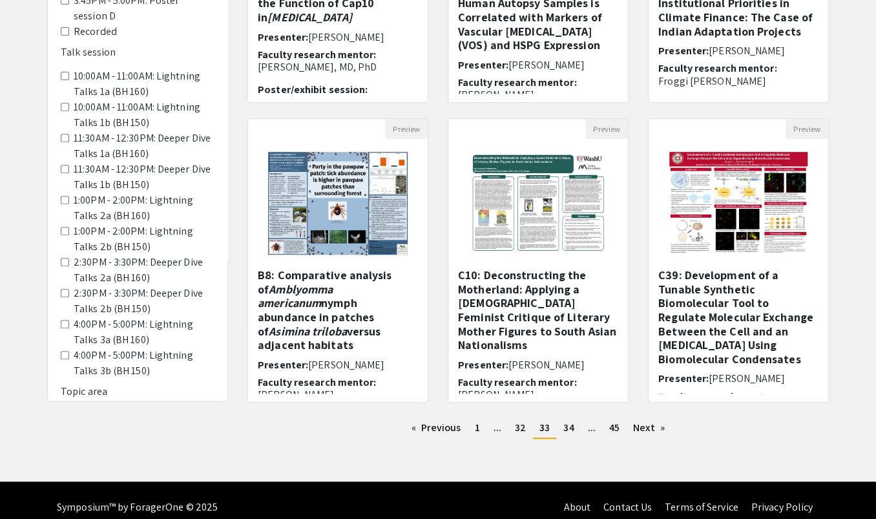
scroll to position [323, 0]
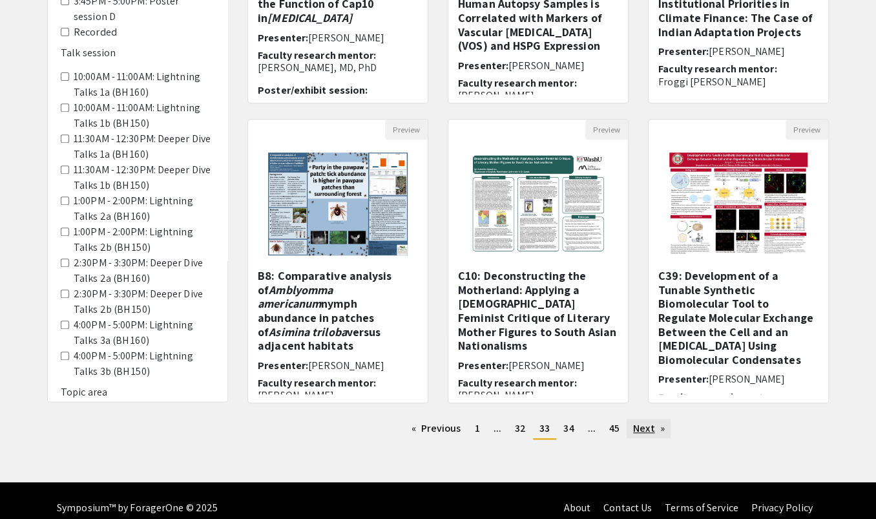
click at [627, 417] on link "Next page" at bounding box center [649, 428] width 45 height 19
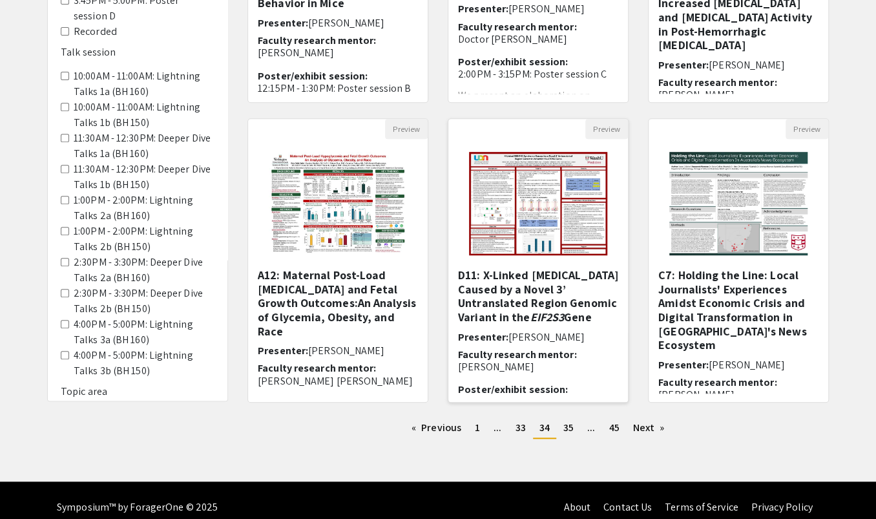
scroll to position [323, 0]
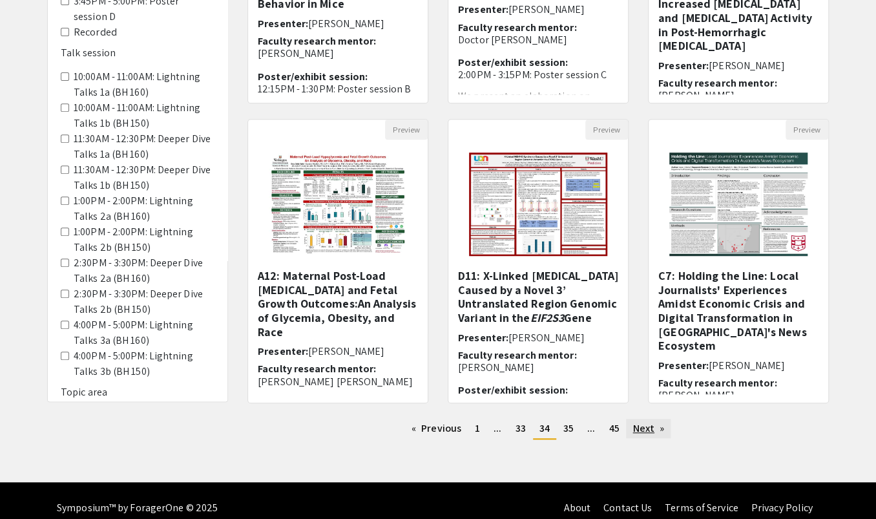
click at [626, 417] on link "Next page" at bounding box center [648, 428] width 45 height 19
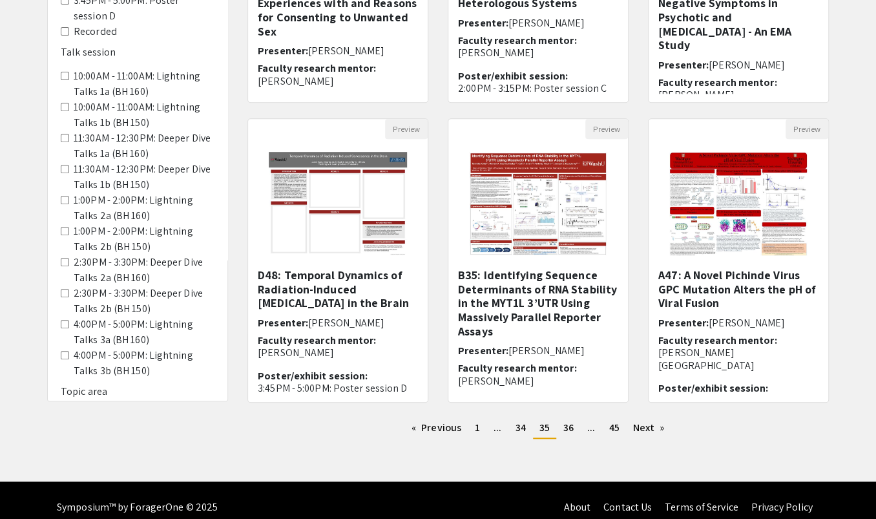
scroll to position [323, 0]
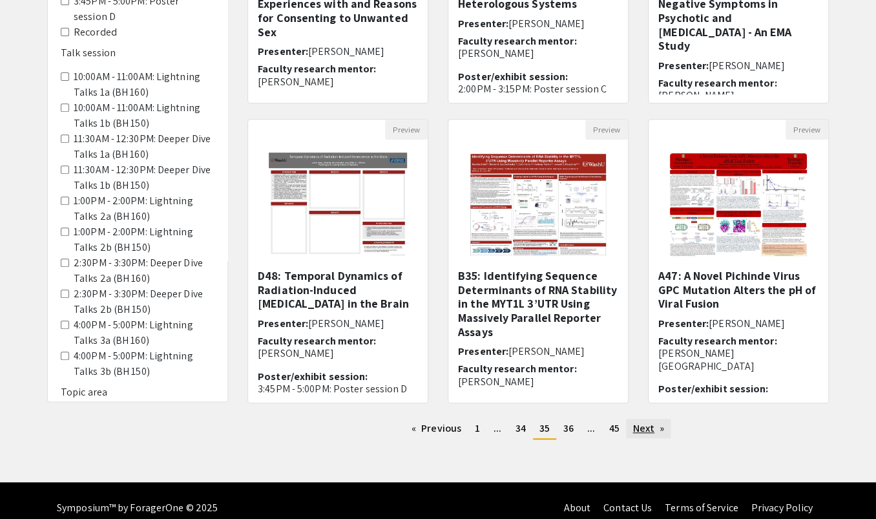
click at [626, 417] on link "Next page" at bounding box center [648, 428] width 45 height 19
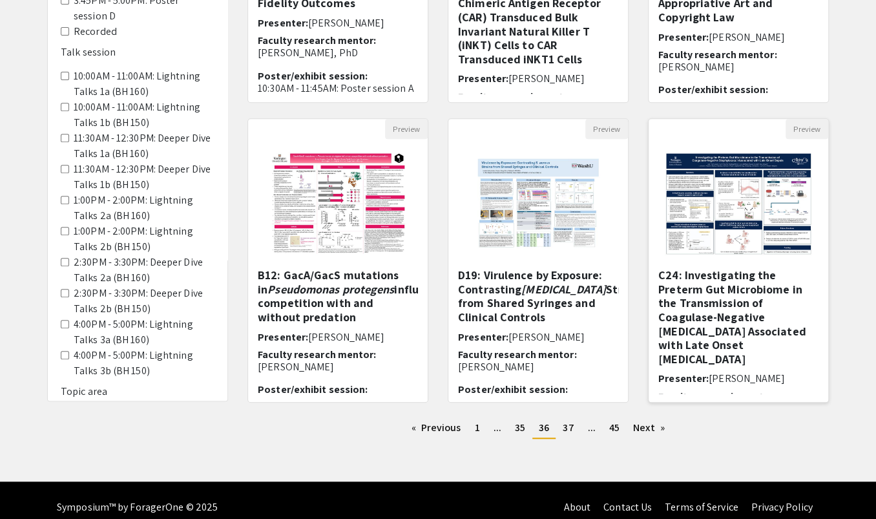
scroll to position [323, 0]
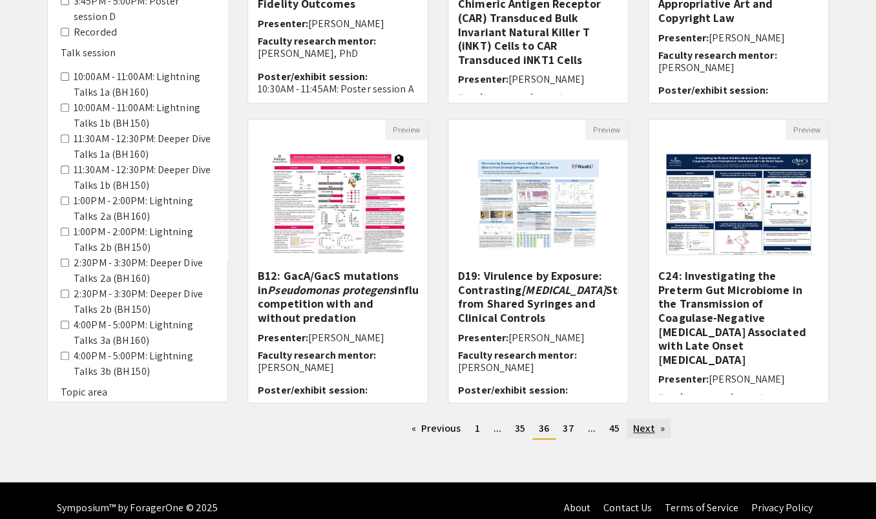
click at [627, 417] on link "Next page" at bounding box center [649, 428] width 45 height 19
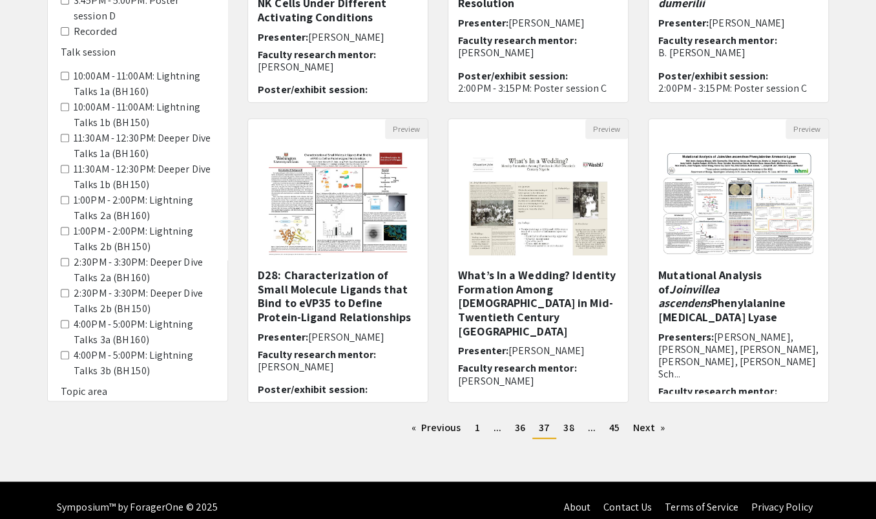
scroll to position [323, 0]
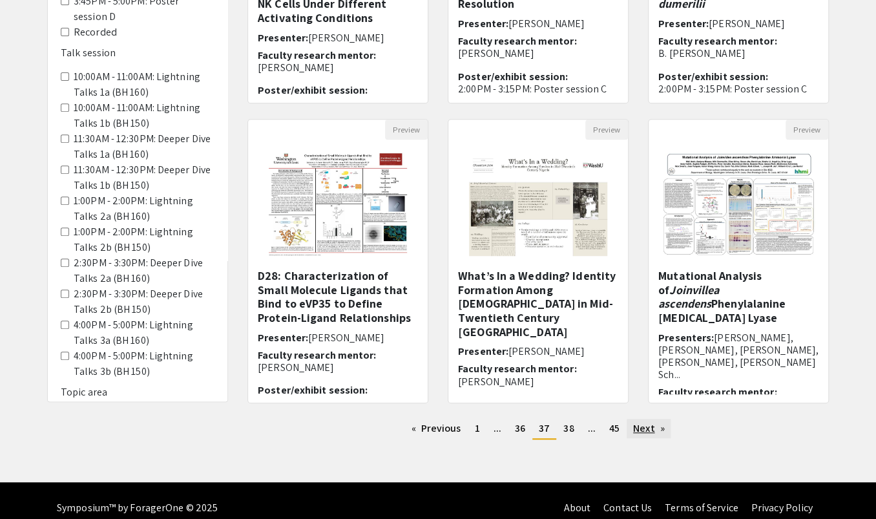
click at [627, 417] on link "Next page" at bounding box center [649, 428] width 45 height 19
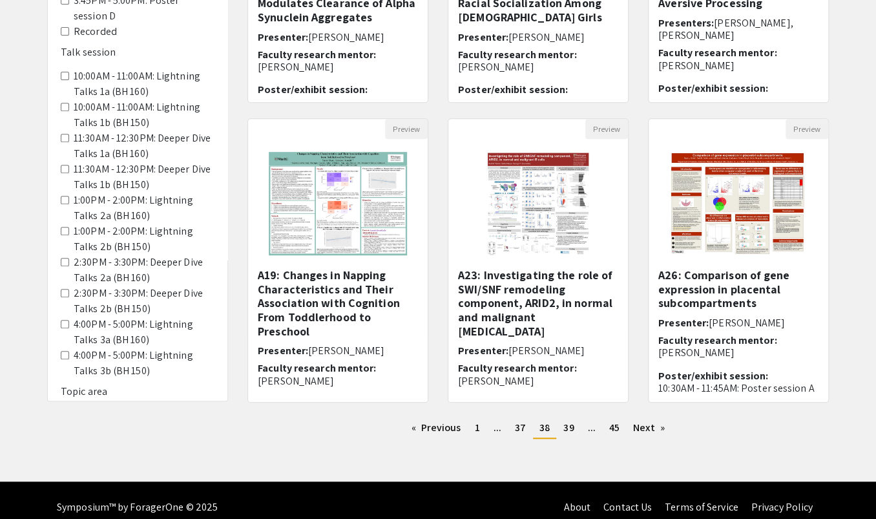
scroll to position [323, 0]
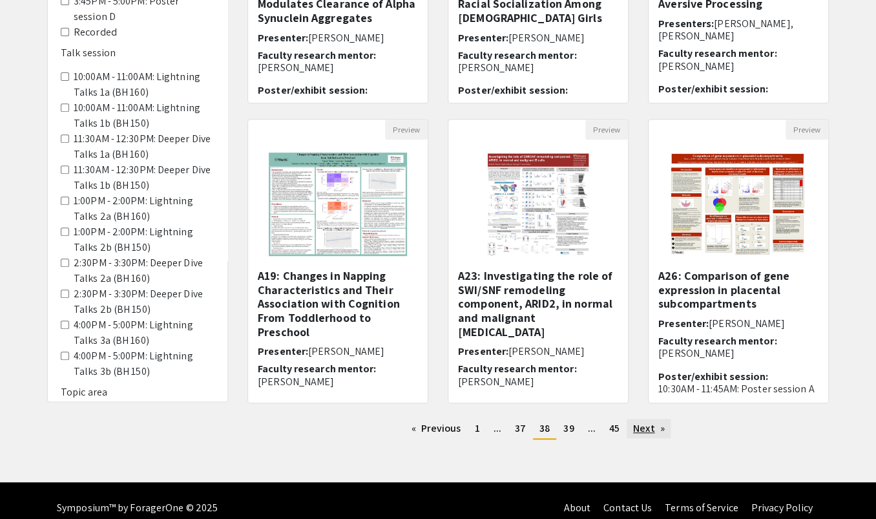
click at [630, 417] on link "Next page" at bounding box center [649, 428] width 45 height 19
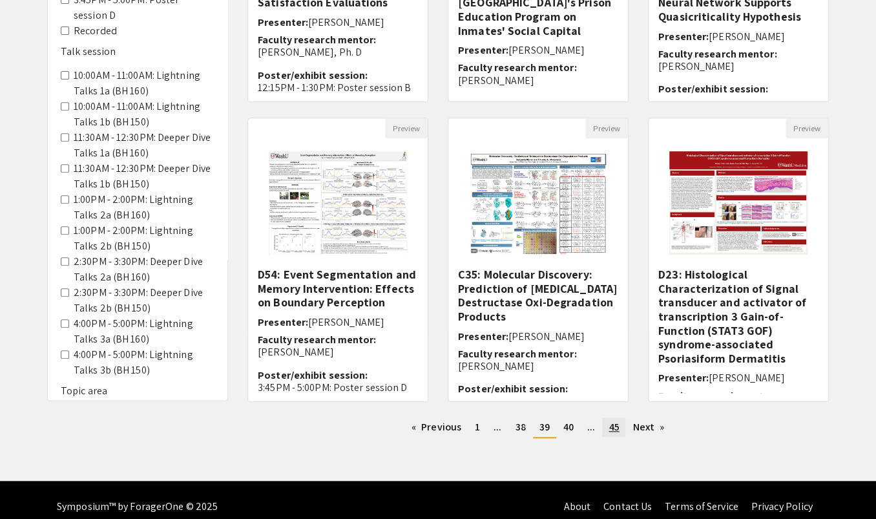
scroll to position [323, 0]
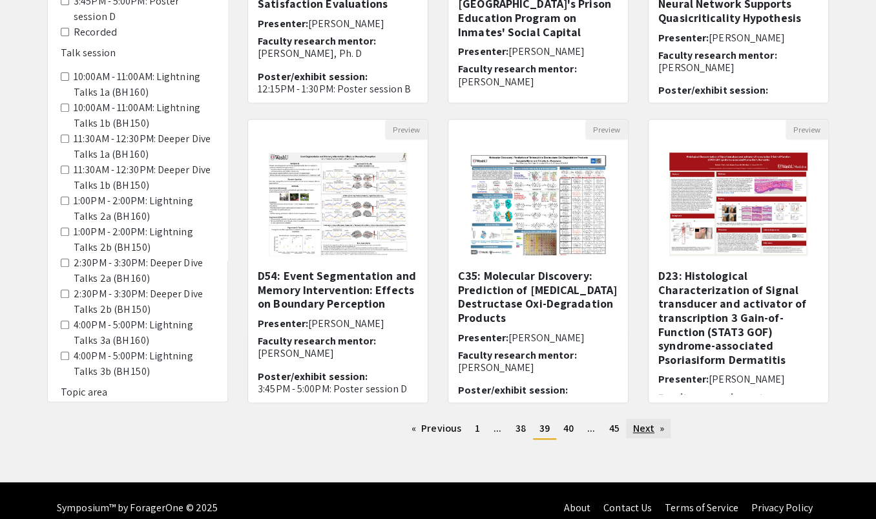
click at [631, 417] on link "Next page" at bounding box center [648, 428] width 45 height 19
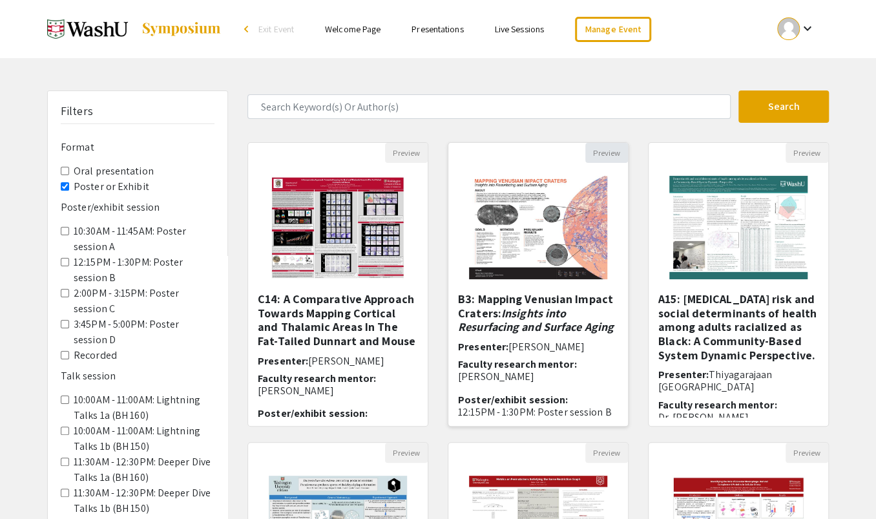
click at [603, 153] on button "Preview" at bounding box center [606, 153] width 43 height 20
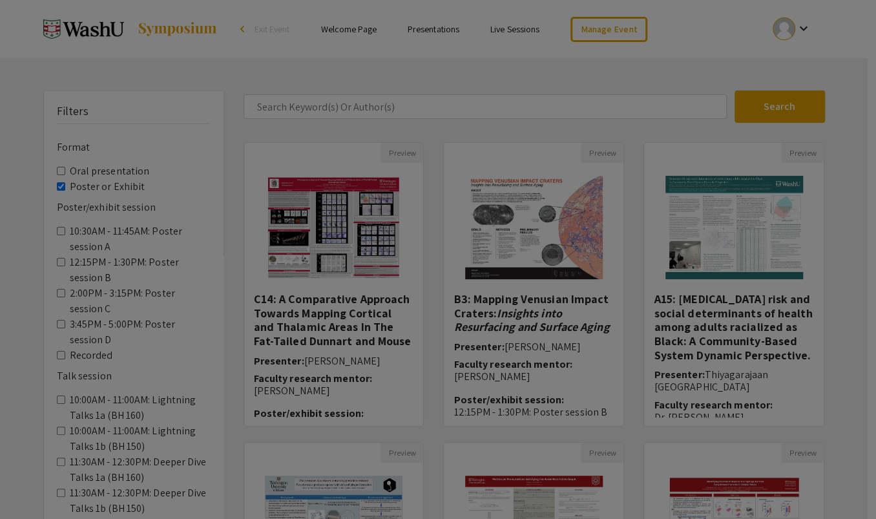
select select "custom"
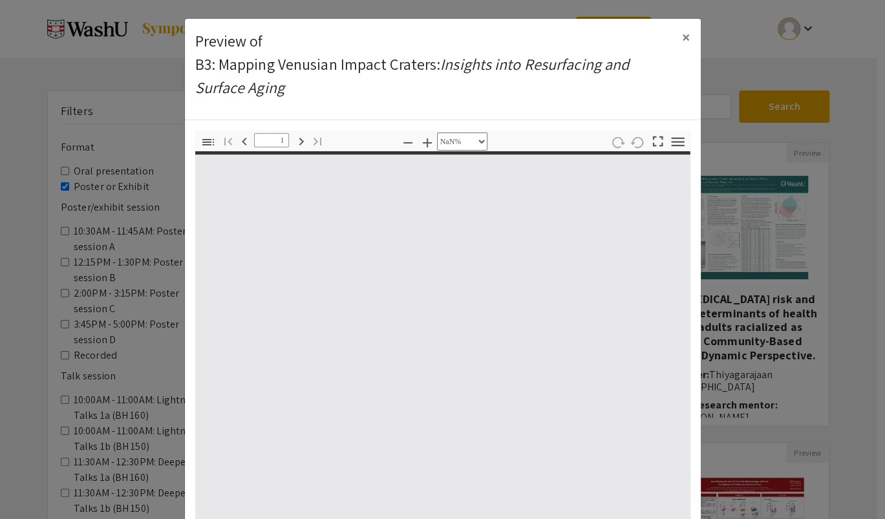
type input "0"
select select "custom"
type input "1"
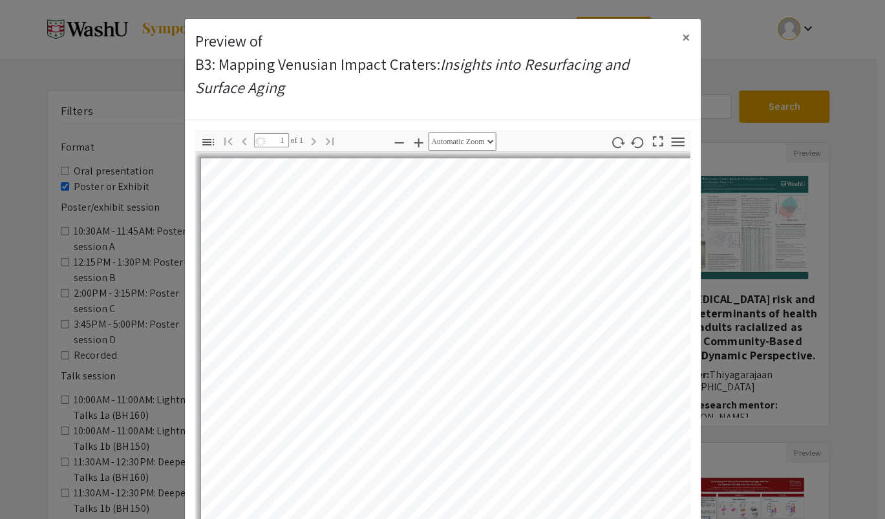
select select "auto"
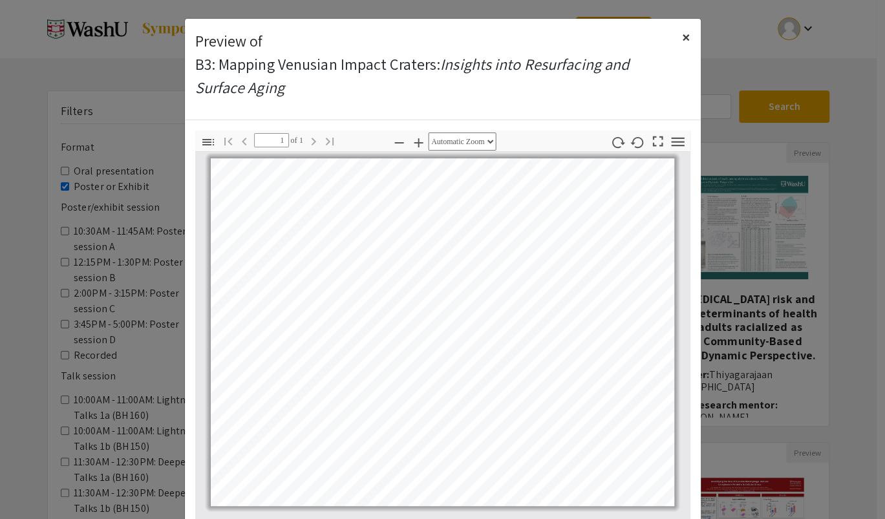
click at [683, 30] on span "×" at bounding box center [686, 36] width 8 height 21
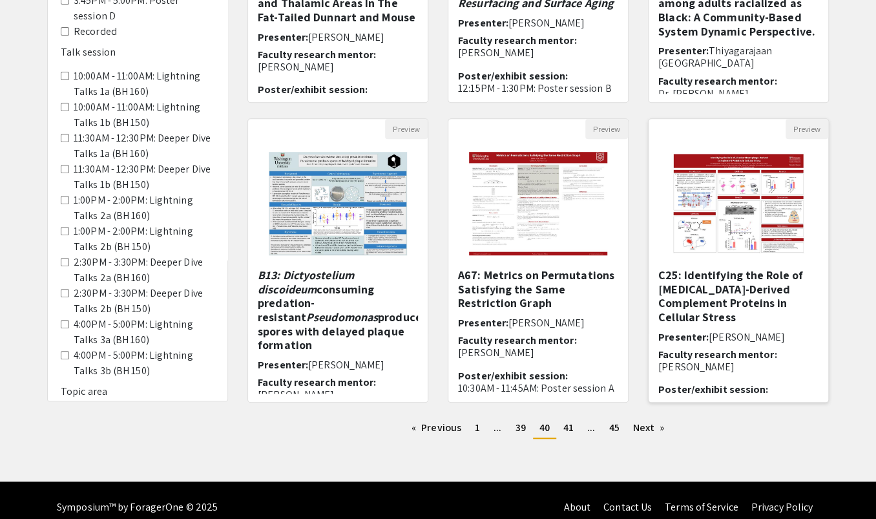
scroll to position [323, 0]
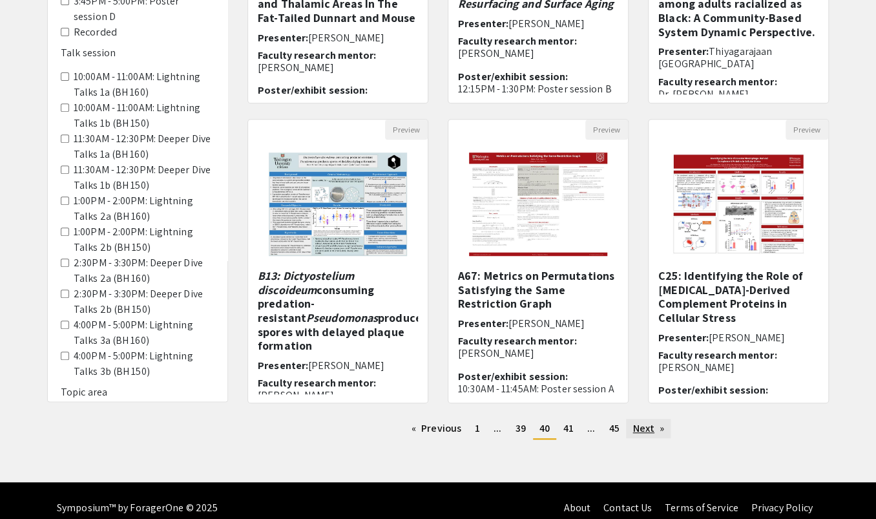
click at [627, 417] on link "Next page" at bounding box center [648, 428] width 45 height 19
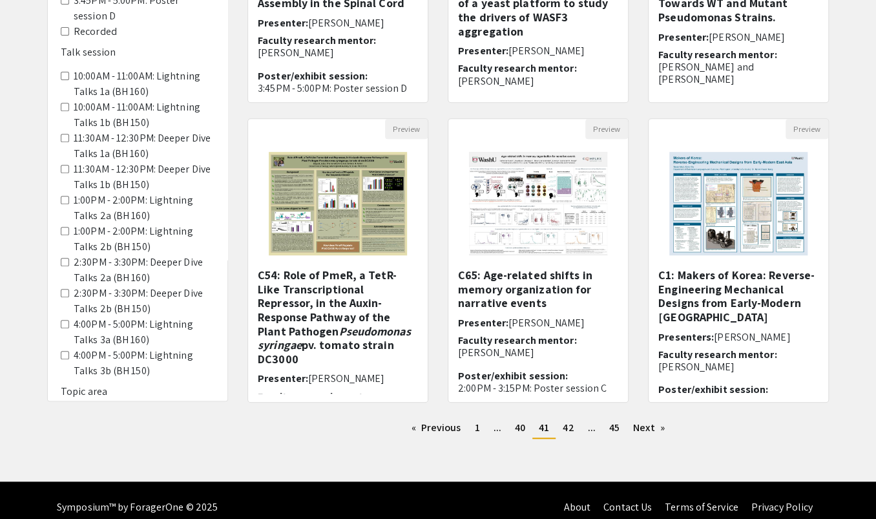
scroll to position [323, 0]
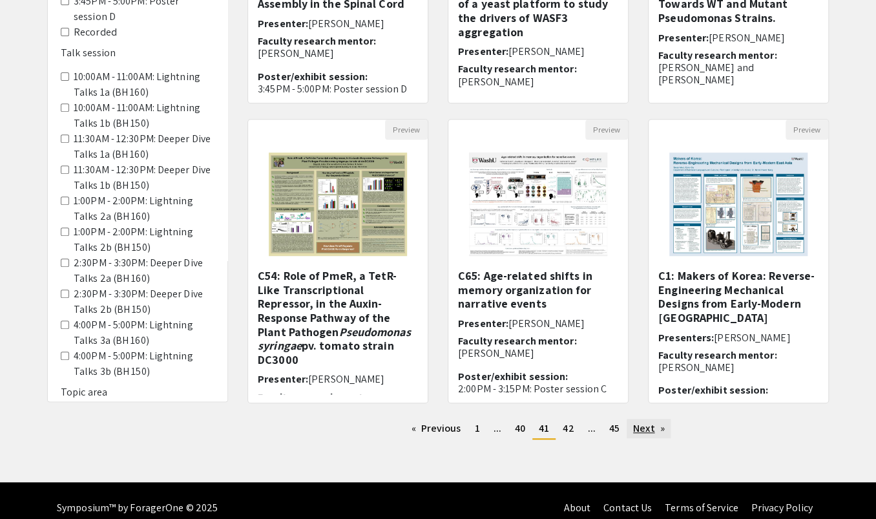
click at [628, 417] on link "Next page" at bounding box center [649, 428] width 45 height 19
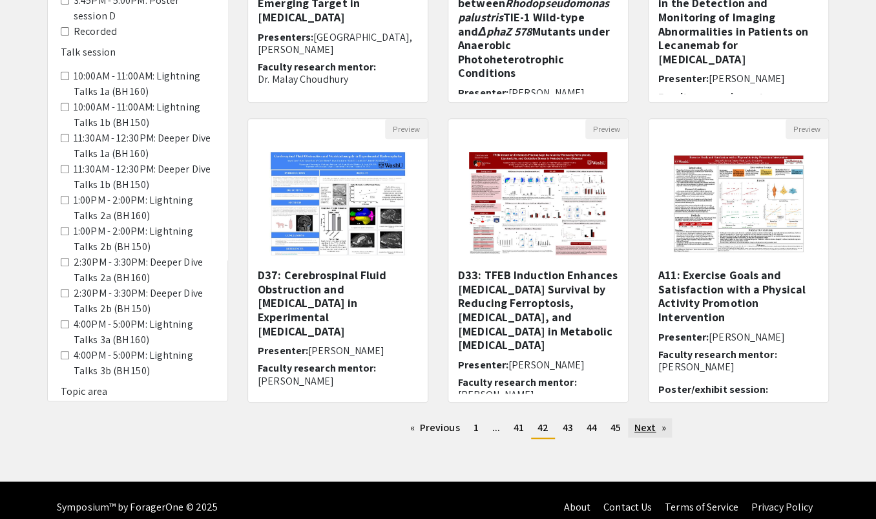
scroll to position [323, 0]
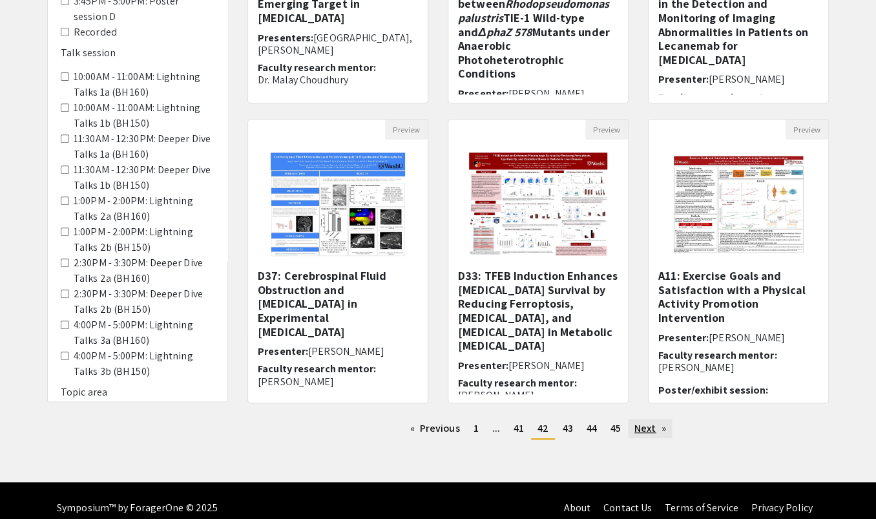
click at [633, 417] on link "Next page" at bounding box center [650, 428] width 45 height 19
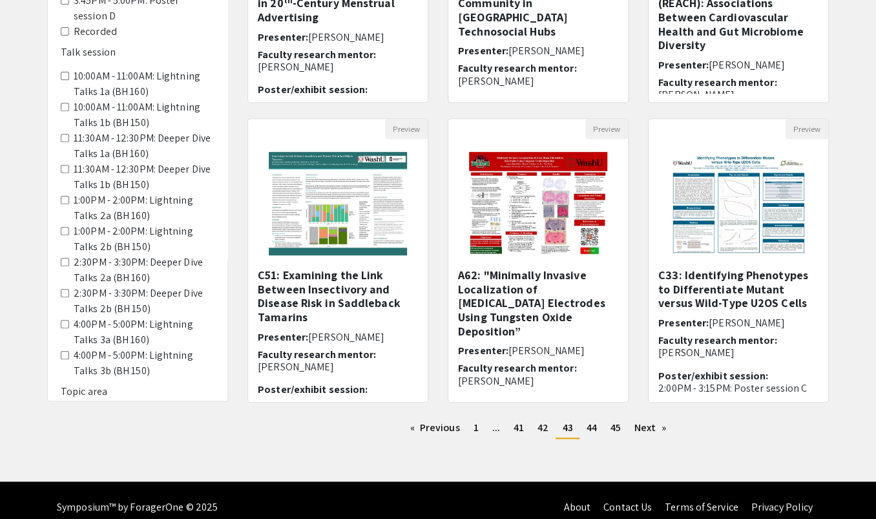
scroll to position [323, 0]
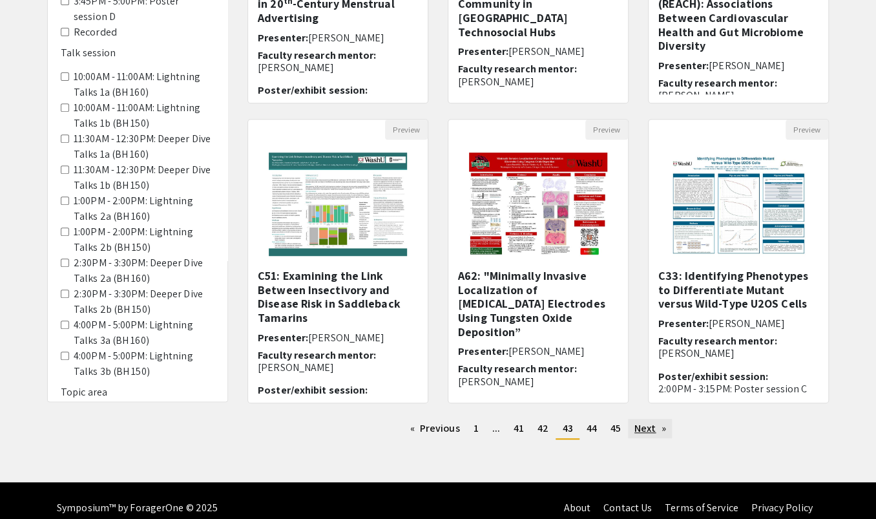
click at [628, 417] on link "Next page" at bounding box center [650, 428] width 45 height 19
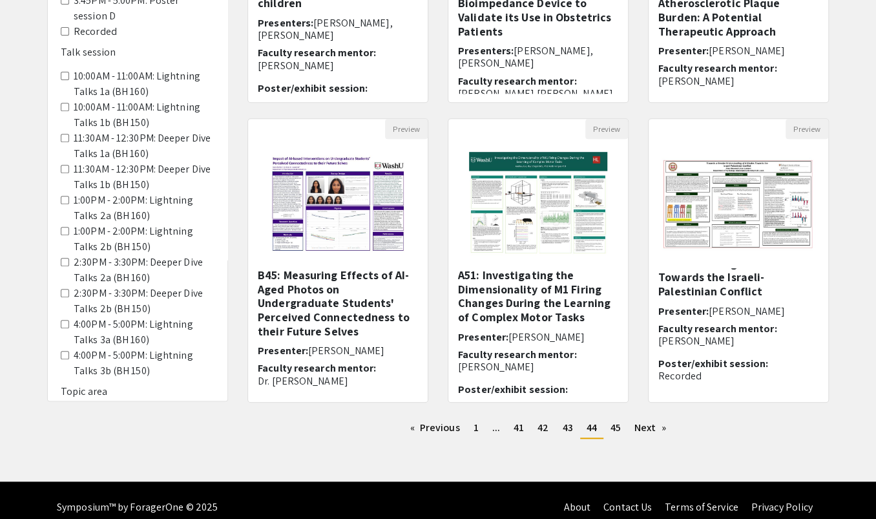
scroll to position [323, 0]
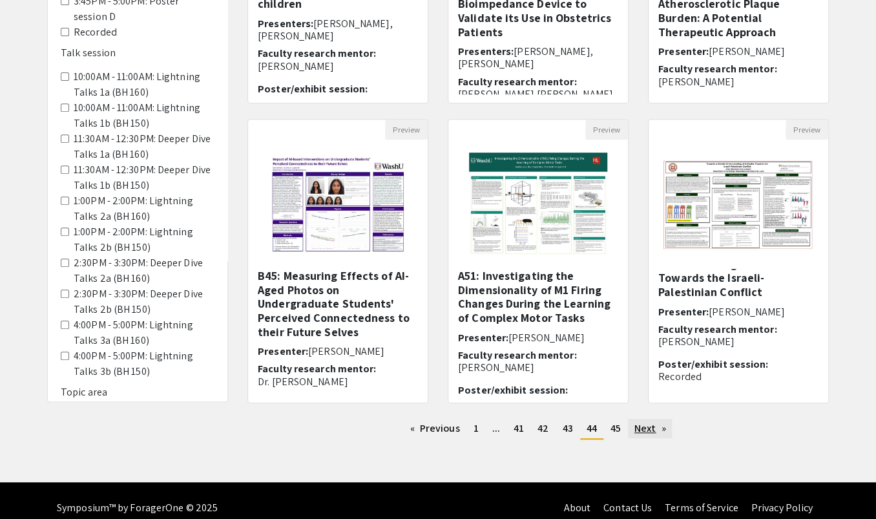
click at [629, 417] on link "Next page" at bounding box center [650, 428] width 45 height 19
